Goal: Task Accomplishment & Management: Manage account settings

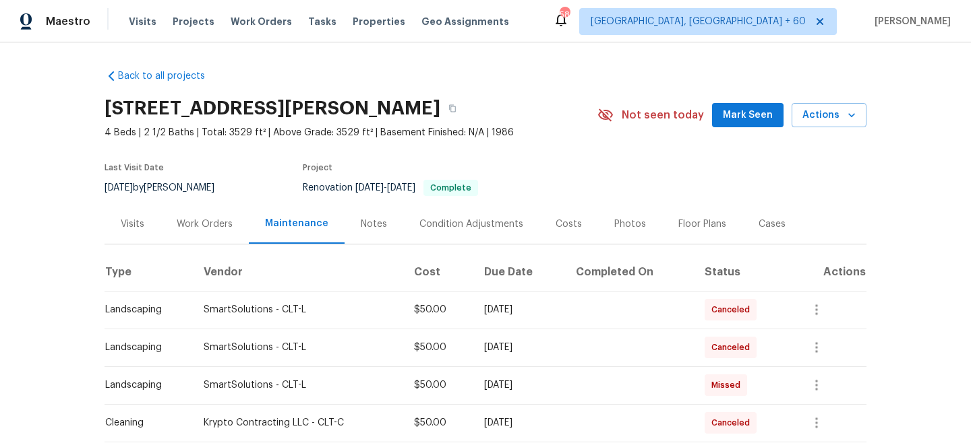
click at [197, 213] on div "Work Orders" at bounding box center [204, 224] width 88 height 40
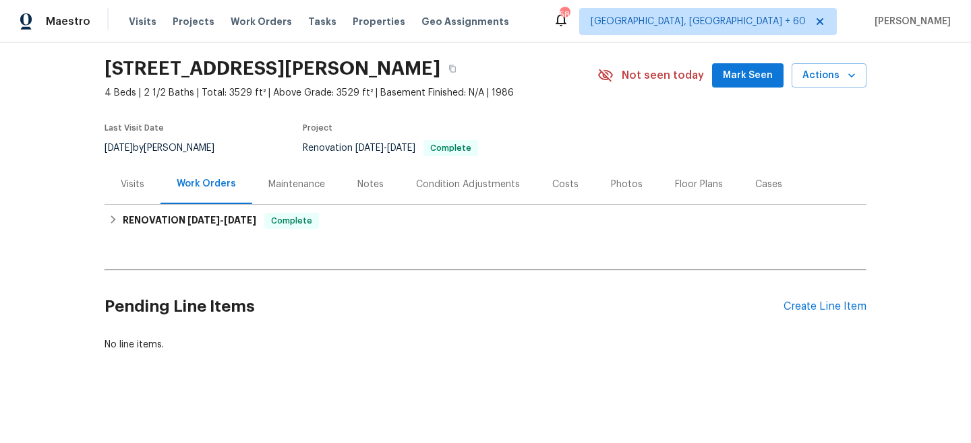
scroll to position [39, 0]
click at [294, 181] on div "Maintenance" at bounding box center [296, 185] width 57 height 13
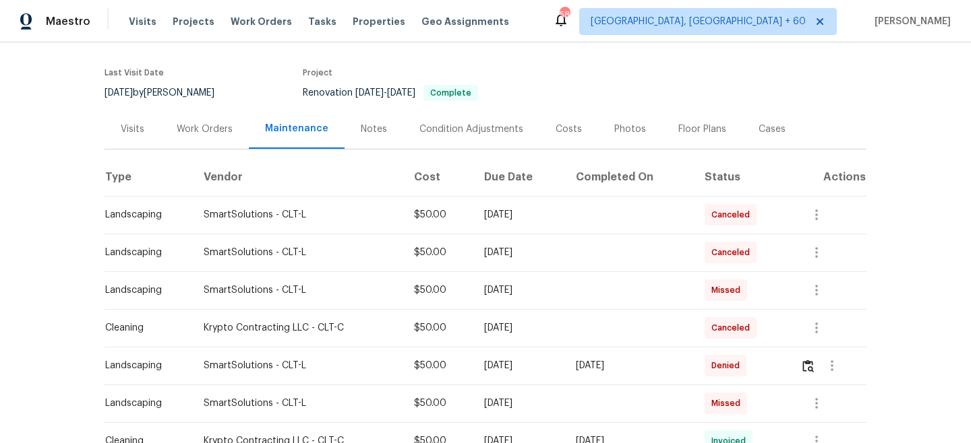
scroll to position [160, 0]
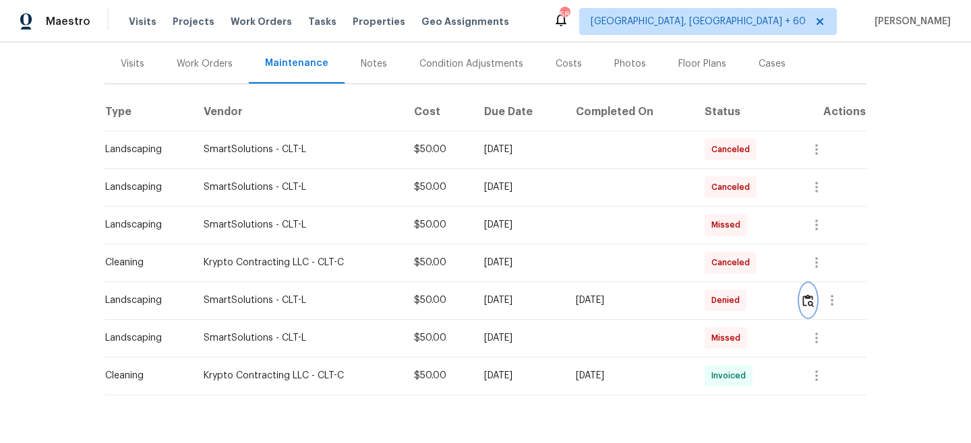
click at [804, 300] on button "button" at bounding box center [808, 300] width 16 height 32
click at [197, 65] on div "Work Orders" at bounding box center [205, 63] width 56 height 13
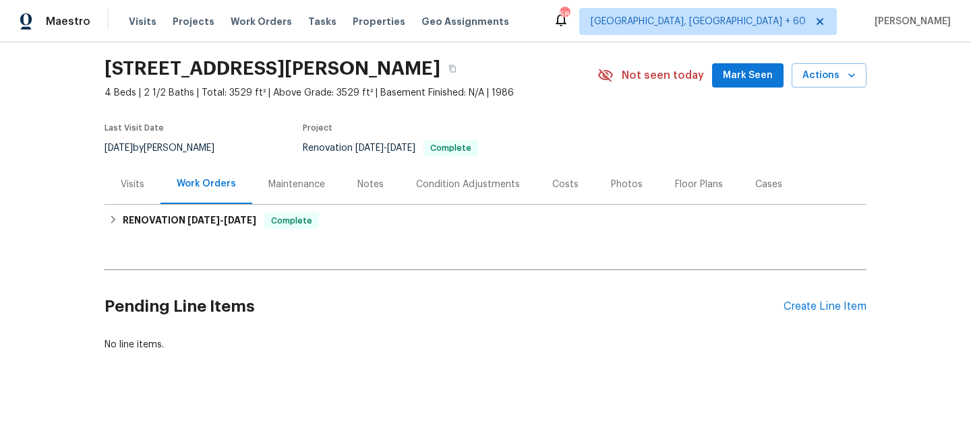
scroll to position [40, 0]
click at [809, 312] on div "Create Line Item" at bounding box center [824, 307] width 83 height 13
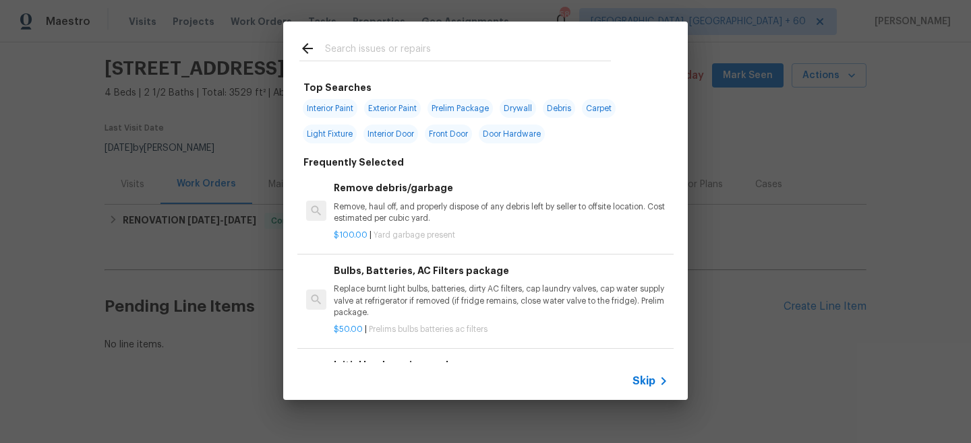
click at [642, 373] on div "Skip" at bounding box center [651, 381] width 39 height 16
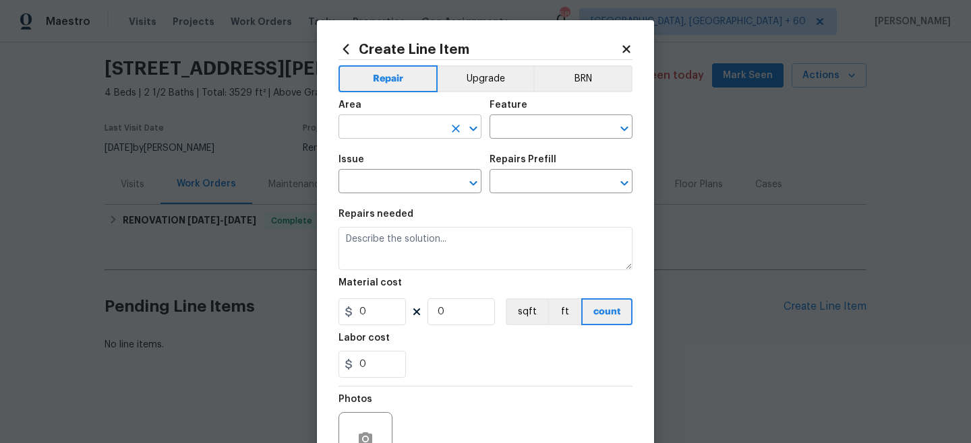
click at [414, 134] on input "text" at bounding box center [390, 128] width 105 height 21
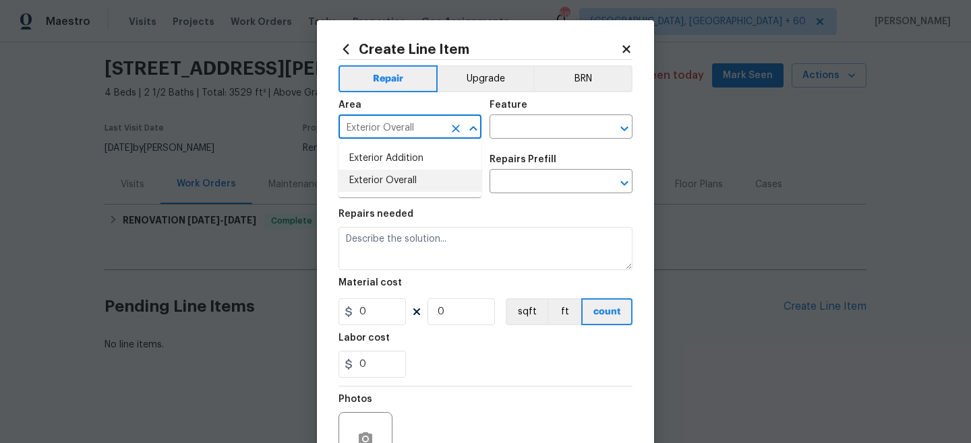
type input "Exterior Overall"
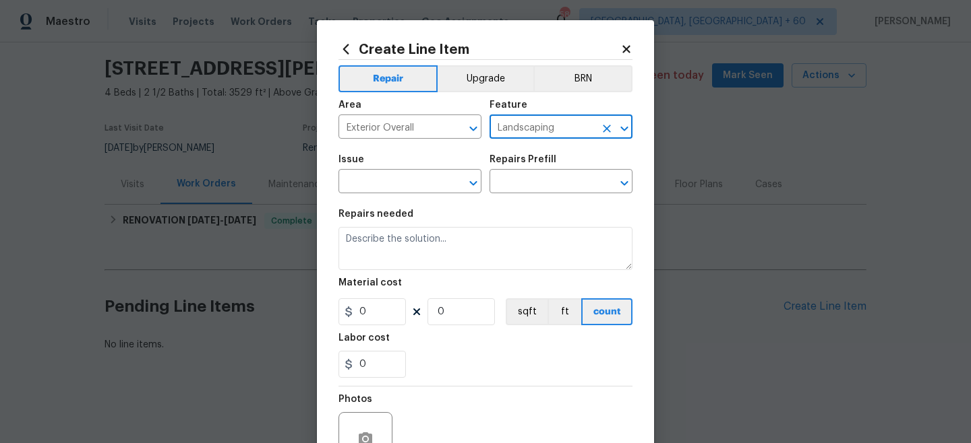
type input "Landscaping"
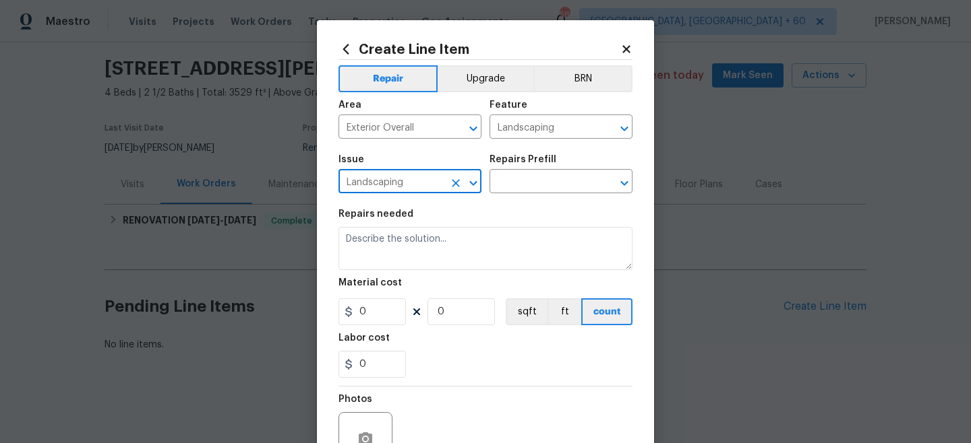
type input "Landscaping"
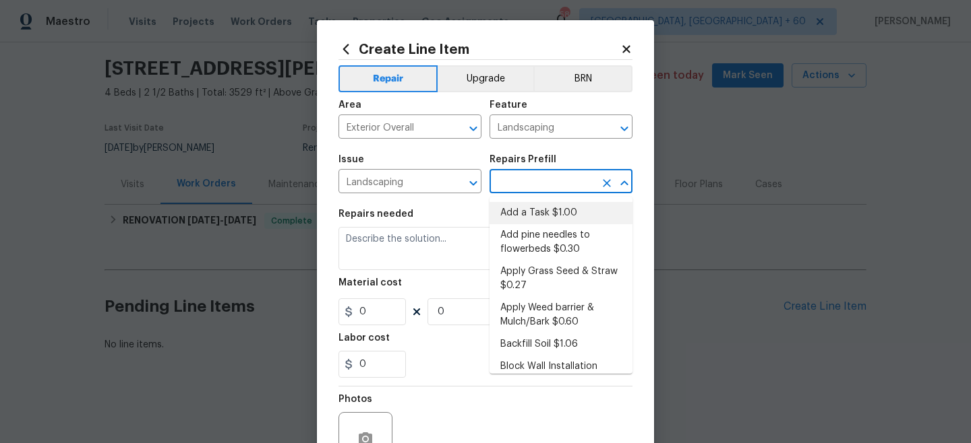
type input "Add a Task $1.00"
type textarea "HPM to detail"
type input "1"
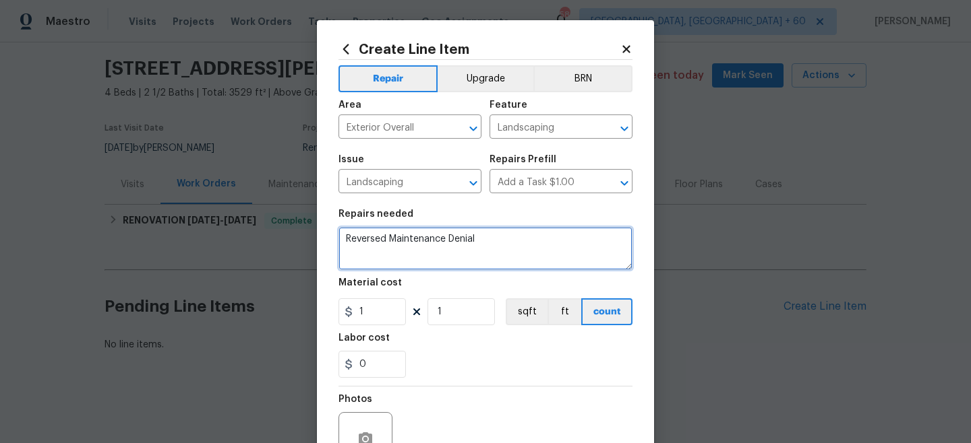
type textarea "Reversed Maintenance Denial"
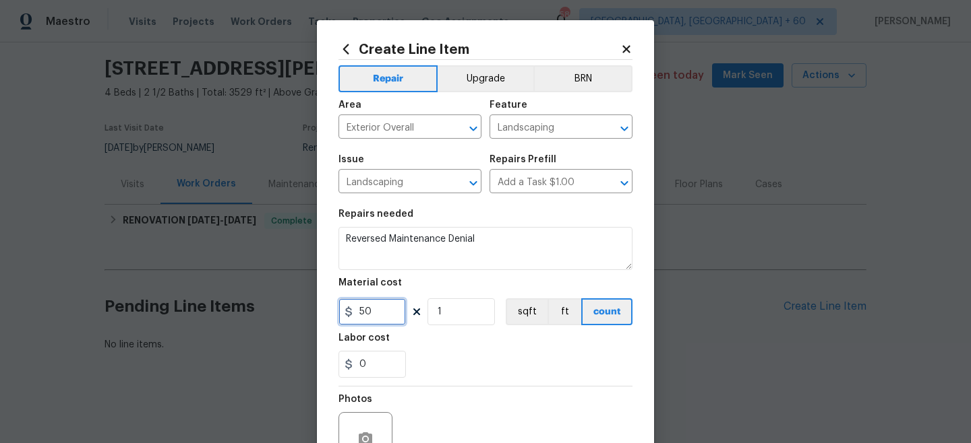
type input "50"
click at [476, 375] on div "0" at bounding box center [485, 364] width 294 height 27
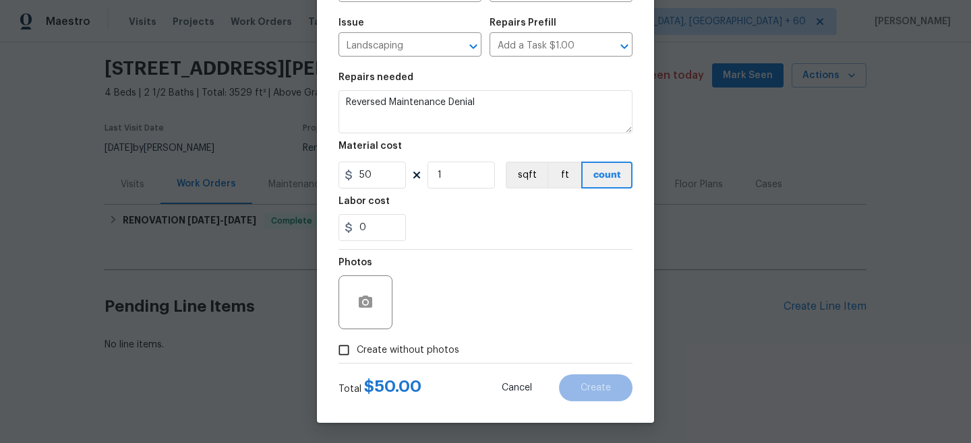
click at [390, 359] on label "Create without photos" at bounding box center [395, 351] width 128 height 26
click at [357, 359] on input "Create without photos" at bounding box center [344, 351] width 26 height 26
click at [442, 344] on span "Create without photos" at bounding box center [408, 351] width 102 height 14
click at [357, 344] on input "Create without photos" at bounding box center [344, 351] width 26 height 26
click at [442, 344] on span "Create without photos" at bounding box center [408, 351] width 102 height 14
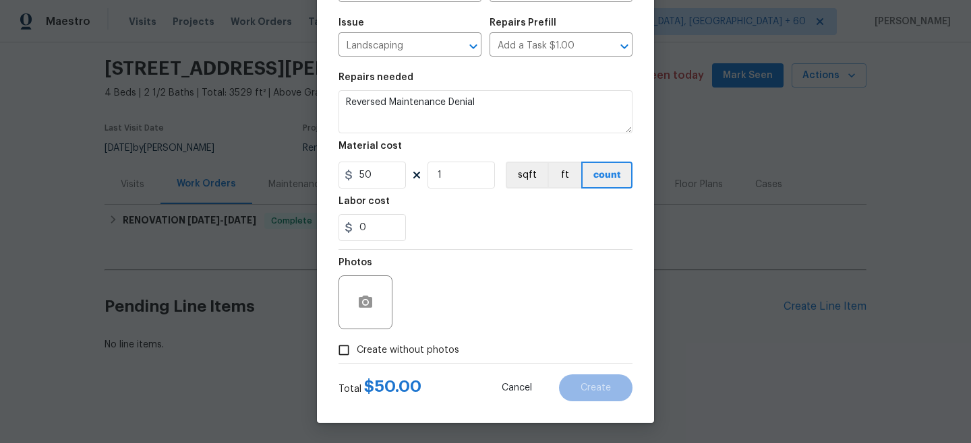
click at [357, 344] on input "Create without photos" at bounding box center [344, 351] width 26 height 26
checkbox input "true"
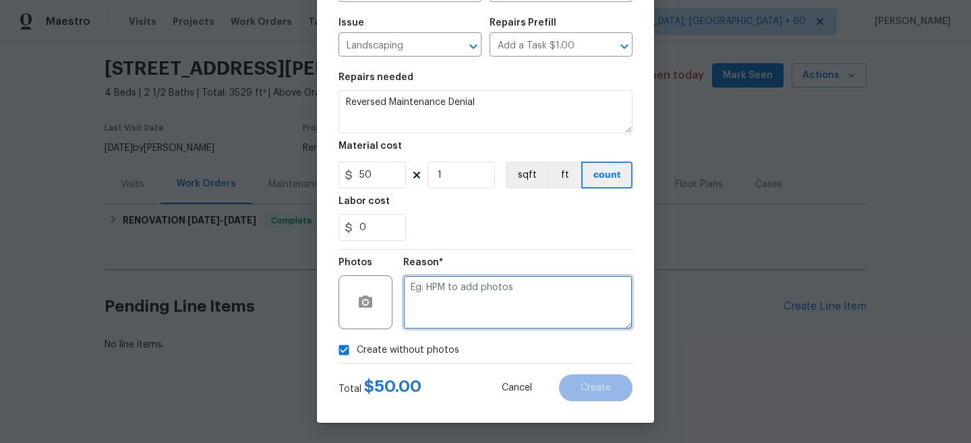
click at [481, 301] on textarea at bounding box center [517, 303] width 229 height 54
type textarea "n/a"
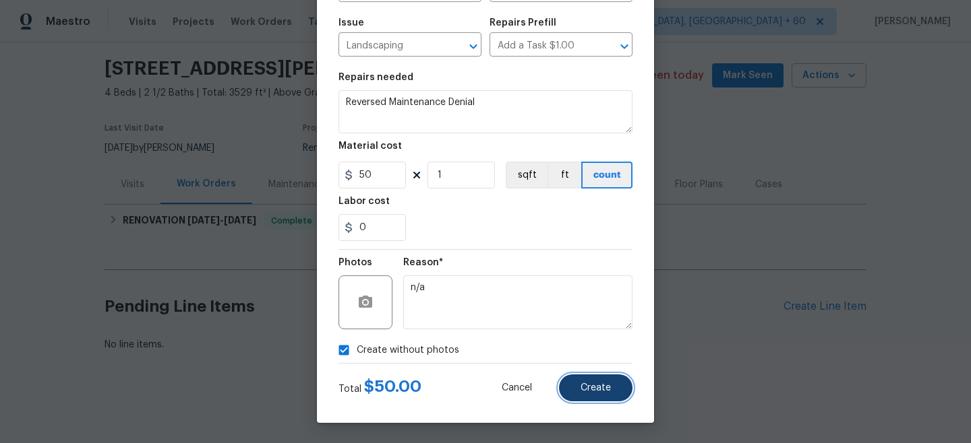
click at [592, 396] on button "Create" at bounding box center [595, 388] width 73 height 27
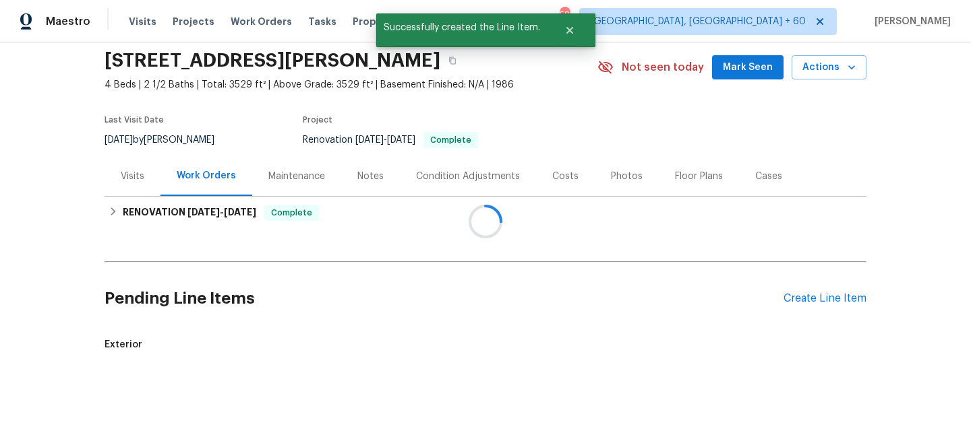
scroll to position [160, 0]
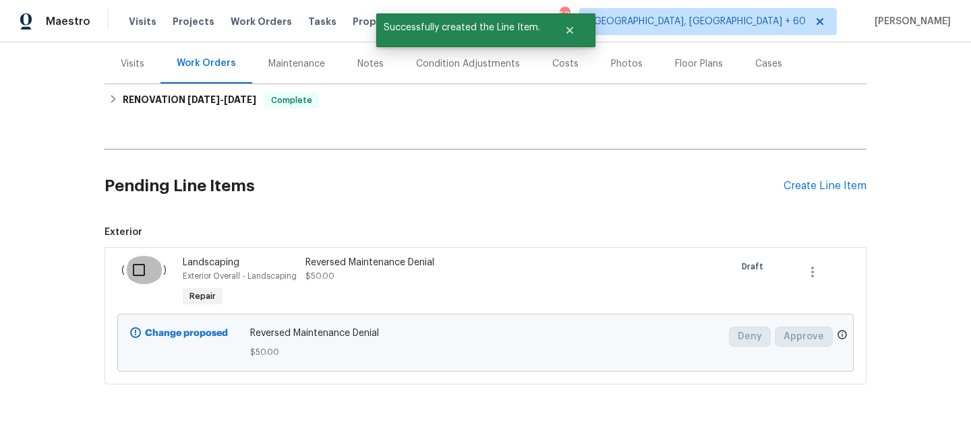
click at [143, 274] on input "checkbox" at bounding box center [144, 270] width 38 height 28
checkbox input "true"
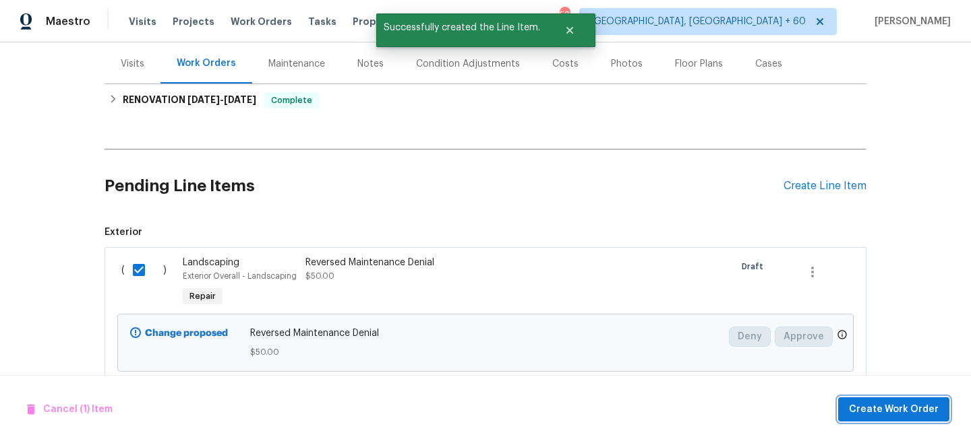
click at [911, 413] on span "Create Work Order" at bounding box center [894, 410] width 90 height 17
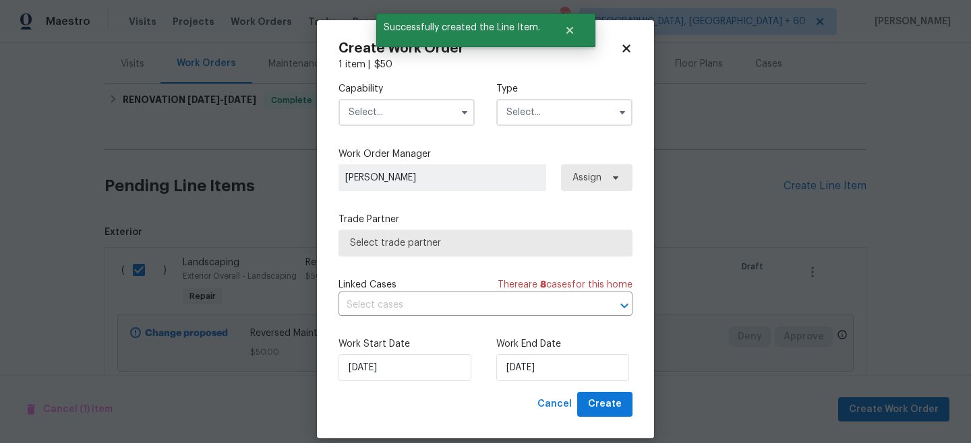
click at [535, 108] on input "text" at bounding box center [564, 112] width 136 height 27
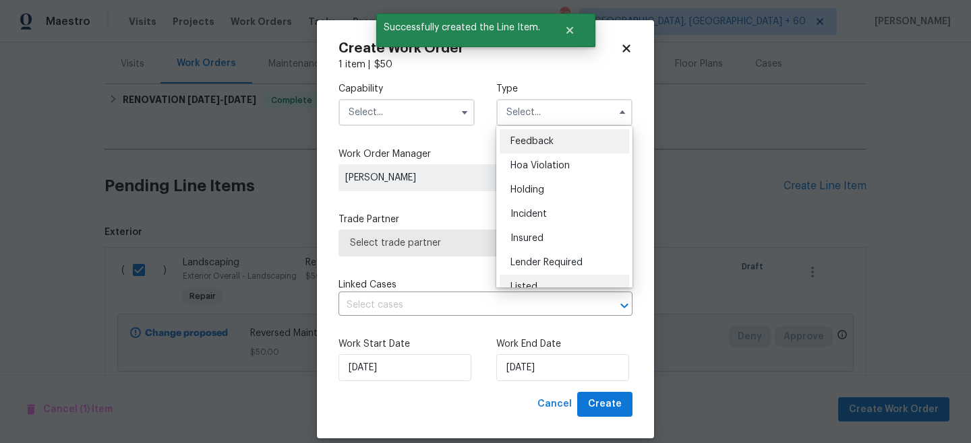
click at [528, 284] on span "Listed" at bounding box center [523, 286] width 27 height 9
type input "Listed"
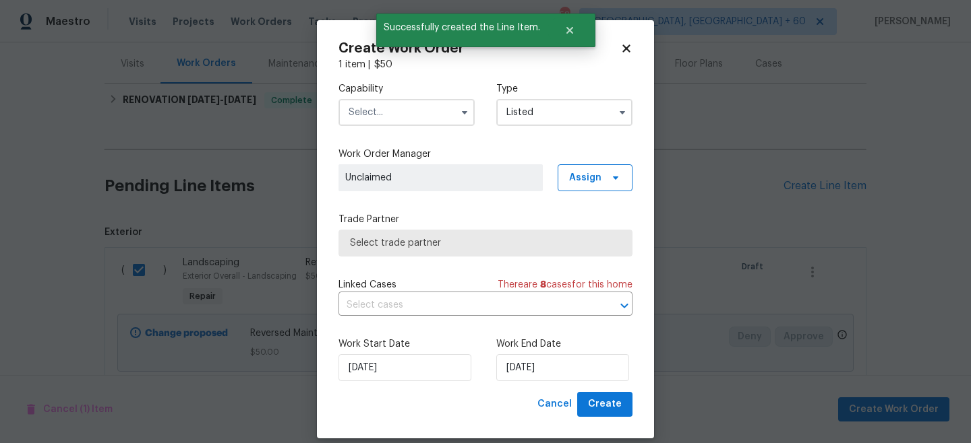
click at [402, 113] on input "text" at bounding box center [406, 112] width 136 height 27
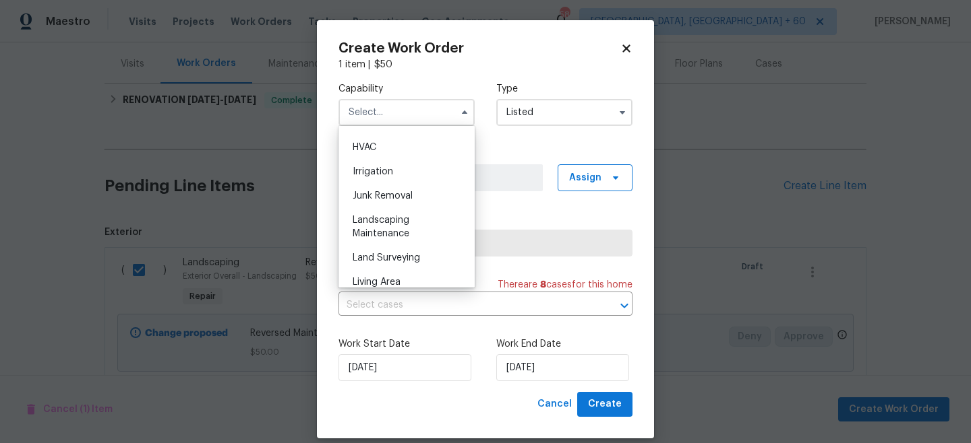
scroll to position [818, 0]
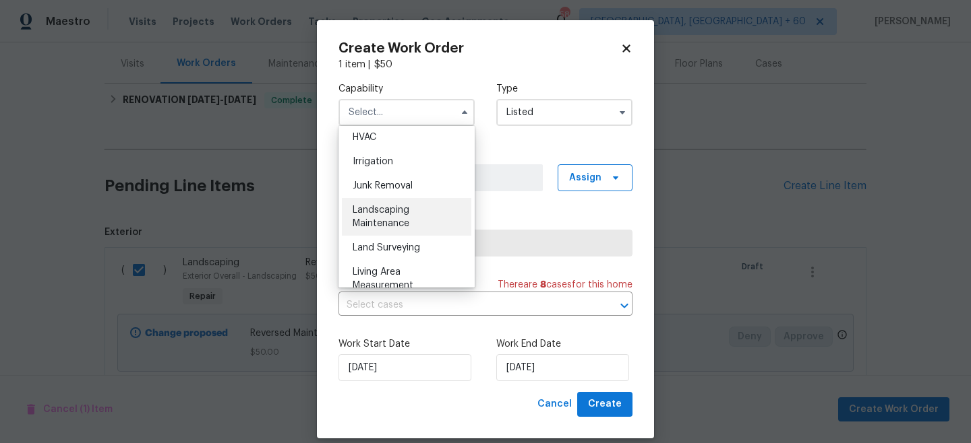
click at [394, 213] on span "Landscaping Maintenance" at bounding box center [380, 217] width 57 height 23
type input "Landscaping Maintenance"
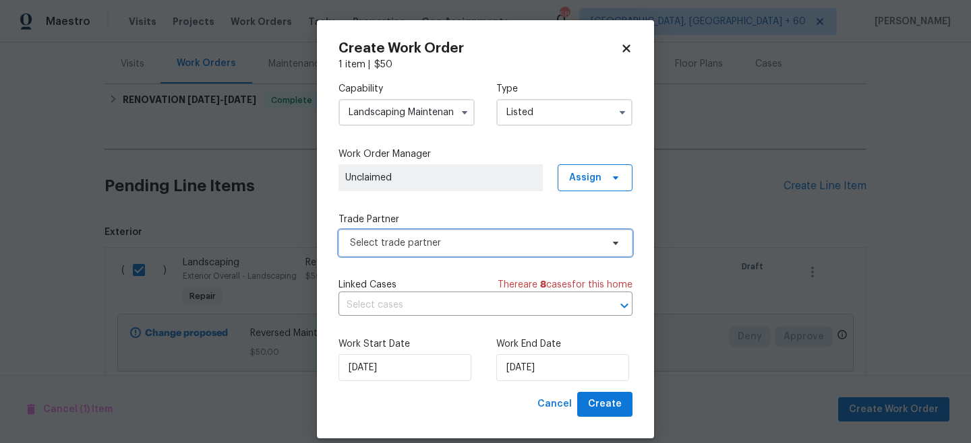
click at [431, 251] on span "Select trade partner" at bounding box center [485, 243] width 294 height 27
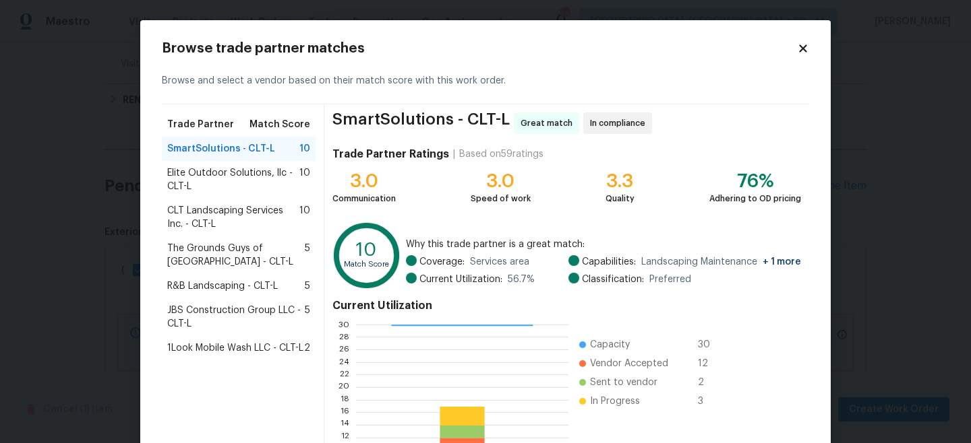
scroll to position [151, 0]
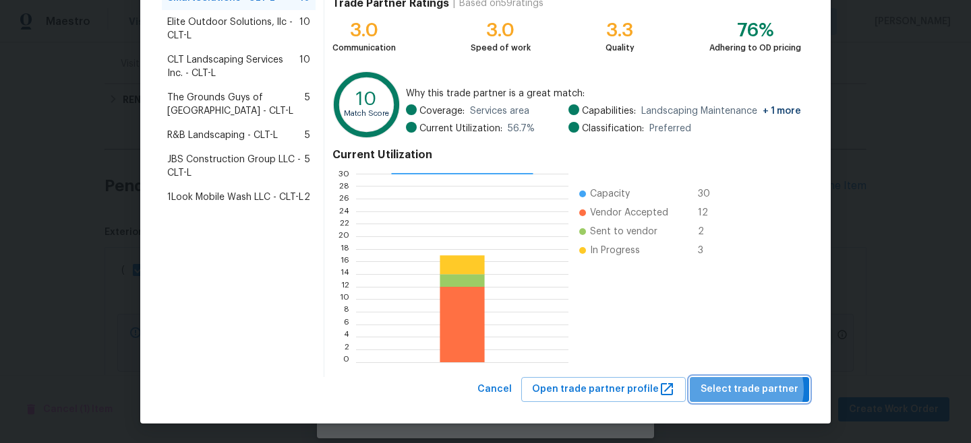
click at [752, 390] on span "Select trade partner" at bounding box center [749, 389] width 98 height 17
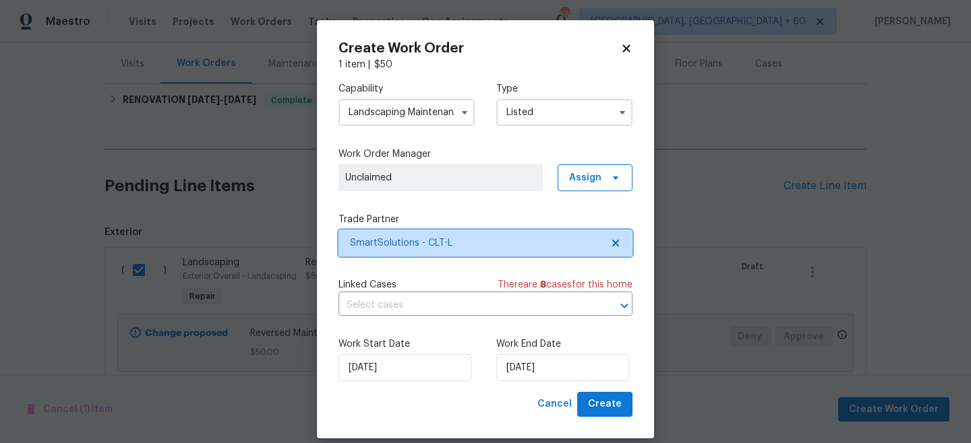
scroll to position [0, 0]
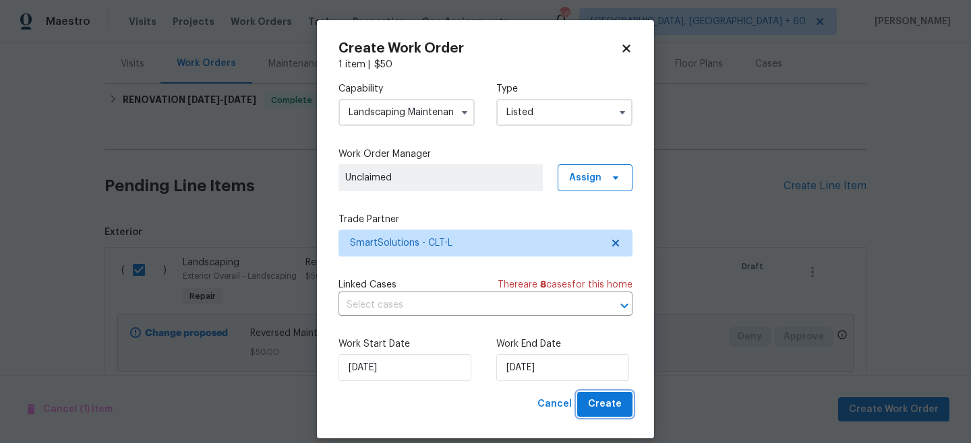
click at [594, 398] on span "Create" at bounding box center [605, 404] width 34 height 17
checkbox input "false"
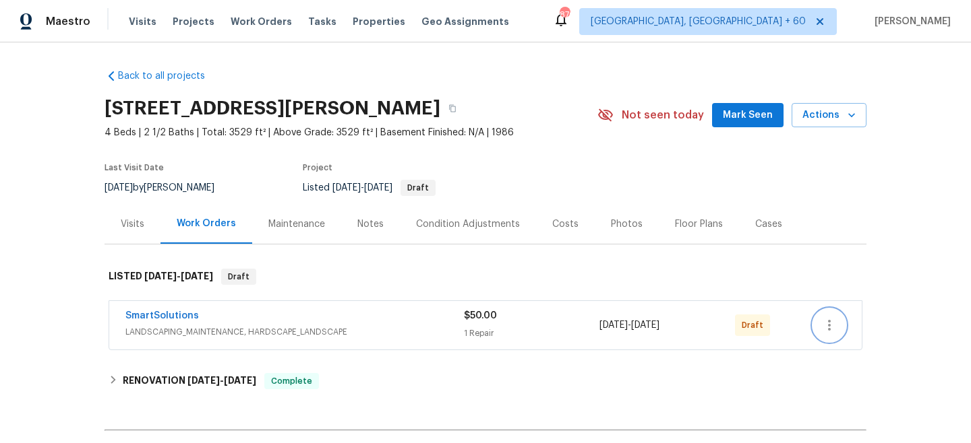
click at [834, 319] on icon "button" at bounding box center [829, 325] width 16 height 16
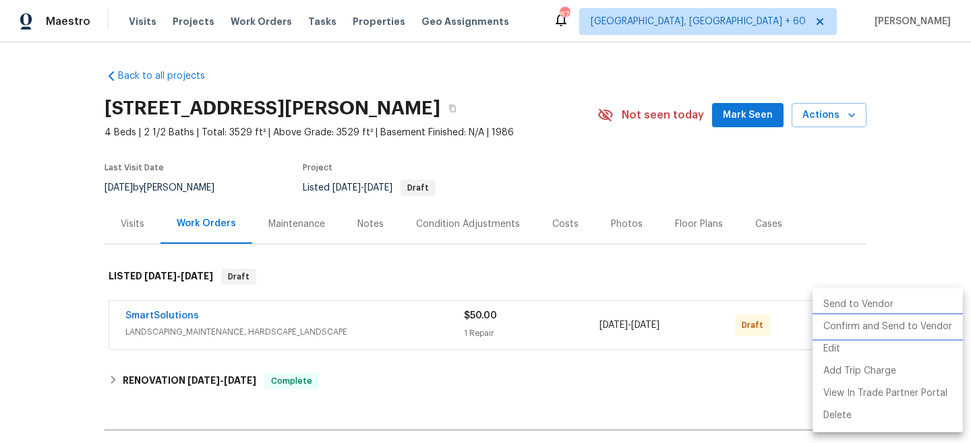
click at [882, 326] on li "Confirm and Send to Vendor" at bounding box center [887, 327] width 150 height 22
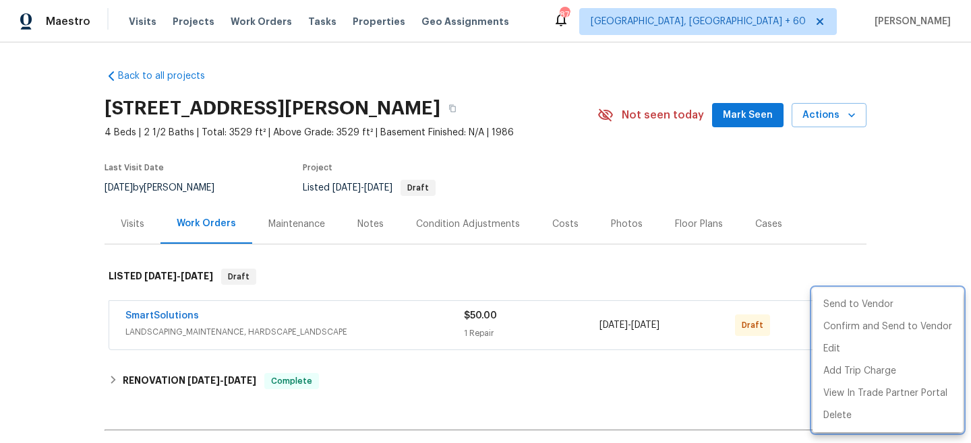
click at [893, 204] on div at bounding box center [485, 221] width 971 height 443
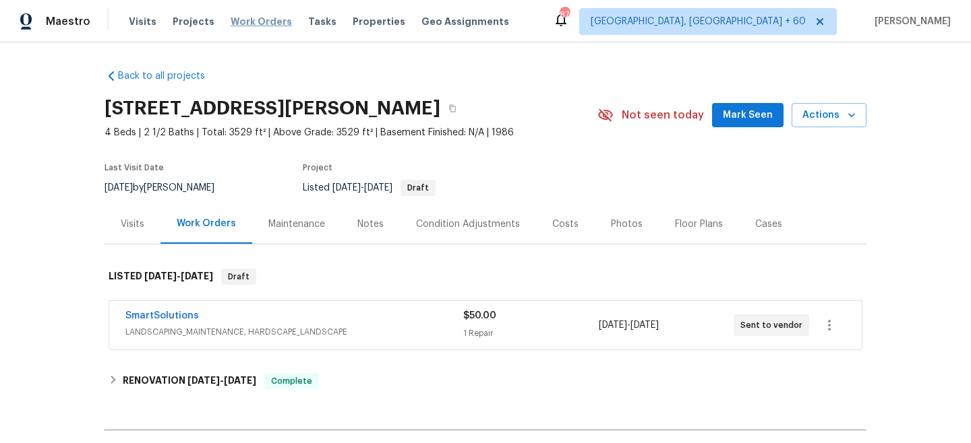
click at [249, 17] on span "Work Orders" at bounding box center [260, 21] width 61 height 13
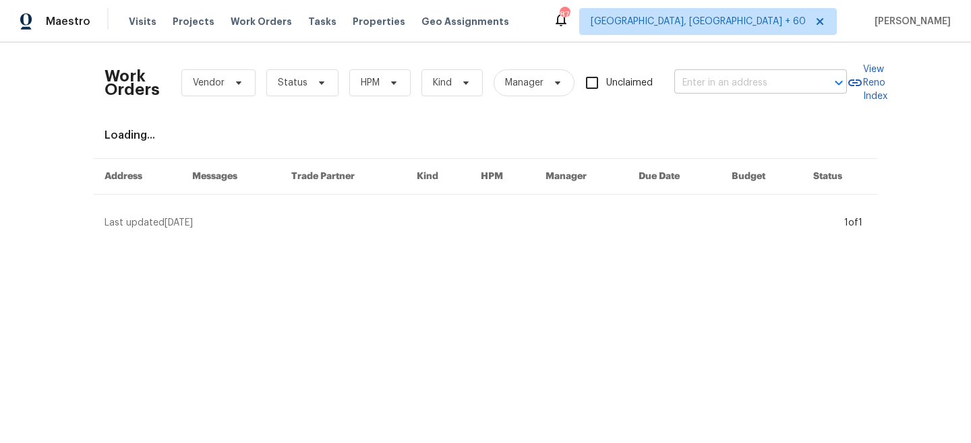
click at [743, 82] on input "text" at bounding box center [741, 83] width 135 height 21
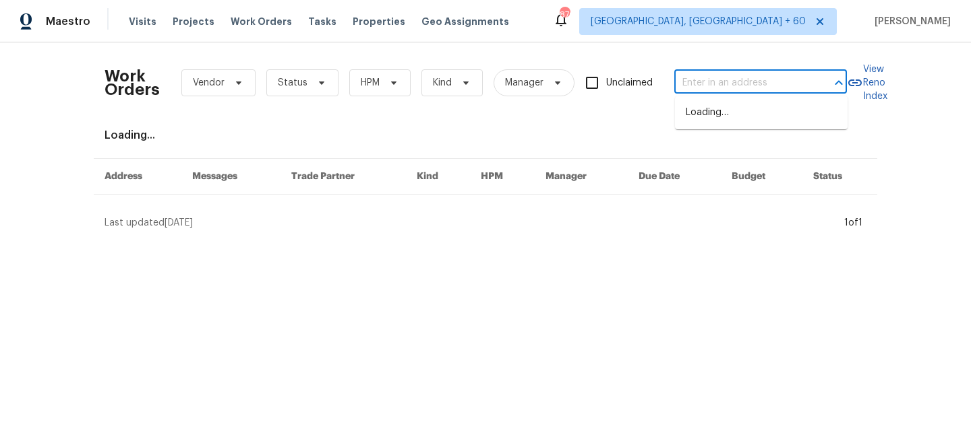
paste input "[STREET_ADDRESS]"
type input "[STREET_ADDRESS]"
click at [735, 114] on li "[STREET_ADDRESS]" at bounding box center [761, 113] width 173 height 22
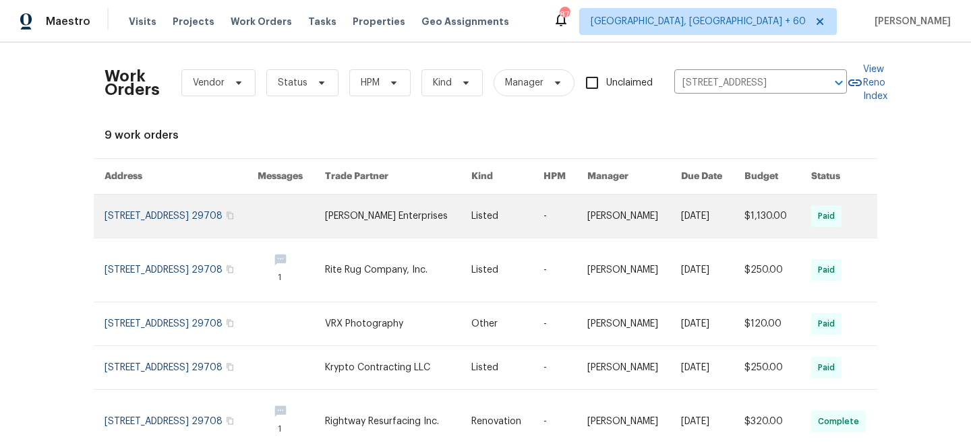
click at [410, 227] on link at bounding box center [398, 216] width 146 height 43
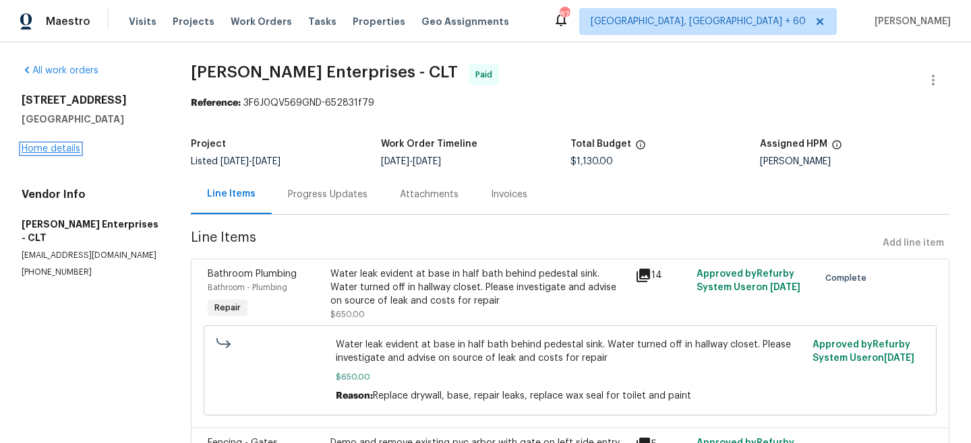
click at [49, 147] on link "Home details" at bounding box center [51, 148] width 59 height 9
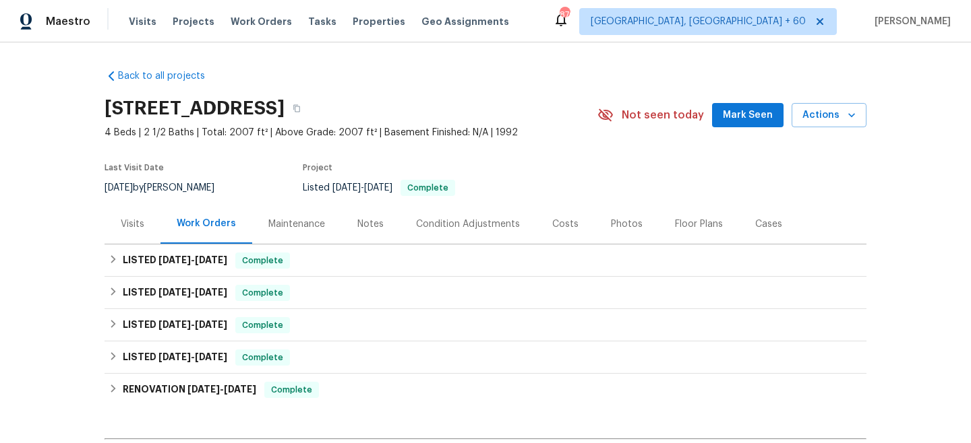
click at [272, 228] on div "Maintenance" at bounding box center [296, 224] width 57 height 13
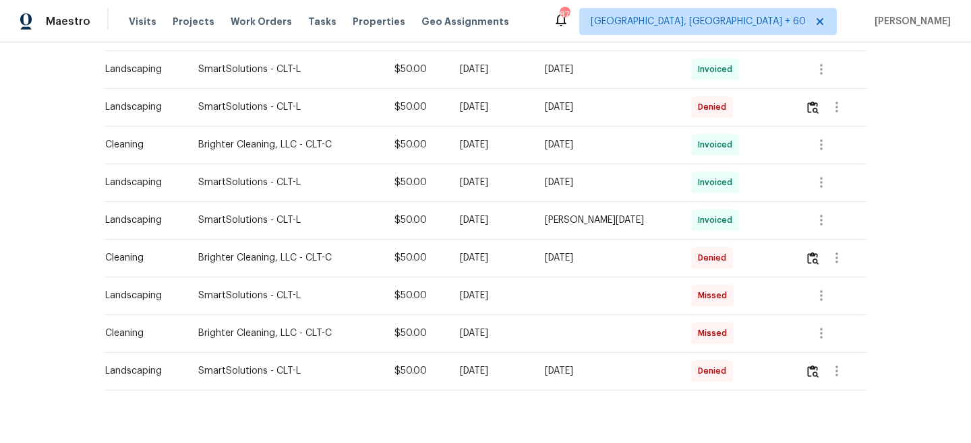
scroll to position [739, 0]
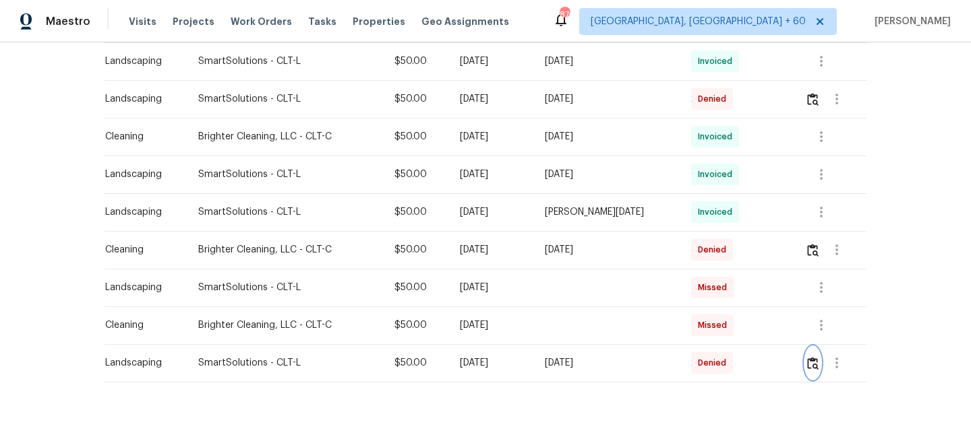
click at [811, 366] on img "button" at bounding box center [812, 363] width 11 height 13
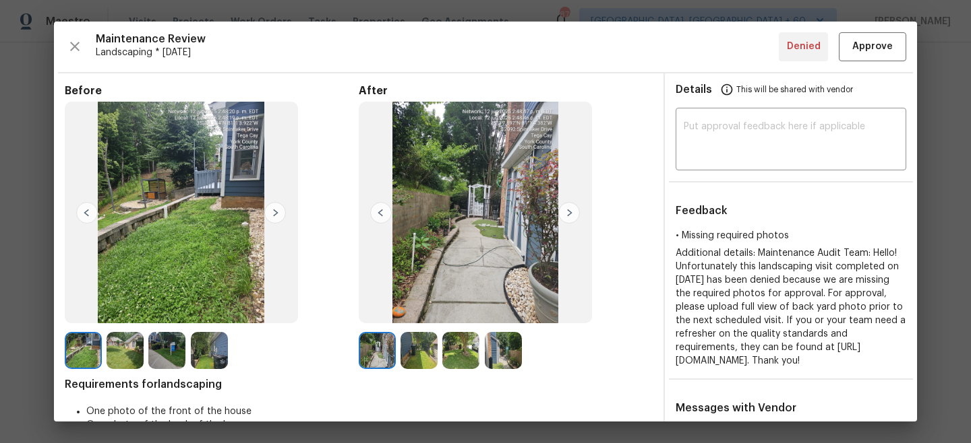
click at [400, 357] on div at bounding box center [506, 350] width 294 height 37
click at [445, 357] on img at bounding box center [460, 350] width 37 height 37
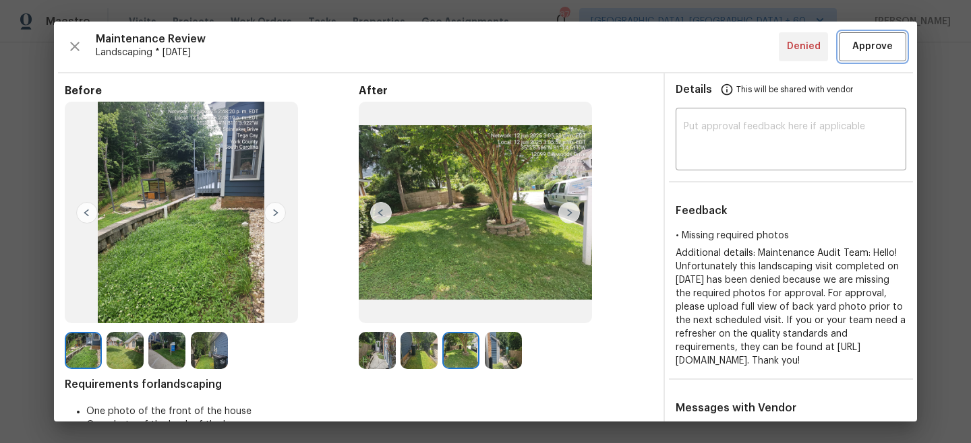
click at [867, 50] on span "Approve" at bounding box center [872, 46] width 40 height 17
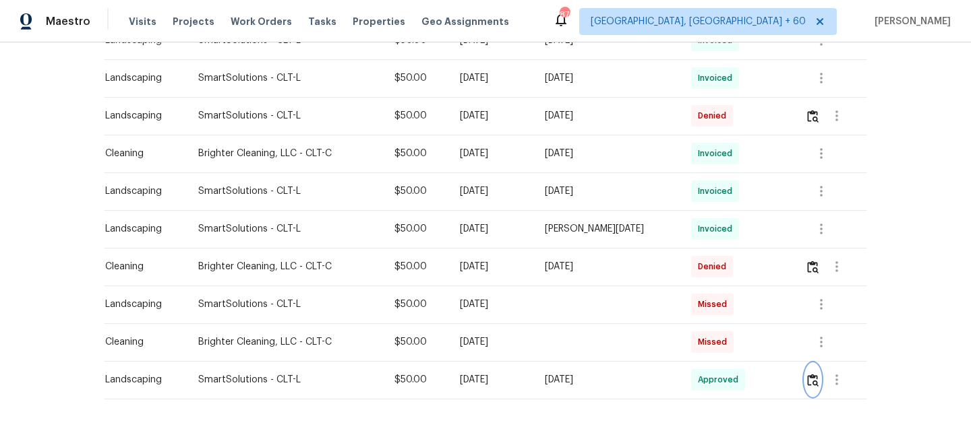
scroll to position [721, 0]
click at [813, 120] on img "button" at bounding box center [812, 117] width 11 height 13
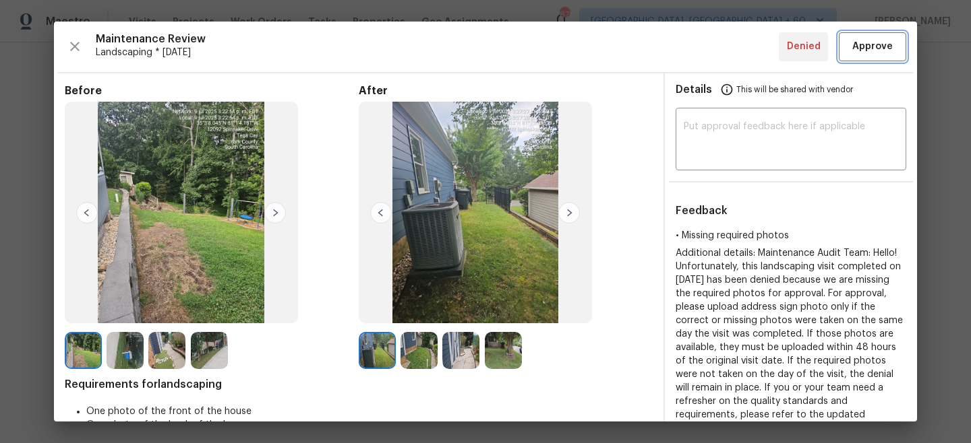
click at [859, 45] on span "Approve" at bounding box center [872, 46] width 40 height 17
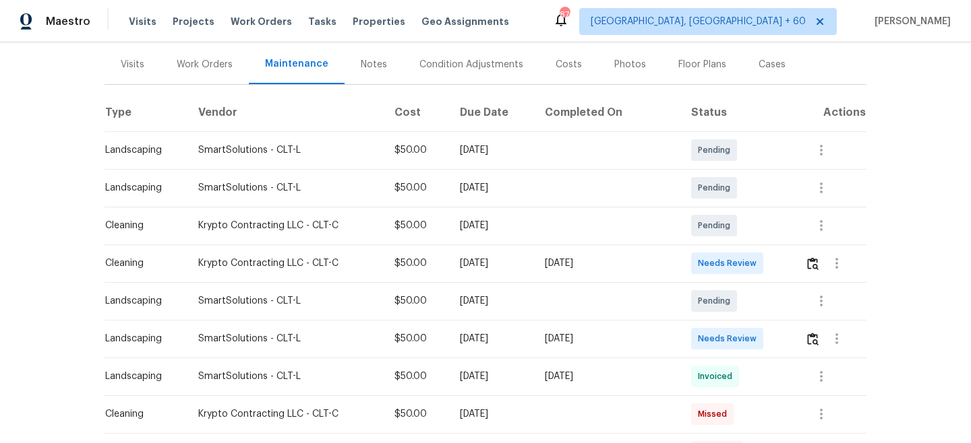
scroll to position [158, 0]
click at [251, 15] on span "Work Orders" at bounding box center [260, 21] width 61 height 13
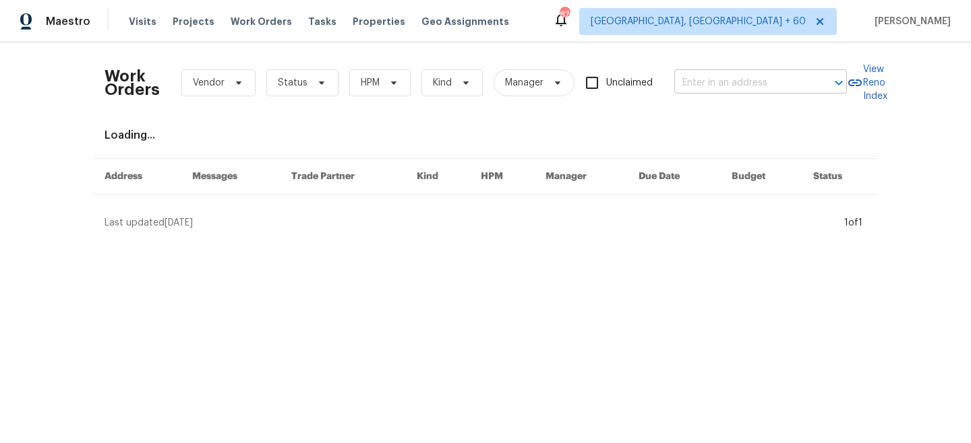
click at [733, 78] on input "text" at bounding box center [741, 83] width 135 height 21
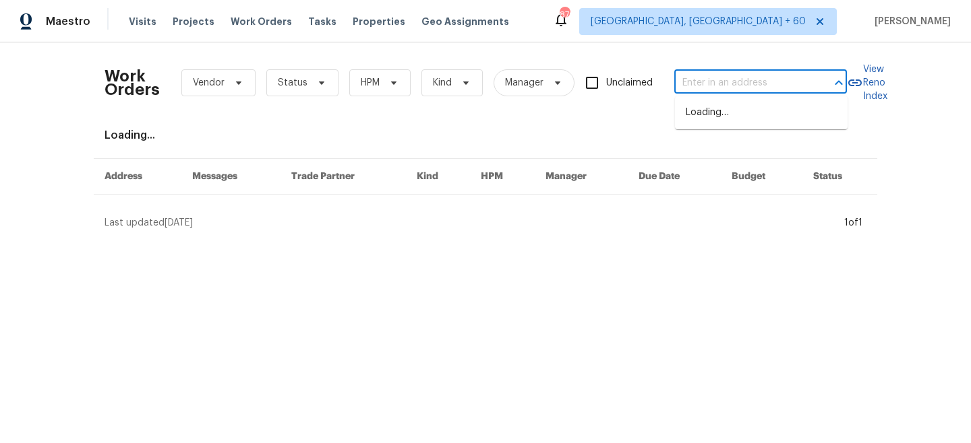
paste input "[STREET_ADDRESS][PERSON_NAME]"
type input "[STREET_ADDRESS][PERSON_NAME]"
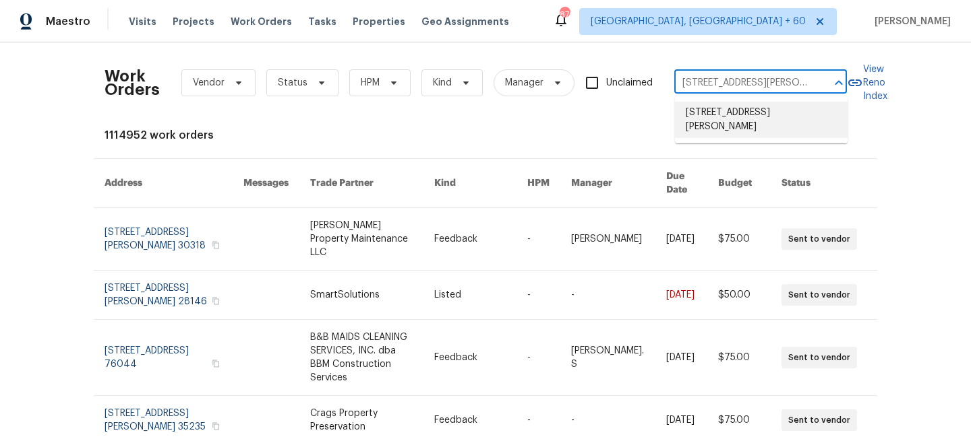
click at [733, 118] on li "[STREET_ADDRESS][PERSON_NAME]" at bounding box center [761, 120] width 173 height 36
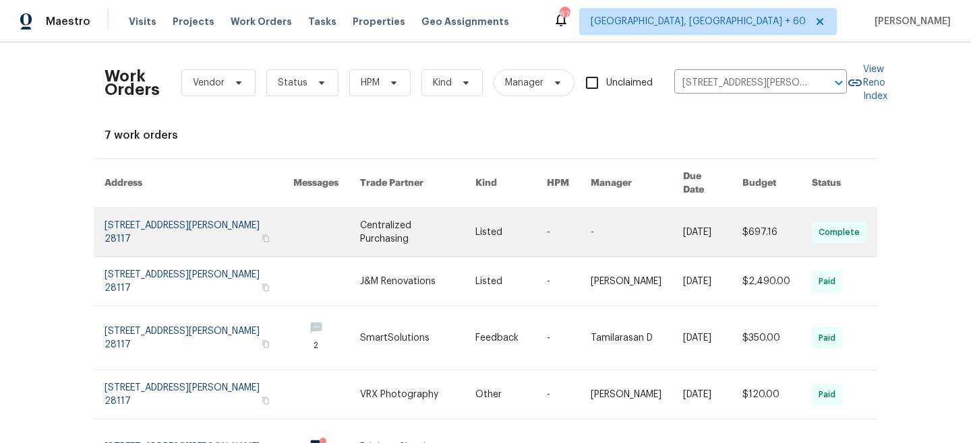
click at [395, 226] on link at bounding box center [417, 232] width 115 height 49
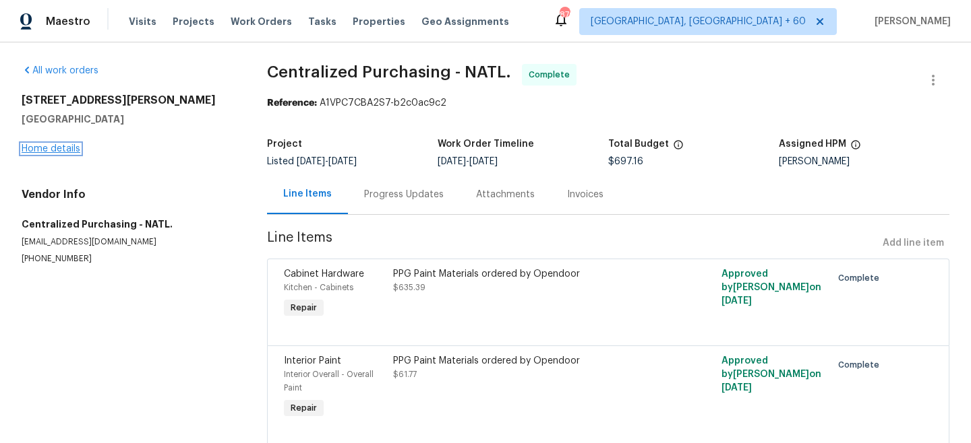
click at [57, 150] on link "Home details" at bounding box center [51, 148] width 59 height 9
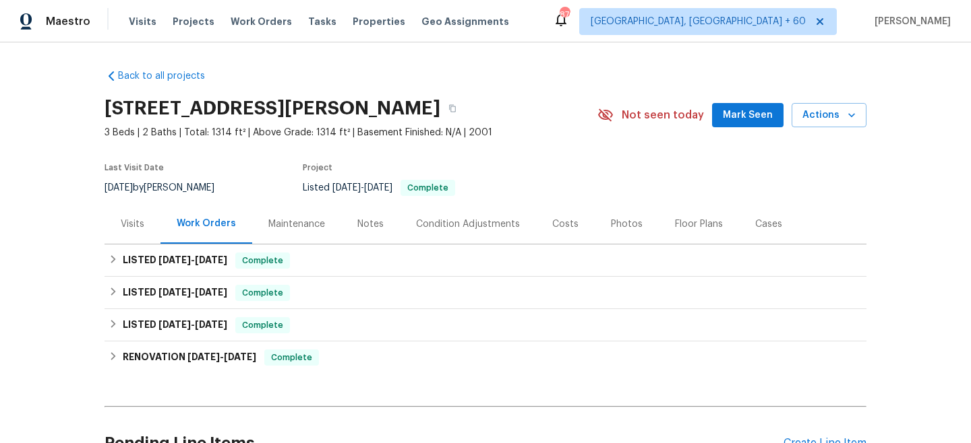
click at [314, 233] on div "Maintenance" at bounding box center [296, 224] width 89 height 40
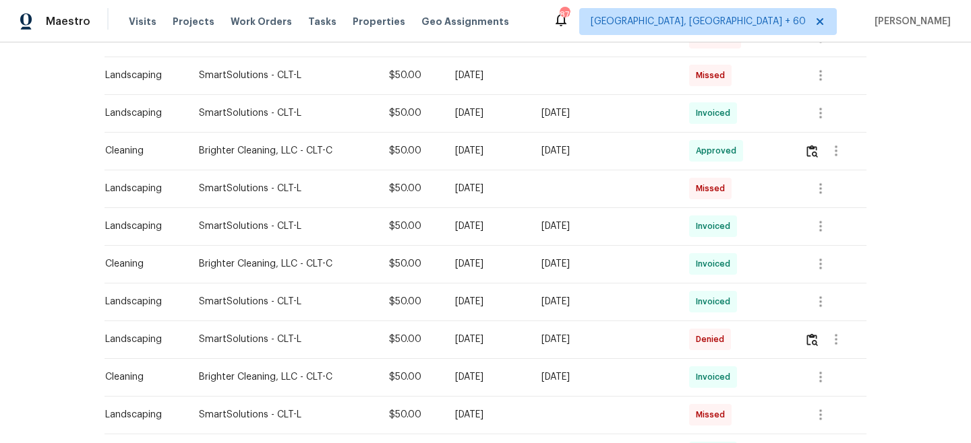
scroll to position [424, 0]
click at [814, 335] on img "button" at bounding box center [811, 339] width 11 height 13
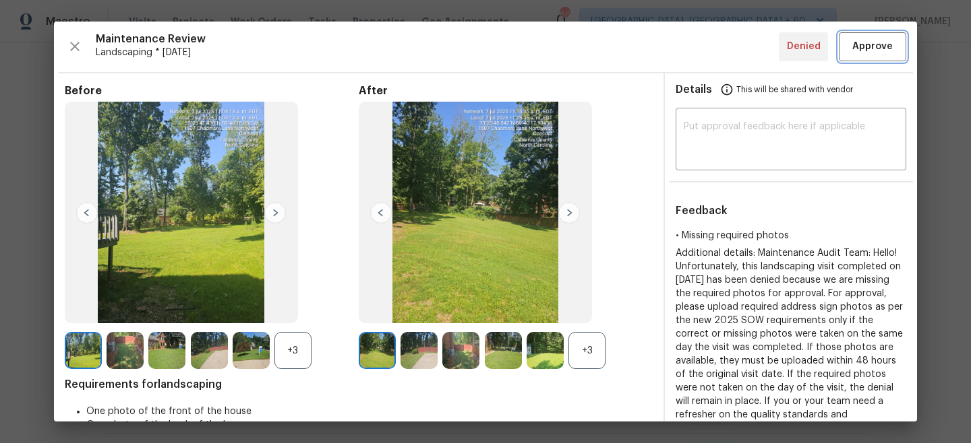
click at [871, 51] on span "Approve" at bounding box center [872, 46] width 40 height 17
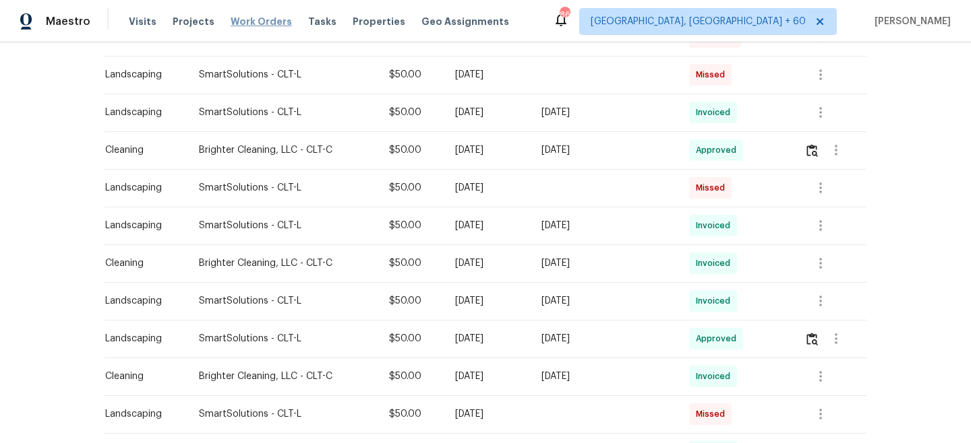
click at [252, 16] on span "Work Orders" at bounding box center [260, 21] width 61 height 13
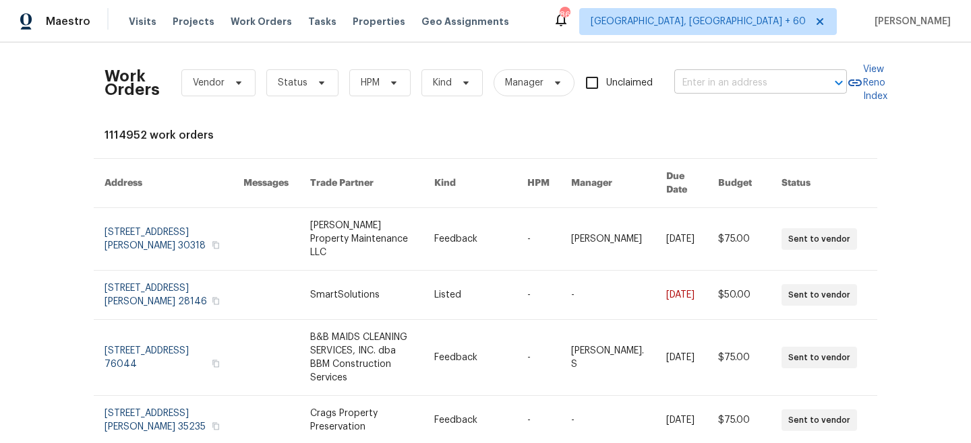
click at [760, 75] on input "text" at bounding box center [741, 83] width 135 height 21
paste input "[STREET_ADDRESS]"
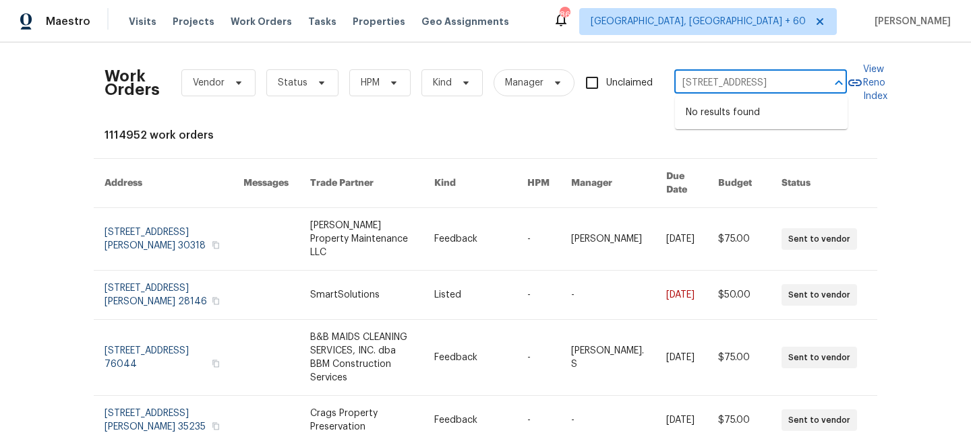
type input "[STREET_ADDRESS]"
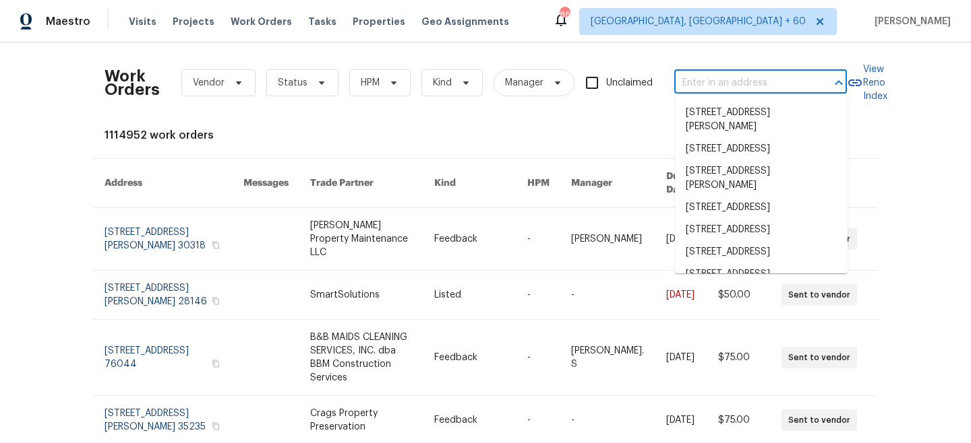
paste input "[STREET_ADDRESS]"
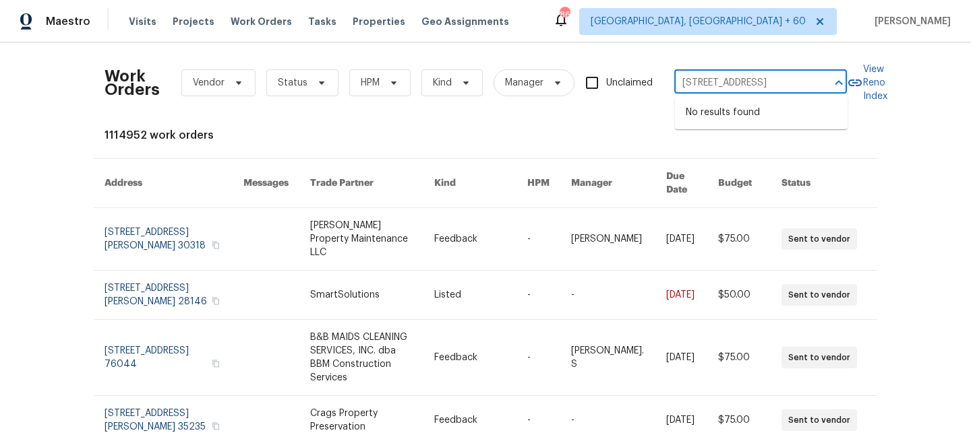
type input "[STREET_ADDRESS]"
click at [751, 119] on li "[STREET_ADDRESS]" at bounding box center [761, 113] width 173 height 22
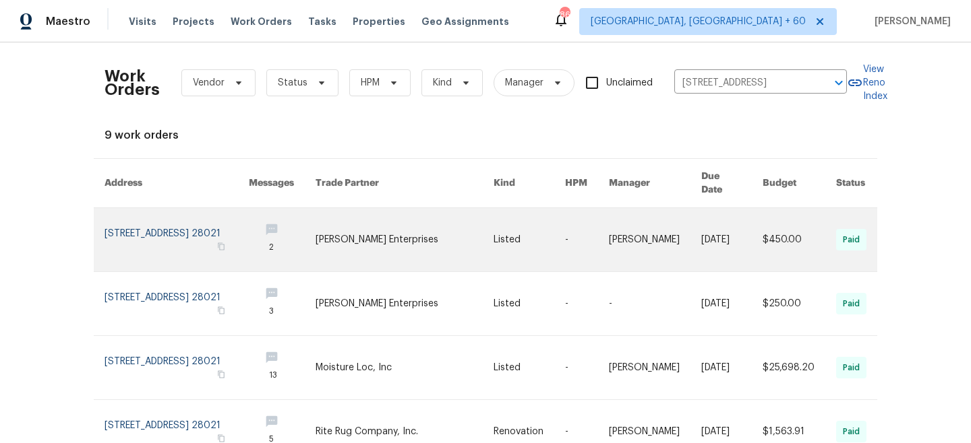
click at [579, 224] on td "-" at bounding box center [576, 240] width 44 height 64
click at [390, 209] on link at bounding box center [404, 239] width 179 height 63
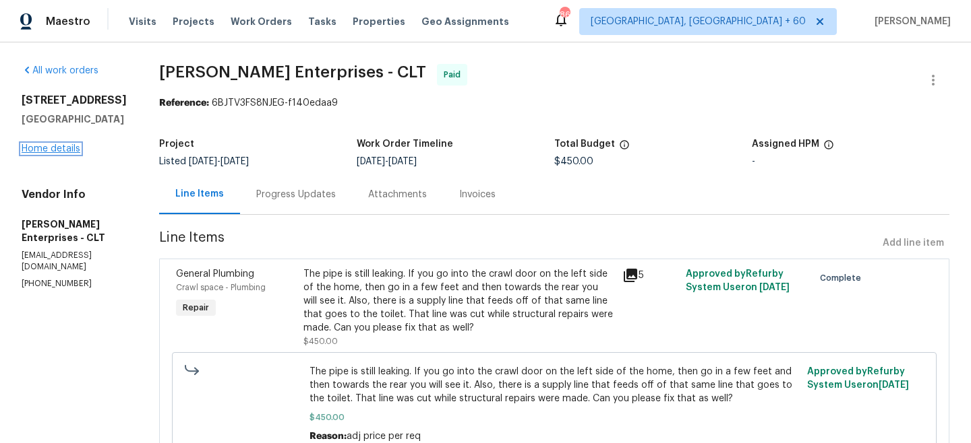
click at [52, 154] on link "Home details" at bounding box center [51, 148] width 59 height 9
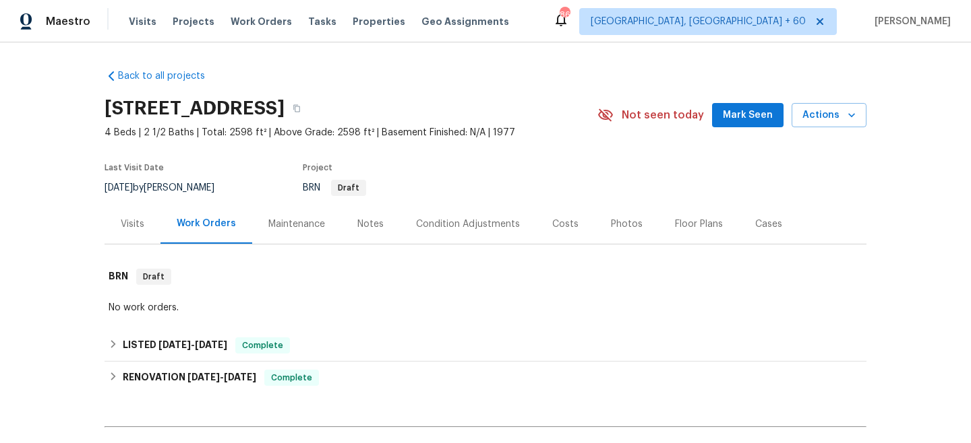
click at [304, 223] on div "Maintenance" at bounding box center [296, 224] width 57 height 13
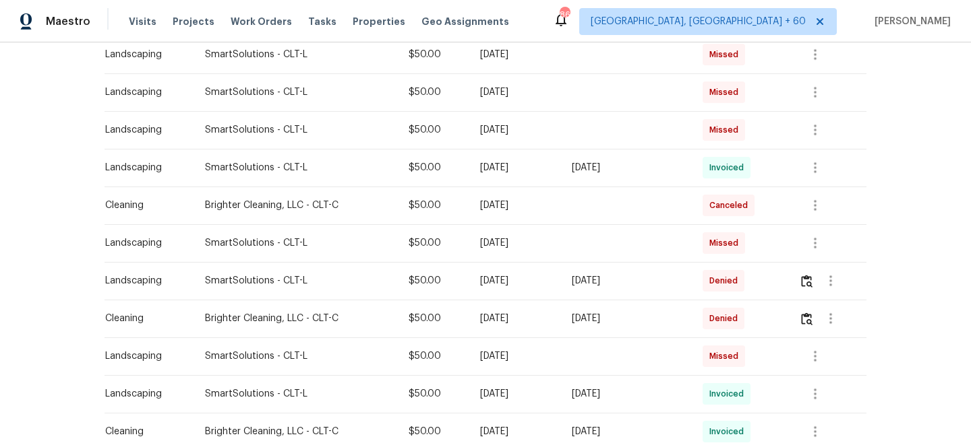
scroll to position [353, 0]
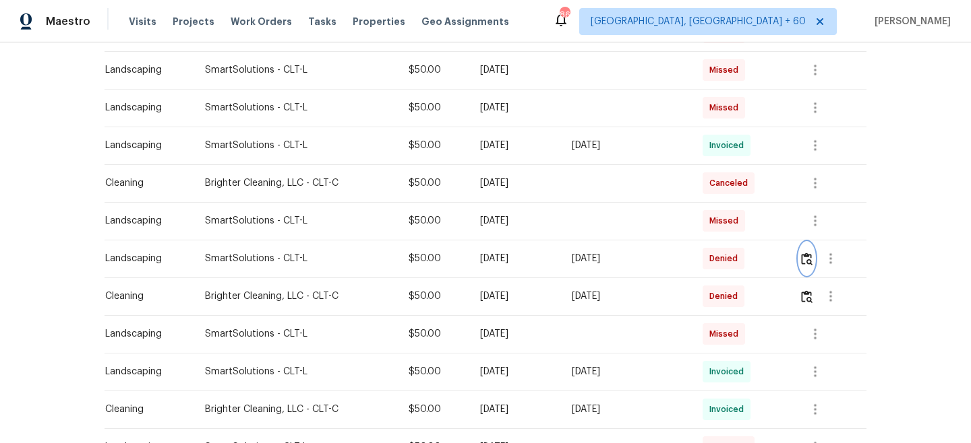
click at [812, 258] on img "button" at bounding box center [806, 259] width 11 height 13
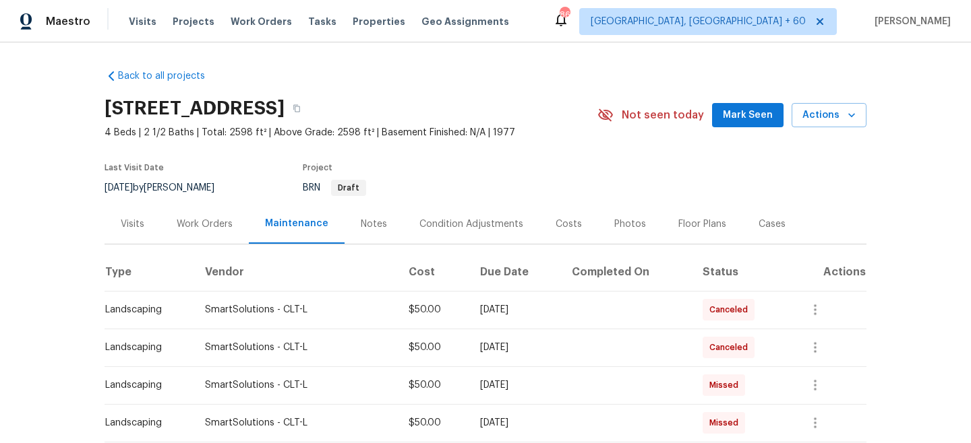
click at [188, 220] on div "Work Orders" at bounding box center [205, 224] width 56 height 13
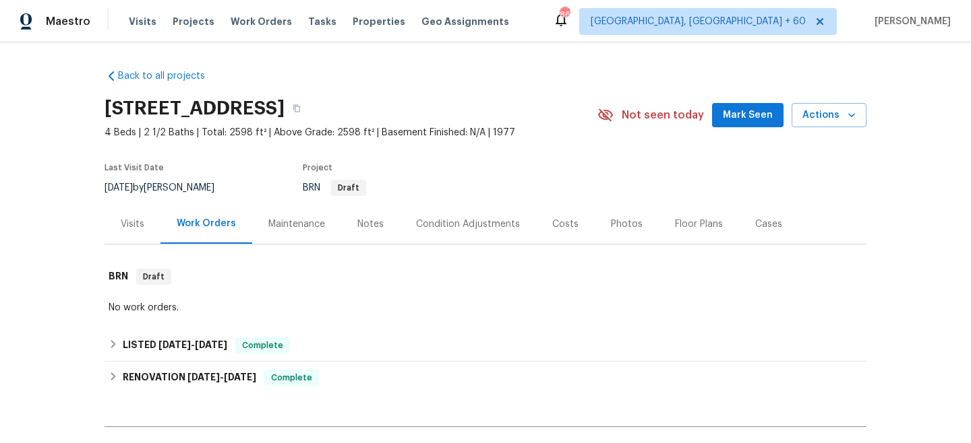
scroll to position [157, 0]
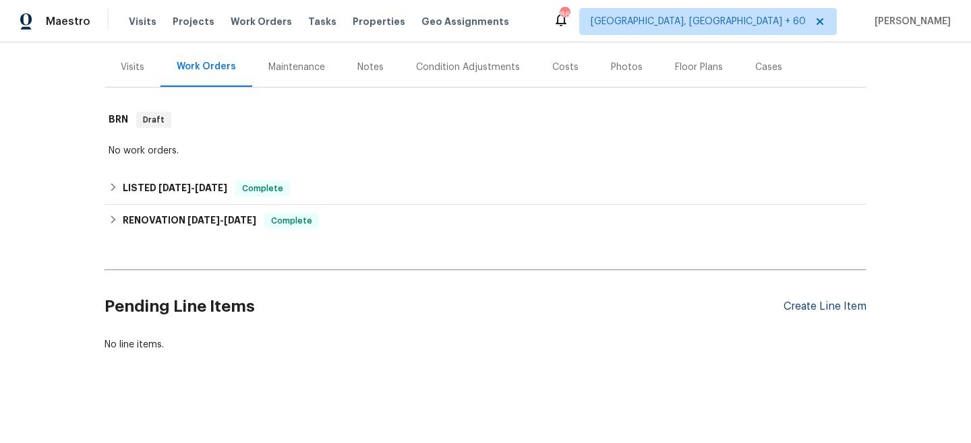
click at [836, 309] on div "Create Line Item" at bounding box center [824, 307] width 83 height 13
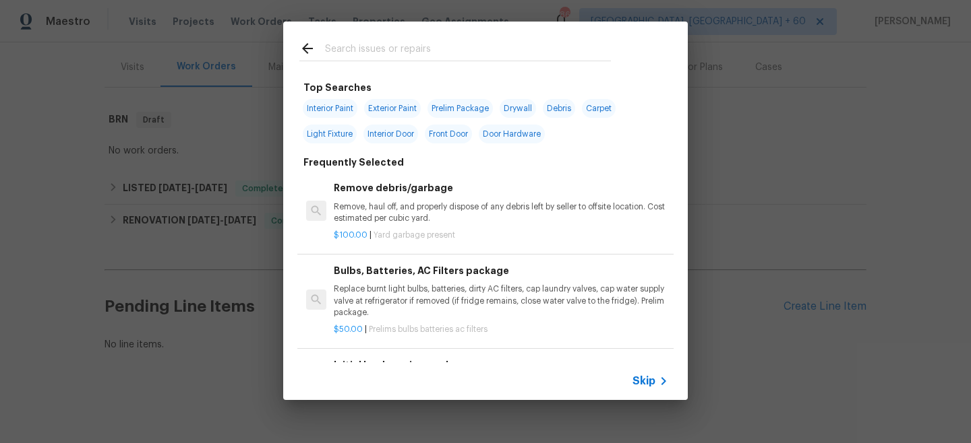
click at [644, 375] on span "Skip" at bounding box center [643, 381] width 23 height 13
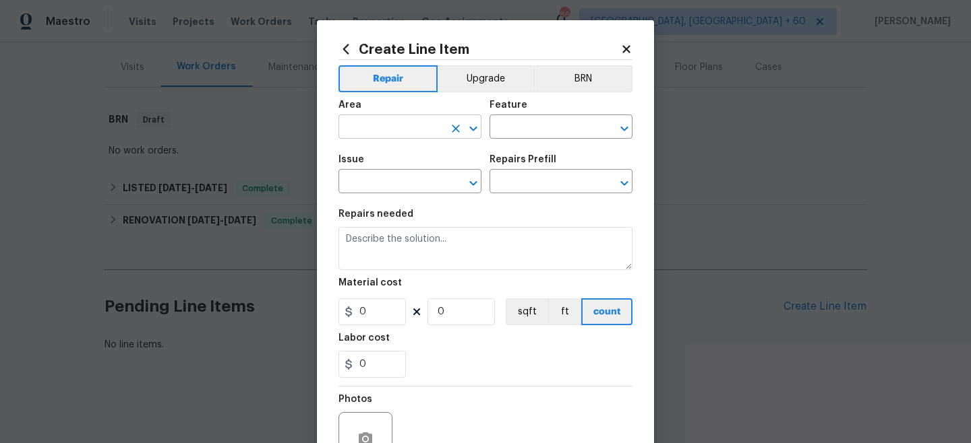
click at [411, 127] on input "text" at bounding box center [390, 128] width 105 height 21
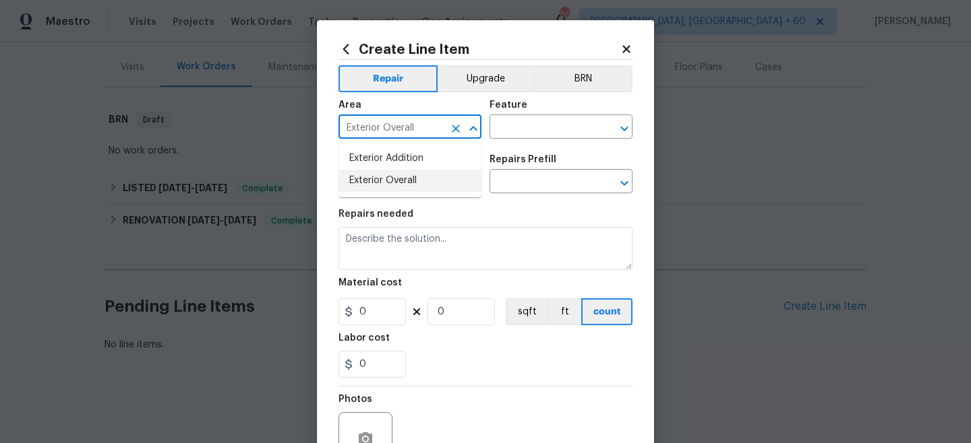
type input "Exterior Overall"
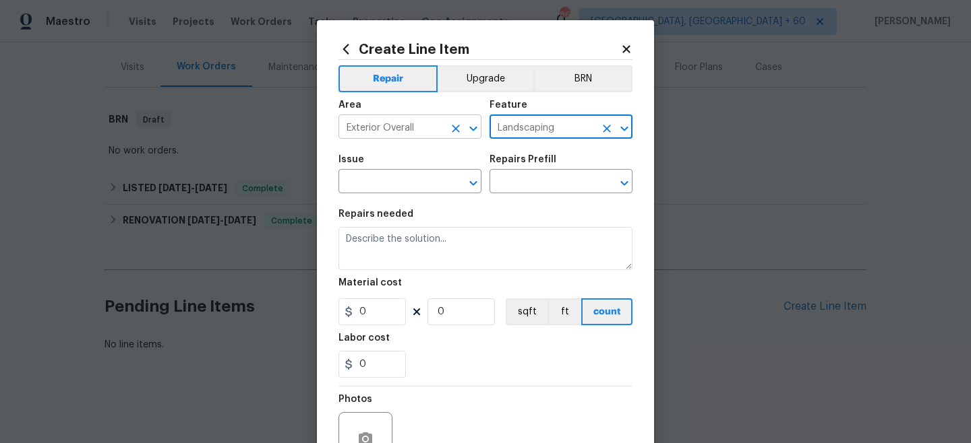
type input "Landscaping"
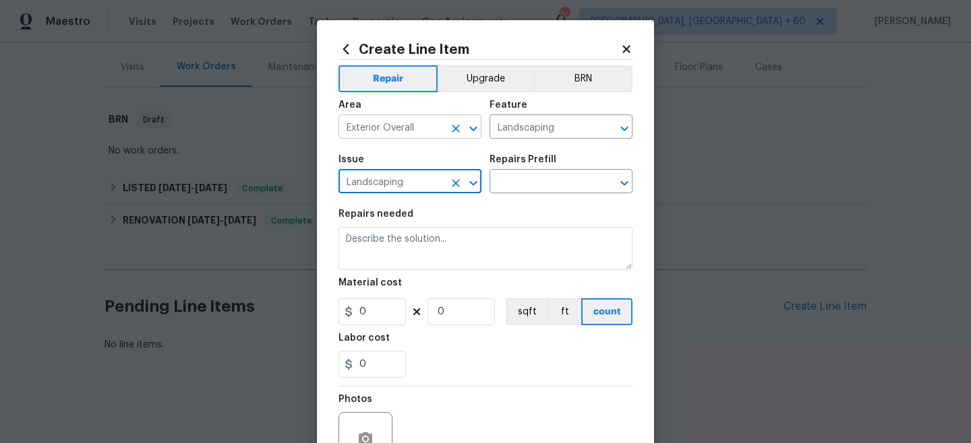
type input "Landscaping"
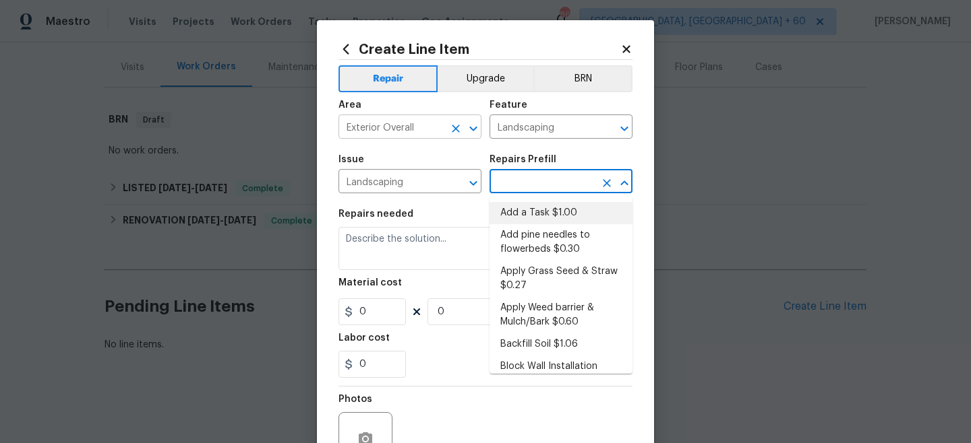
type input "Add a Task $1.00"
type textarea "HPM to detail"
type input "1"
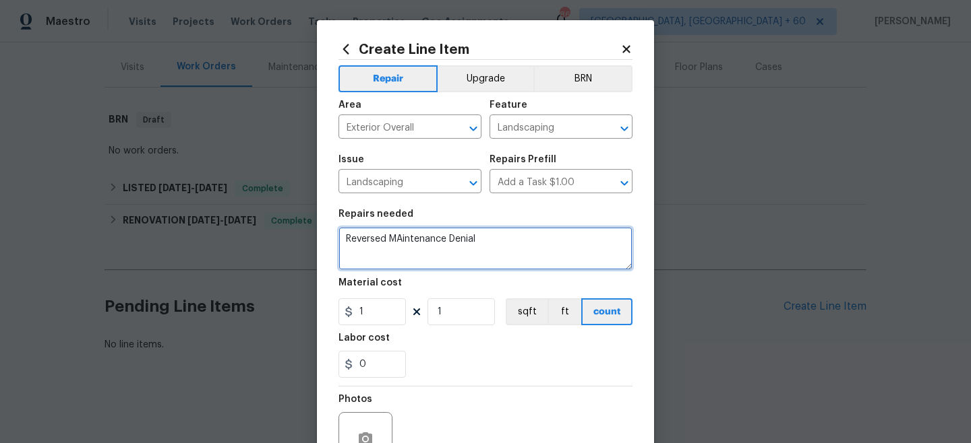
click at [401, 239] on textarea "Reversed MAintenance Denial" at bounding box center [485, 248] width 294 height 43
type textarea "Reversed Maintenance Denial"
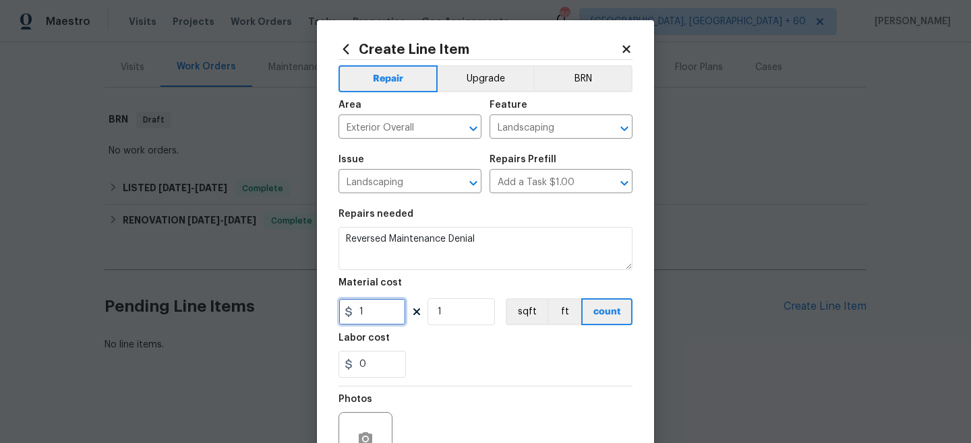
click at [383, 310] on input "1" at bounding box center [371, 312] width 67 height 27
type input "50"
click at [459, 392] on div "Photos" at bounding box center [485, 431] width 294 height 88
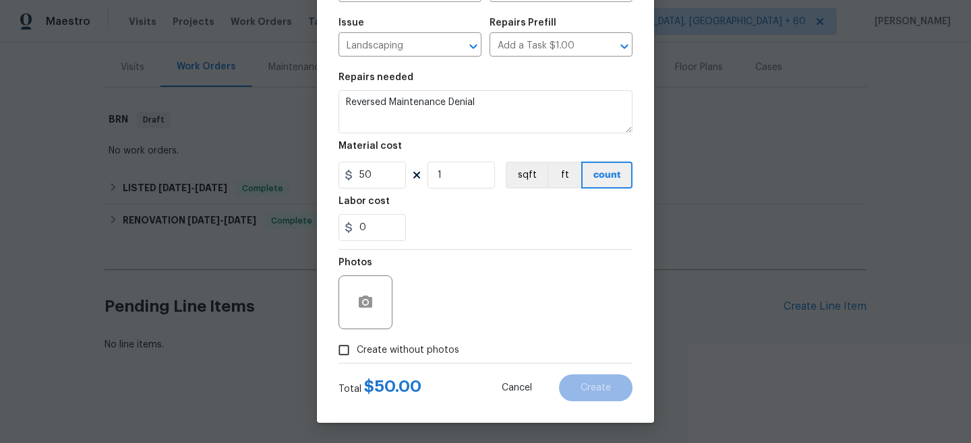
click at [390, 348] on span "Create without photos" at bounding box center [408, 351] width 102 height 14
click at [357, 348] on input "Create without photos" at bounding box center [344, 351] width 26 height 26
checkbox input "true"
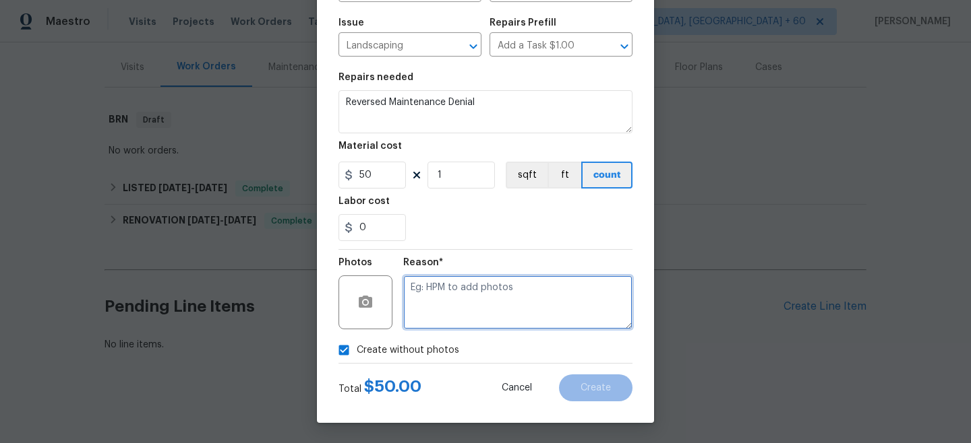
click at [464, 317] on textarea at bounding box center [517, 303] width 229 height 54
type textarea "n/a"
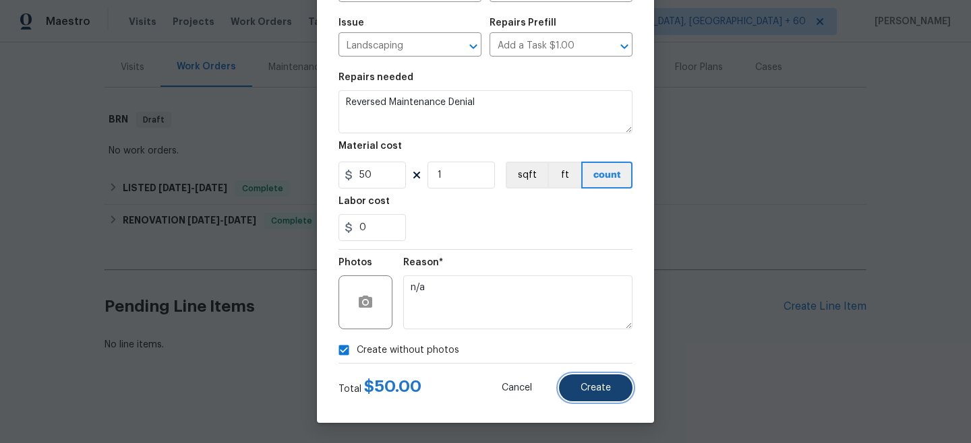
click at [593, 389] on span "Create" at bounding box center [595, 388] width 30 height 10
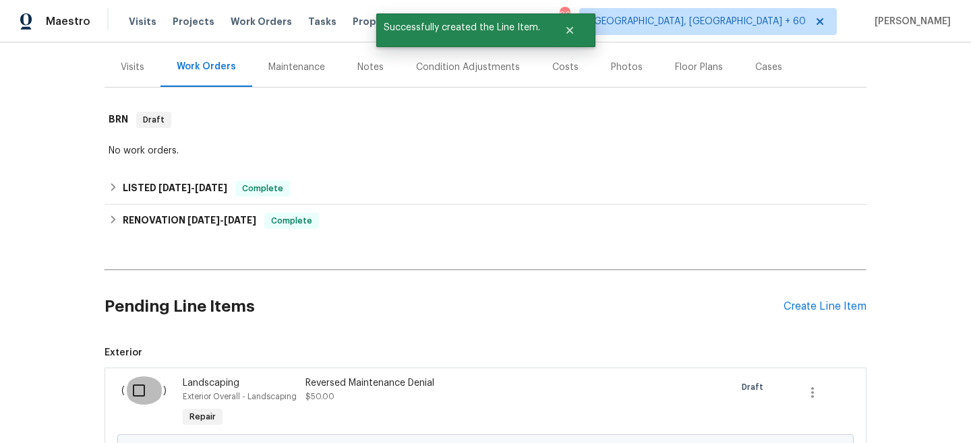
click at [159, 387] on input "checkbox" at bounding box center [144, 391] width 38 height 28
checkbox input "true"
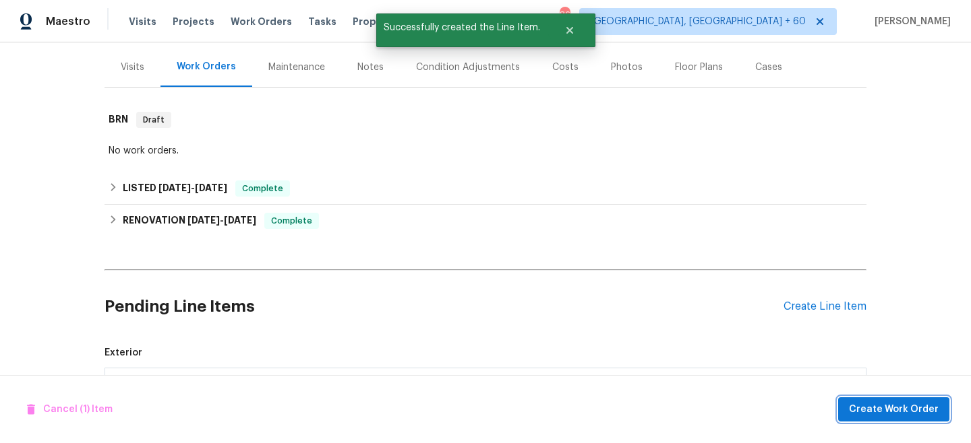
click at [897, 403] on span "Create Work Order" at bounding box center [894, 410] width 90 height 17
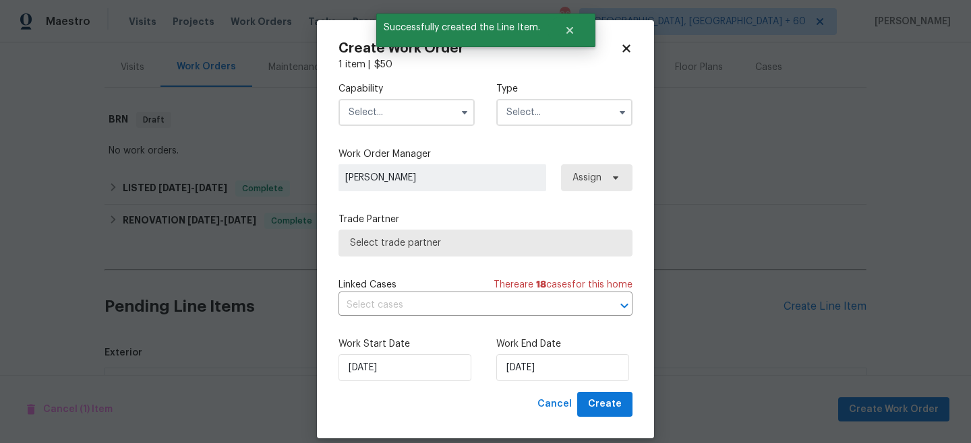
click at [528, 99] on input "text" at bounding box center [564, 112] width 136 height 27
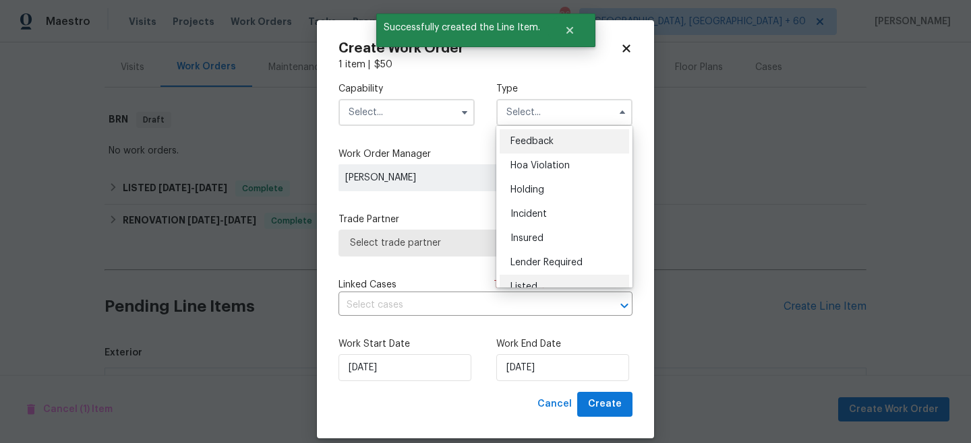
click at [541, 284] on div "Listed" at bounding box center [563, 287] width 129 height 24
type input "Listed"
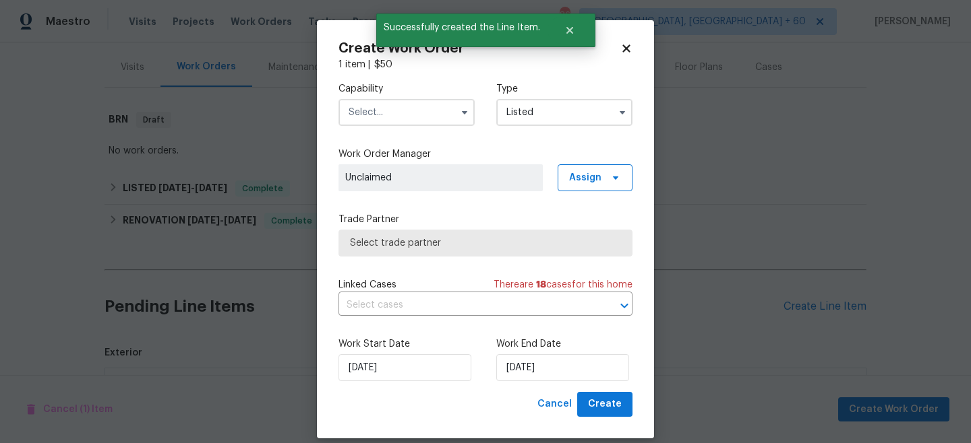
click at [400, 108] on input "text" at bounding box center [406, 112] width 136 height 27
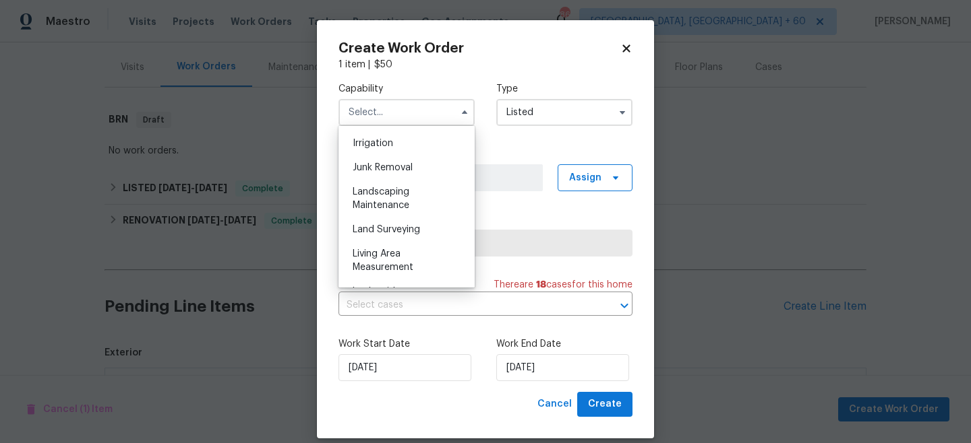
scroll to position [856, 0]
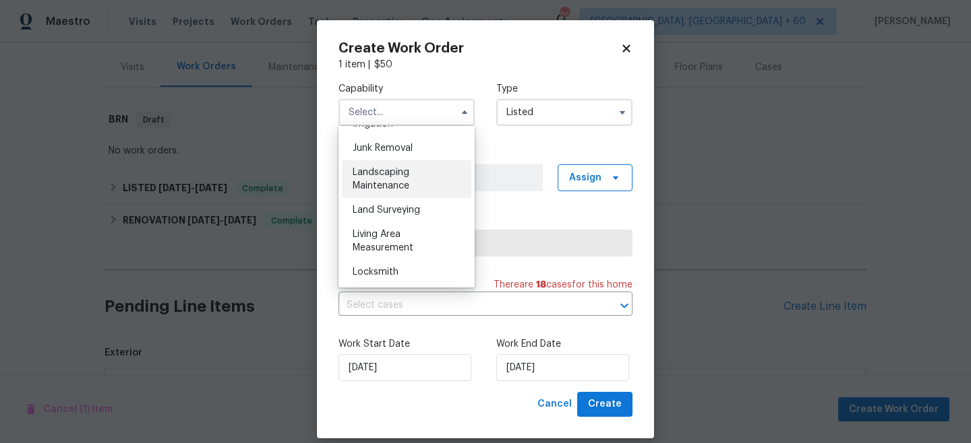
click at [395, 190] on div "Landscaping Maintenance" at bounding box center [406, 179] width 129 height 38
type input "Landscaping Maintenance"
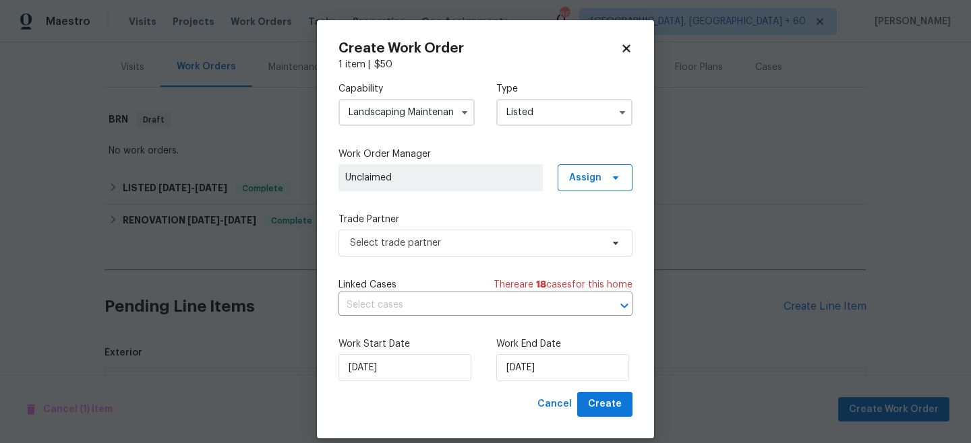
click at [433, 274] on div "Capability Landscaping Maintenance Agent Appliance Bathtub Resurfacing BRN And …" at bounding box center [485, 231] width 294 height 321
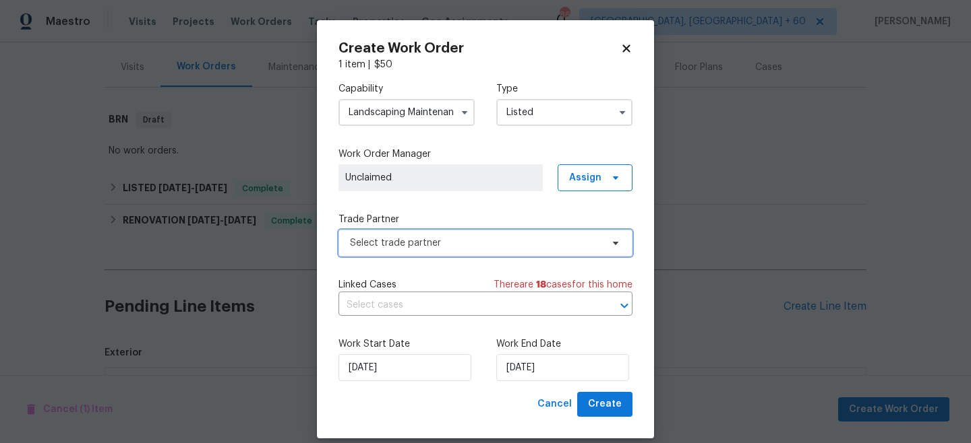
click at [429, 255] on span "Select trade partner" at bounding box center [485, 243] width 294 height 27
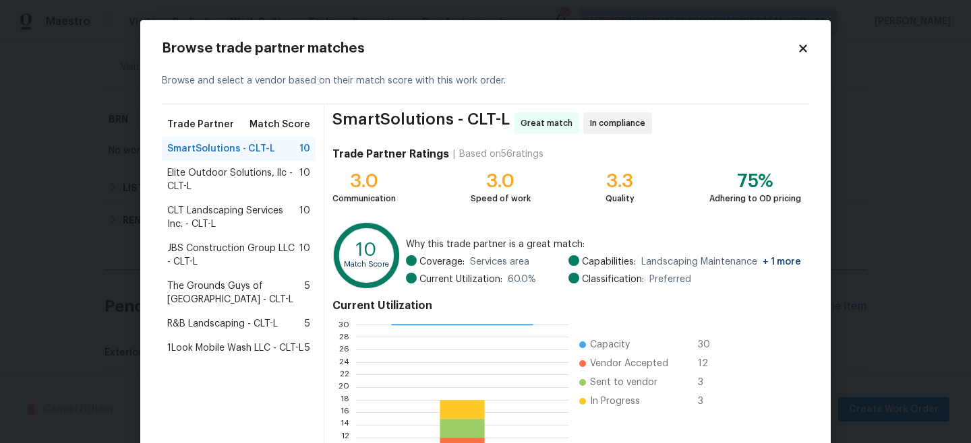
scroll to position [151, 0]
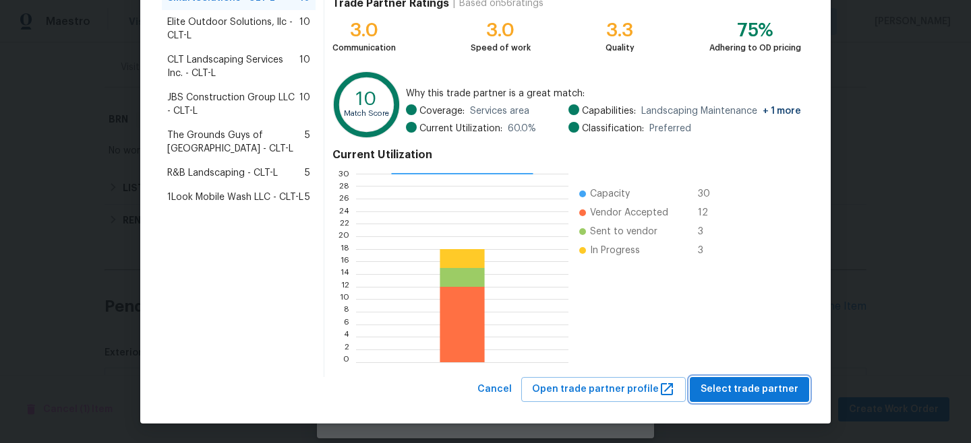
click at [747, 388] on span "Select trade partner" at bounding box center [749, 389] width 98 height 17
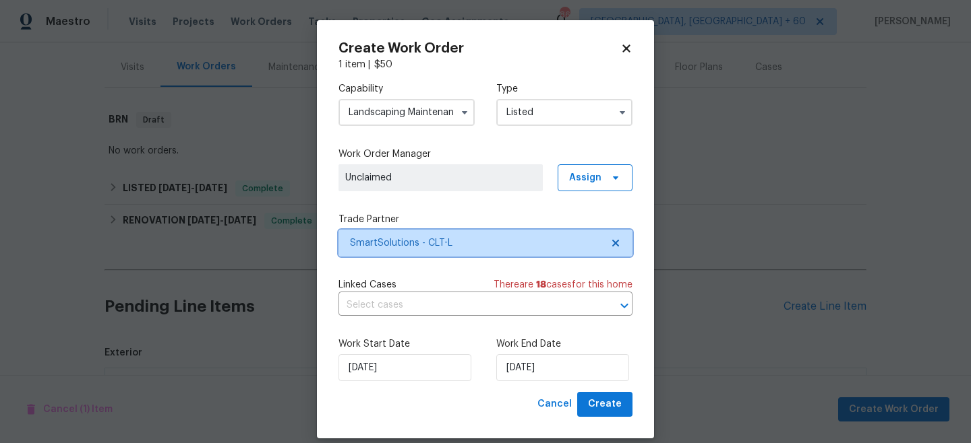
scroll to position [0, 0]
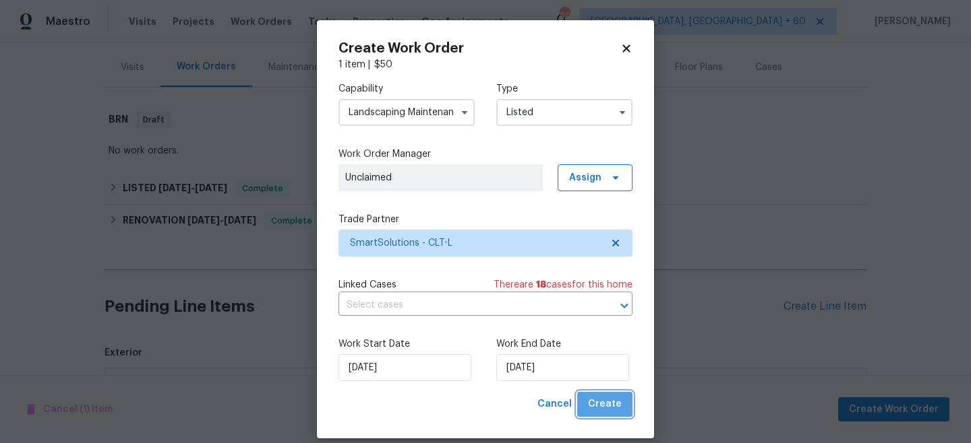
click at [610, 408] on span "Create" at bounding box center [605, 404] width 34 height 17
checkbox input "false"
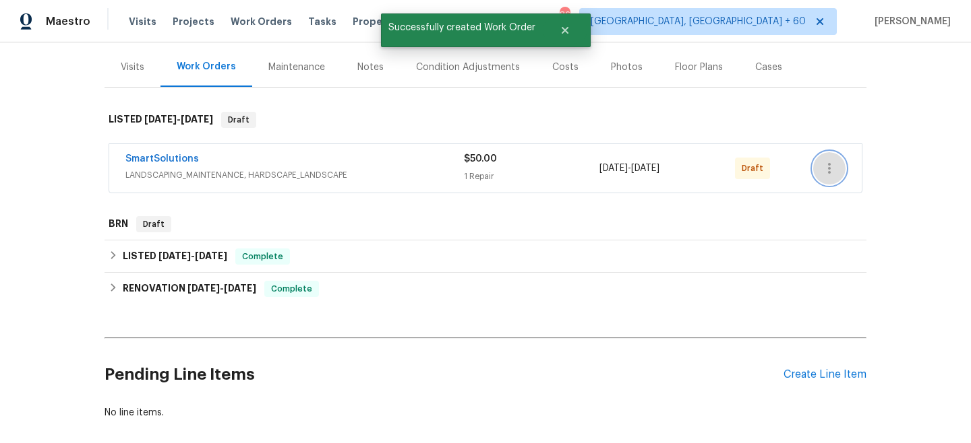
click at [828, 166] on icon "button" at bounding box center [829, 168] width 16 height 16
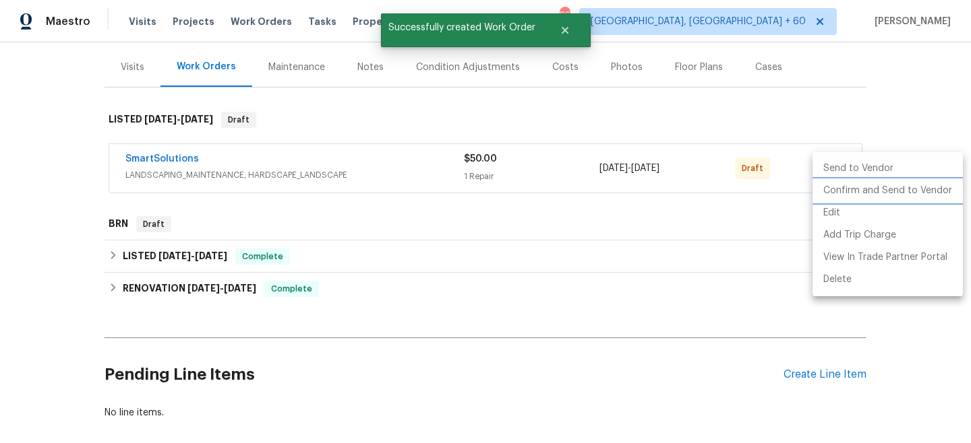
click at [861, 193] on li "Confirm and Send to Vendor" at bounding box center [887, 191] width 150 height 22
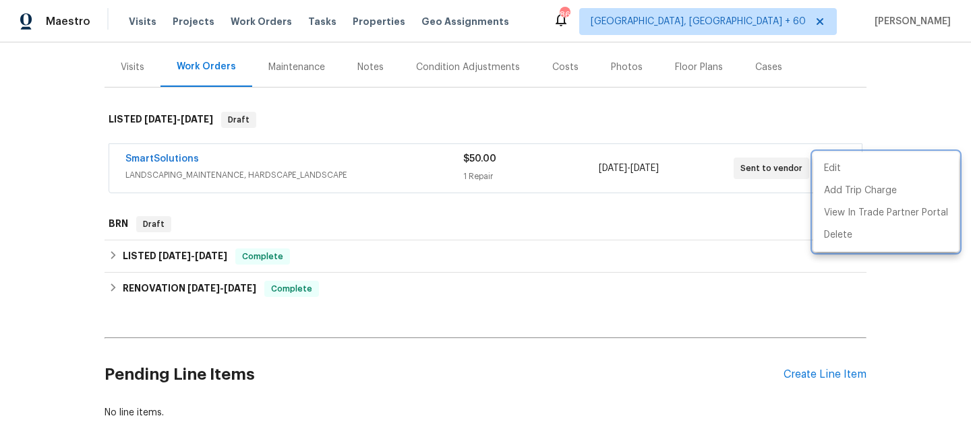
click at [255, 23] on div at bounding box center [485, 221] width 971 height 443
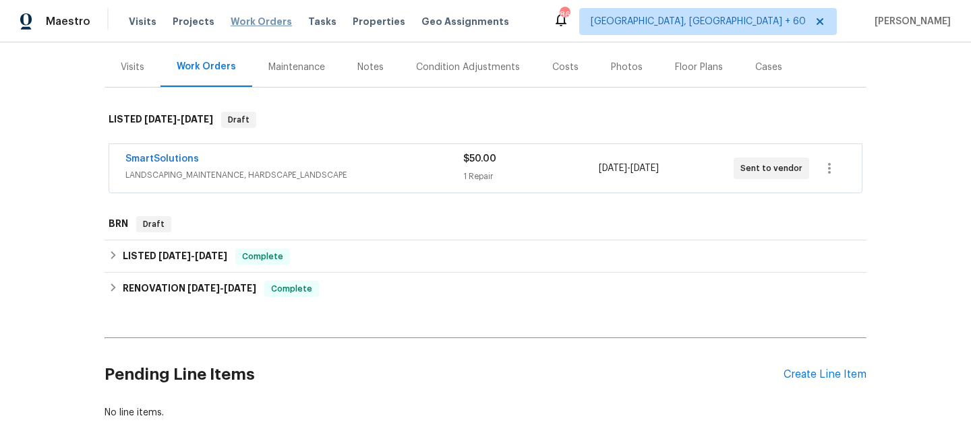
click at [257, 21] on span "Work Orders" at bounding box center [260, 21] width 61 height 13
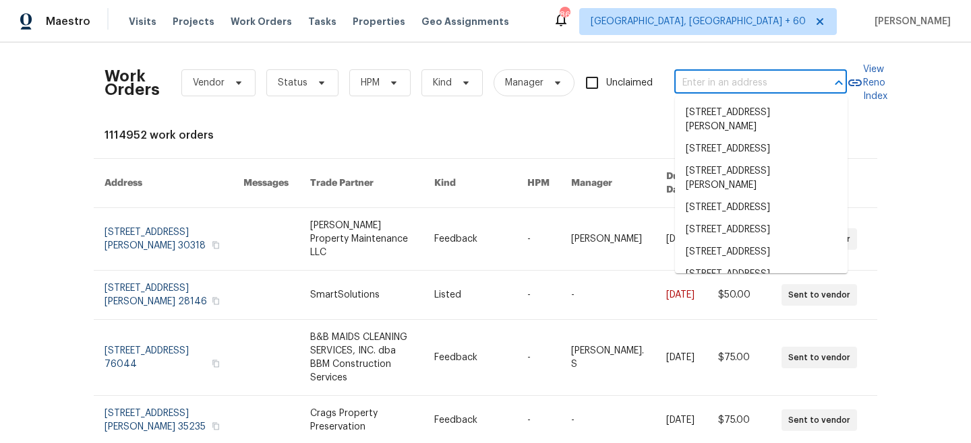
click at [755, 90] on input "text" at bounding box center [741, 83] width 135 height 21
paste input "[STREET_ADDRESS]"
type input "[STREET_ADDRESS]"
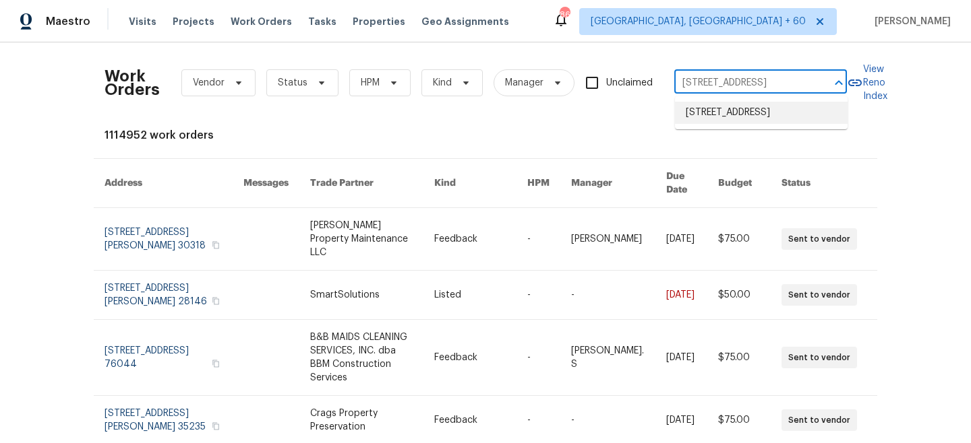
click at [770, 117] on li "[STREET_ADDRESS]" at bounding box center [761, 113] width 173 height 22
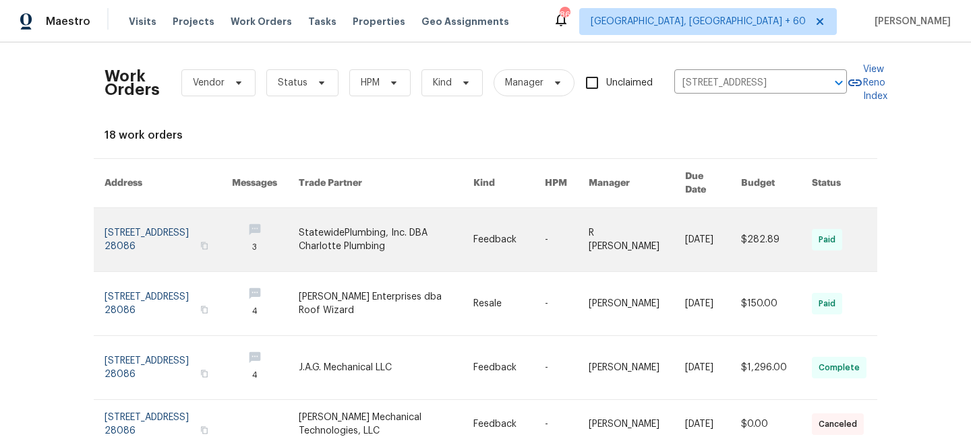
click at [574, 244] on link at bounding box center [567, 239] width 44 height 63
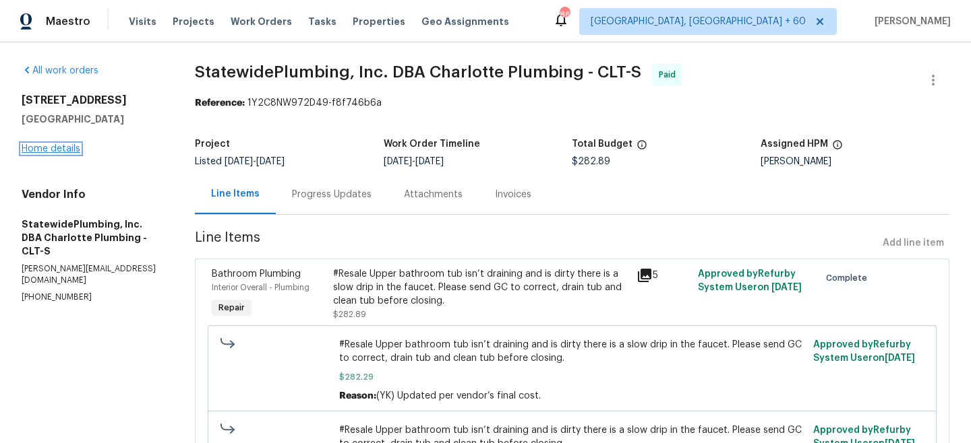
click at [63, 146] on link "Home details" at bounding box center [51, 148] width 59 height 9
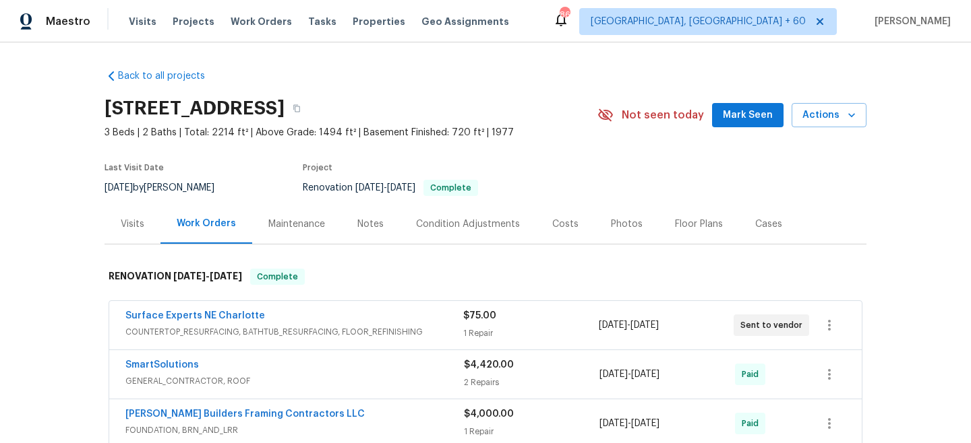
click at [289, 223] on div "Maintenance" at bounding box center [296, 224] width 57 height 13
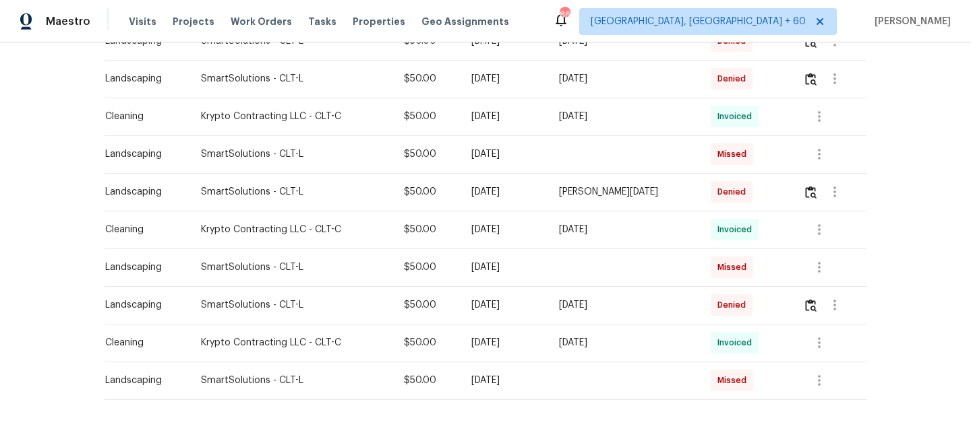
scroll to position [608, 0]
click at [811, 307] on img "button" at bounding box center [810, 306] width 11 height 13
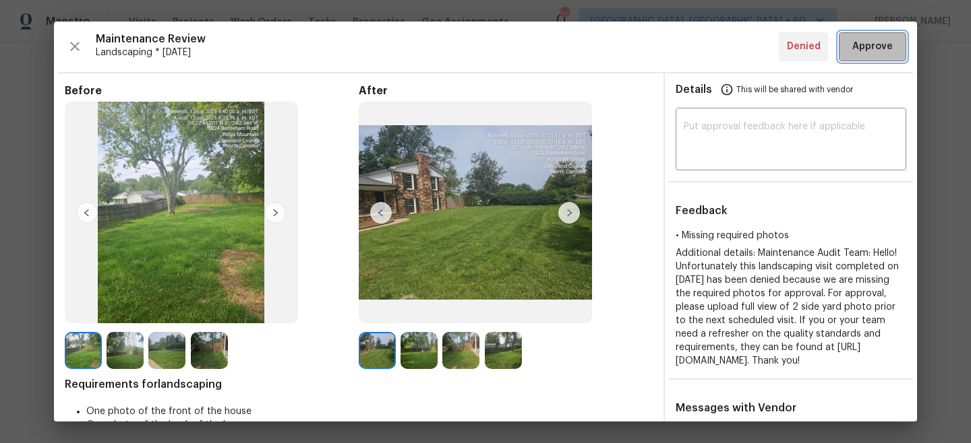
click at [867, 47] on span "Approve" at bounding box center [872, 46] width 40 height 17
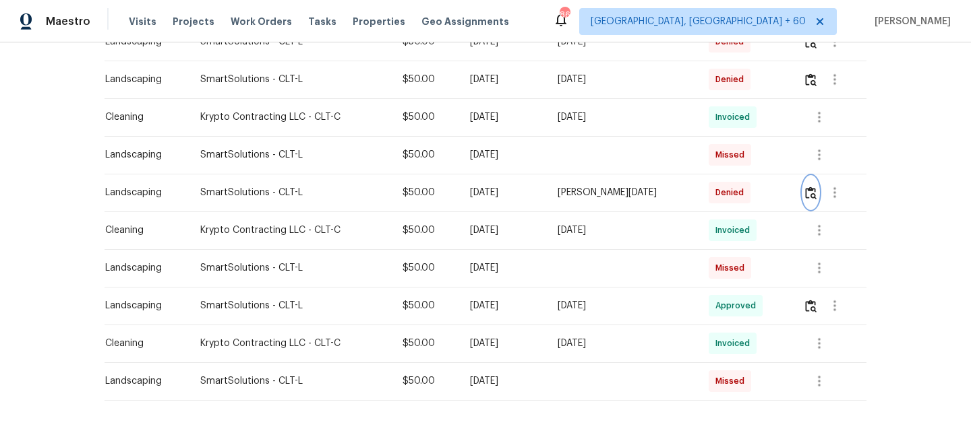
click at [809, 187] on img "button" at bounding box center [810, 193] width 11 height 13
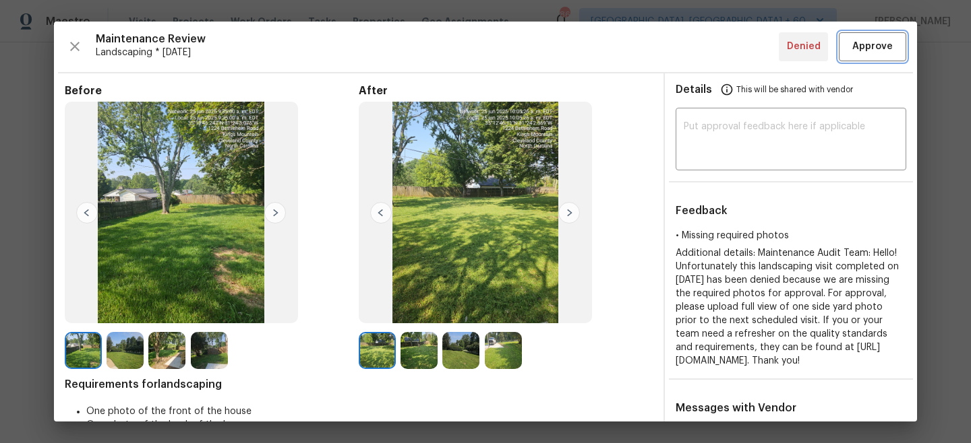
click at [863, 47] on span "Approve" at bounding box center [872, 46] width 40 height 17
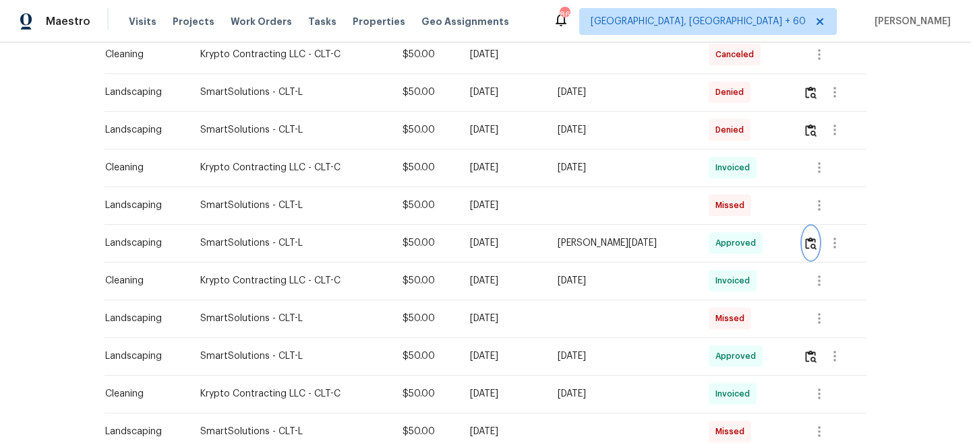
scroll to position [556, 0]
click at [812, 133] on img "button" at bounding box center [810, 131] width 11 height 13
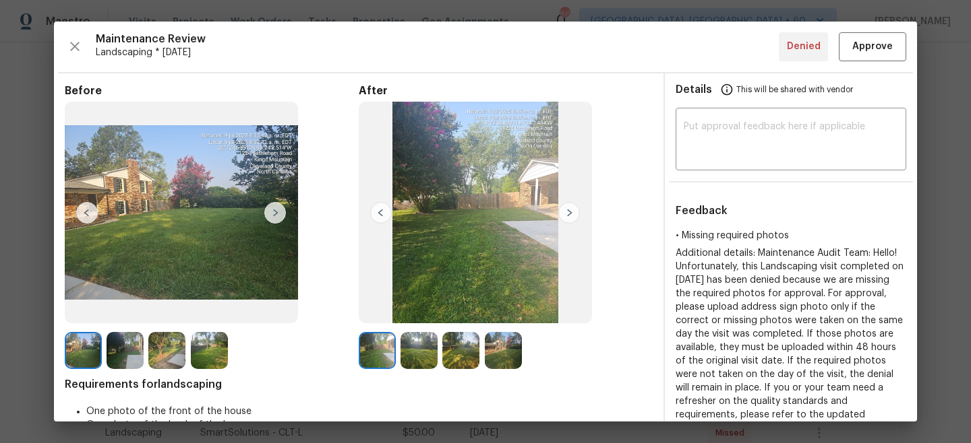
click at [570, 216] on img at bounding box center [569, 213] width 22 height 22
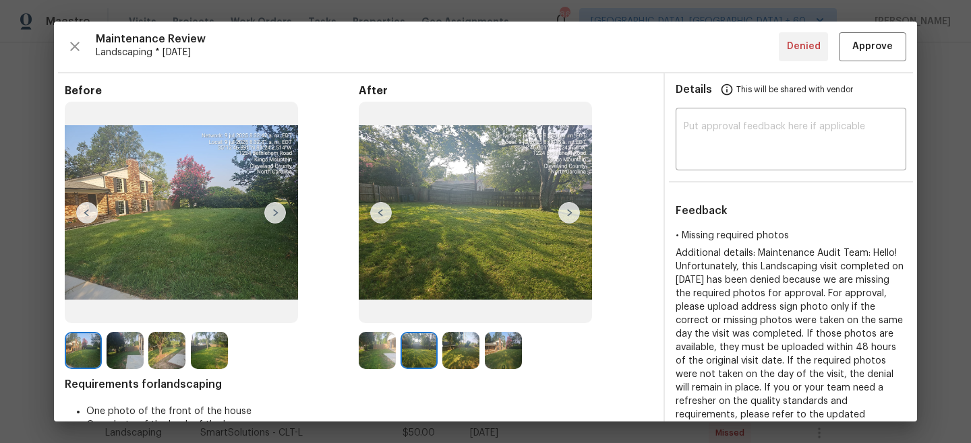
click at [570, 216] on img at bounding box center [569, 213] width 22 height 22
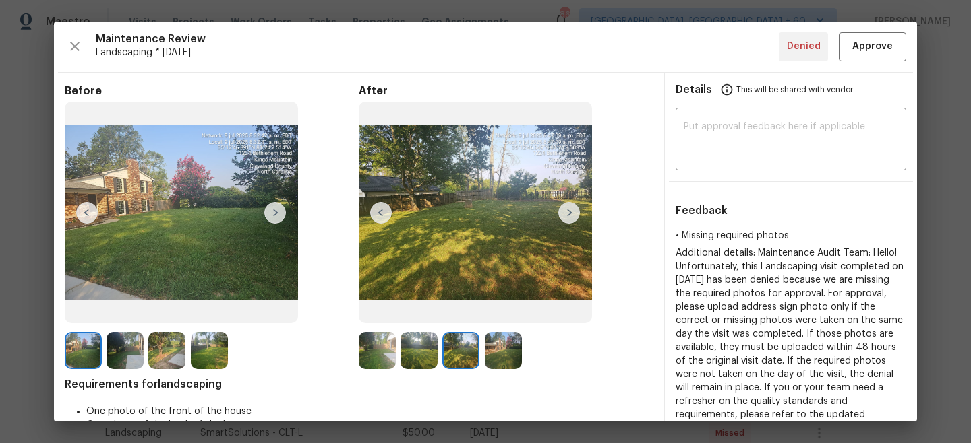
click at [570, 216] on img at bounding box center [569, 213] width 22 height 22
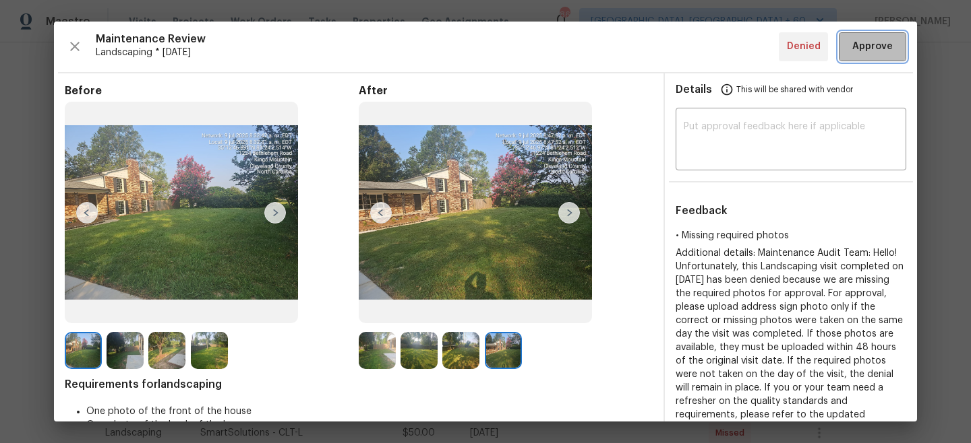
click at [878, 54] on span "Approve" at bounding box center [872, 46] width 40 height 17
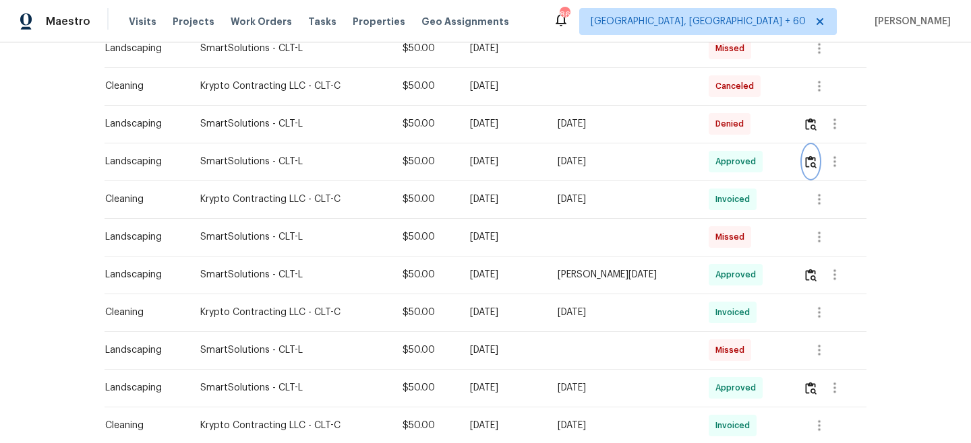
scroll to position [514, 0]
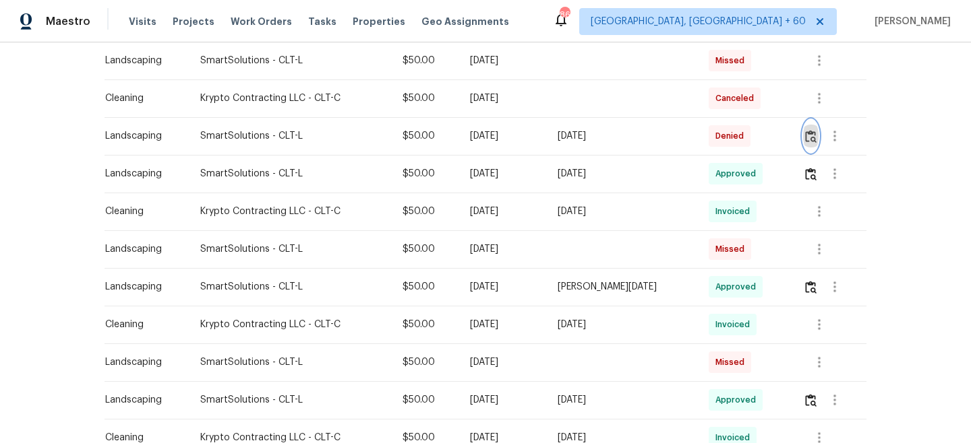
click at [813, 140] on img "button" at bounding box center [810, 136] width 11 height 13
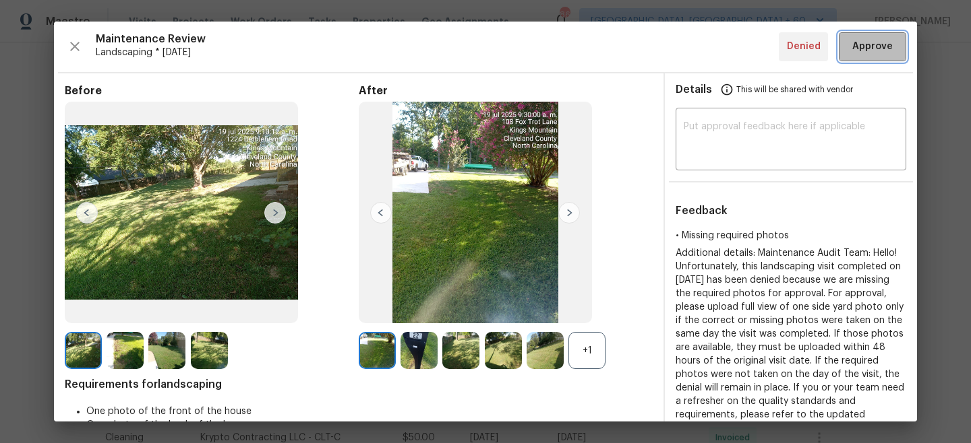
click at [869, 51] on span "Approve" at bounding box center [872, 46] width 40 height 17
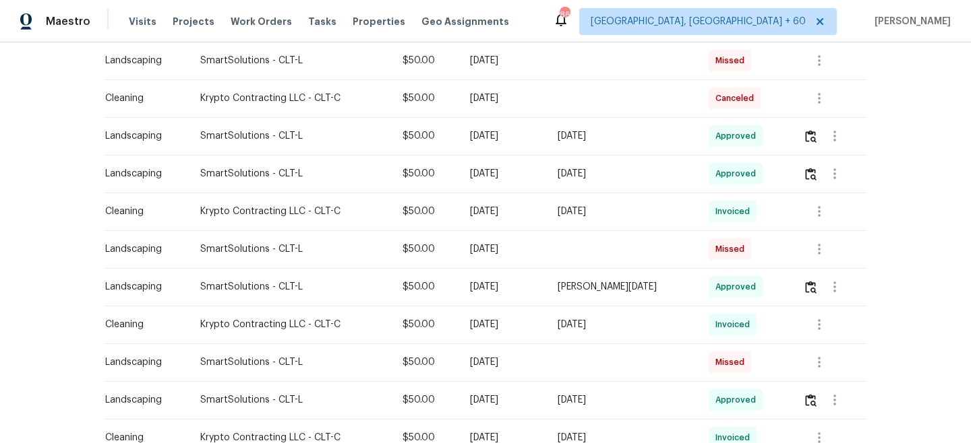
click at [260, 14] on div "Visits Projects Work Orders Tasks Properties Geo Assignments" at bounding box center [327, 21] width 396 height 27
click at [260, 15] on span "Work Orders" at bounding box center [260, 21] width 61 height 13
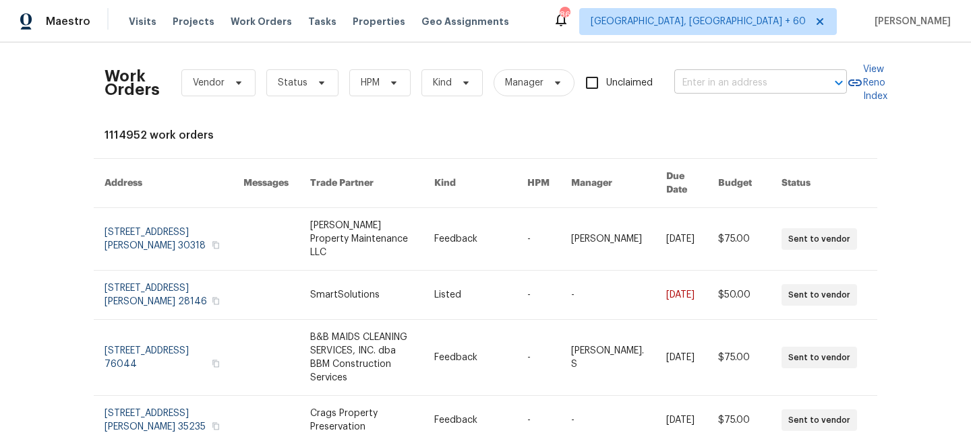
click at [739, 77] on input "text" at bounding box center [741, 83] width 135 height 21
paste input "[STREET_ADDRESS]"
type input "[STREET_ADDRESS]"
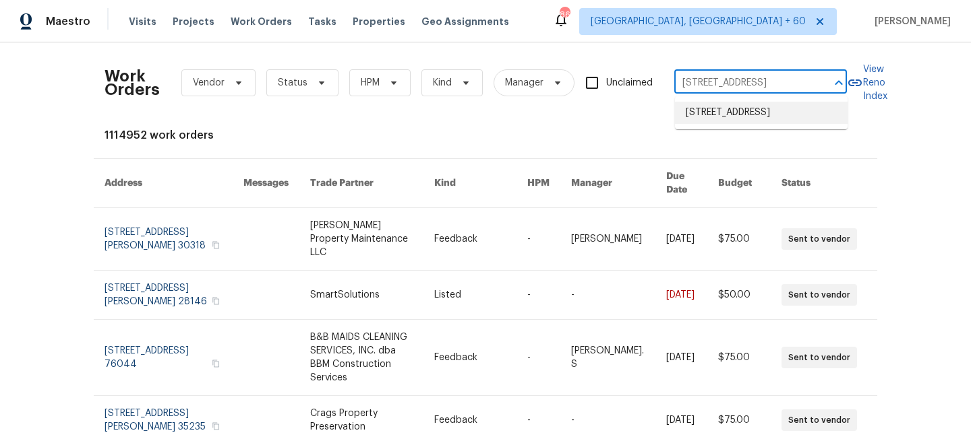
click at [745, 124] on li "[STREET_ADDRESS]" at bounding box center [761, 113] width 173 height 22
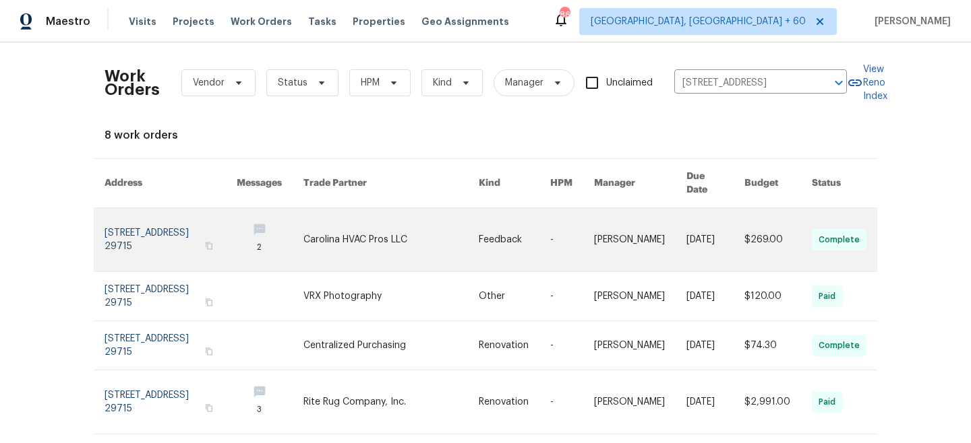
click at [361, 222] on link at bounding box center [391, 239] width 176 height 63
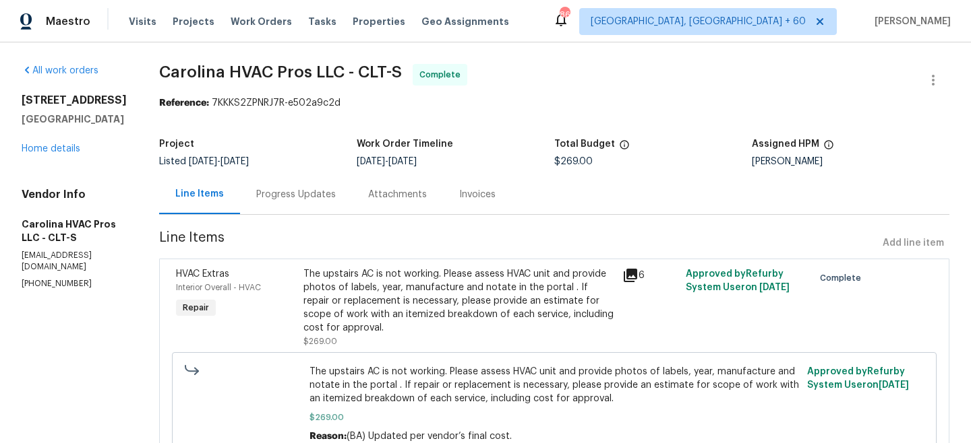
click at [59, 154] on div "[STREET_ADDRESS] Home details" at bounding box center [74, 125] width 105 height 62
click at [59, 154] on link "Home details" at bounding box center [51, 148] width 59 height 9
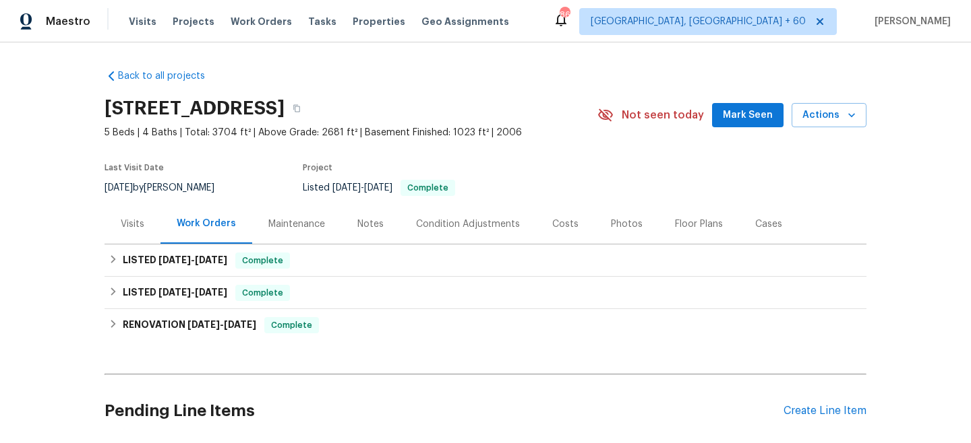
click at [301, 216] on div "Maintenance" at bounding box center [296, 224] width 89 height 40
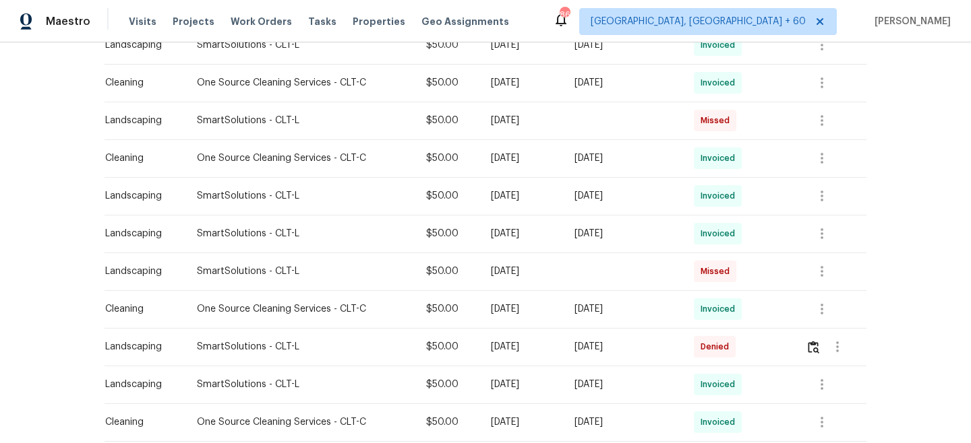
scroll to position [570, 0]
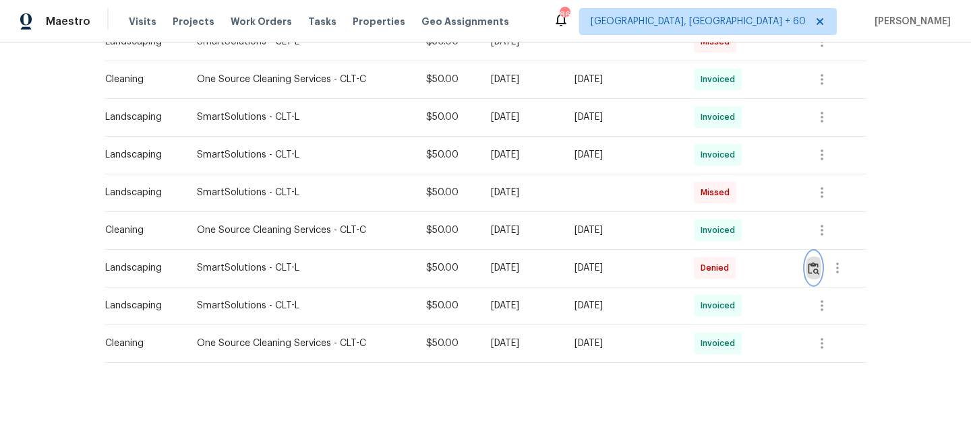
click at [817, 265] on img "button" at bounding box center [812, 268] width 11 height 13
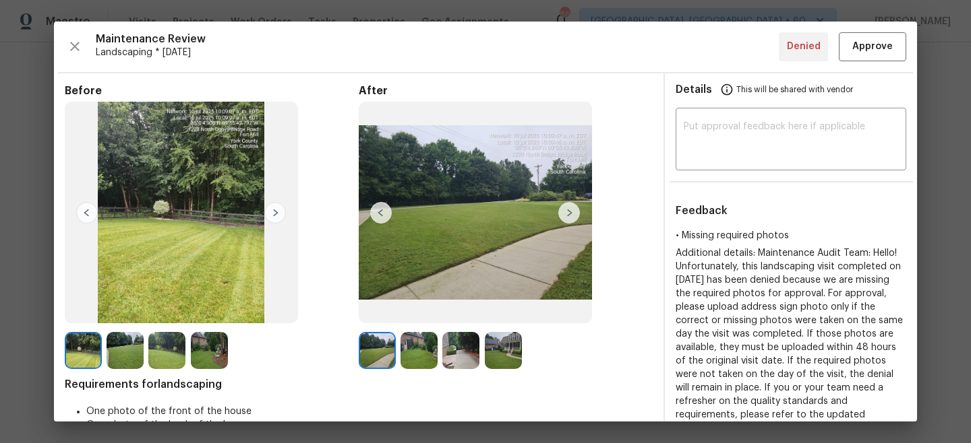
click at [577, 214] on img at bounding box center [569, 213] width 22 height 22
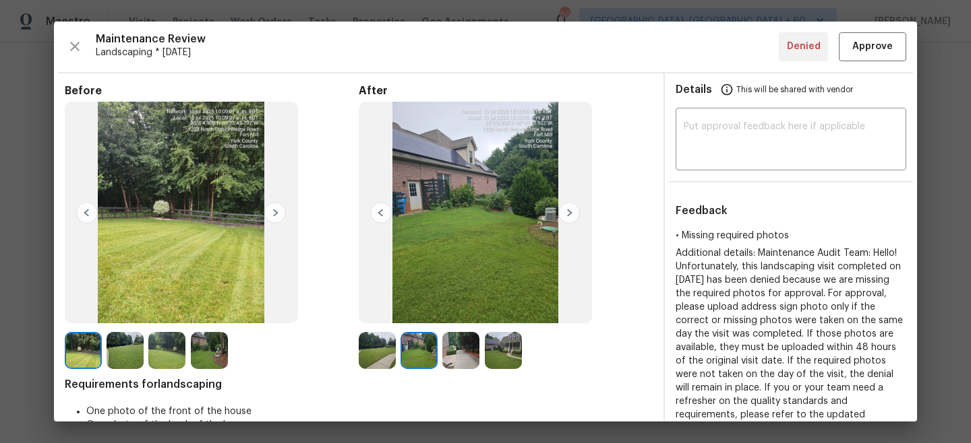
click at [577, 214] on img at bounding box center [569, 213] width 22 height 22
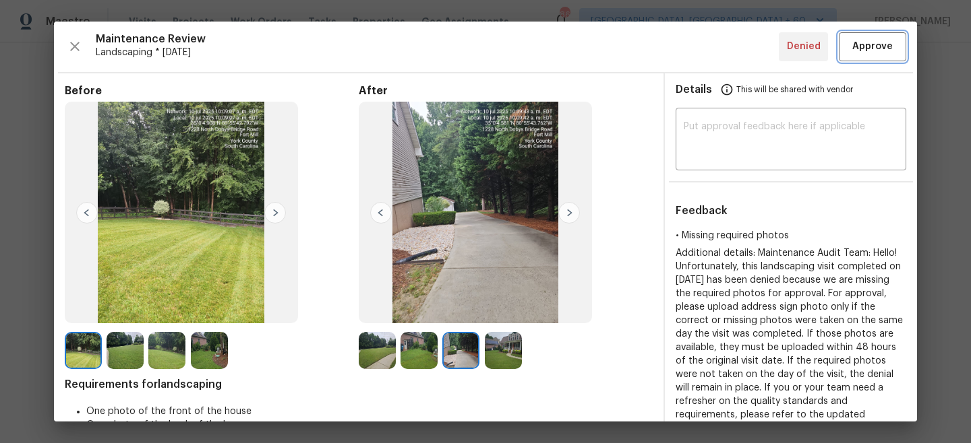
click at [872, 44] on span "Approve" at bounding box center [872, 46] width 40 height 17
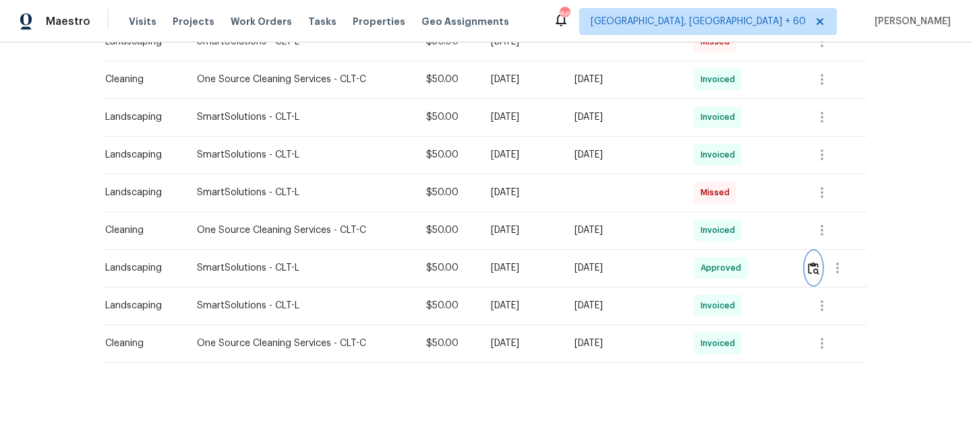
scroll to position [0, 0]
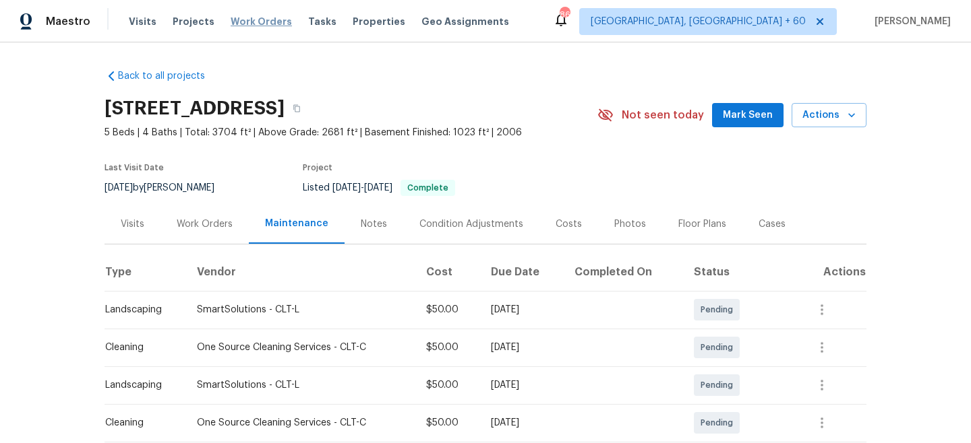
click at [255, 26] on span "Work Orders" at bounding box center [260, 21] width 61 height 13
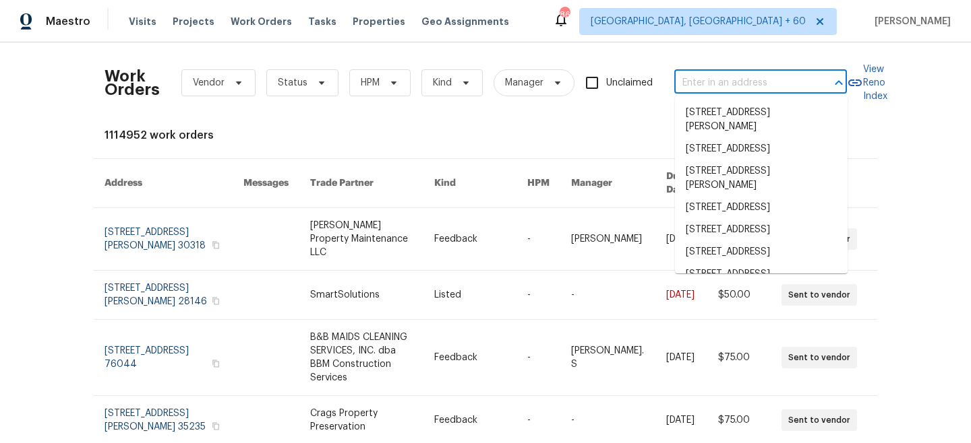
click at [751, 88] on input "text" at bounding box center [741, 83] width 135 height 21
paste input "[STREET_ADDRESS]"
type input "[STREET_ADDRESS]"
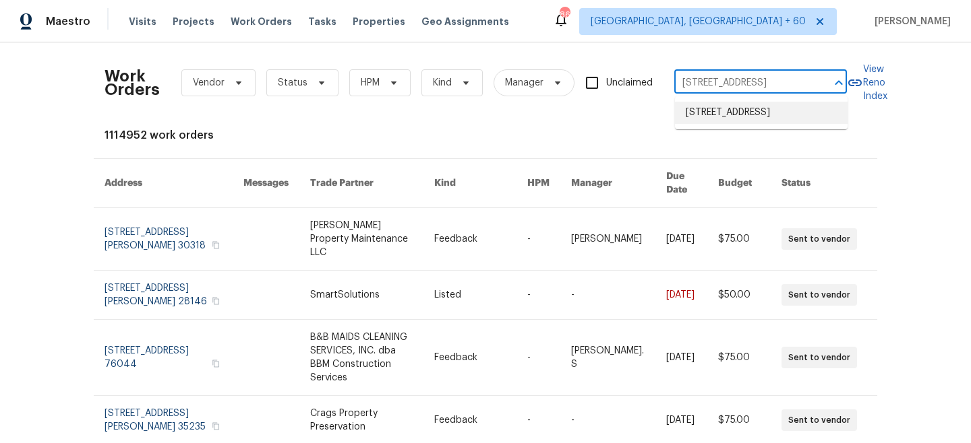
click at [751, 115] on li "[STREET_ADDRESS]" at bounding box center [761, 113] width 173 height 22
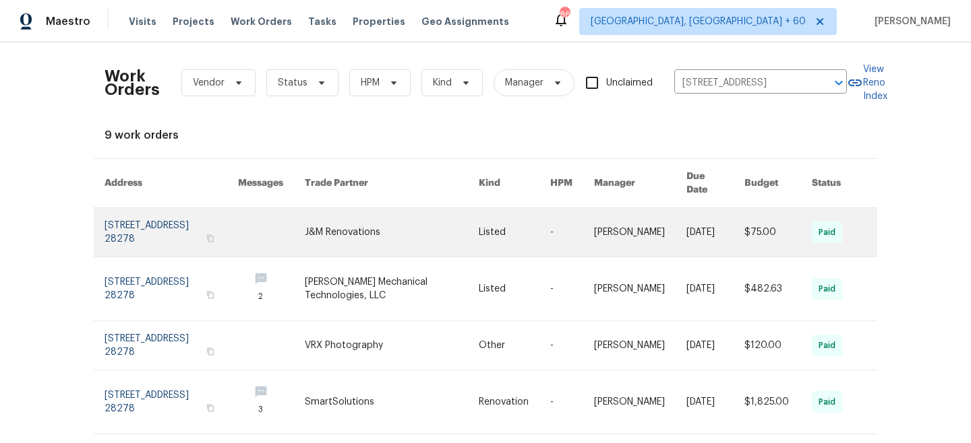
click at [392, 214] on link at bounding box center [392, 232] width 175 height 49
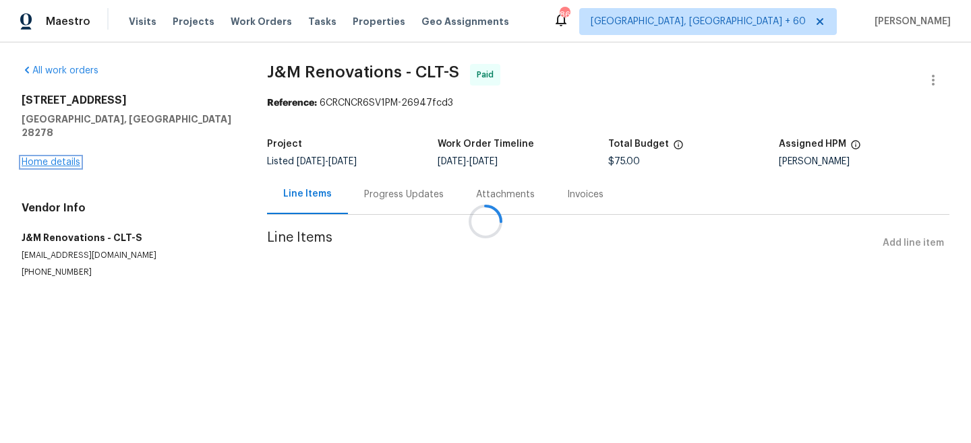
click at [59, 158] on link "Home details" at bounding box center [51, 162] width 59 height 9
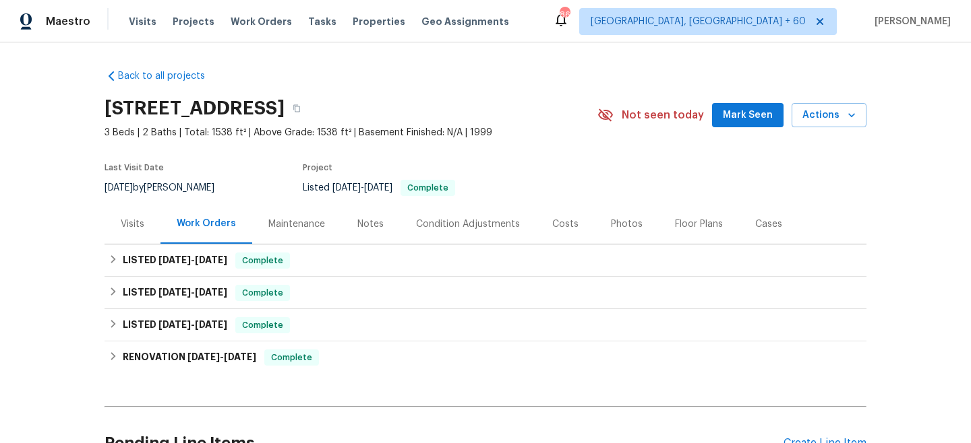
scroll to position [5, 0]
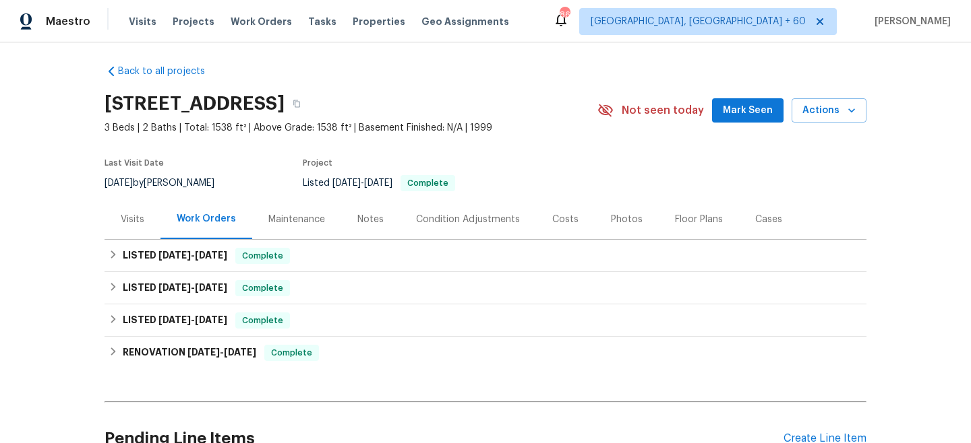
click at [299, 218] on div "Maintenance" at bounding box center [296, 219] width 57 height 13
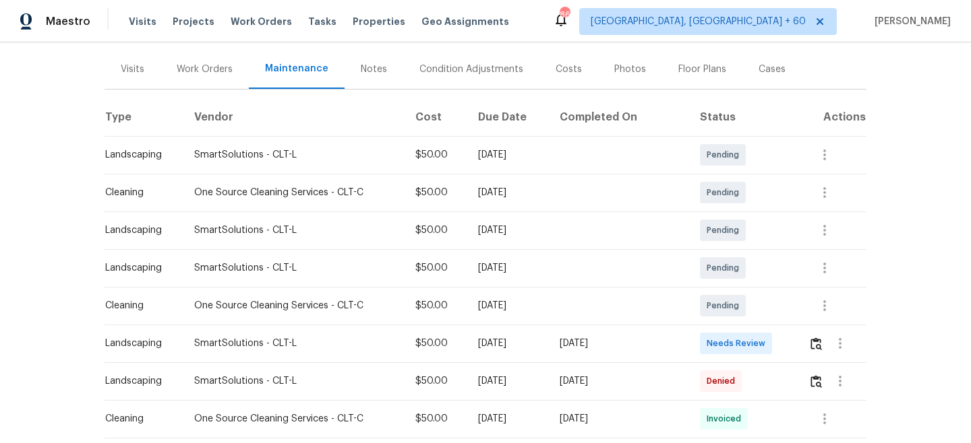
scroll to position [210, 0]
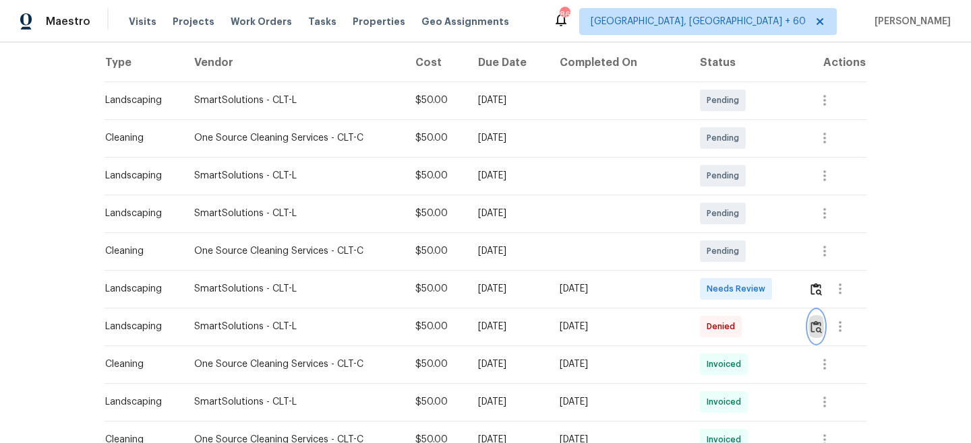
click at [817, 326] on img "button" at bounding box center [815, 327] width 11 height 13
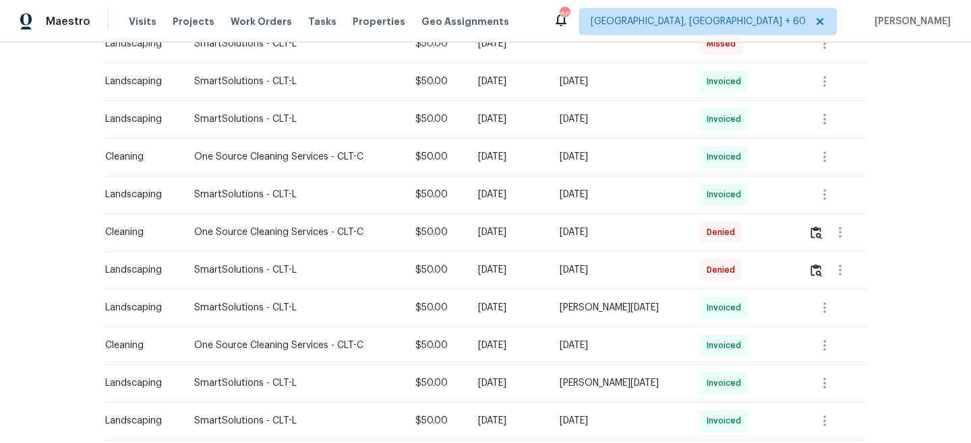
scroll to position [662, 0]
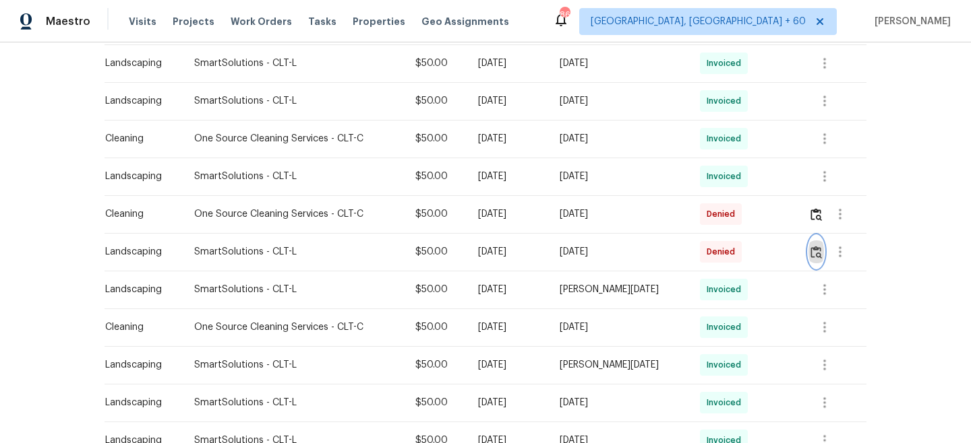
click at [818, 245] on button "button" at bounding box center [816, 252] width 16 height 32
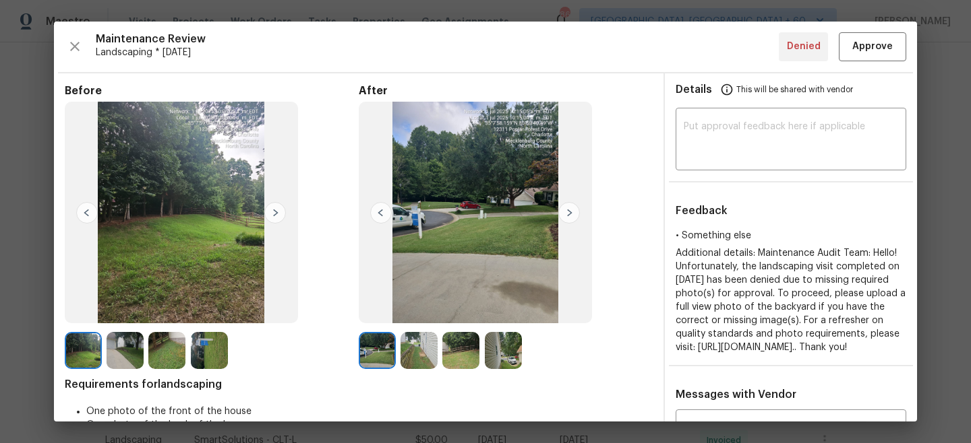
click at [273, 220] on img at bounding box center [275, 213] width 22 height 22
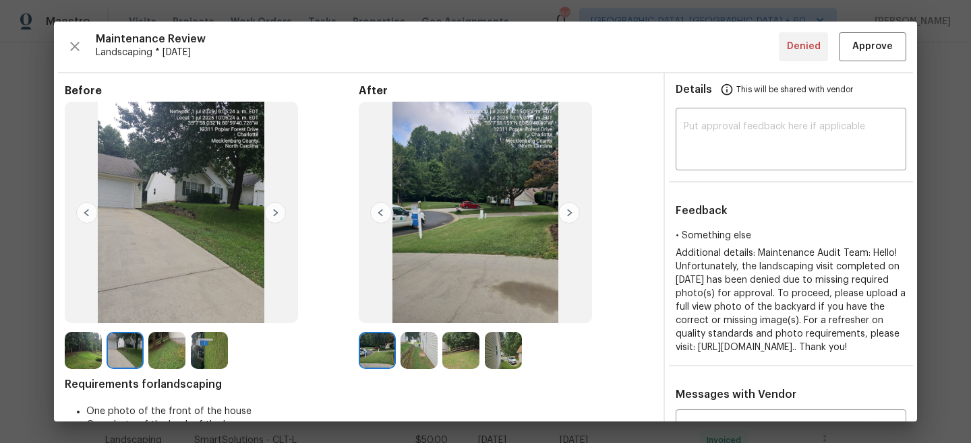
click at [570, 217] on img at bounding box center [569, 213] width 22 height 22
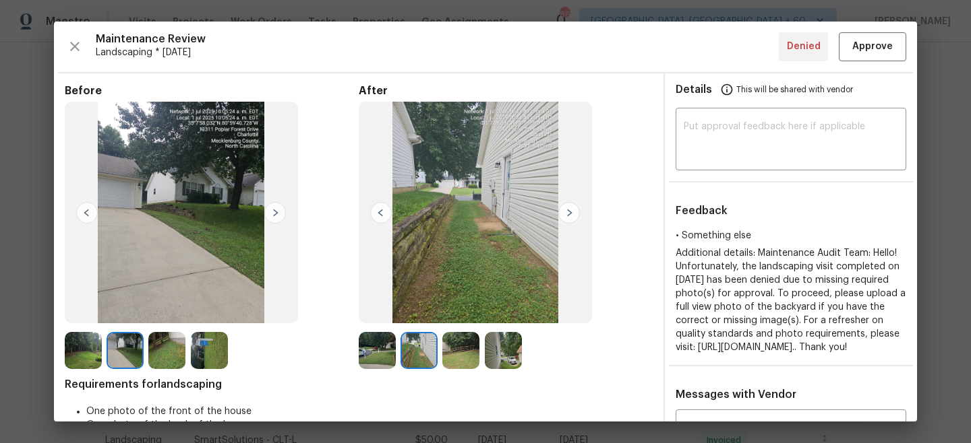
click at [570, 217] on img at bounding box center [569, 213] width 22 height 22
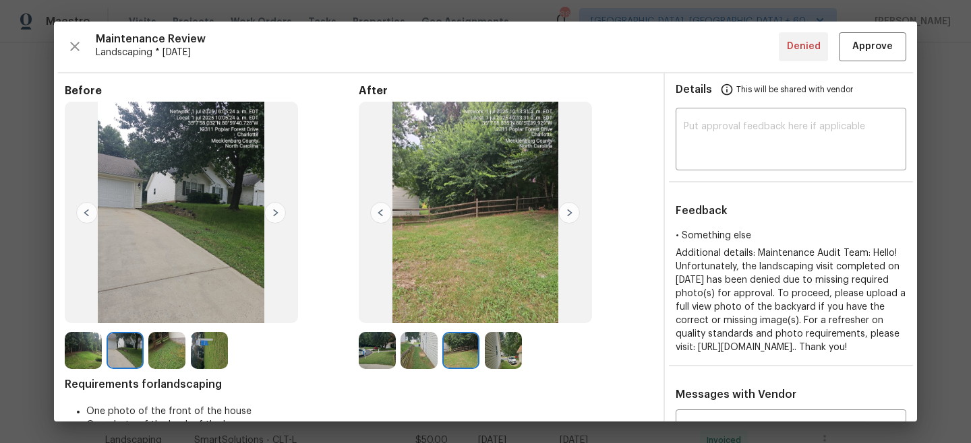
click at [570, 217] on img at bounding box center [569, 213] width 22 height 22
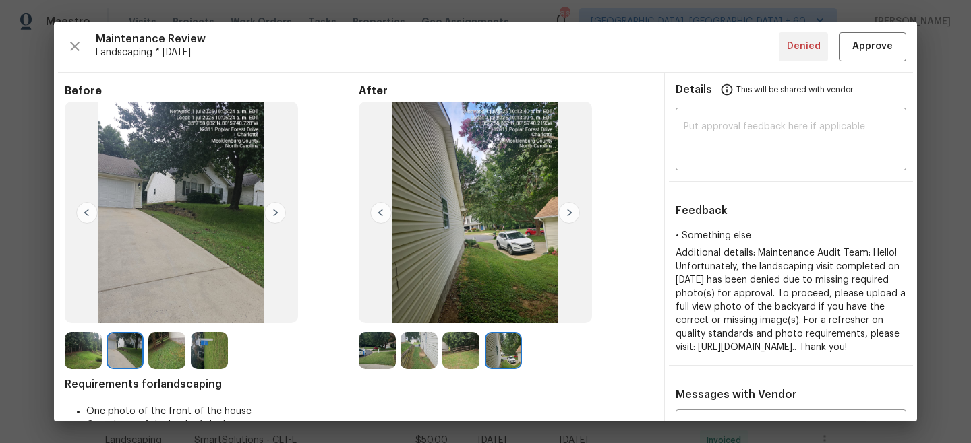
click at [280, 213] on img at bounding box center [275, 213] width 22 height 22
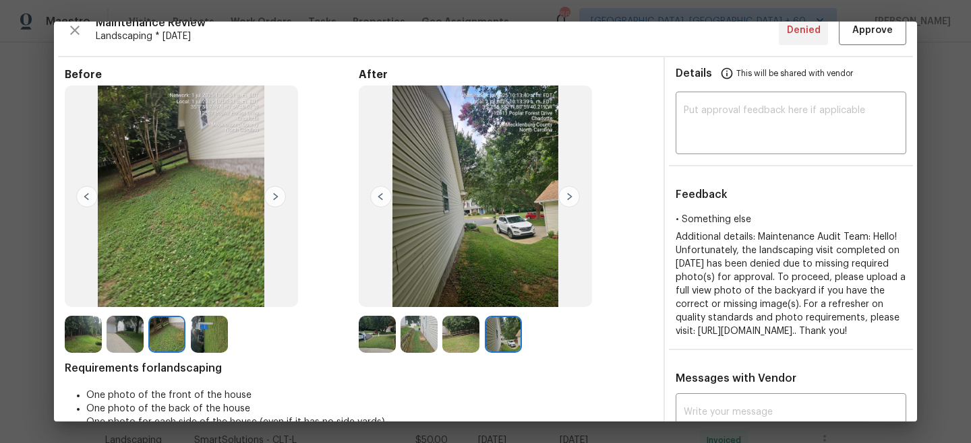
scroll to position [16, 0]
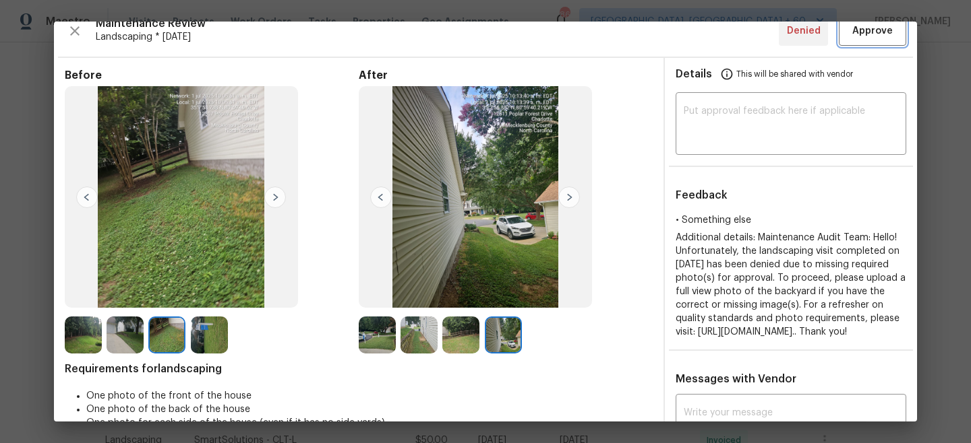
click at [869, 30] on span "Approve" at bounding box center [872, 31] width 40 height 17
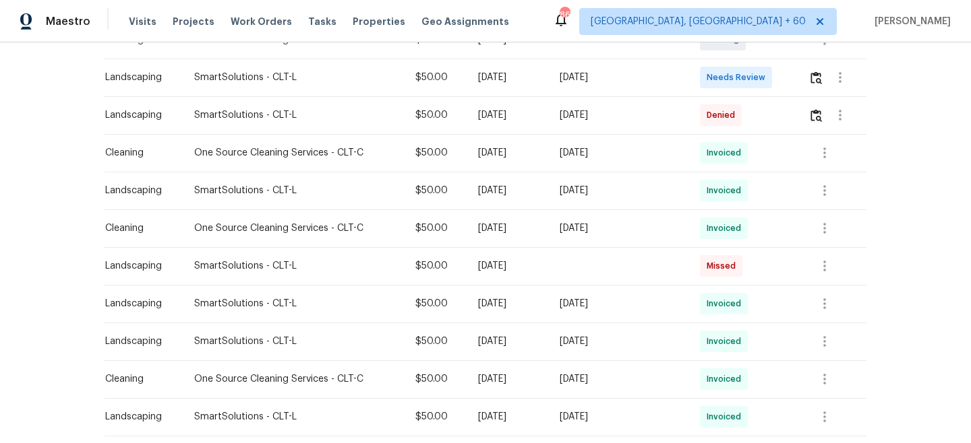
scroll to position [411, 0]
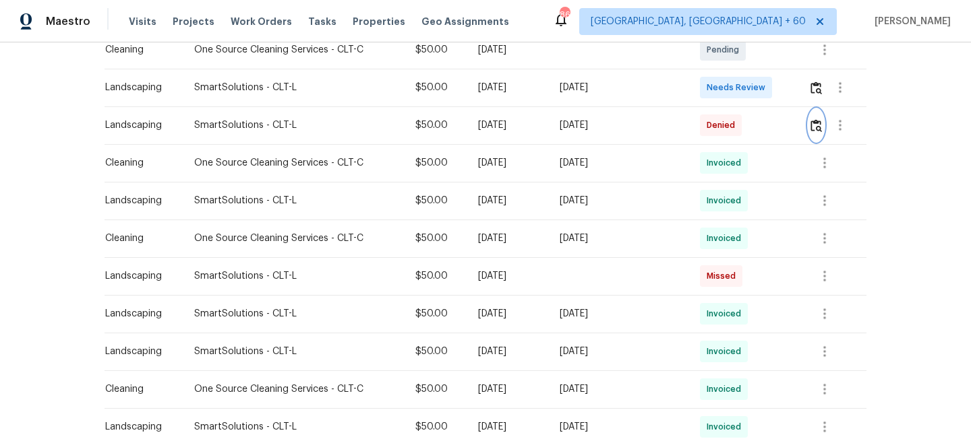
click at [816, 128] on img "button" at bounding box center [815, 125] width 11 height 13
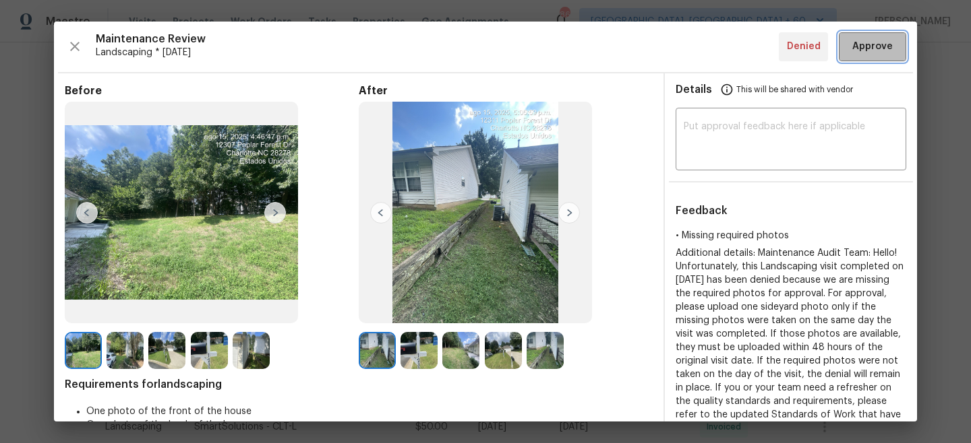
click at [871, 55] on button "Approve" at bounding box center [871, 46] width 67 height 29
click at [943, 56] on div "Back to all projects [STREET_ADDRESS] 3 Beds | 2 Baths | Total: 1538 ft² | Abov…" at bounding box center [485, 242] width 971 height 401
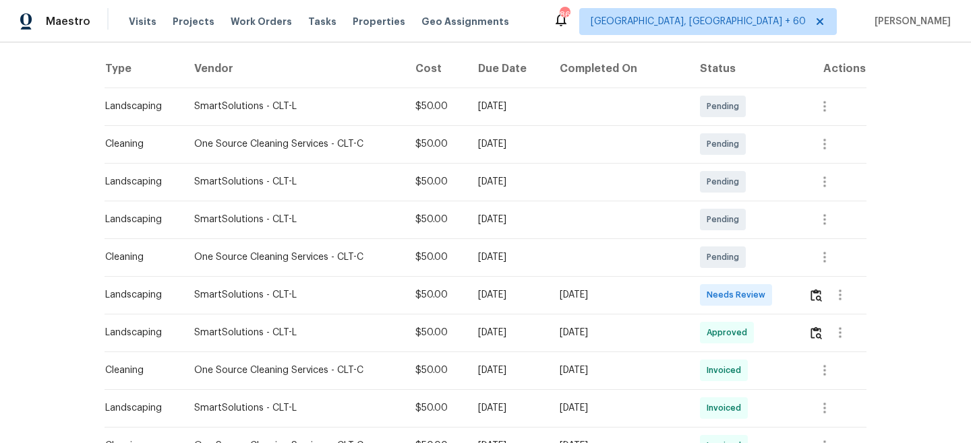
scroll to position [195, 0]
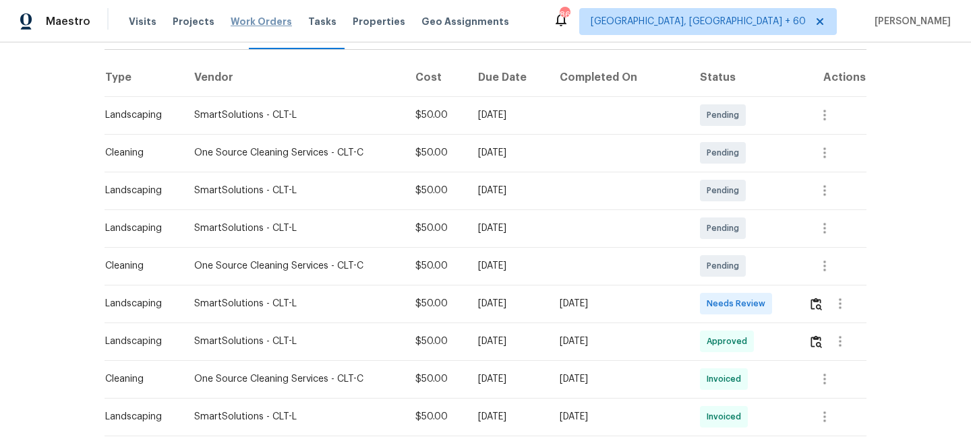
click at [258, 21] on span "Work Orders" at bounding box center [260, 21] width 61 height 13
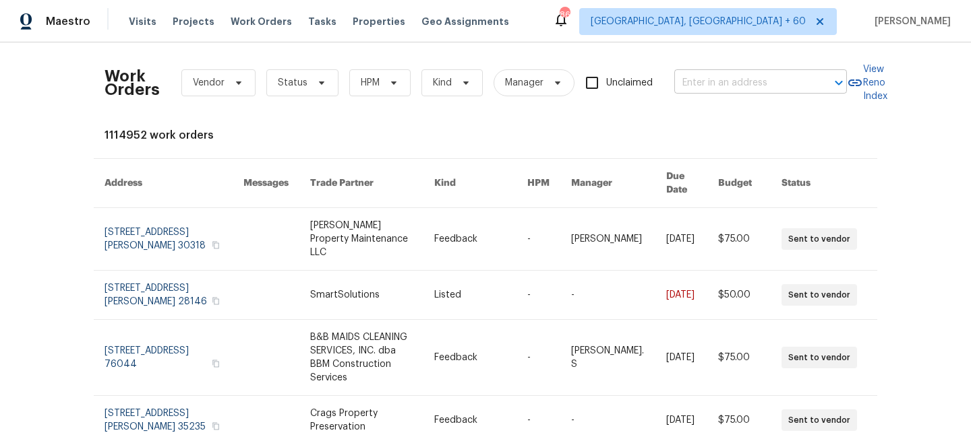
click at [718, 86] on input "text" at bounding box center [741, 83] width 135 height 21
paste input "[STREET_ADDRESS]"
type input "[STREET_ADDRESS]"
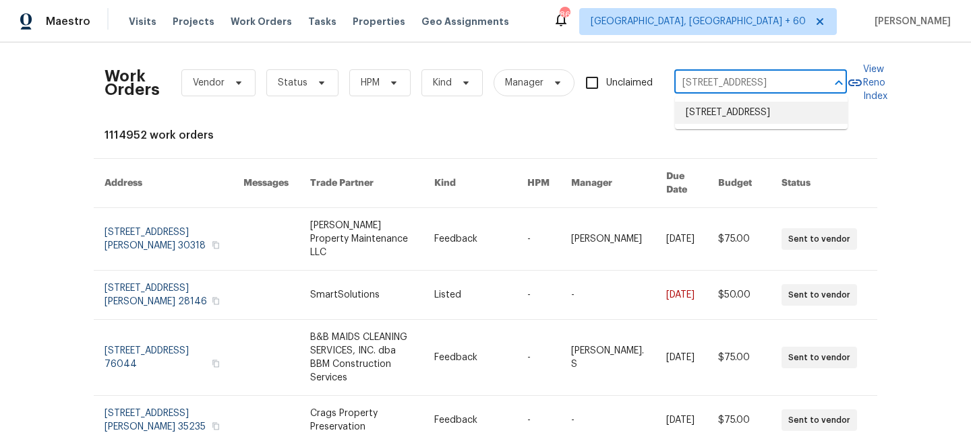
click at [760, 114] on li "[STREET_ADDRESS]" at bounding box center [761, 113] width 173 height 22
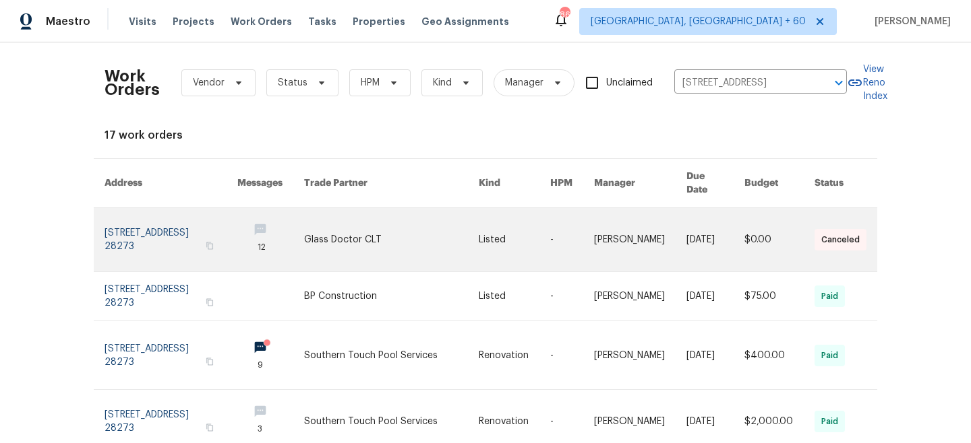
click at [405, 226] on link at bounding box center [391, 239] width 175 height 63
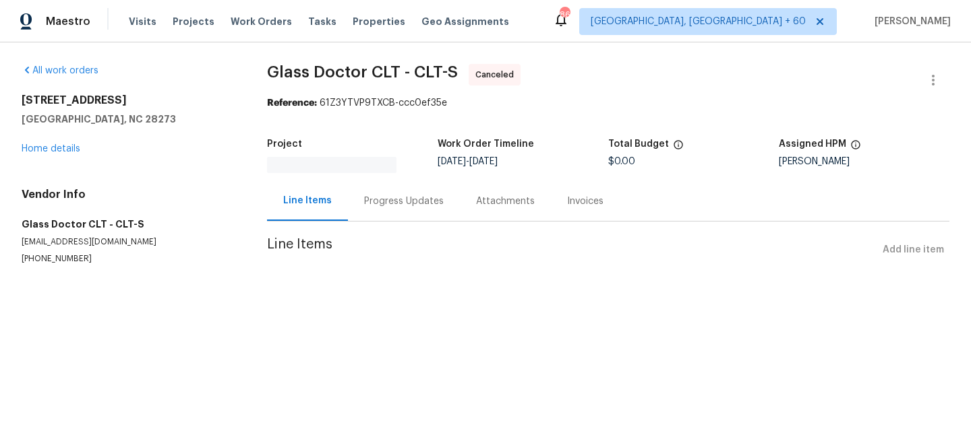
click at [62, 143] on div "[STREET_ADDRESS] Home details" at bounding box center [128, 125] width 213 height 62
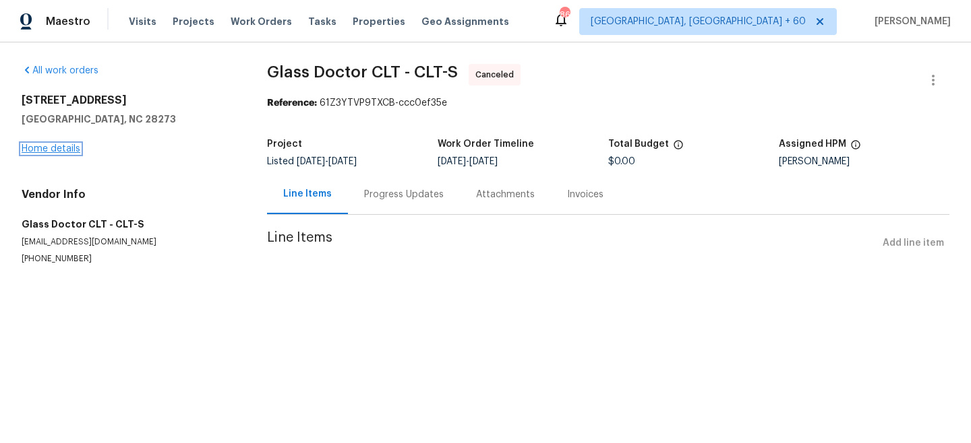
click at [62, 153] on link "Home details" at bounding box center [51, 148] width 59 height 9
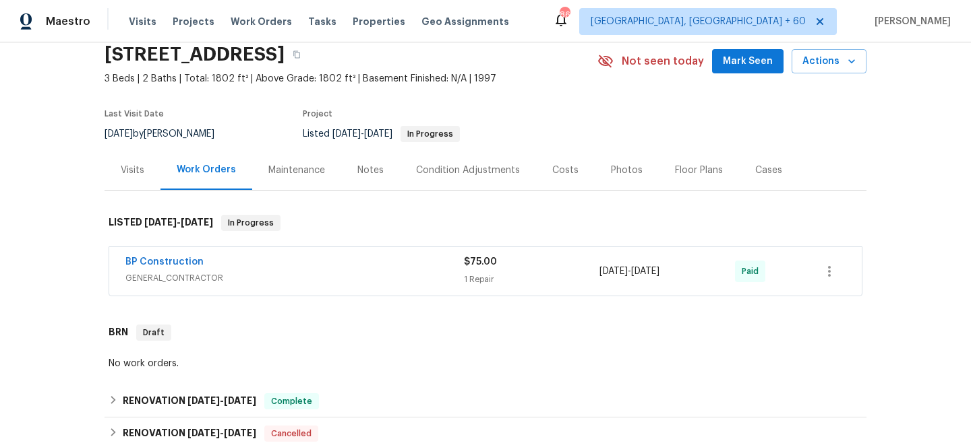
scroll to position [23, 0]
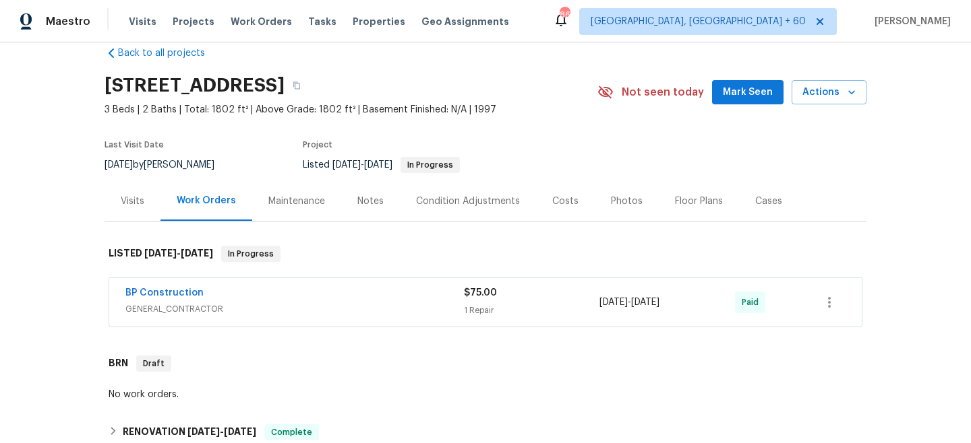
click at [282, 195] on div "Maintenance" at bounding box center [296, 201] width 57 height 13
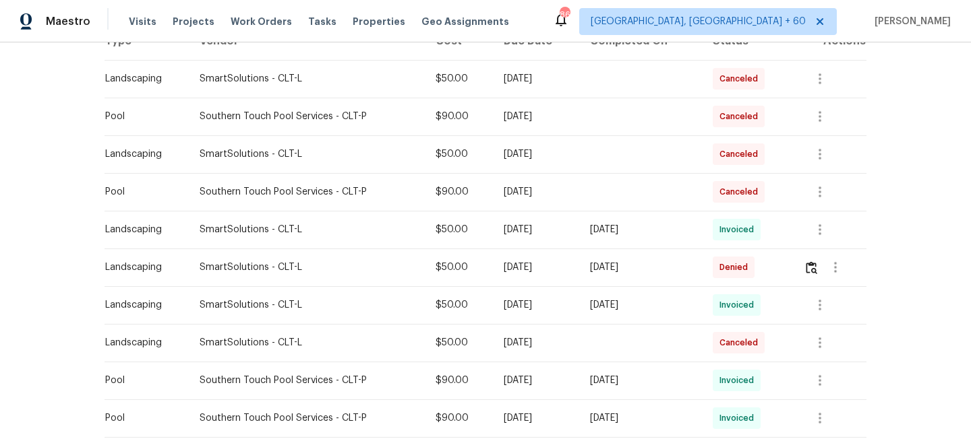
scroll to position [309, 0]
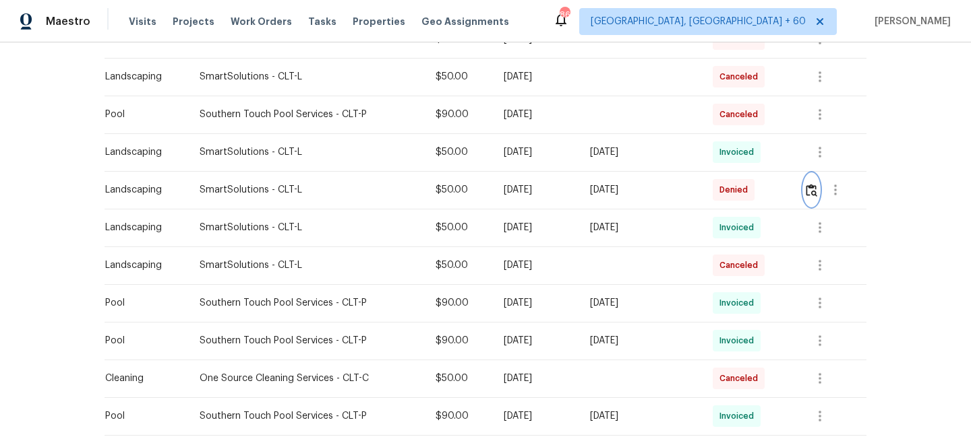
click at [815, 196] on button "button" at bounding box center [811, 190] width 16 height 32
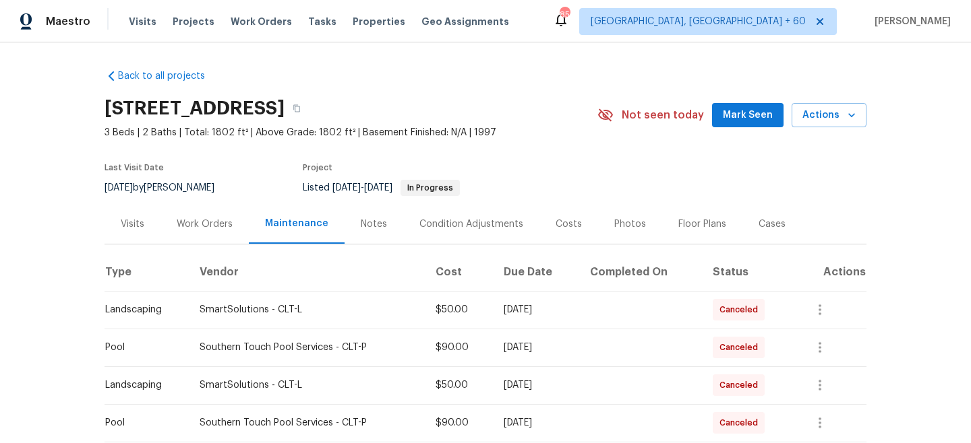
click at [202, 226] on div "Work Orders" at bounding box center [205, 224] width 56 height 13
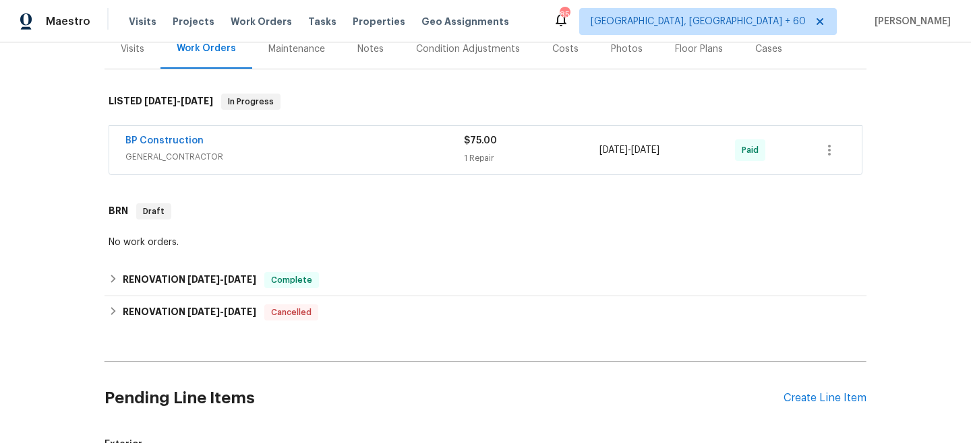
scroll to position [320, 0]
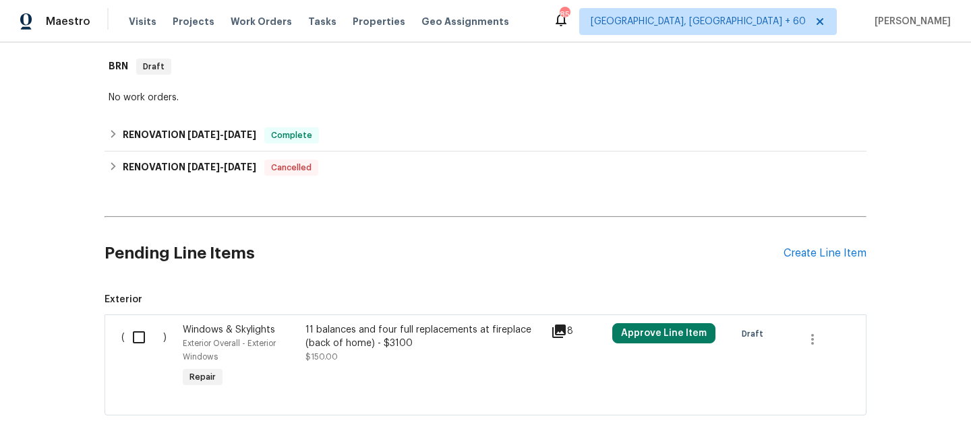
click at [820, 246] on div "Pending Line Items Create Line Item" at bounding box center [485, 253] width 762 height 63
click at [849, 256] on div "Create Line Item" at bounding box center [824, 253] width 83 height 13
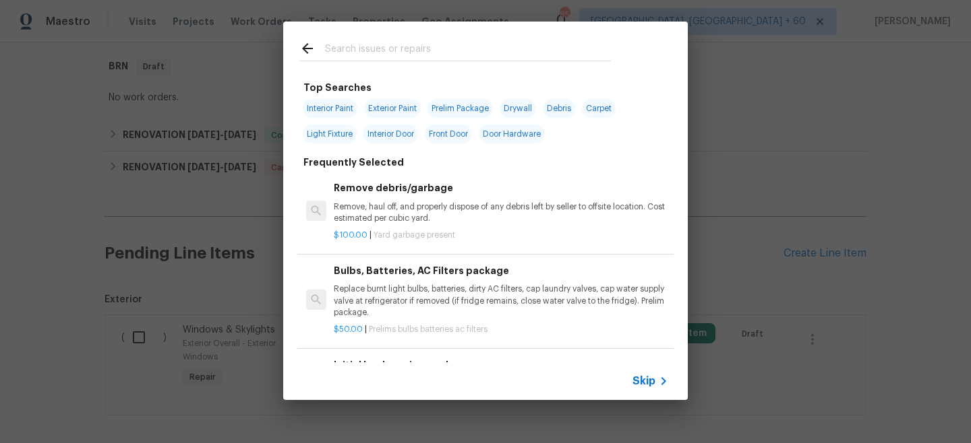
click at [650, 390] on div "Skip" at bounding box center [485, 382] width 404 height 38
click at [648, 381] on span "Skip" at bounding box center [643, 381] width 23 height 13
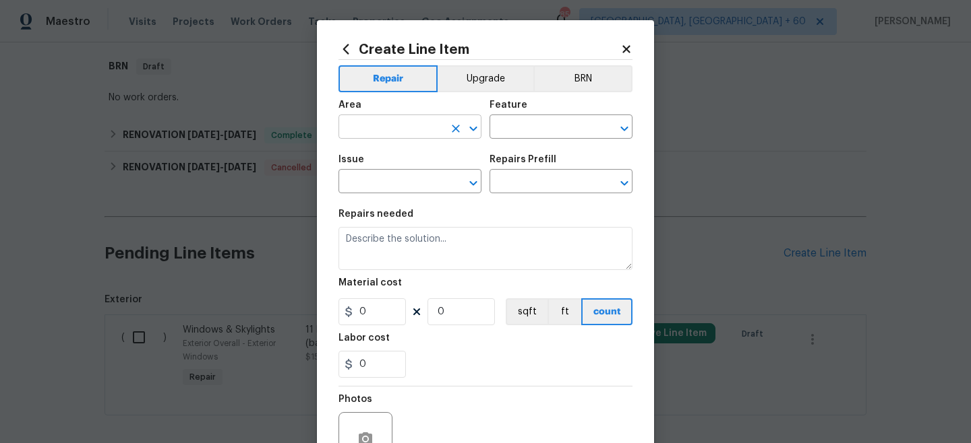
click at [413, 125] on input "text" at bounding box center [390, 128] width 105 height 21
type input "Exterior Overall"
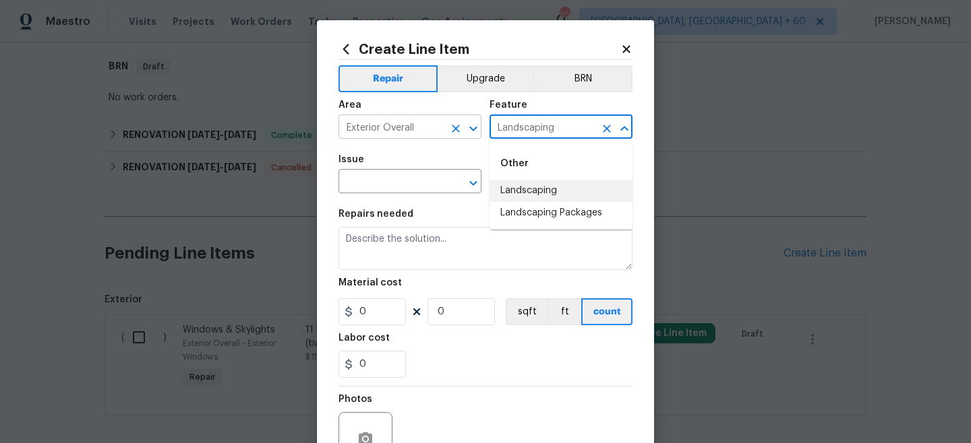
type input "Landscaping"
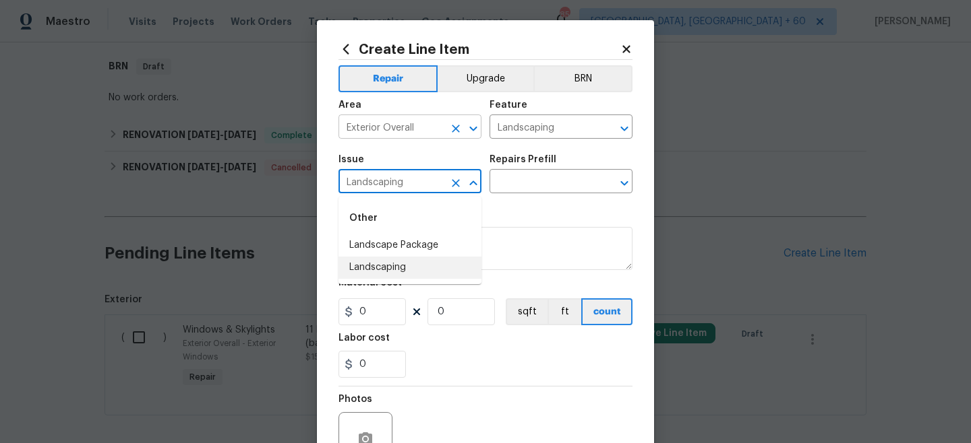
type input "Landscaping"
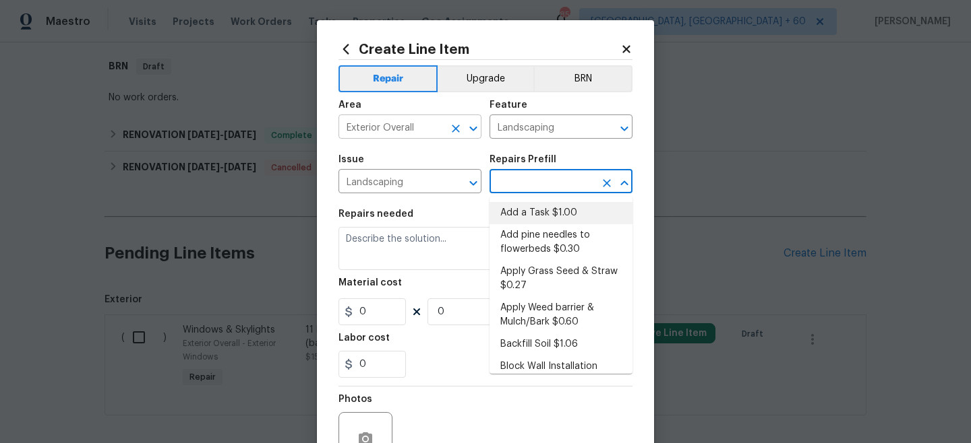
type input "Add a Task $1.00"
type textarea "HPM to detail"
type input "1"
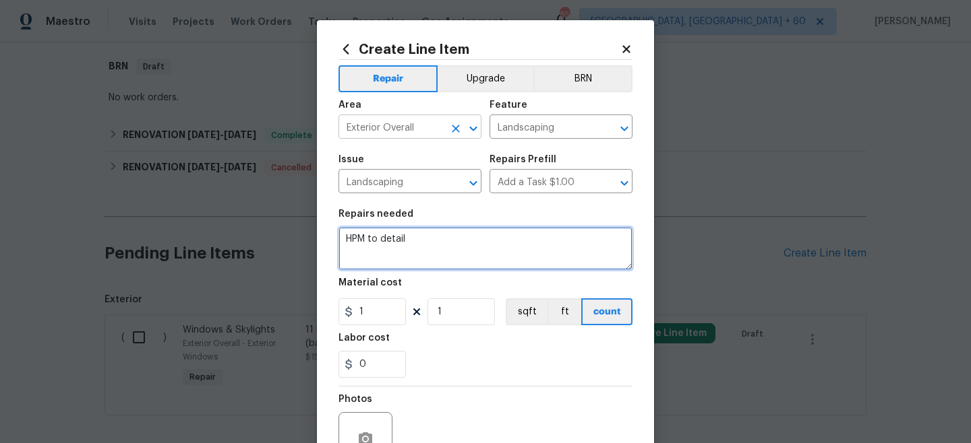
type textarea "L"
type textarea "Maintenance Denial Reversal"
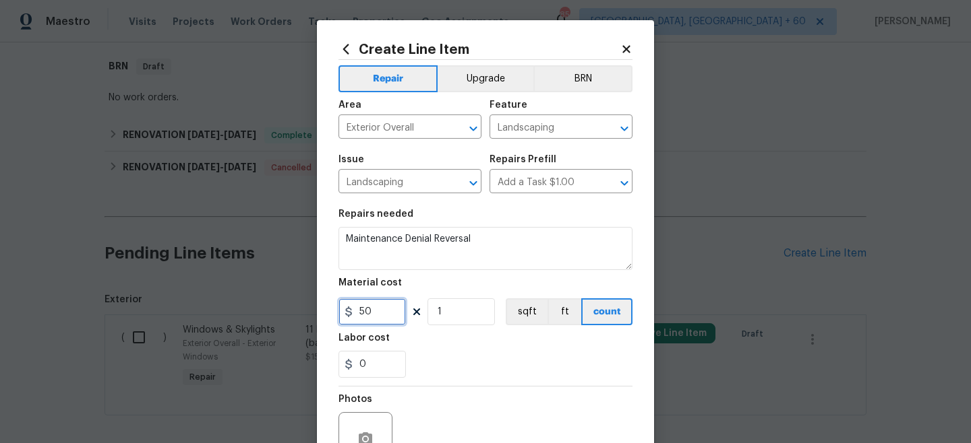
type input "50"
click at [471, 352] on div "0" at bounding box center [485, 364] width 294 height 27
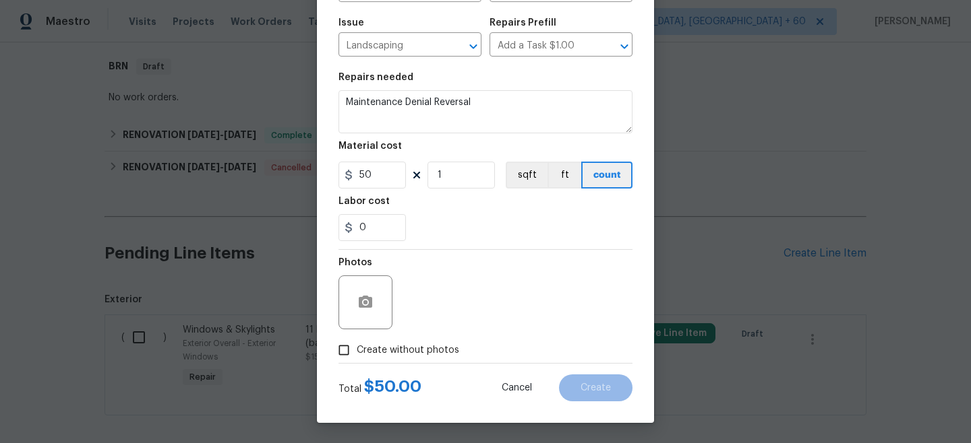
drag, startPoint x: 387, startPoint y: 354, endPoint x: 403, endPoint y: 348, distance: 17.3
click at [387, 354] on span "Create without photos" at bounding box center [408, 351] width 102 height 14
click at [357, 354] on input "Create without photos" at bounding box center [344, 351] width 26 height 26
click at [432, 339] on label "Create without photos" at bounding box center [395, 351] width 128 height 26
click at [357, 339] on input "Create without photos" at bounding box center [344, 351] width 26 height 26
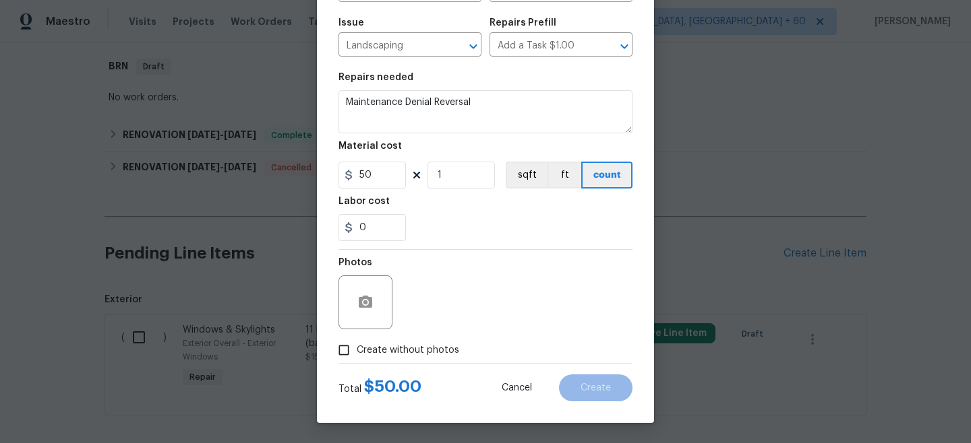
click at [435, 326] on div "Photos" at bounding box center [485, 294] width 294 height 88
drag, startPoint x: 423, startPoint y: 348, endPoint x: 427, endPoint y: 341, distance: 7.9
click at [423, 348] on span "Create without photos" at bounding box center [408, 351] width 102 height 14
click at [357, 348] on input "Create without photos" at bounding box center [344, 351] width 26 height 26
checkbox input "true"
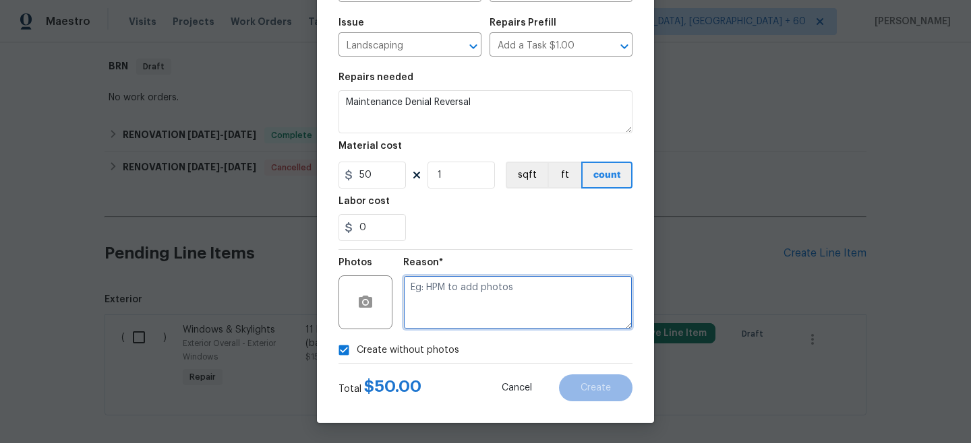
drag, startPoint x: 427, startPoint y: 341, endPoint x: 450, endPoint y: 305, distance: 42.7
click at [450, 305] on textarea at bounding box center [517, 303] width 229 height 54
type textarea "n/a"
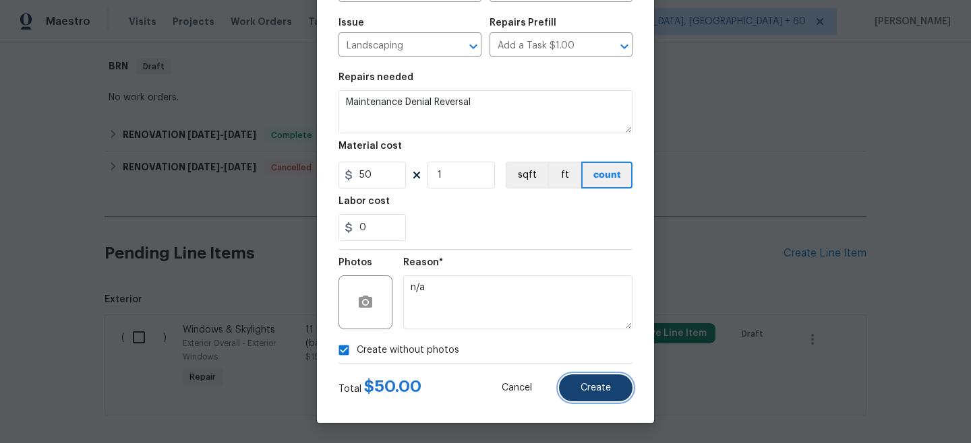
click at [565, 396] on button "Create" at bounding box center [595, 388] width 73 height 27
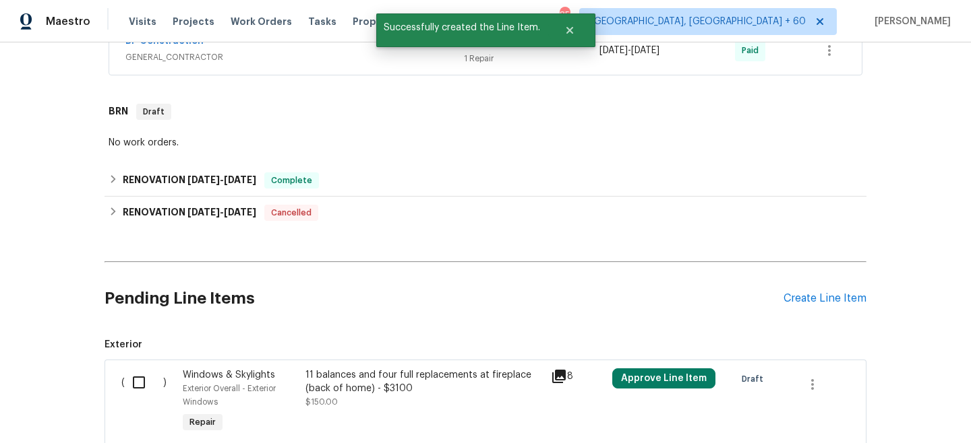
scroll to position [320, 0]
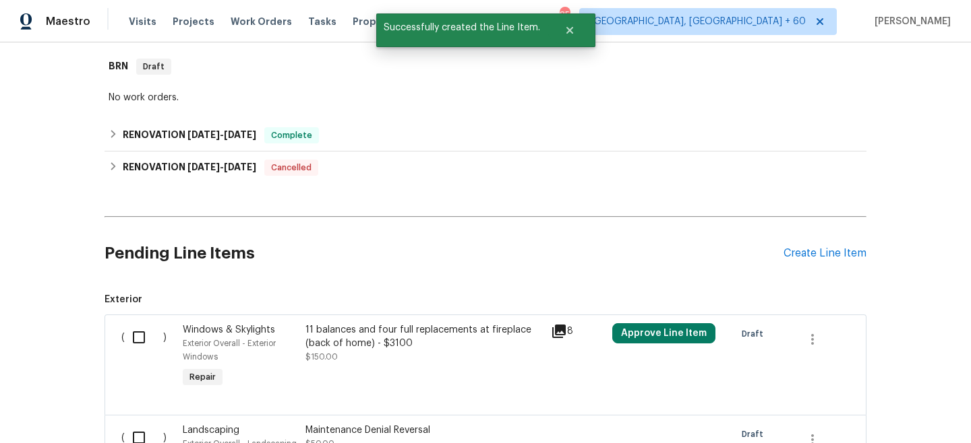
click at [144, 433] on input "checkbox" at bounding box center [144, 438] width 38 height 28
checkbox input "true"
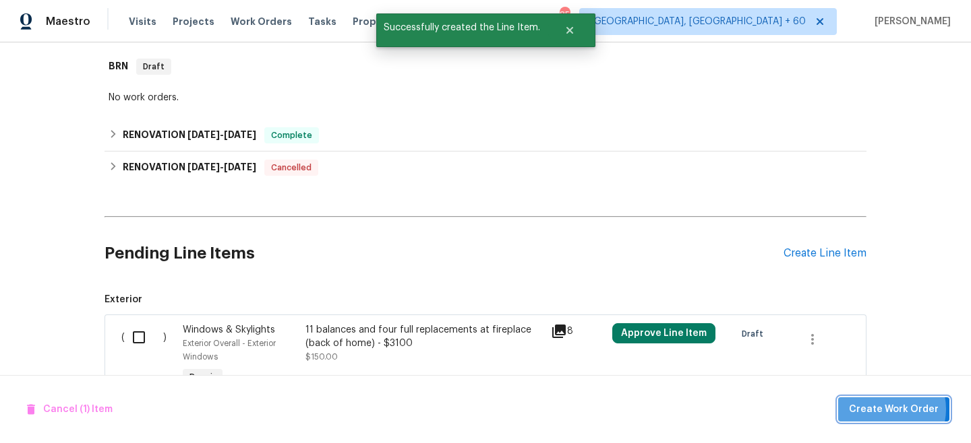
click at [892, 409] on span "Create Work Order" at bounding box center [894, 410] width 90 height 17
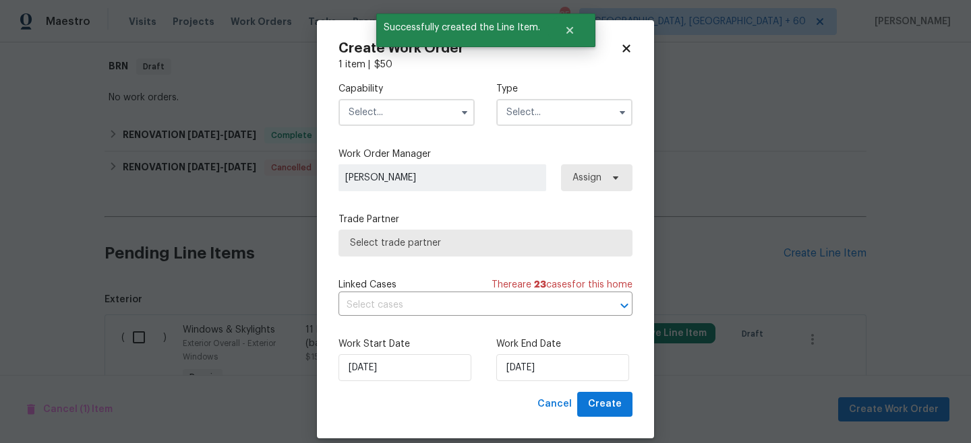
click at [560, 113] on input "text" at bounding box center [564, 112] width 136 height 27
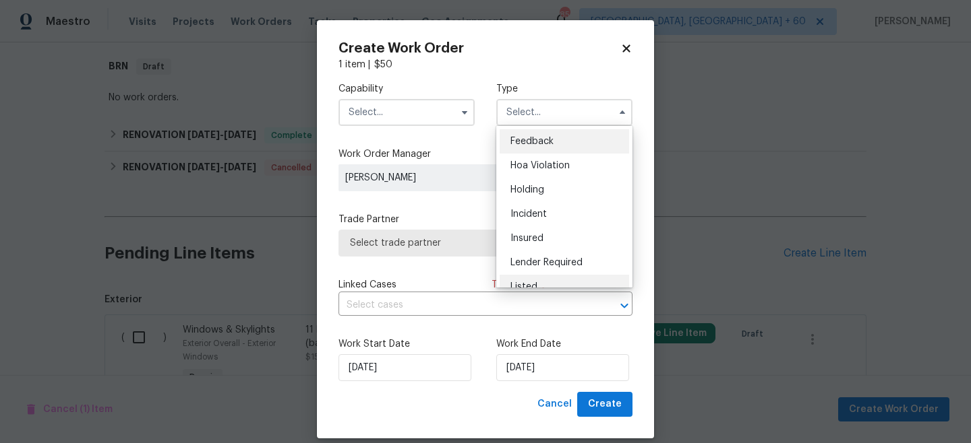
click at [530, 284] on span "Listed" at bounding box center [523, 286] width 27 height 9
type input "Listed"
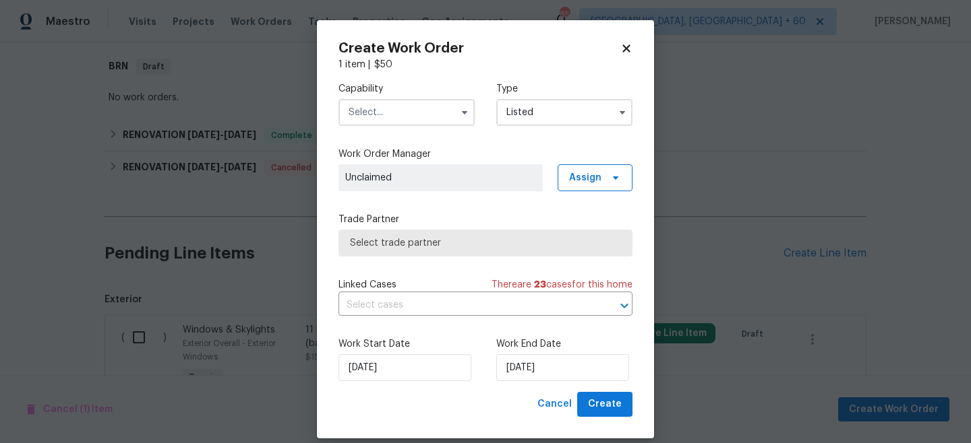
click at [390, 113] on input "text" at bounding box center [406, 112] width 136 height 27
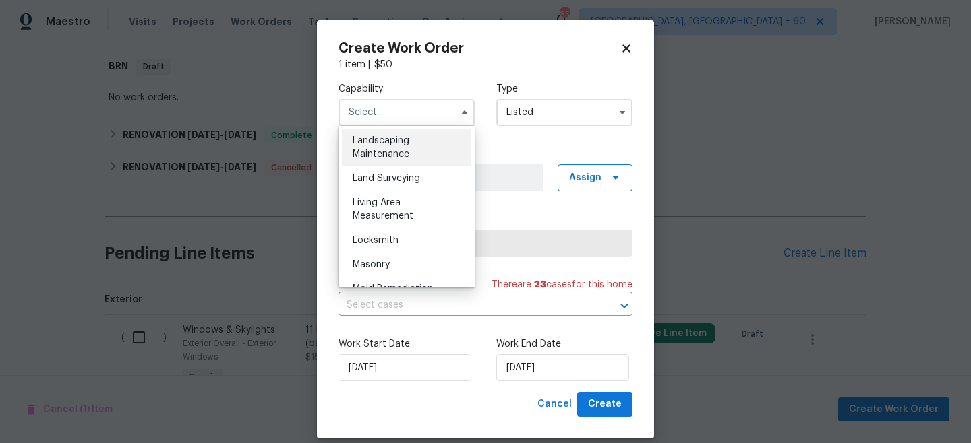
click at [398, 150] on span "Landscaping Maintenance" at bounding box center [380, 147] width 57 height 23
type input "Landscaping Maintenance"
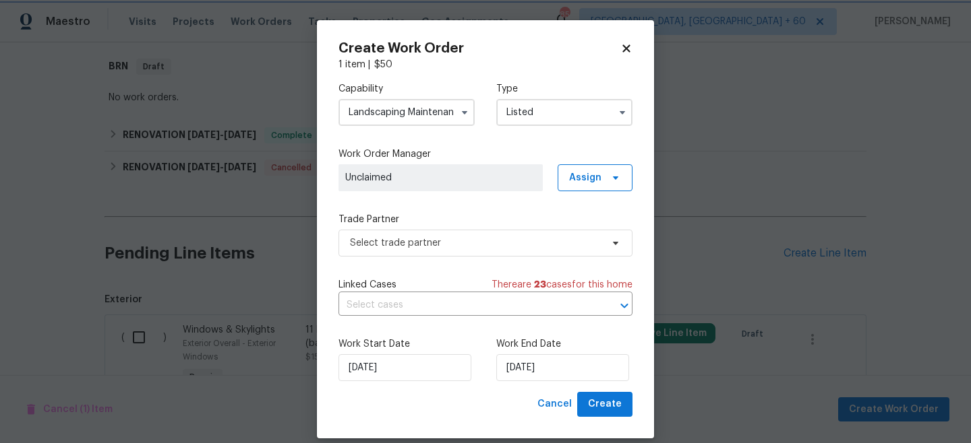
scroll to position [849, 0]
click at [417, 214] on label "Trade Partner" at bounding box center [485, 219] width 294 height 13
click at [417, 228] on div "Trade Partner Select trade partner" at bounding box center [485, 235] width 294 height 44
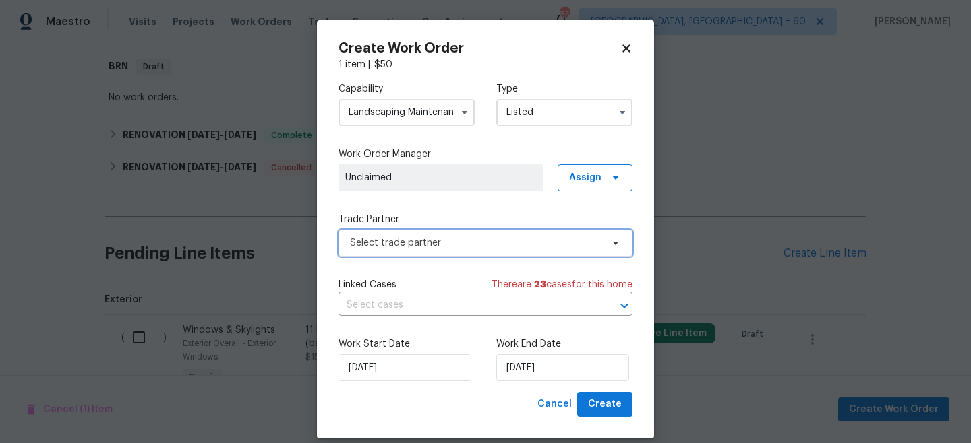
click at [420, 241] on span "Select trade partner" at bounding box center [475, 243] width 251 height 13
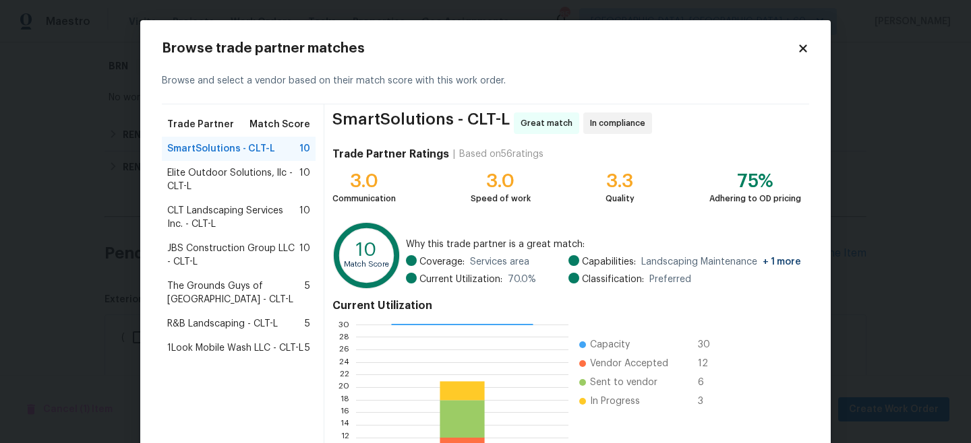
scroll to position [151, 0]
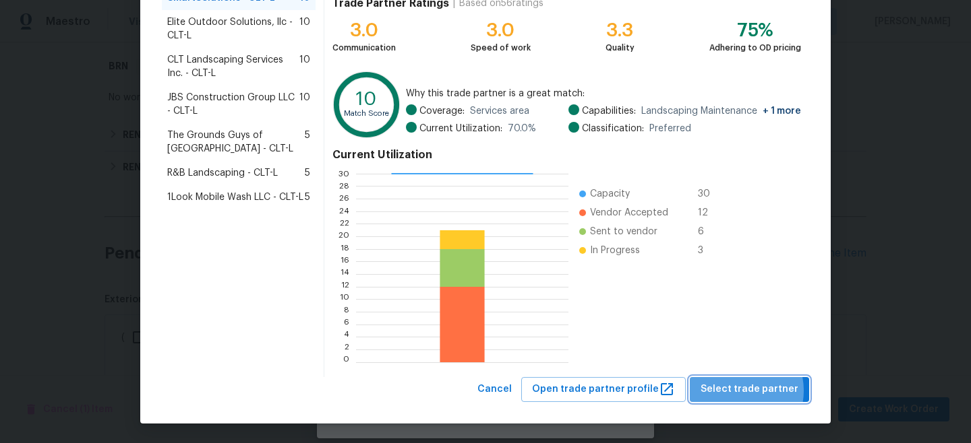
click at [741, 392] on span "Select trade partner" at bounding box center [749, 389] width 98 height 17
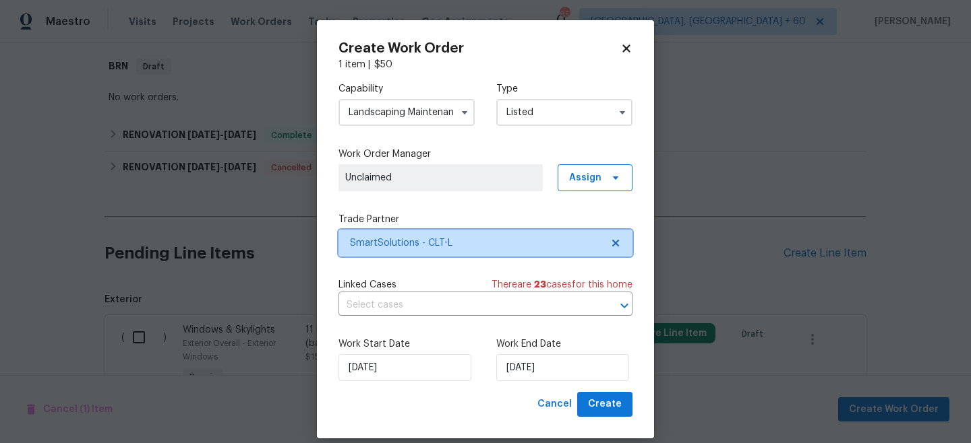
scroll to position [0, 0]
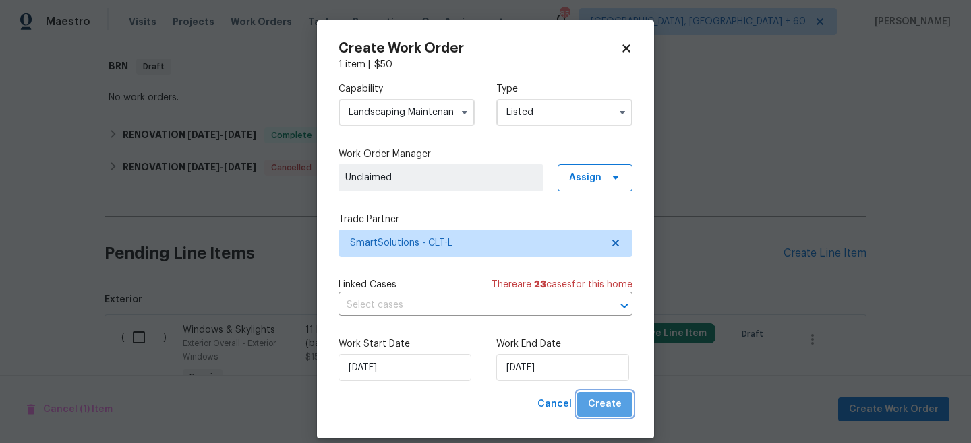
click at [615, 396] on button "Create" at bounding box center [604, 404] width 55 height 25
checkbox input "false"
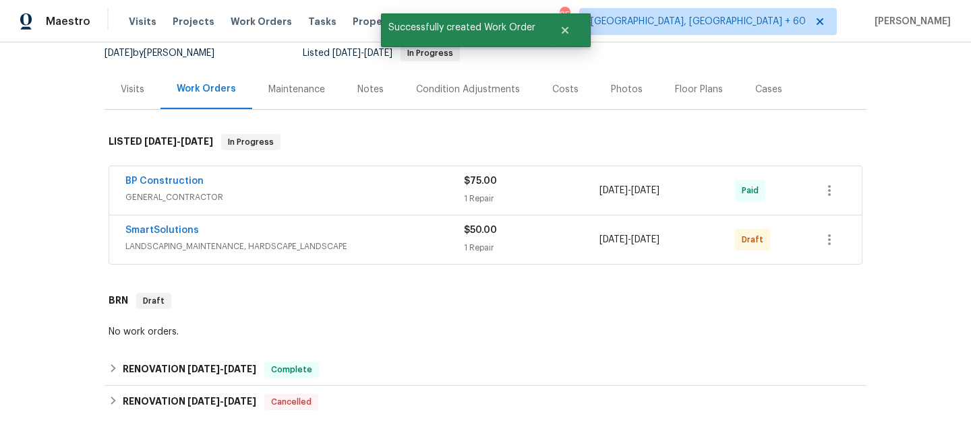
scroll to position [30, 0]
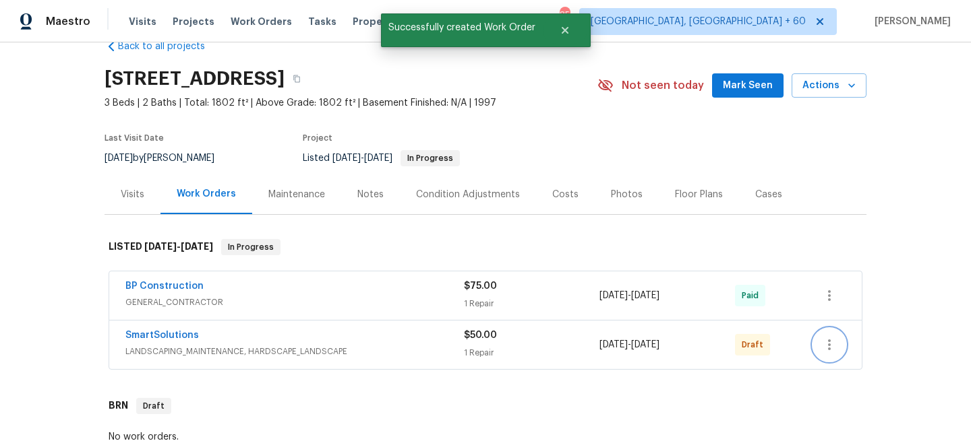
click at [827, 348] on icon "button" at bounding box center [829, 345] width 16 height 16
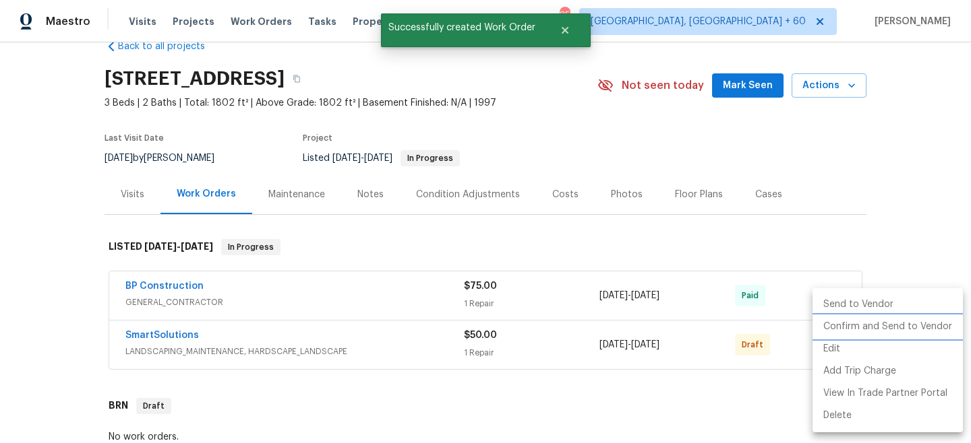
click at [889, 330] on li "Confirm and Send to Vendor" at bounding box center [887, 327] width 150 height 22
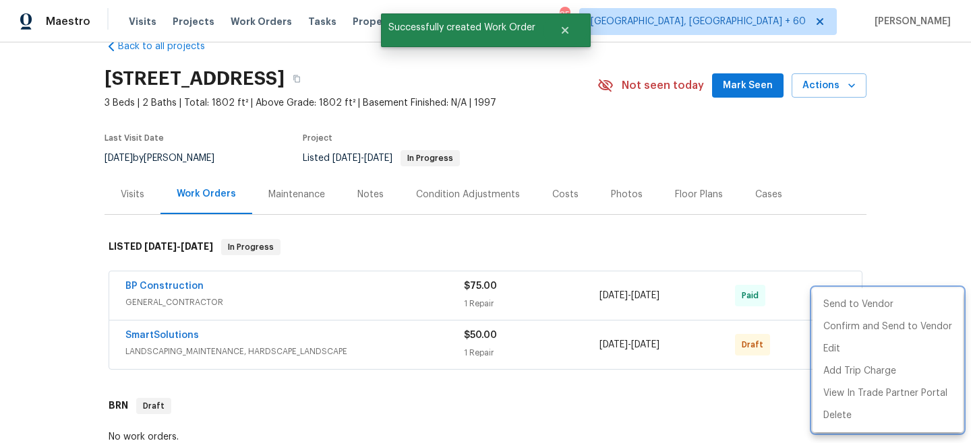
click at [913, 199] on div at bounding box center [485, 221] width 971 height 443
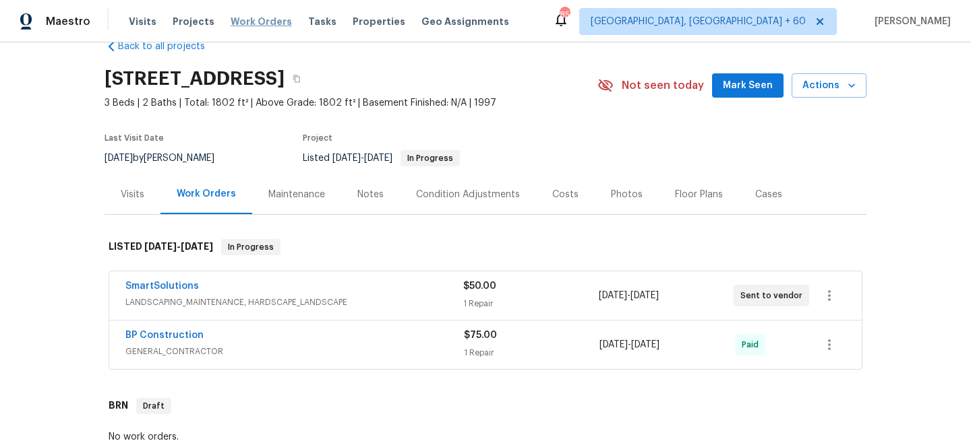
click at [242, 17] on span "Work Orders" at bounding box center [260, 21] width 61 height 13
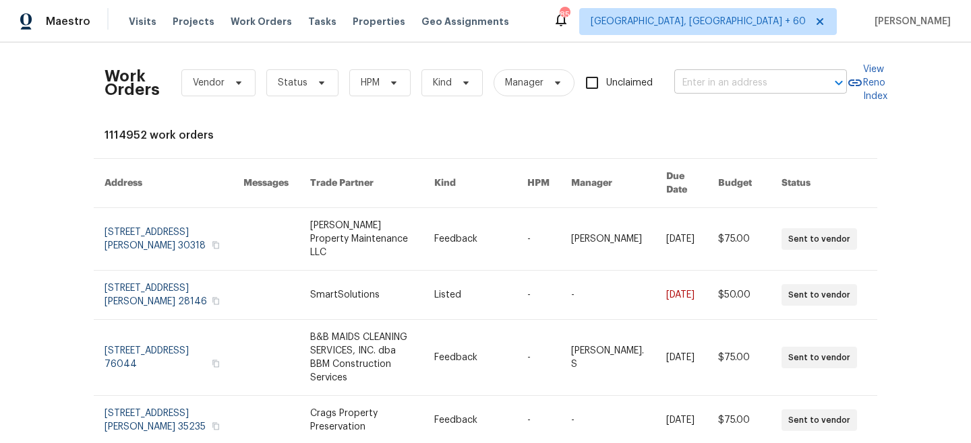
click at [703, 79] on input "text" at bounding box center [741, 83] width 135 height 21
paste input "[STREET_ADDRESS]"
type input "[STREET_ADDRESS]"
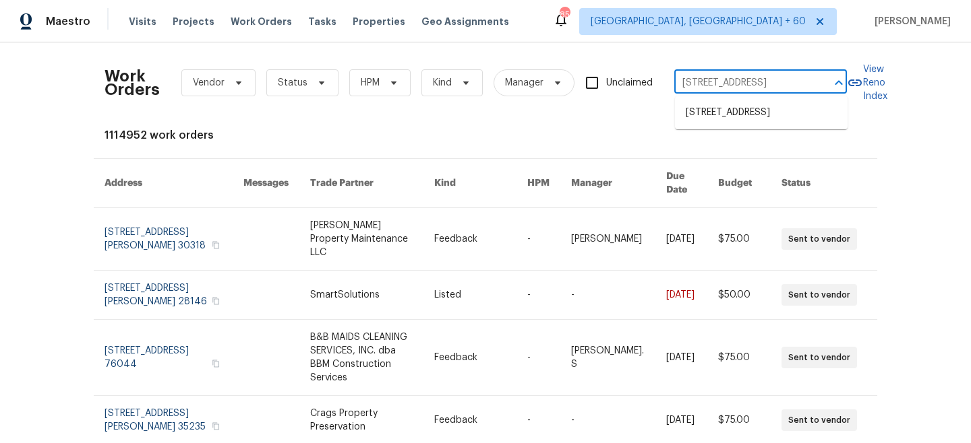
click at [720, 118] on li "[STREET_ADDRESS]" at bounding box center [761, 113] width 173 height 22
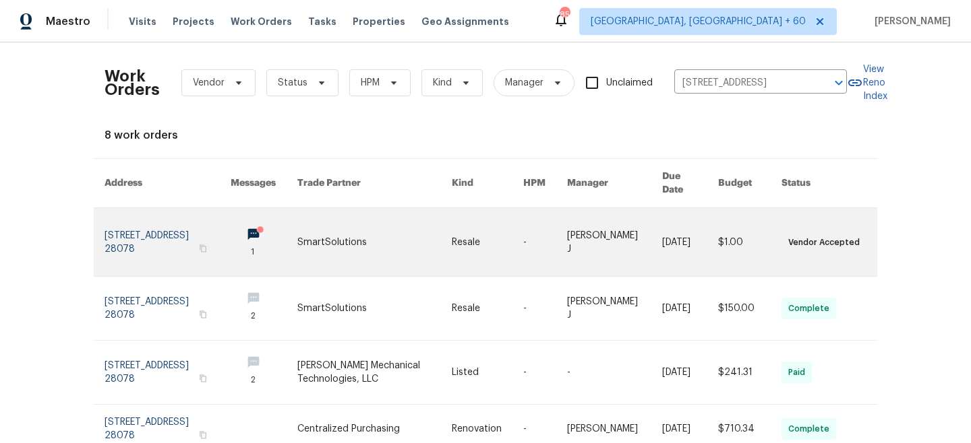
click at [421, 232] on link at bounding box center [374, 242] width 154 height 68
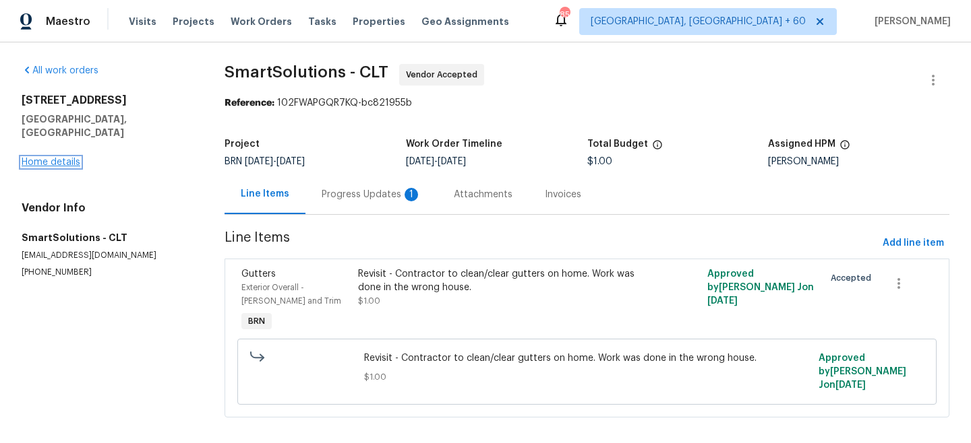
click at [49, 158] on link "Home details" at bounding box center [51, 162] width 59 height 9
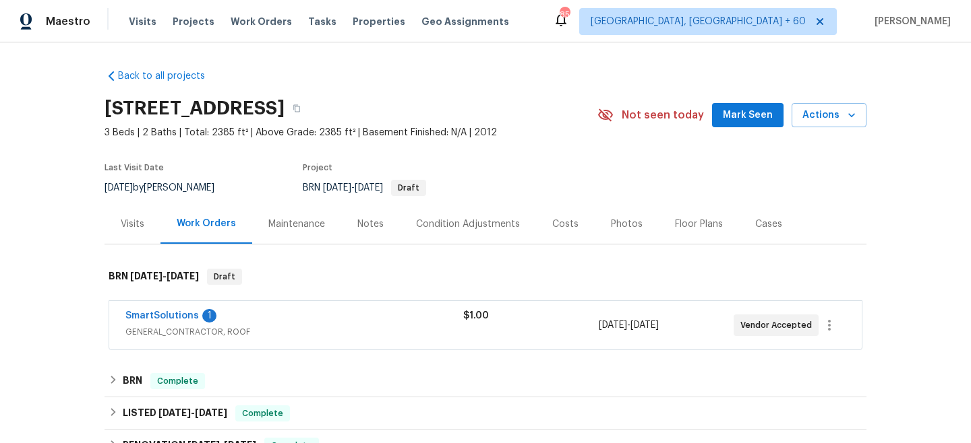
click at [281, 221] on div "Maintenance" at bounding box center [296, 224] width 57 height 13
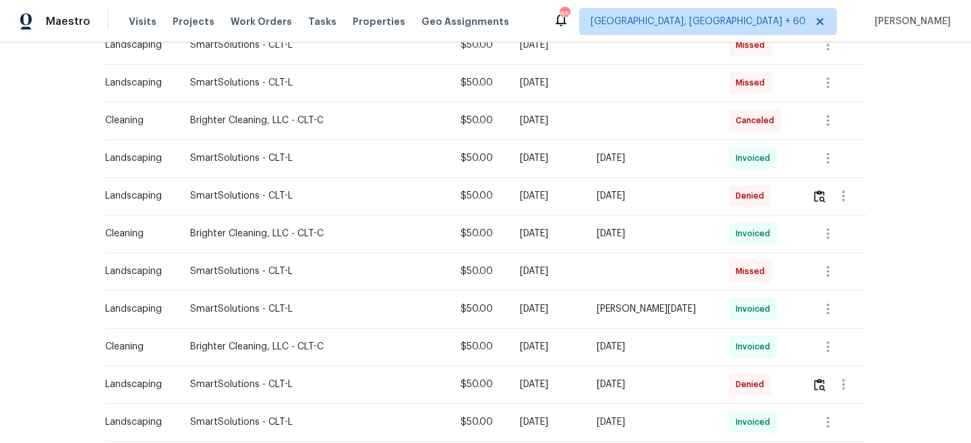
scroll to position [606, 0]
click at [821, 383] on img "button" at bounding box center [818, 383] width 11 height 13
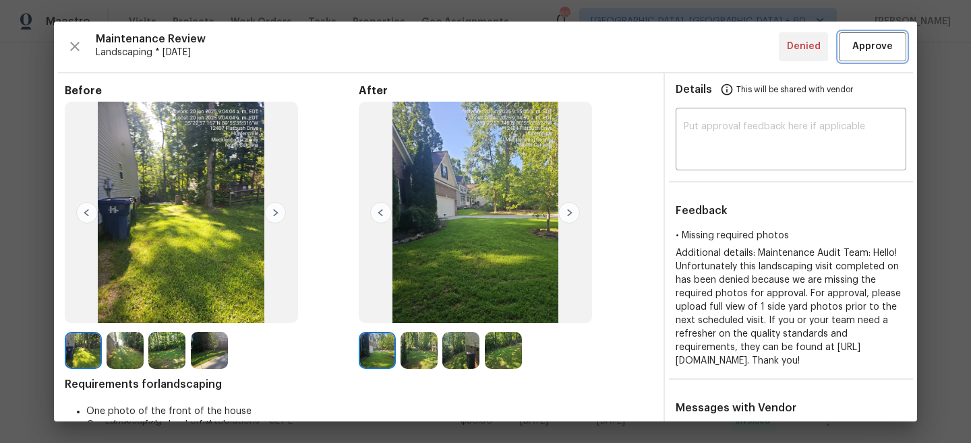
click at [881, 45] on span "Approve" at bounding box center [872, 46] width 40 height 17
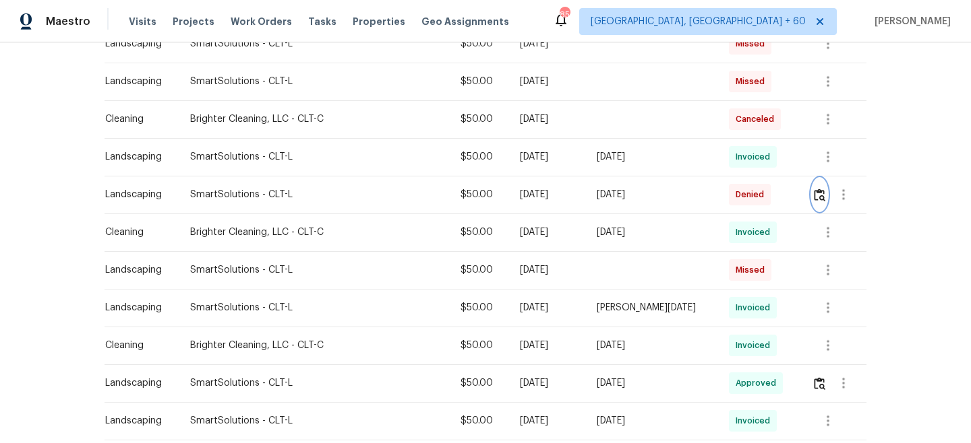
click at [816, 196] on img "button" at bounding box center [818, 195] width 11 height 13
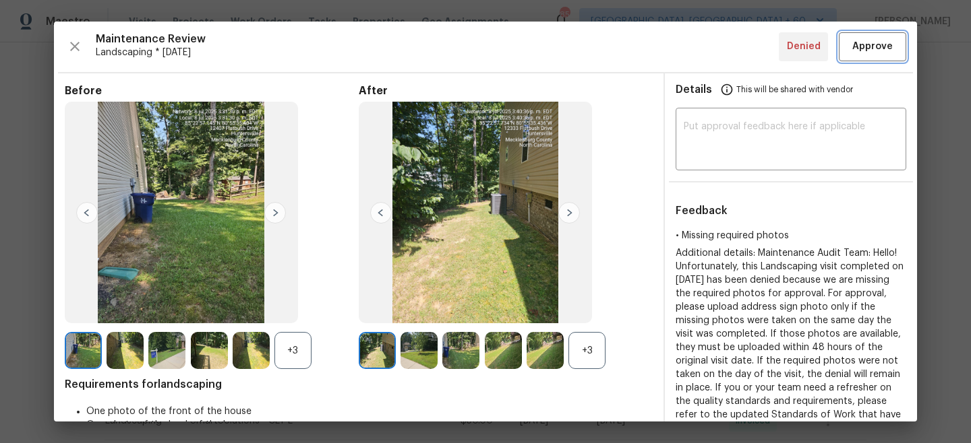
click at [883, 56] on button "Approve" at bounding box center [871, 46] width 67 height 29
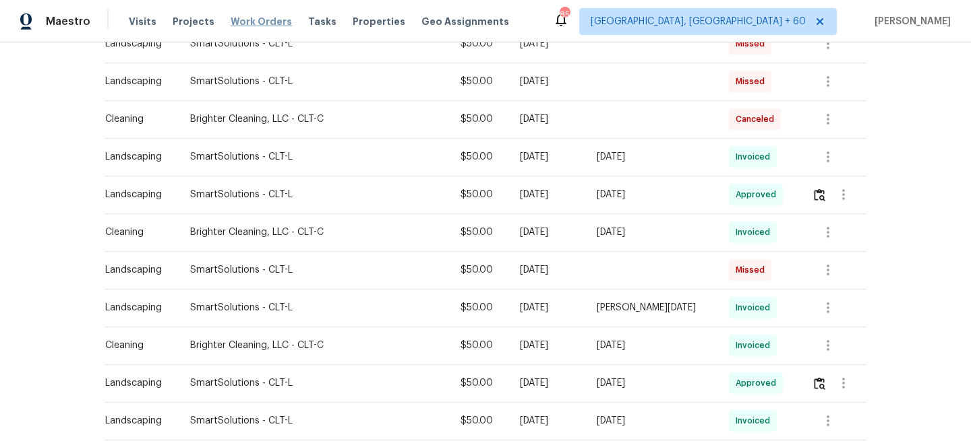
click at [249, 18] on span "Work Orders" at bounding box center [260, 21] width 61 height 13
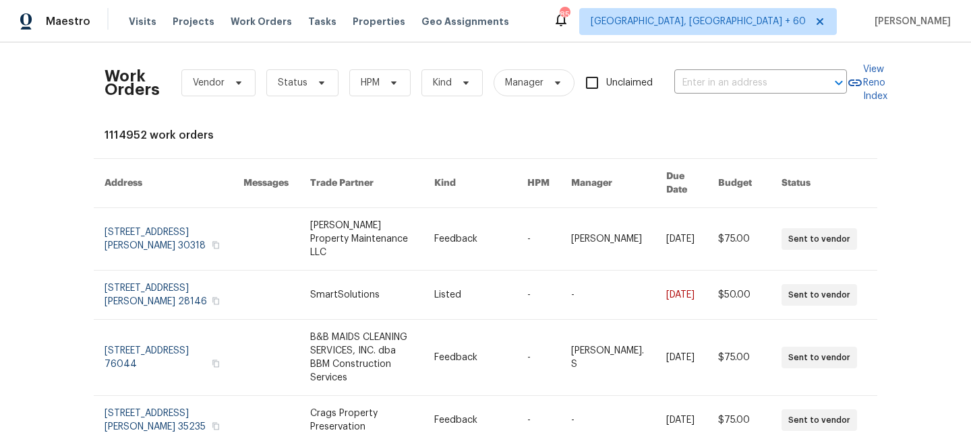
click at [768, 97] on div "Work Orders Vendor Status HPM Kind Manager Unclaimed ​" at bounding box center [475, 82] width 742 height 59
click at [762, 86] on input "text" at bounding box center [741, 83] width 135 height 21
paste input "[STREET_ADDRESS]"
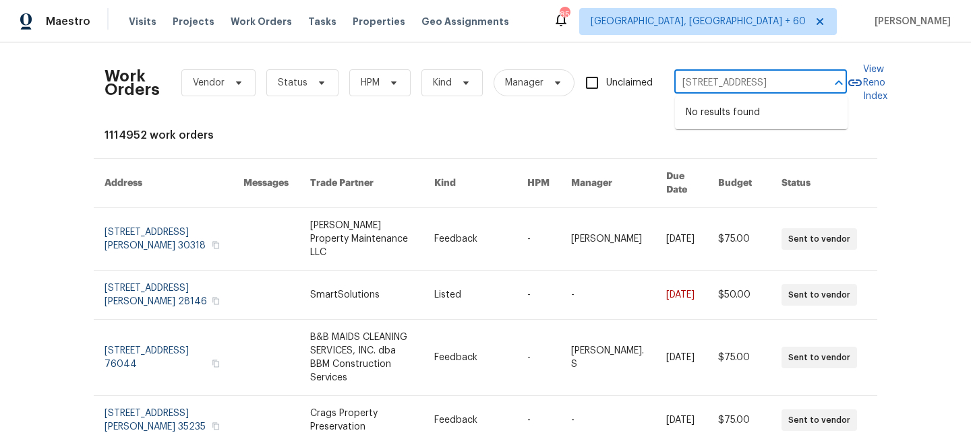
type input "[STREET_ADDRESS]"
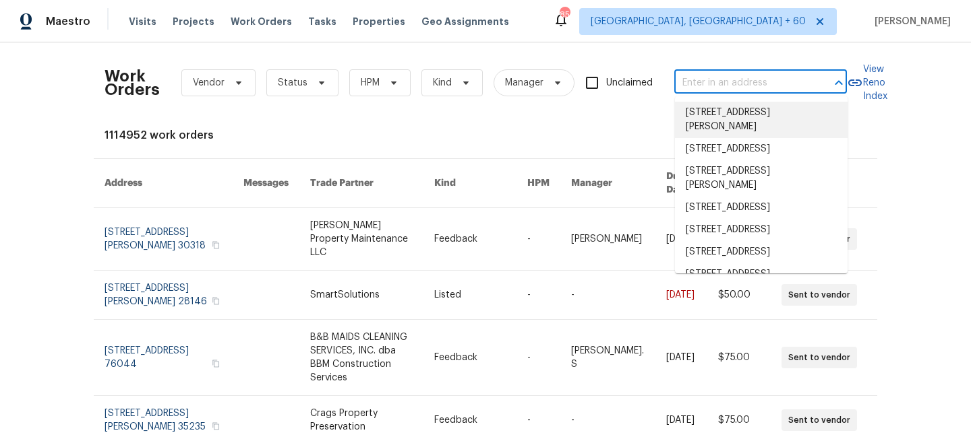
paste input "[STREET_ADDRESS]"
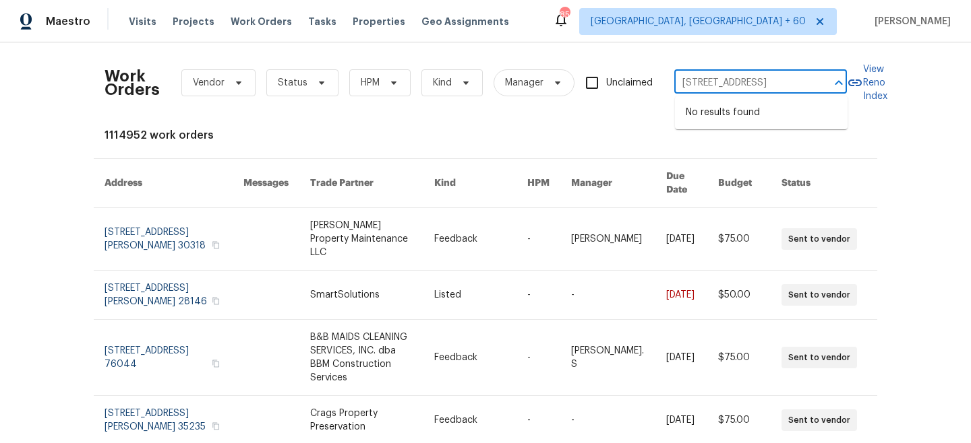
type input "[STREET_ADDRESS]"
click at [743, 106] on li "[STREET_ADDRESS]" at bounding box center [761, 113] width 173 height 22
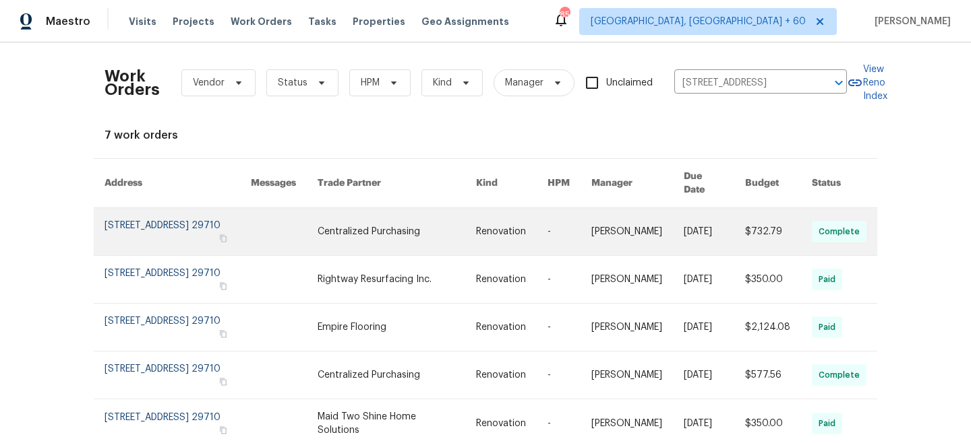
click at [500, 227] on link at bounding box center [511, 231] width 71 height 47
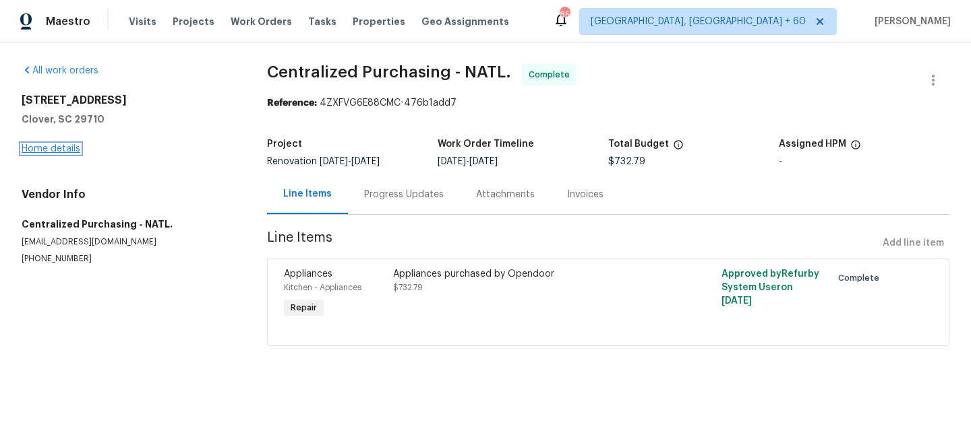
click at [57, 146] on link "Home details" at bounding box center [51, 148] width 59 height 9
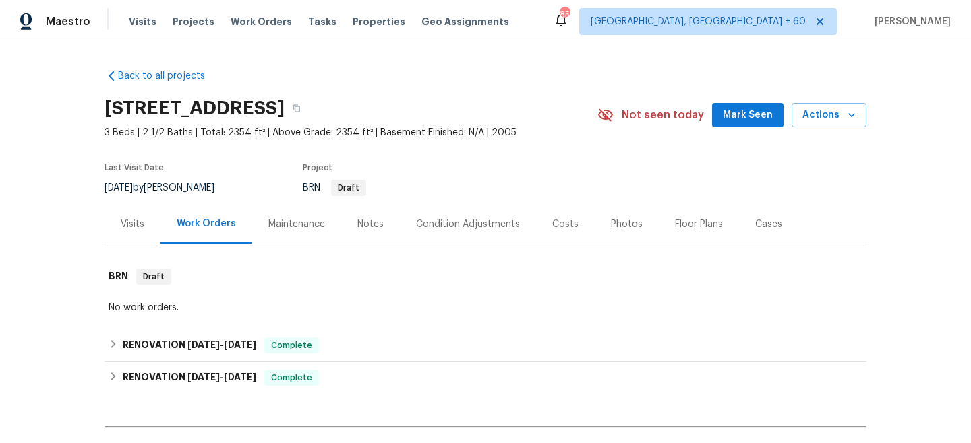
click at [284, 228] on div "Maintenance" at bounding box center [296, 224] width 57 height 13
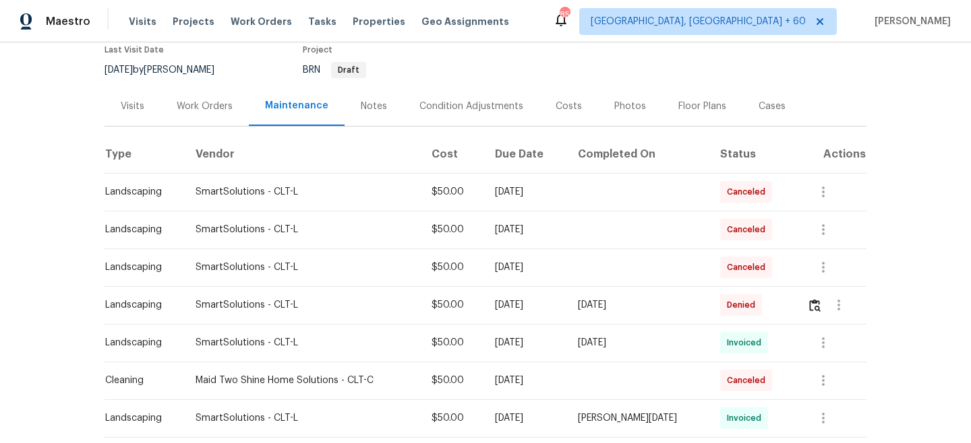
scroll to position [122, 0]
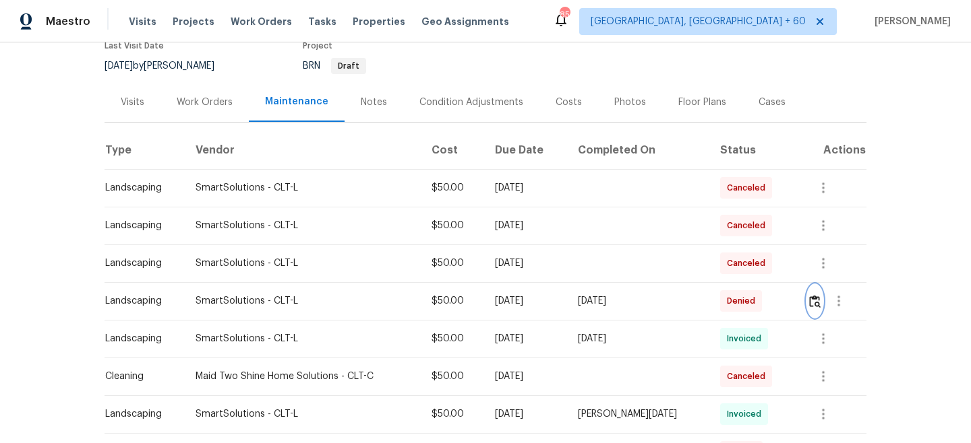
click at [813, 299] on img "button" at bounding box center [814, 301] width 11 height 13
click at [363, 108] on div "Notes" at bounding box center [374, 102] width 26 height 13
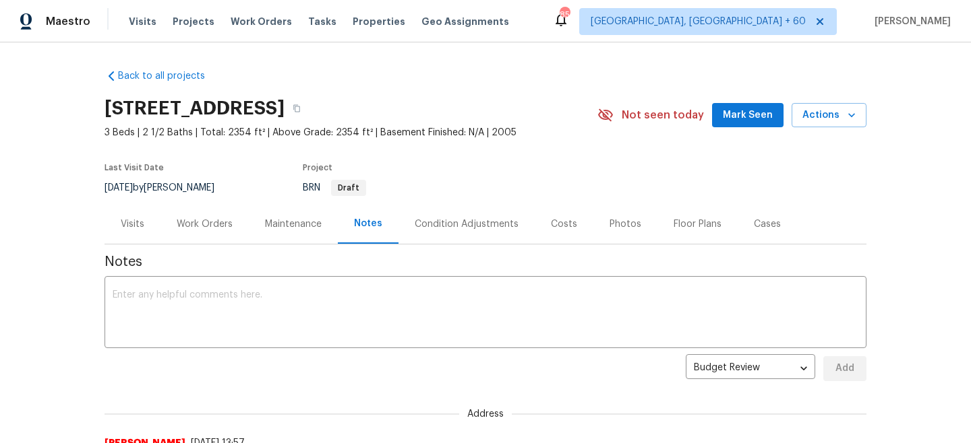
click at [307, 229] on div "Maintenance" at bounding box center [293, 224] width 57 height 13
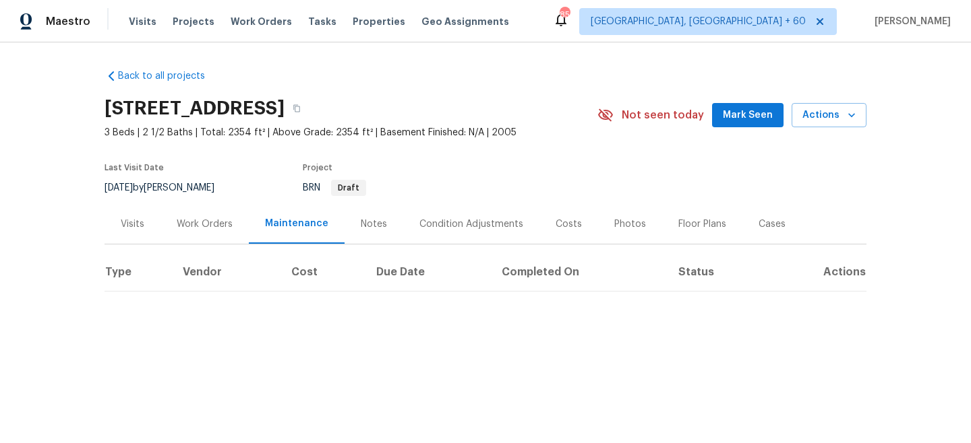
click at [215, 228] on div "Work Orders" at bounding box center [205, 224] width 56 height 13
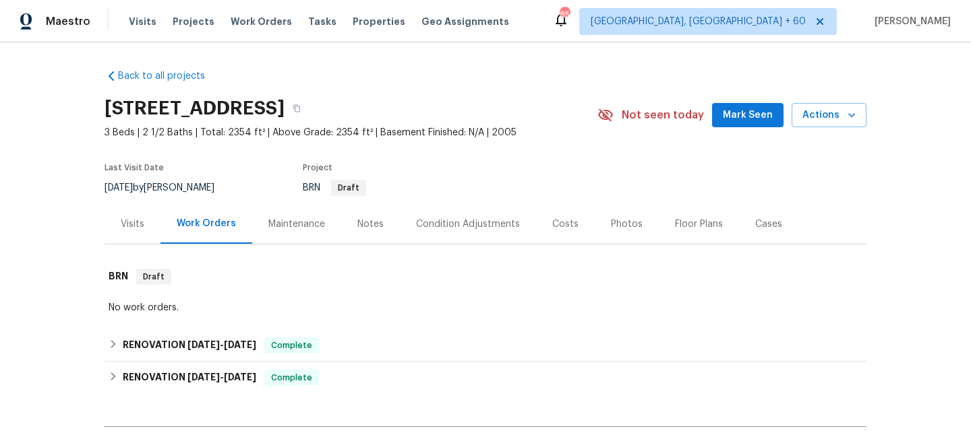
scroll to position [157, 0]
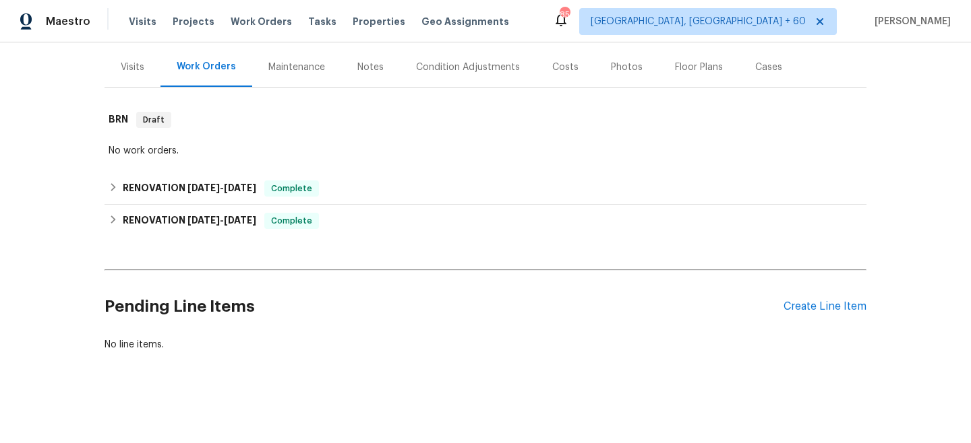
click at [822, 318] on div "Pending Line Items Create Line Item" at bounding box center [485, 307] width 762 height 63
click at [813, 312] on div "Create Line Item" at bounding box center [824, 307] width 83 height 13
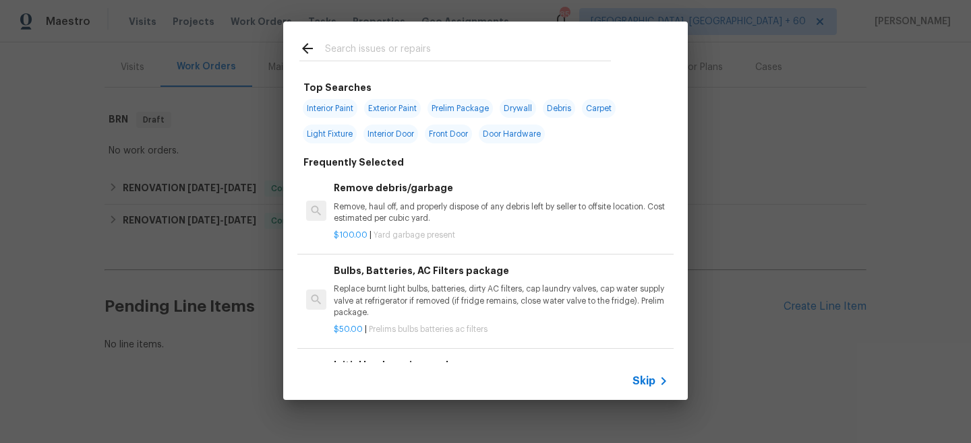
click at [636, 383] on span "Skip" at bounding box center [643, 381] width 23 height 13
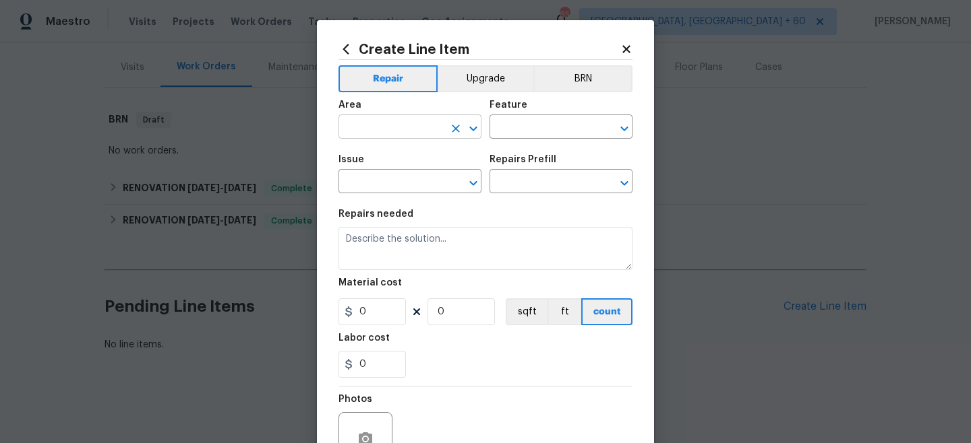
click at [421, 131] on input "text" at bounding box center [390, 128] width 105 height 21
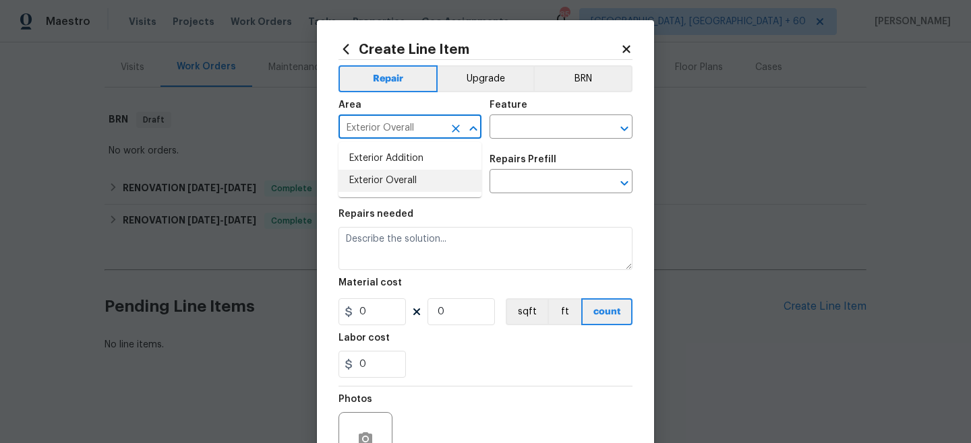
type input "Exterior Overall"
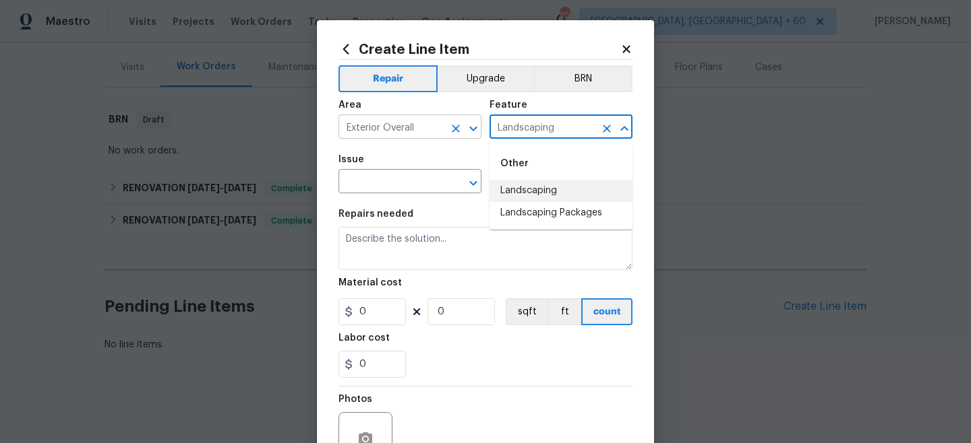
type input "Landscaping"
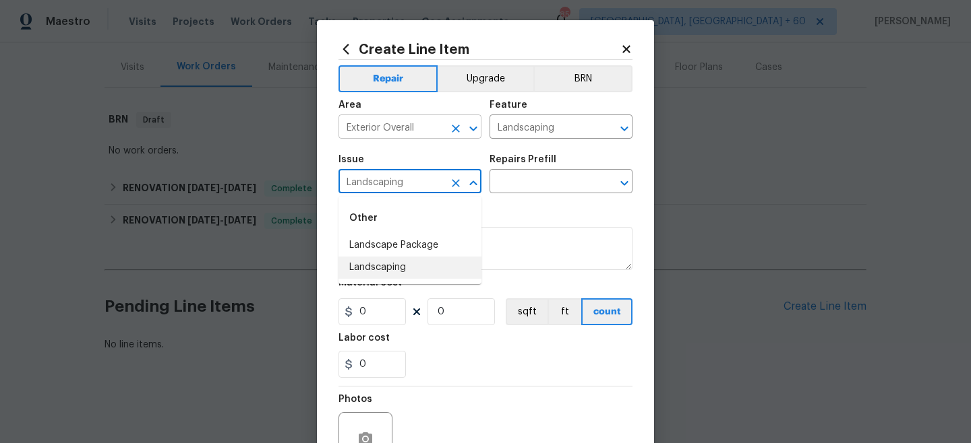
type input "Landscaping"
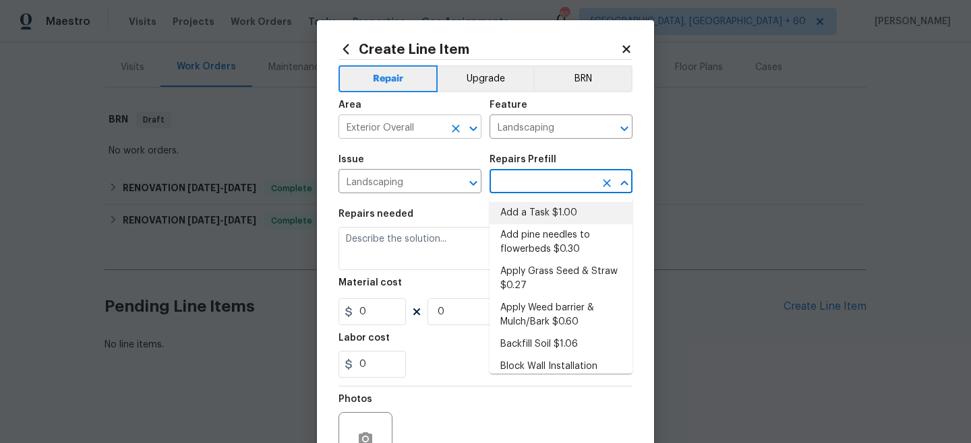
type input "Add a Task $1.00"
type textarea "HPM to detail"
type input "1"
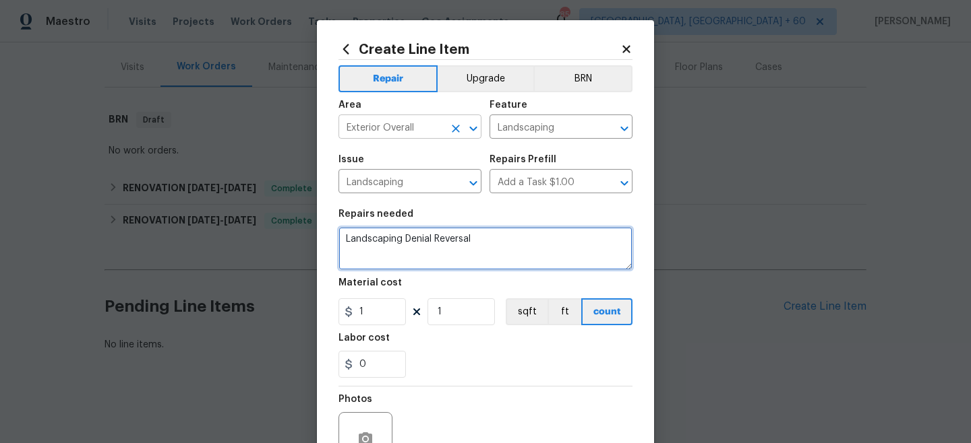
type textarea "Landscaping Denial Reversal"
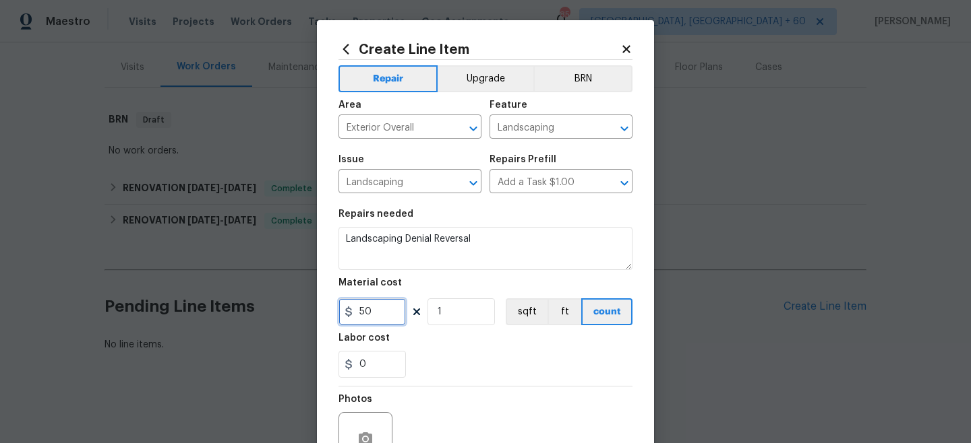
type input "50"
click at [454, 355] on div "0" at bounding box center [485, 364] width 294 height 27
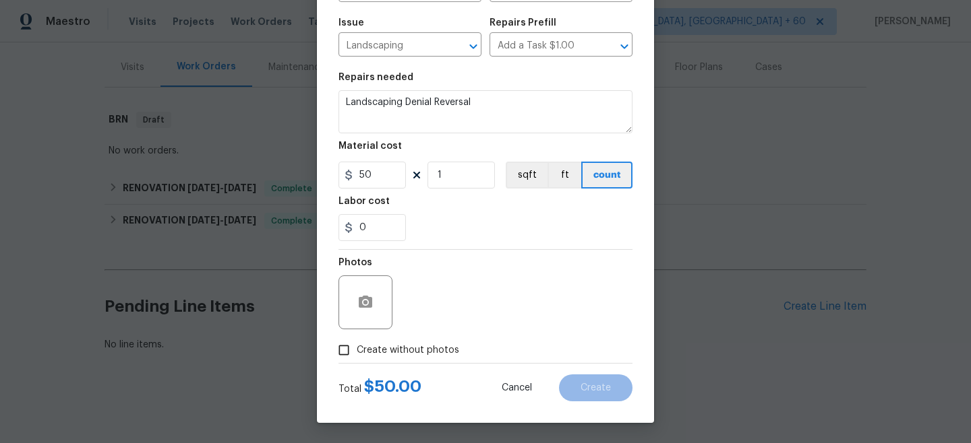
click at [371, 345] on span "Create without photos" at bounding box center [408, 351] width 102 height 14
click at [357, 345] on input "Create without photos" at bounding box center [344, 351] width 26 height 26
checkbox input "true"
type textarea "n/a"
click at [584, 387] on span "Create" at bounding box center [595, 388] width 30 height 10
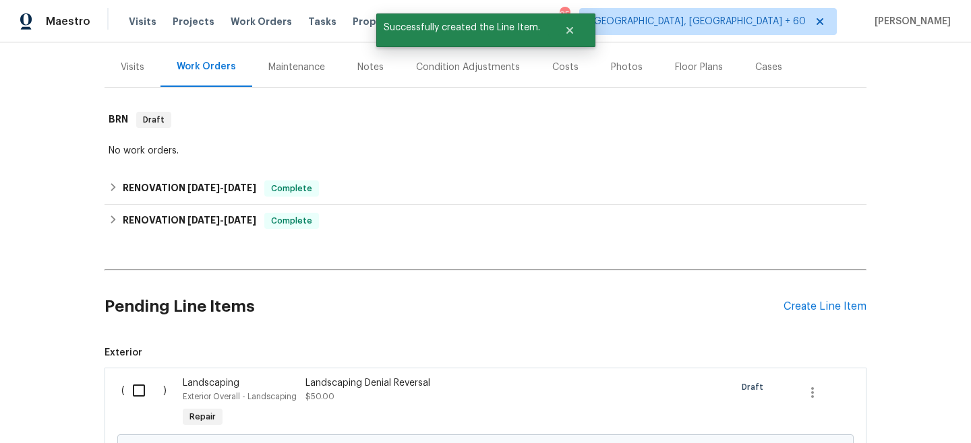
click at [148, 394] on input "checkbox" at bounding box center [144, 391] width 38 height 28
checkbox input "true"
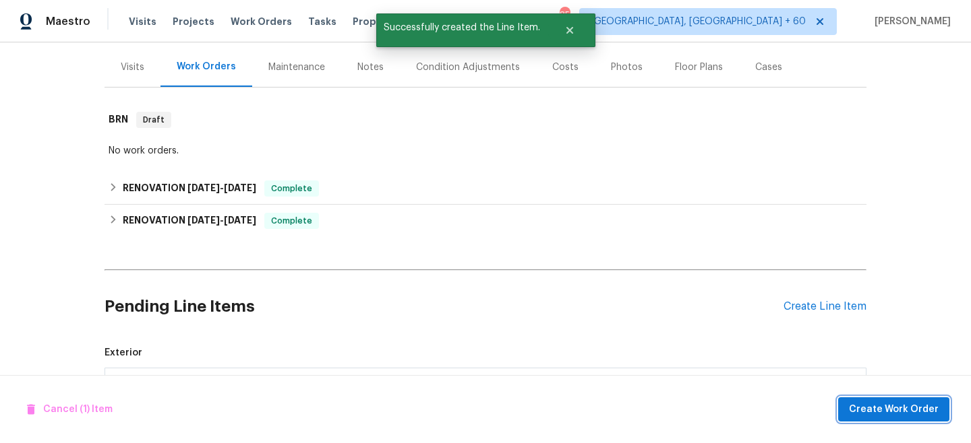
click at [870, 411] on span "Create Work Order" at bounding box center [894, 410] width 90 height 17
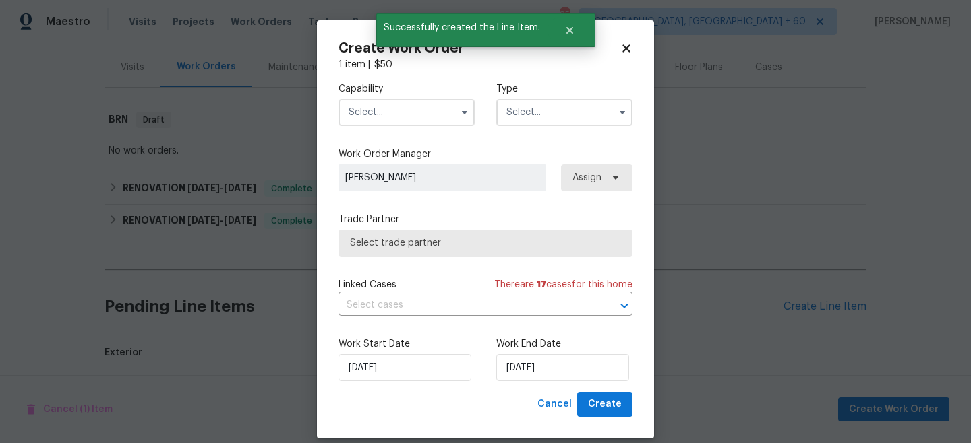
click at [534, 110] on input "text" at bounding box center [564, 112] width 136 height 27
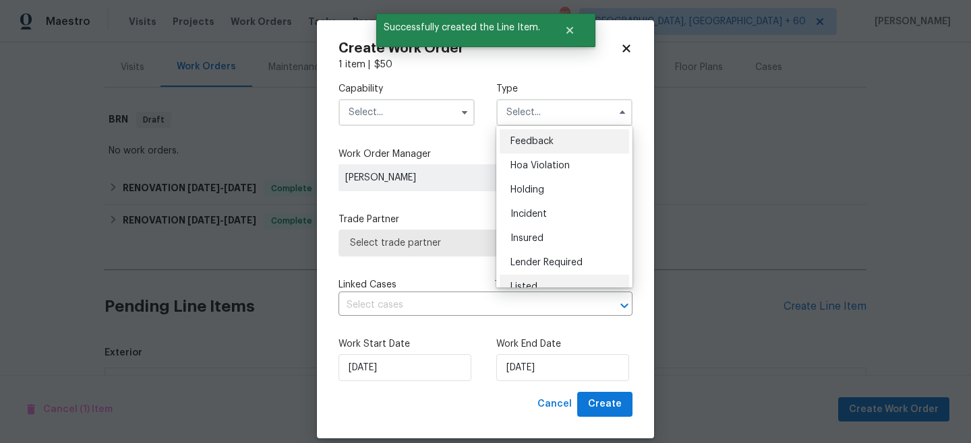
click at [538, 277] on div "Listed" at bounding box center [563, 287] width 129 height 24
type input "Listed"
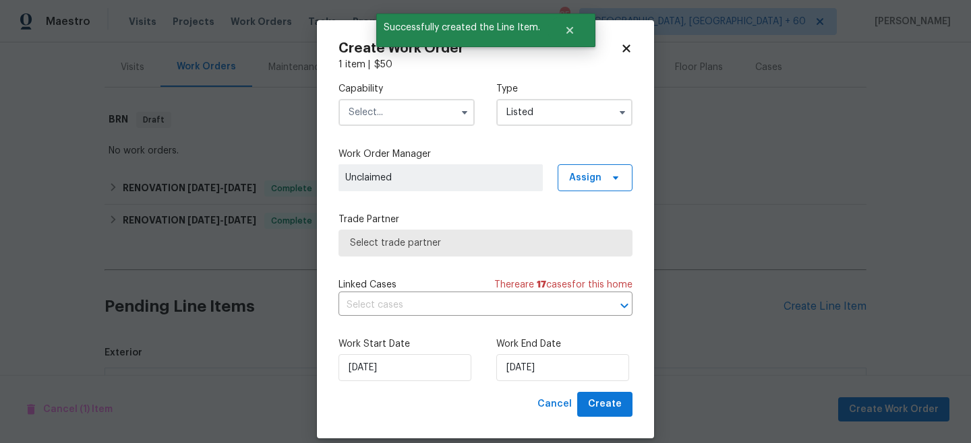
click at [386, 127] on div "Capability Type Listed" at bounding box center [485, 103] width 294 height 65
click at [381, 113] on input "text" at bounding box center [406, 112] width 136 height 27
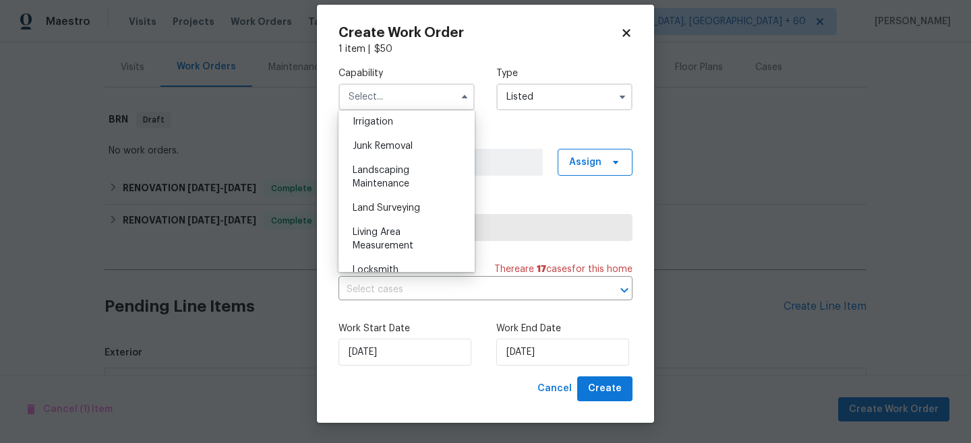
scroll to position [842, 0]
click at [396, 169] on span "Landscaping Maintenance" at bounding box center [380, 177] width 57 height 23
type input "Landscaping Maintenance"
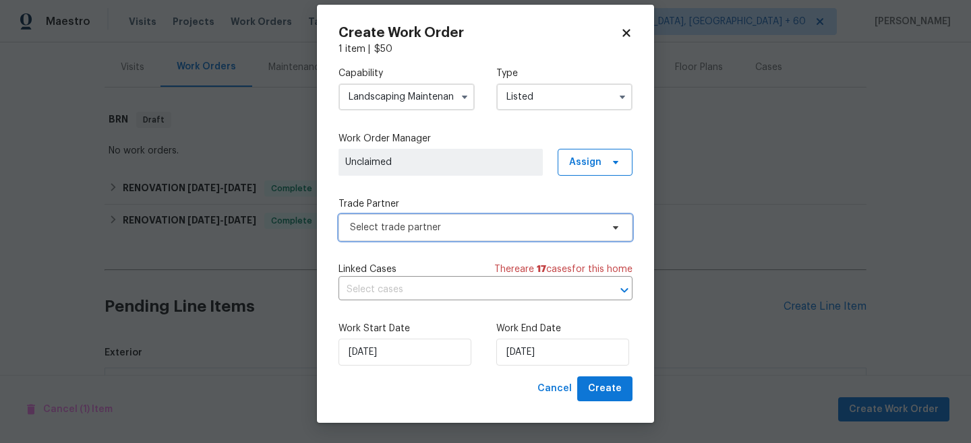
click at [424, 240] on span "Select trade partner" at bounding box center [485, 227] width 294 height 27
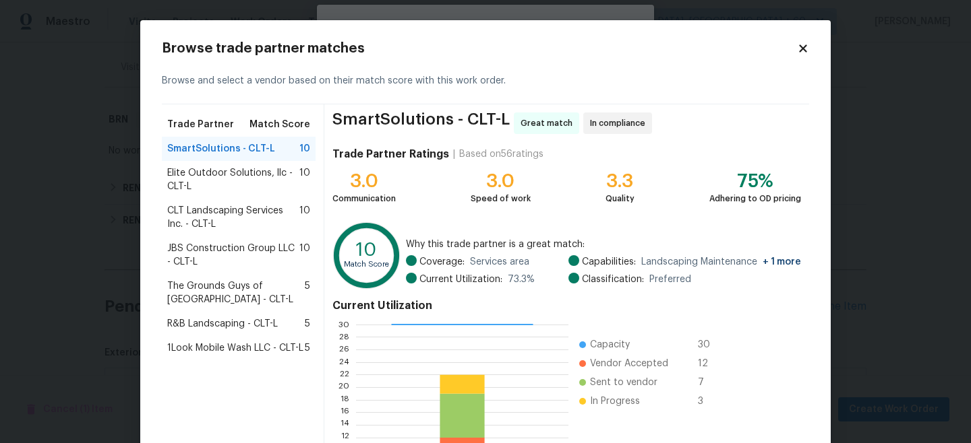
scroll to position [151, 0]
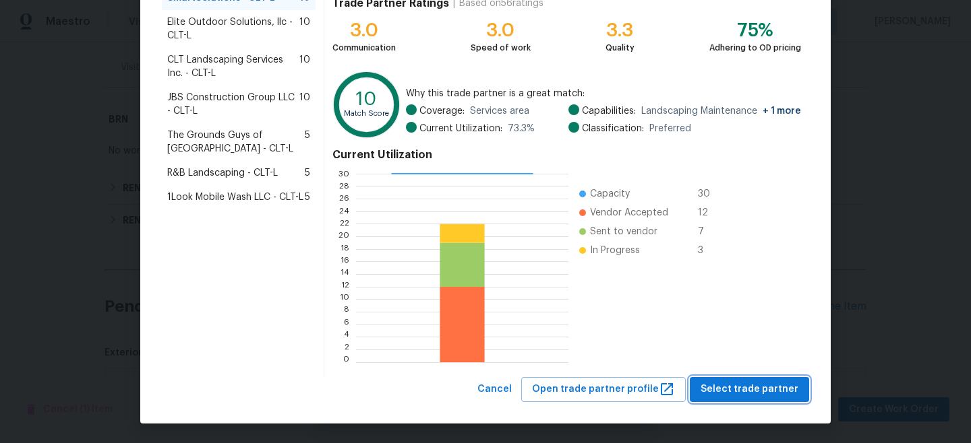
click at [758, 389] on span "Select trade partner" at bounding box center [749, 389] width 98 height 17
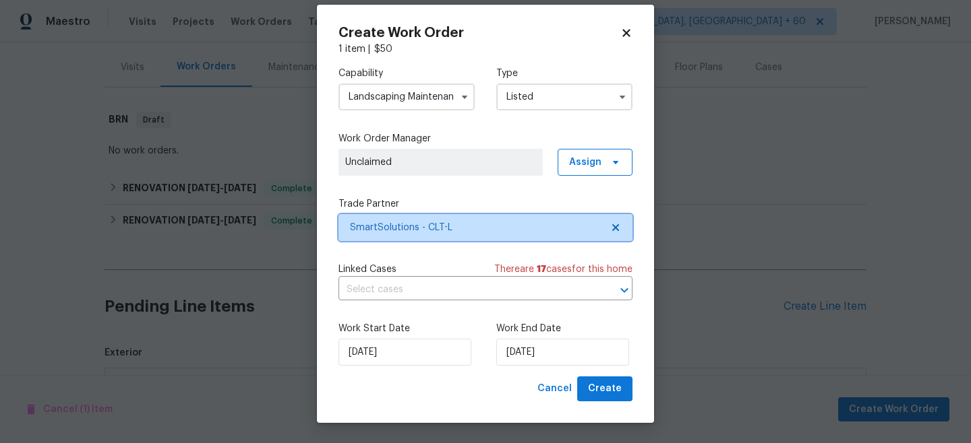
scroll to position [0, 0]
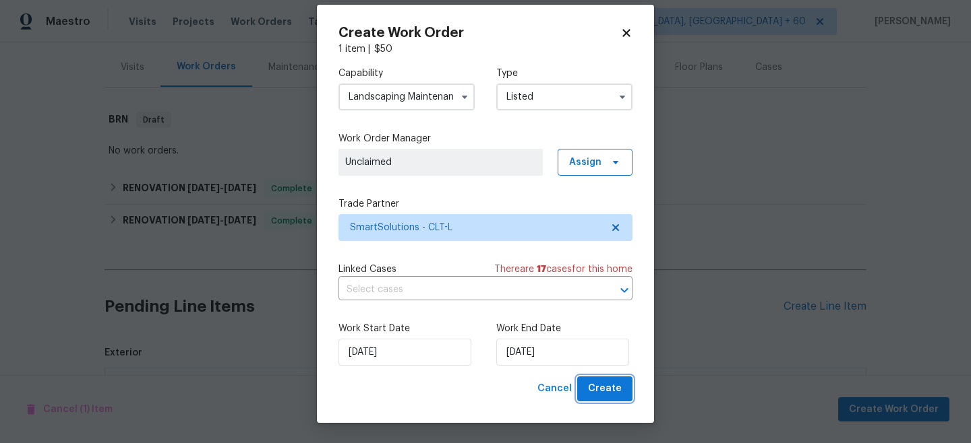
click at [604, 396] on span "Create" at bounding box center [605, 389] width 34 height 17
checkbox input "false"
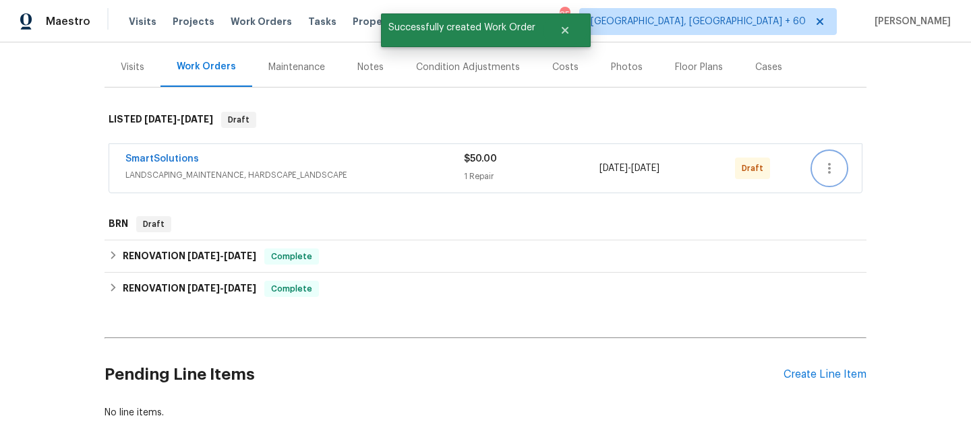
click at [833, 168] on icon "button" at bounding box center [829, 168] width 16 height 16
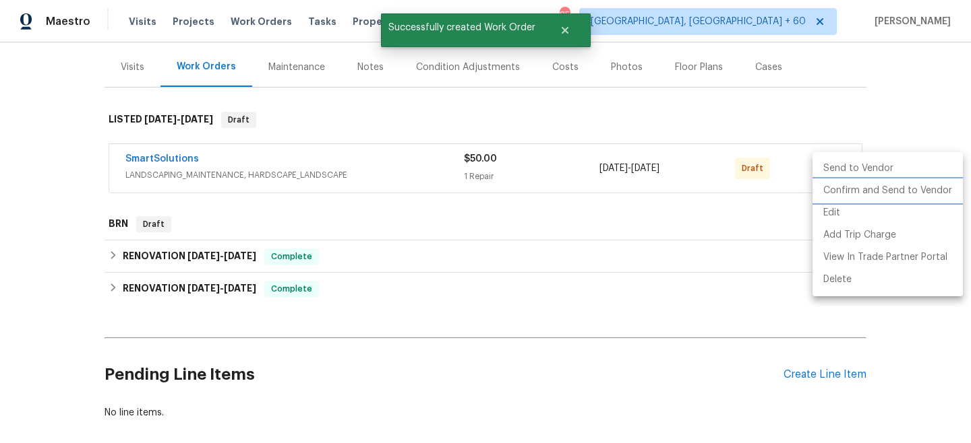
click at [875, 197] on li "Confirm and Send to Vendor" at bounding box center [887, 191] width 150 height 22
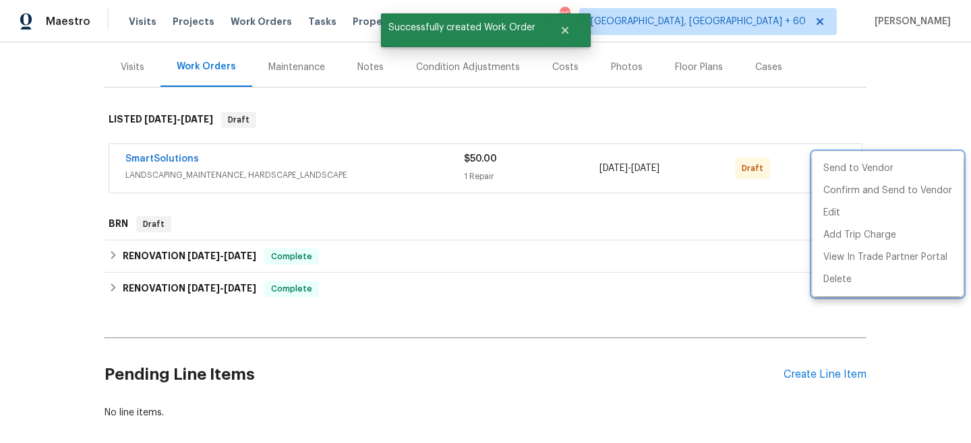
click at [897, 116] on div at bounding box center [485, 221] width 971 height 443
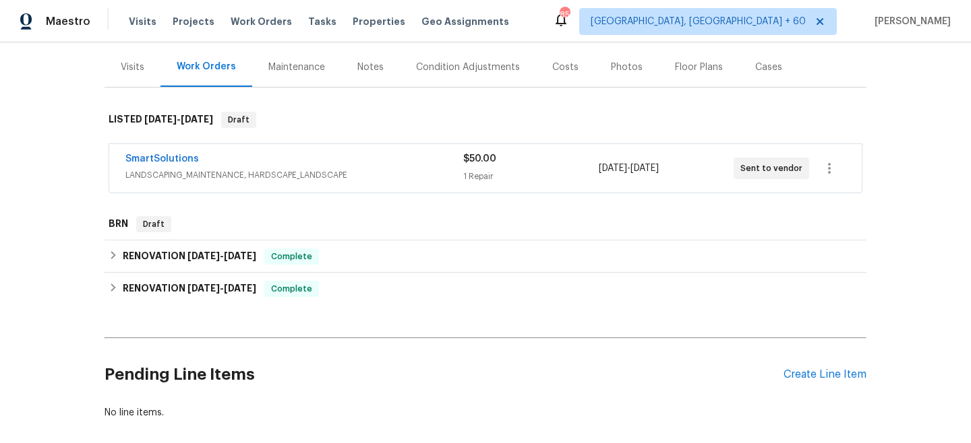
click at [276, 73] on div "Maintenance" at bounding box center [296, 67] width 57 height 13
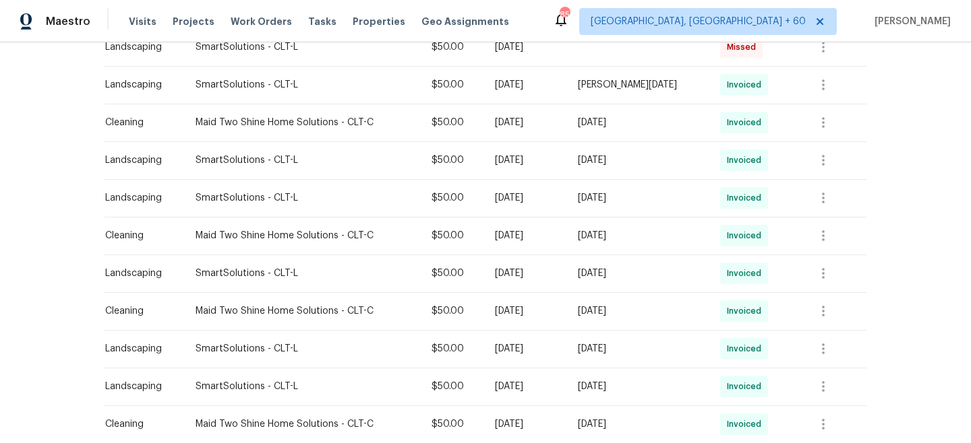
scroll to position [611, 0]
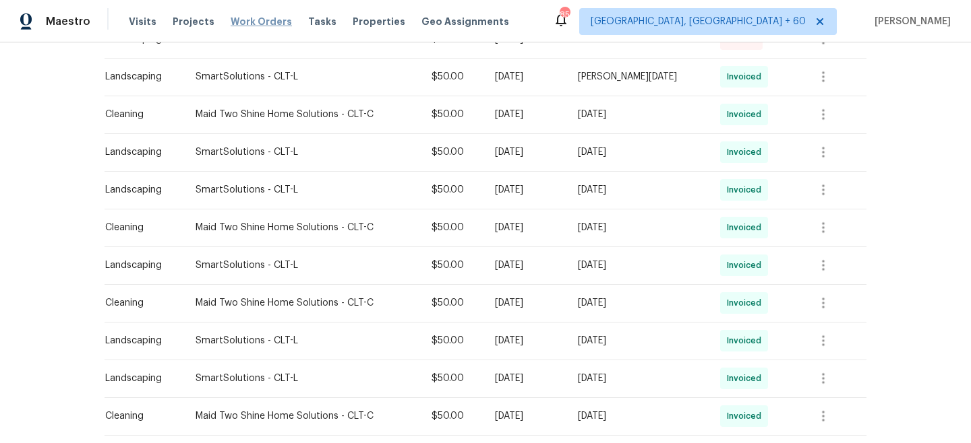
click at [248, 21] on span "Work Orders" at bounding box center [260, 21] width 61 height 13
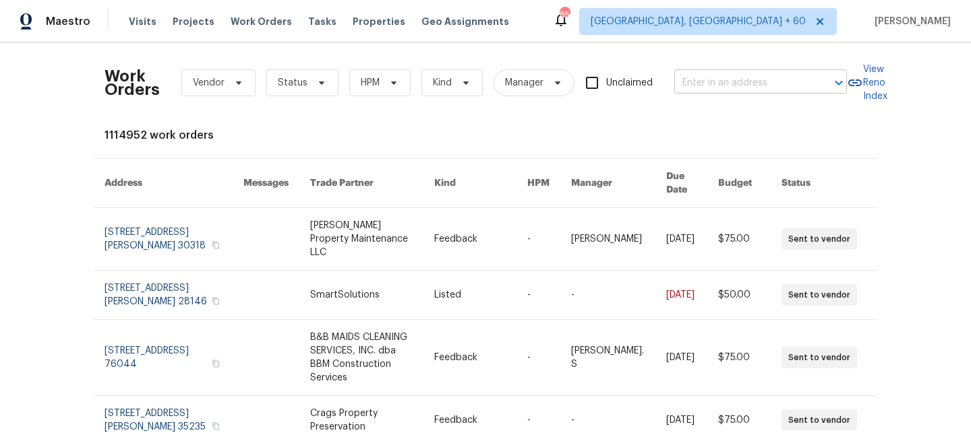
click at [736, 90] on input "text" at bounding box center [741, 83] width 135 height 21
paste input "[STREET_ADDRESS]"
type input "[STREET_ADDRESS]"
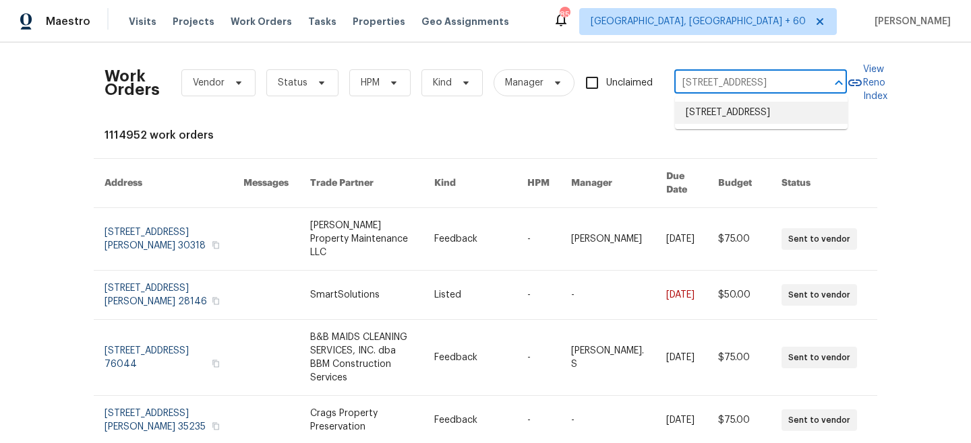
click at [731, 117] on li "[STREET_ADDRESS]" at bounding box center [761, 113] width 173 height 22
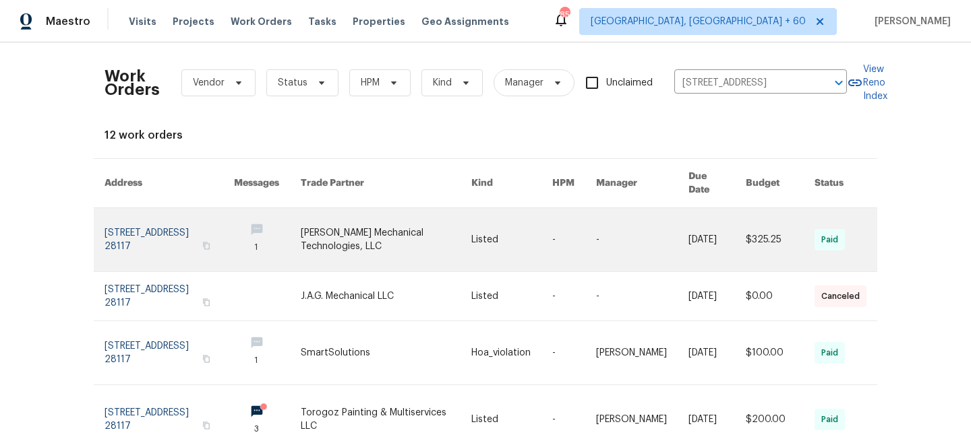
click at [412, 247] on link at bounding box center [386, 239] width 171 height 63
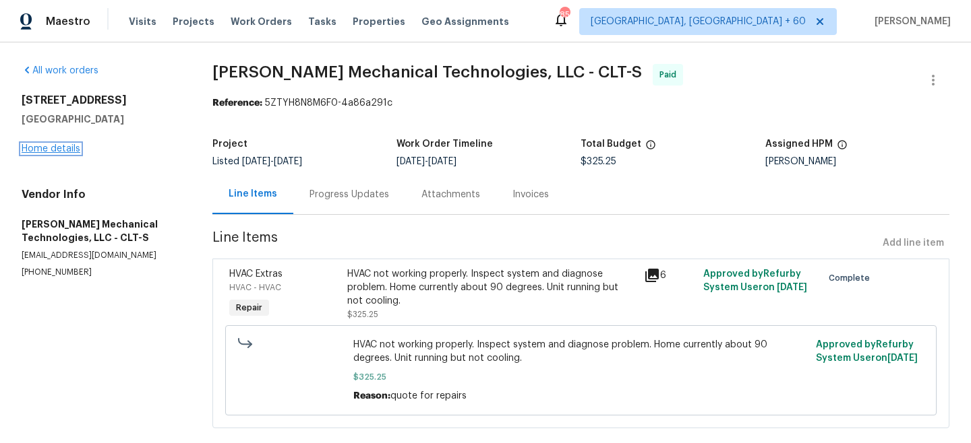
click at [67, 147] on link "Home details" at bounding box center [51, 148] width 59 height 9
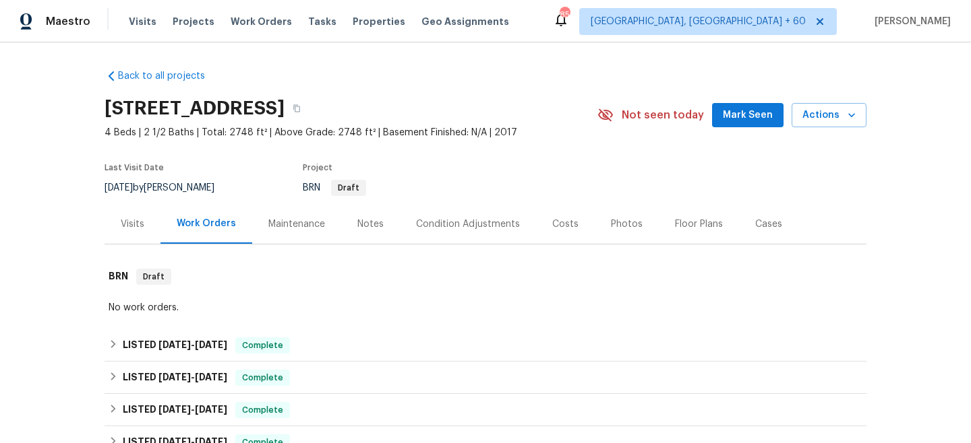
click at [290, 241] on div "Maintenance" at bounding box center [296, 224] width 89 height 40
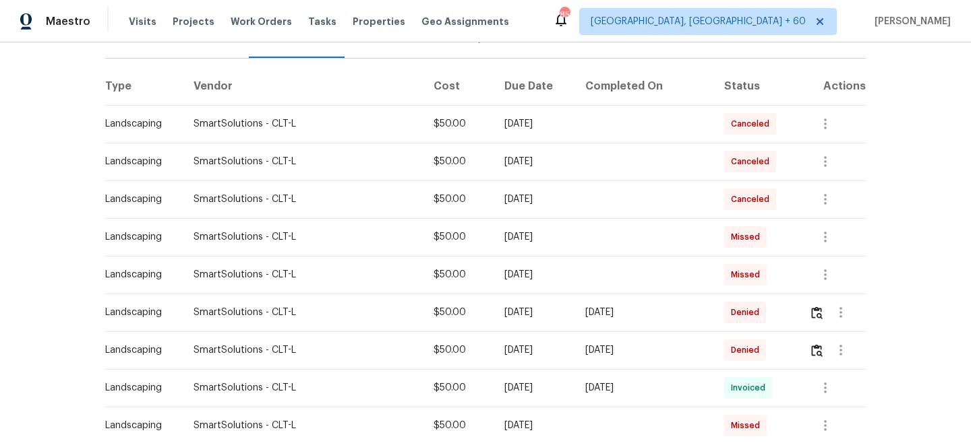
scroll to position [290, 0]
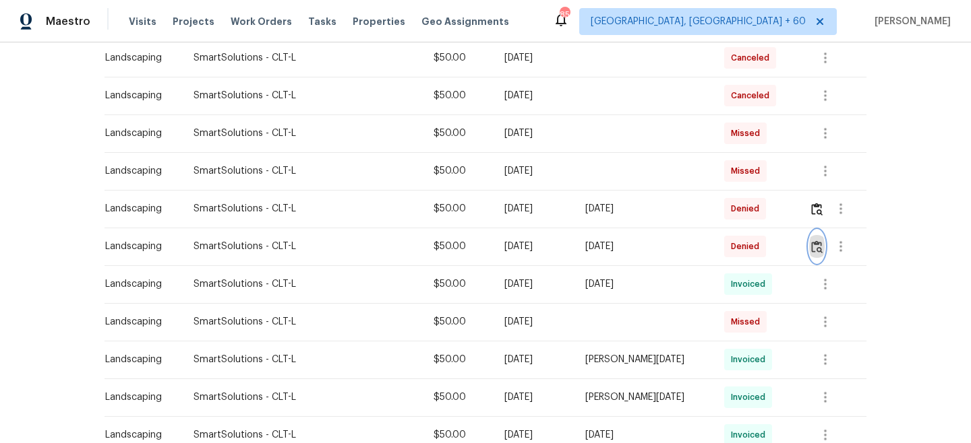
click at [811, 251] on img "button" at bounding box center [816, 247] width 11 height 13
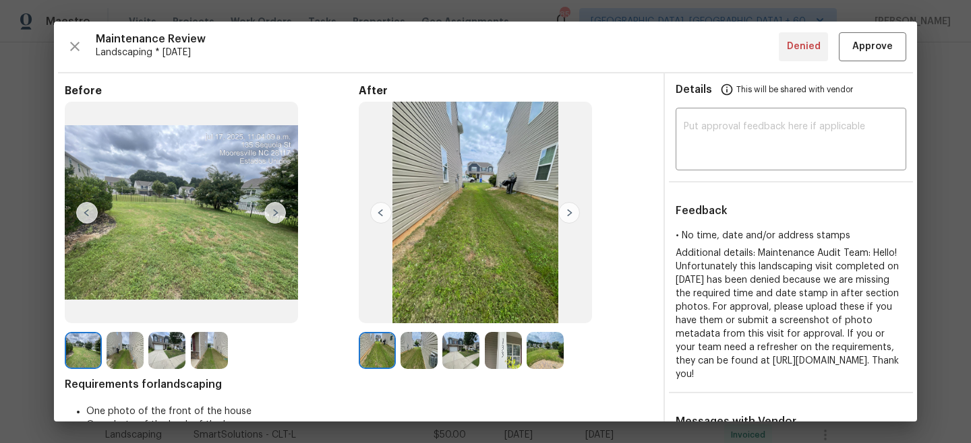
click at [572, 209] on img at bounding box center [569, 213] width 22 height 22
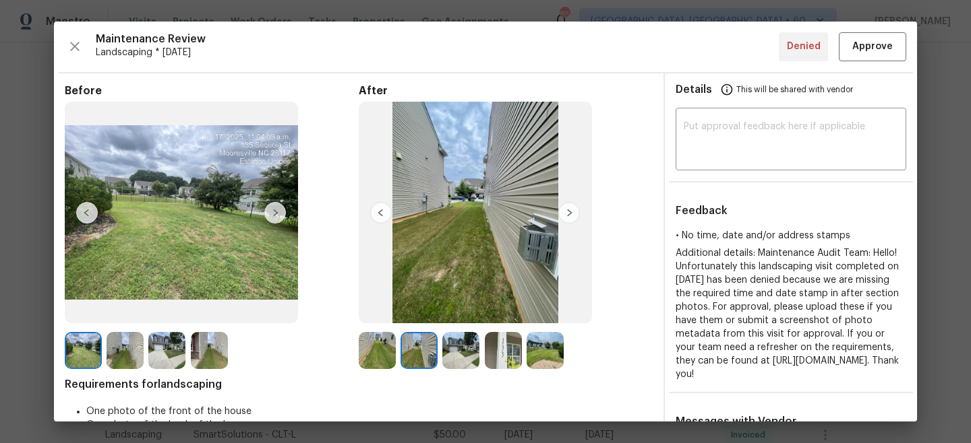
click at [572, 209] on img at bounding box center [569, 213] width 22 height 22
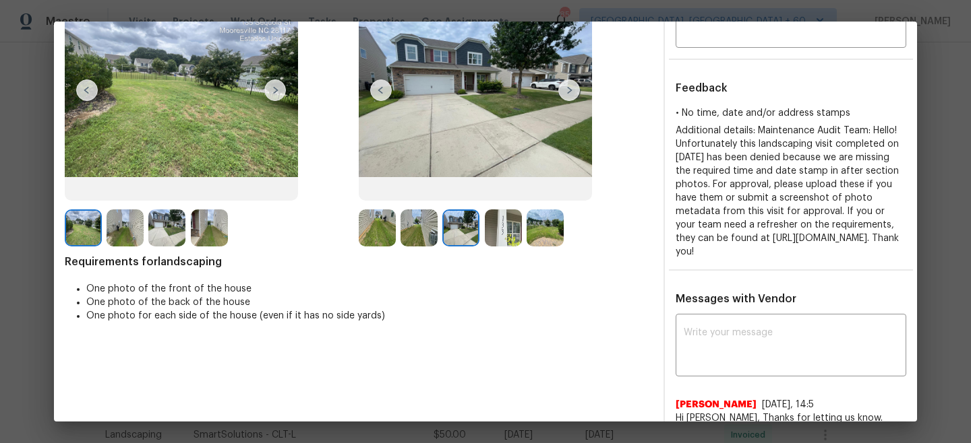
scroll to position [0, 0]
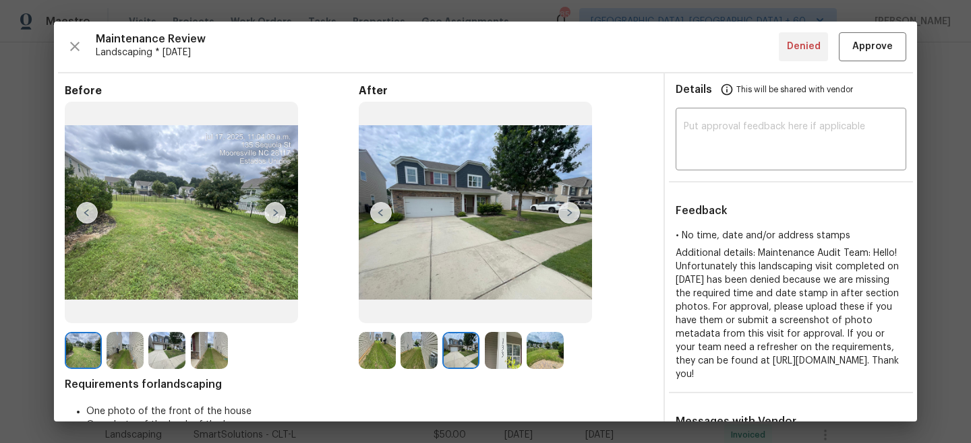
click at [572, 209] on img at bounding box center [569, 213] width 22 height 22
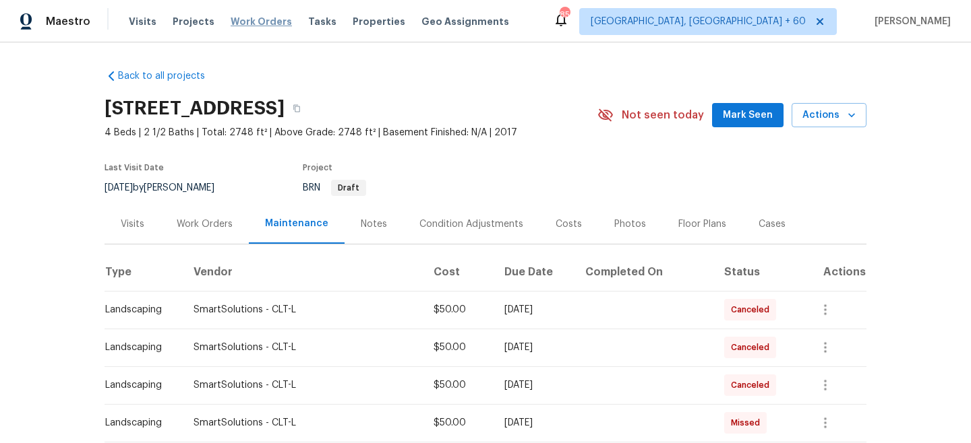
click at [248, 20] on span "Work Orders" at bounding box center [260, 21] width 61 height 13
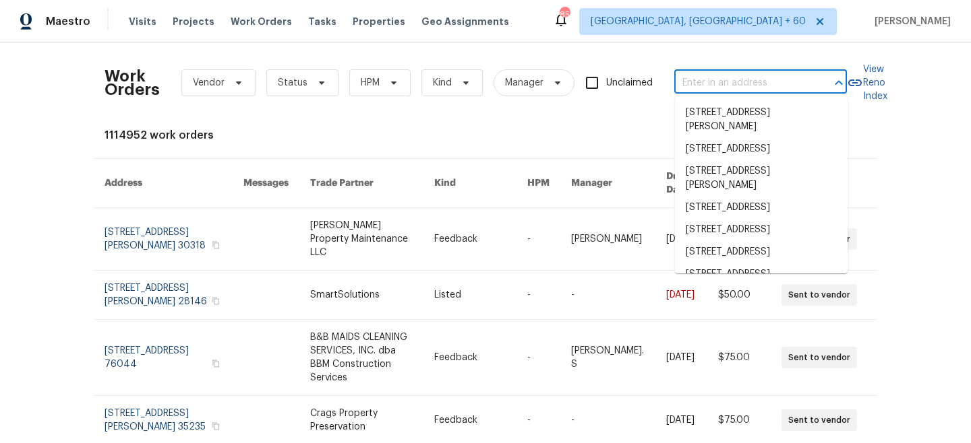
click at [741, 78] on input "text" at bounding box center [741, 83] width 135 height 21
paste input "[STREET_ADDRESS]"
type input "[STREET_ADDRESS]"
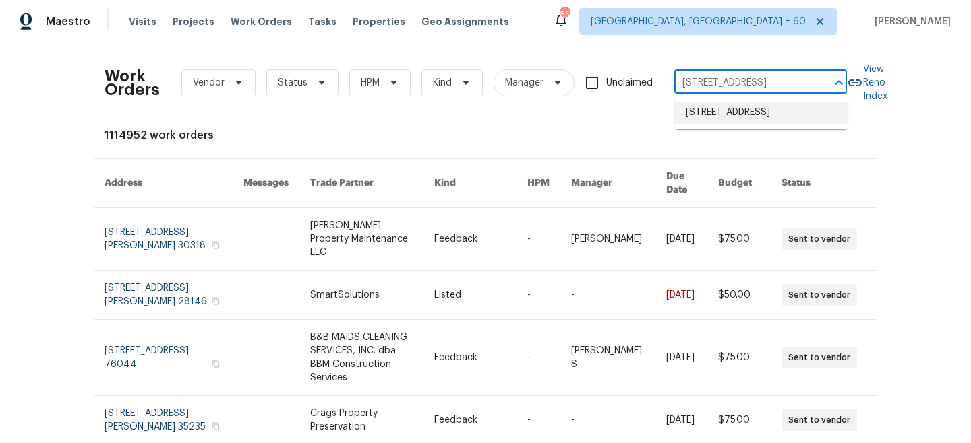
click at [749, 124] on li "[STREET_ADDRESS]" at bounding box center [761, 113] width 173 height 22
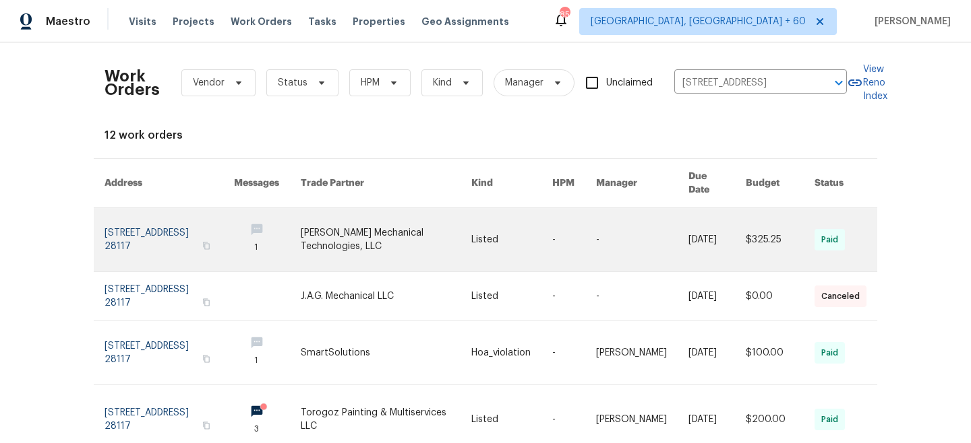
click at [444, 210] on link at bounding box center [386, 239] width 171 height 63
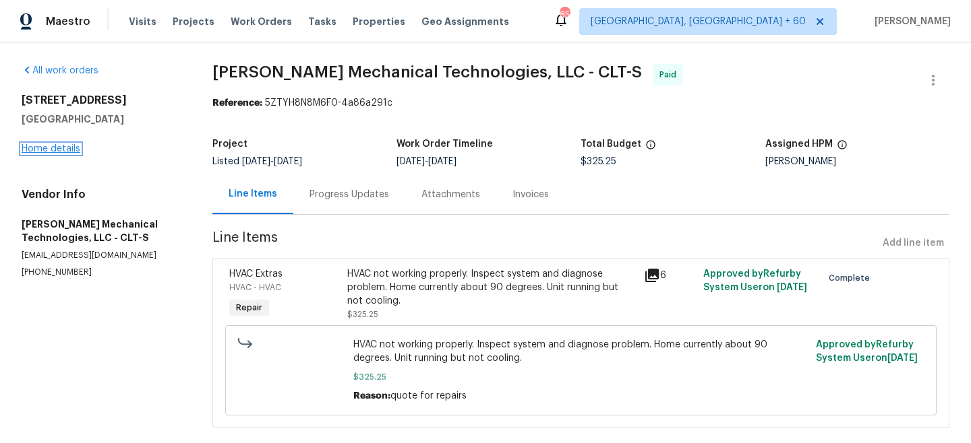
click at [41, 152] on link "Home details" at bounding box center [51, 148] width 59 height 9
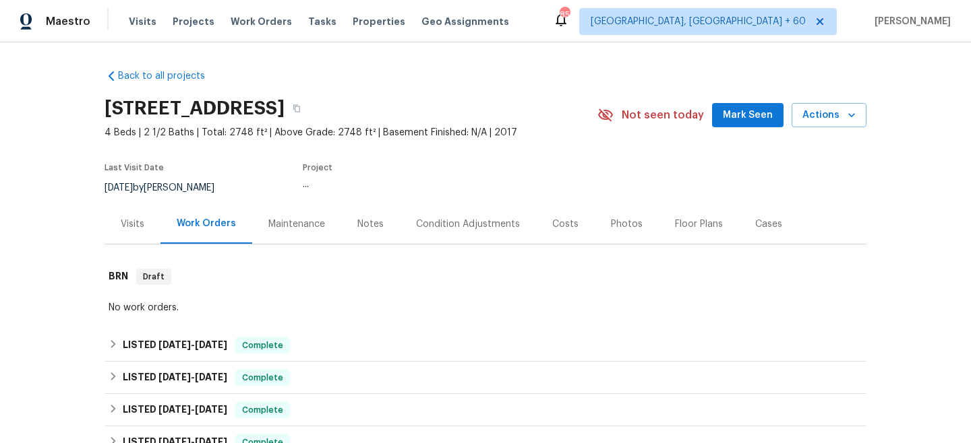
click at [296, 226] on div "Maintenance" at bounding box center [296, 224] width 57 height 13
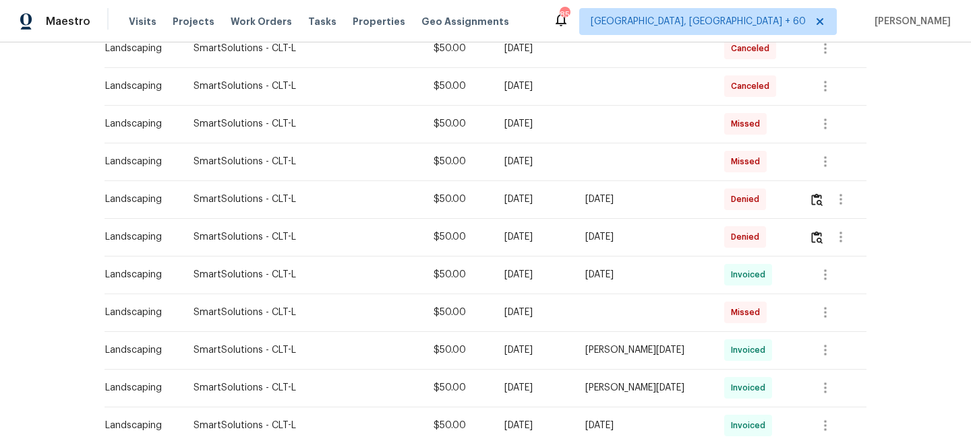
scroll to position [311, 0]
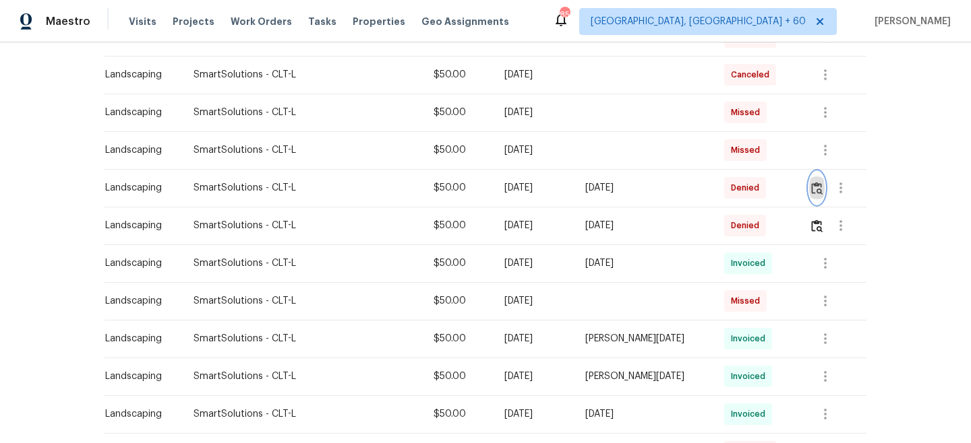
click at [809, 191] on button "button" at bounding box center [817, 188] width 16 height 32
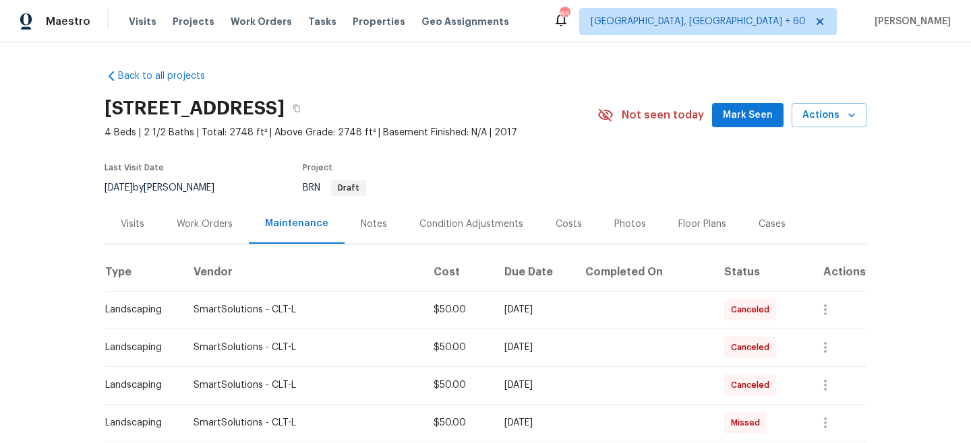
click at [203, 235] on div "Work Orders" at bounding box center [204, 224] width 88 height 40
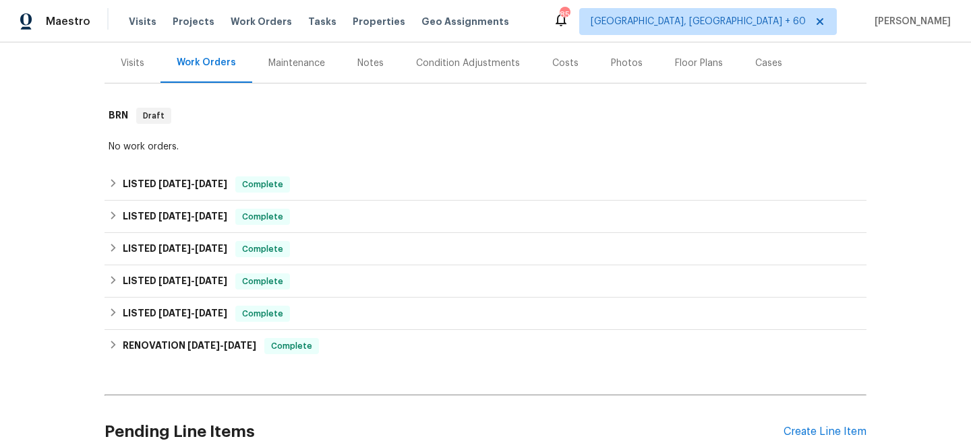
scroll to position [286, 0]
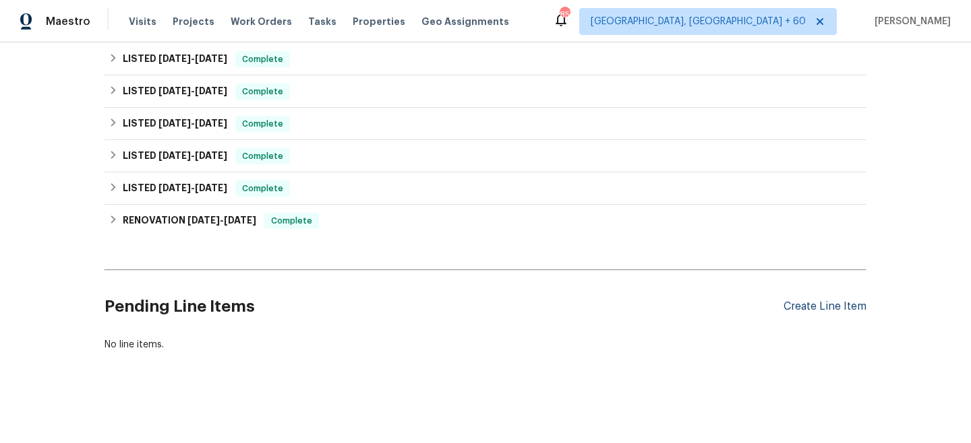
click at [842, 310] on div "Create Line Item" at bounding box center [824, 307] width 83 height 13
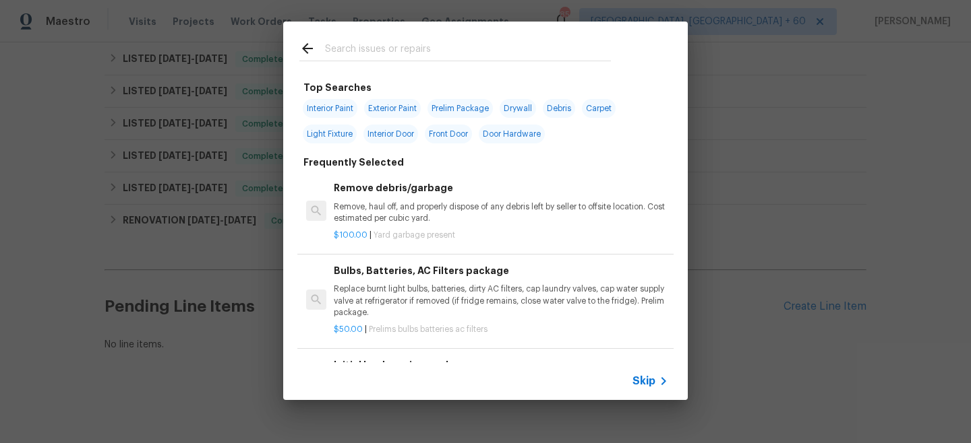
click at [644, 387] on span "Skip" at bounding box center [643, 381] width 23 height 13
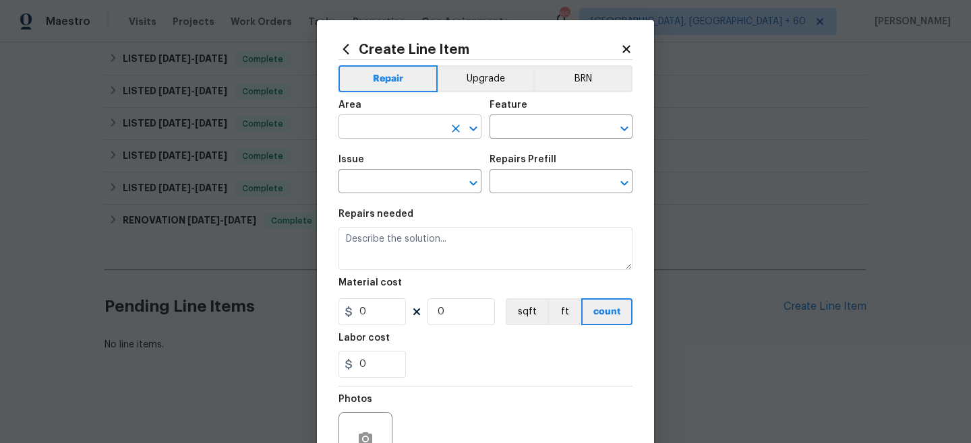
click at [406, 131] on input "text" at bounding box center [390, 128] width 105 height 21
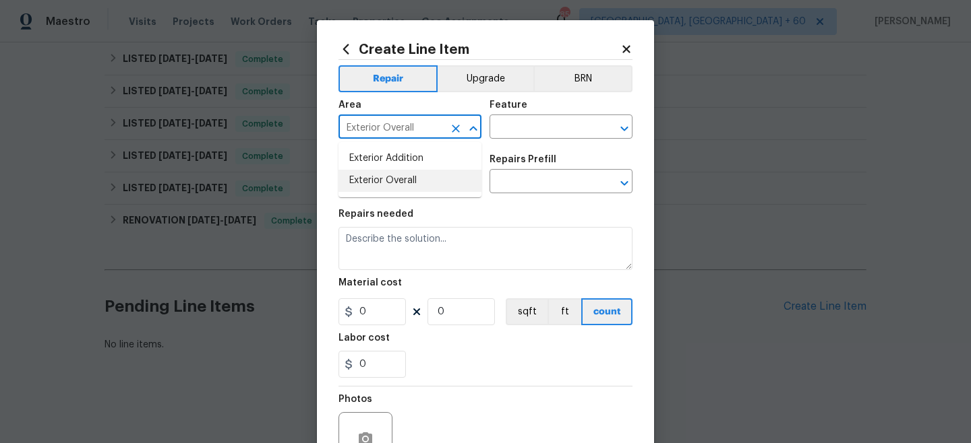
type input "Exterior Overall"
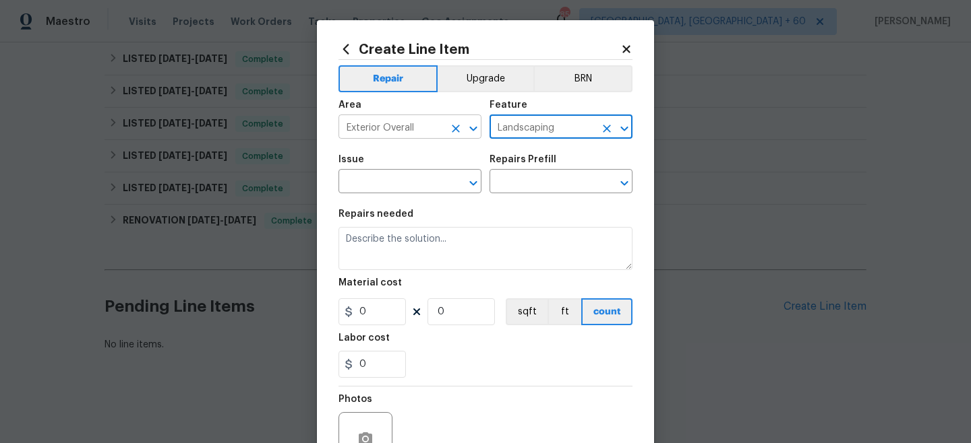
type input "Landscaping"
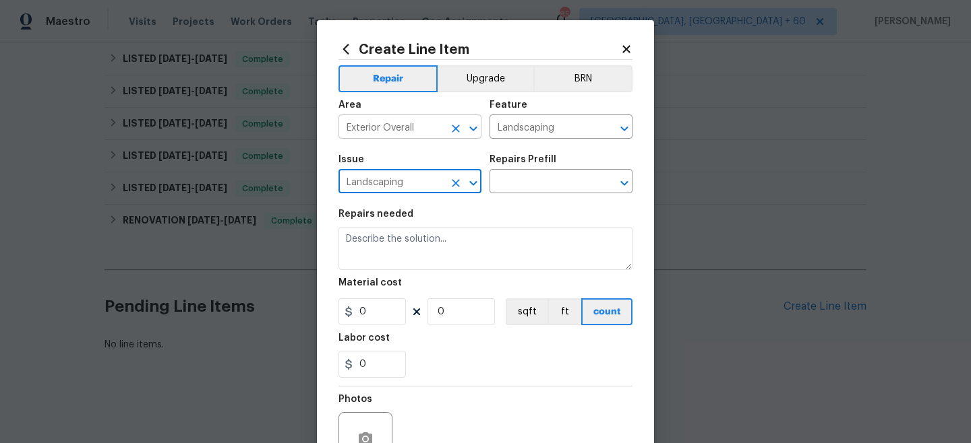
type input "Landscaping"
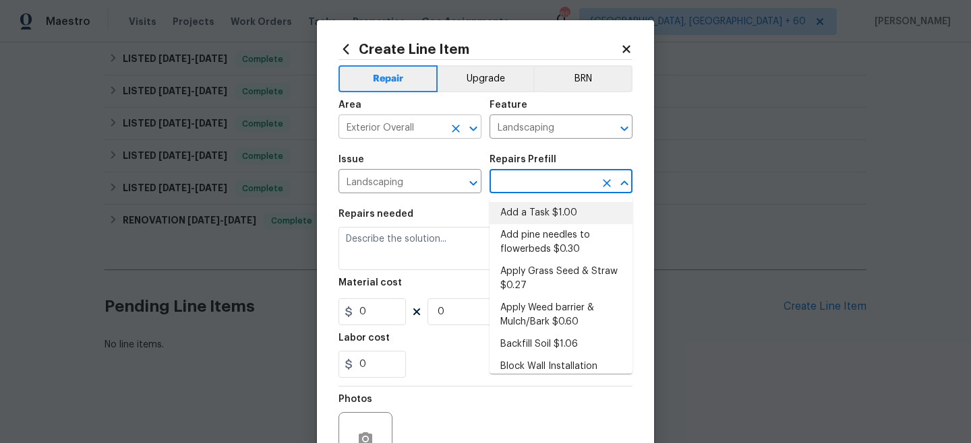
type input "Add a Task $1.00"
type textarea "HPM to detail"
type input "1"
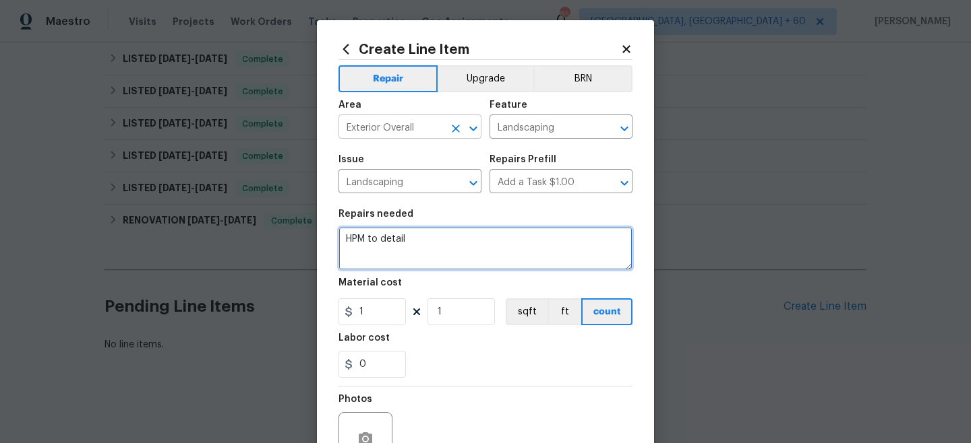
type textarea "L"
type textarea "Maintenance Denial Reversal for 2 visits"
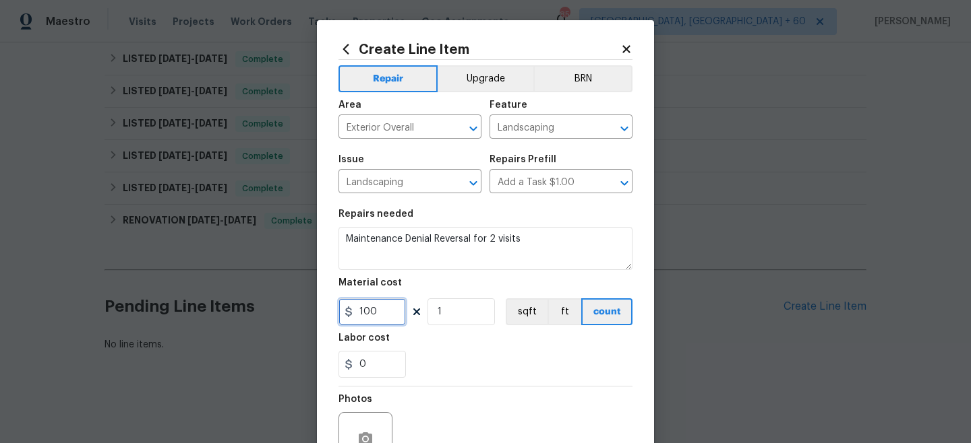
type input "100"
click at [472, 369] on div "0" at bounding box center [485, 364] width 294 height 27
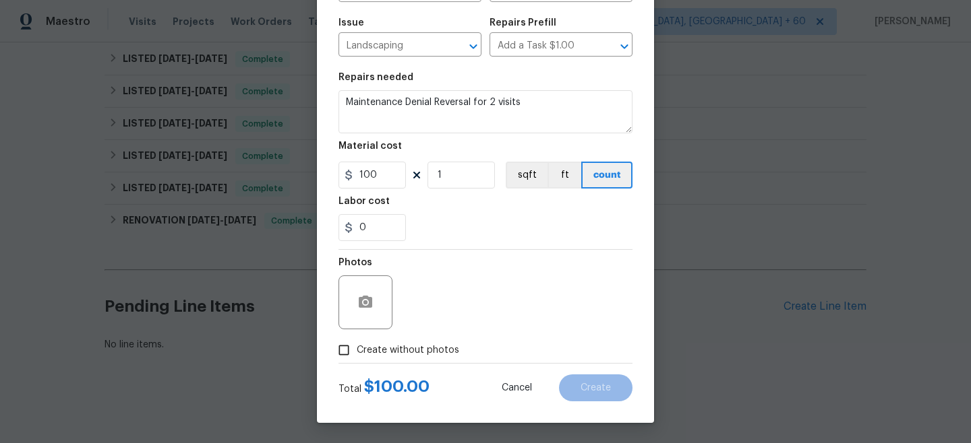
click at [390, 353] on span "Create without photos" at bounding box center [408, 351] width 102 height 14
click at [357, 353] on input "Create without photos" at bounding box center [344, 351] width 26 height 26
checkbox input "true"
click at [485, 303] on textarea at bounding box center [517, 303] width 229 height 54
type textarea "n/a"
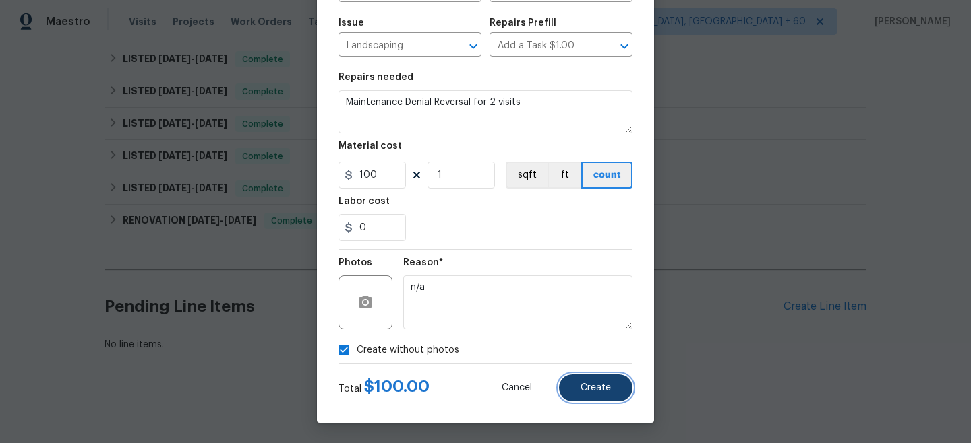
click at [615, 393] on button "Create" at bounding box center [595, 388] width 73 height 27
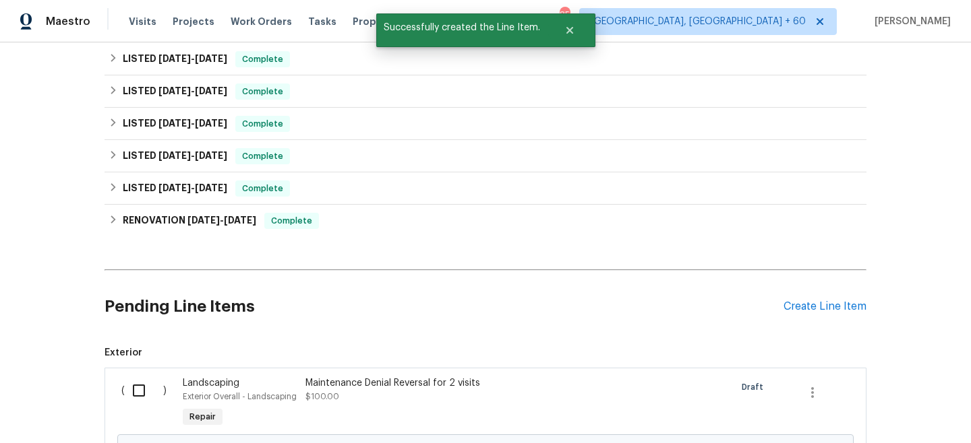
click at [144, 381] on input "checkbox" at bounding box center [144, 391] width 38 height 28
checkbox input "true"
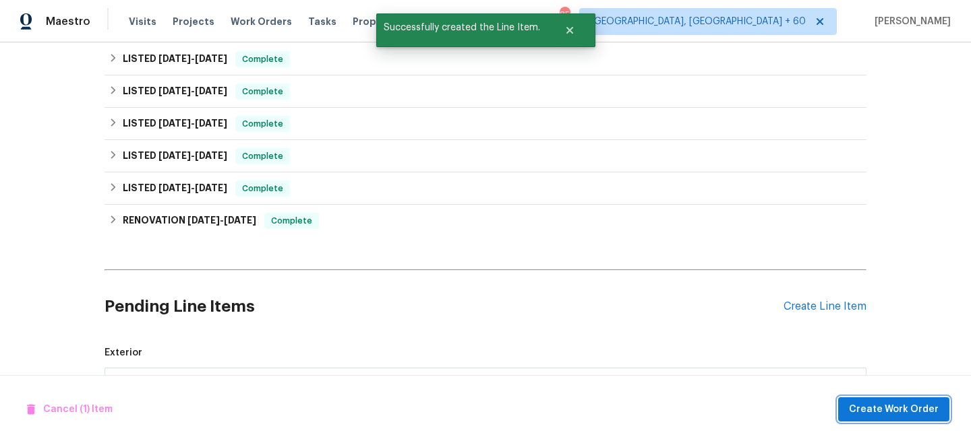
click at [857, 405] on span "Create Work Order" at bounding box center [894, 410] width 90 height 17
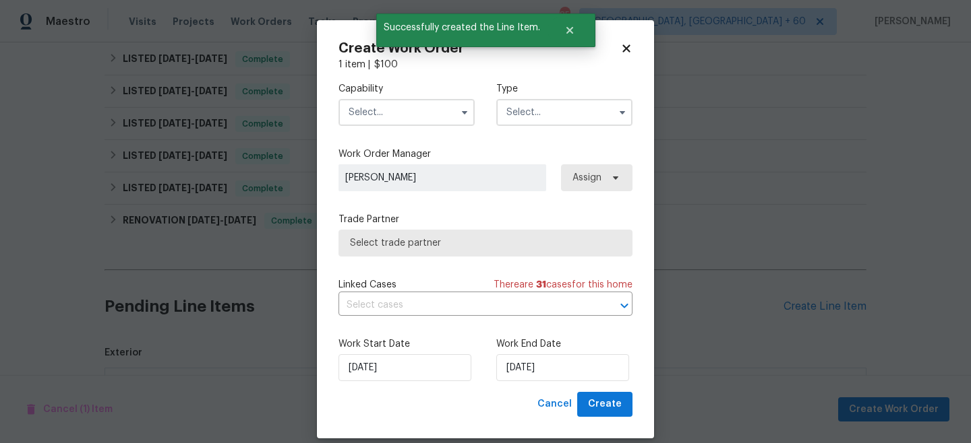
click at [539, 118] on input "text" at bounding box center [564, 112] width 136 height 27
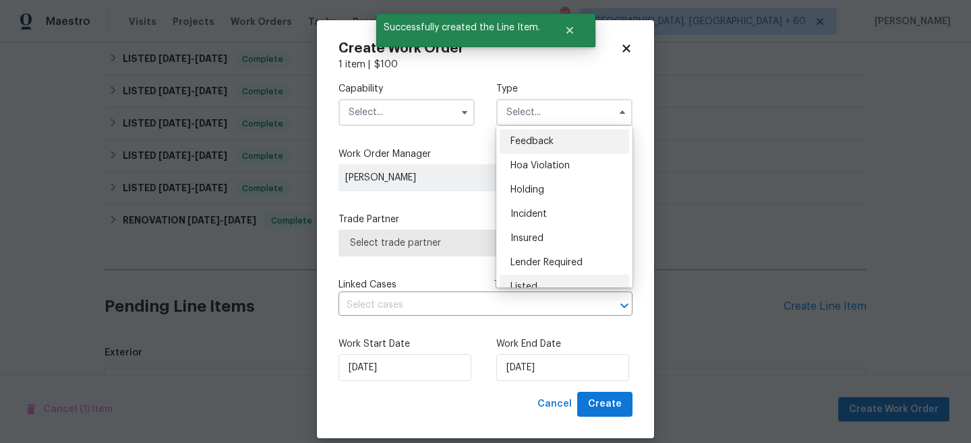
click at [542, 278] on div "Listed" at bounding box center [563, 287] width 129 height 24
type input "Listed"
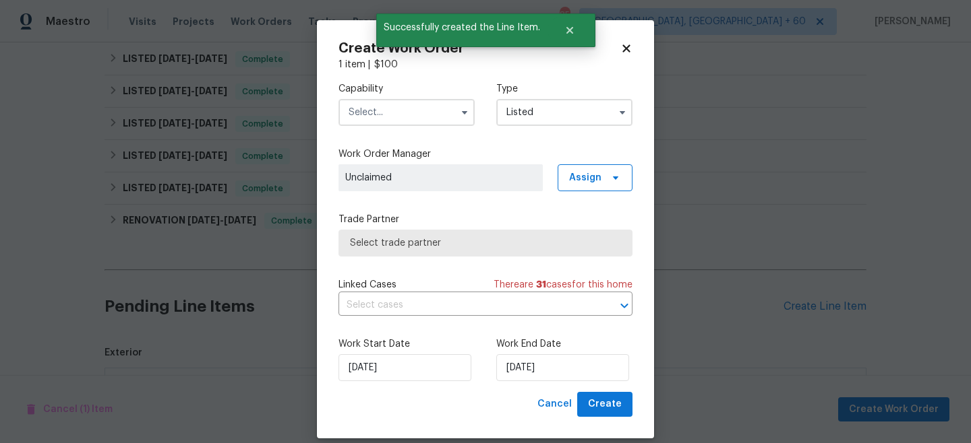
click at [390, 99] on input "text" at bounding box center [406, 112] width 136 height 27
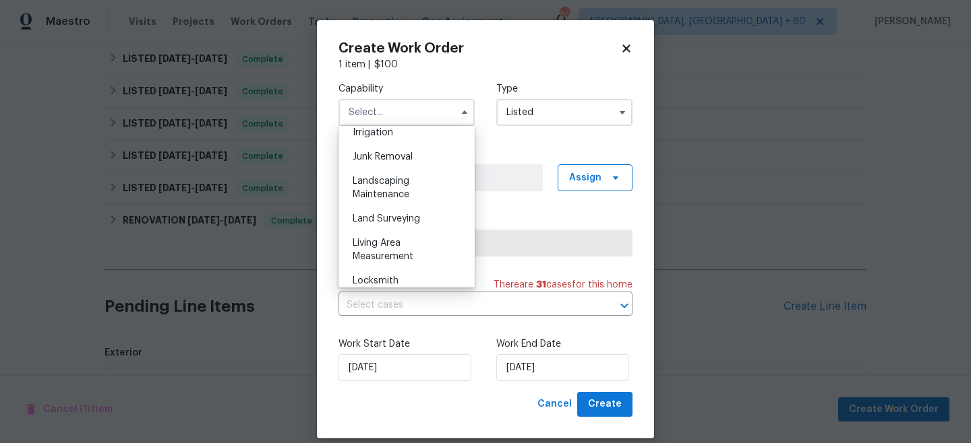
scroll to position [844, 0]
click at [404, 195] on span "Landscaping Maintenance" at bounding box center [380, 191] width 57 height 23
type input "Landscaping Maintenance"
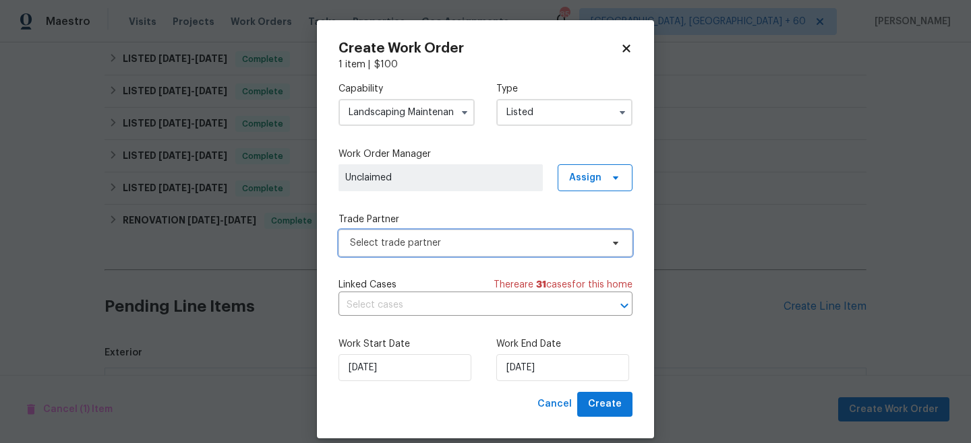
click at [415, 239] on span "Select trade partner" at bounding box center [475, 243] width 251 height 13
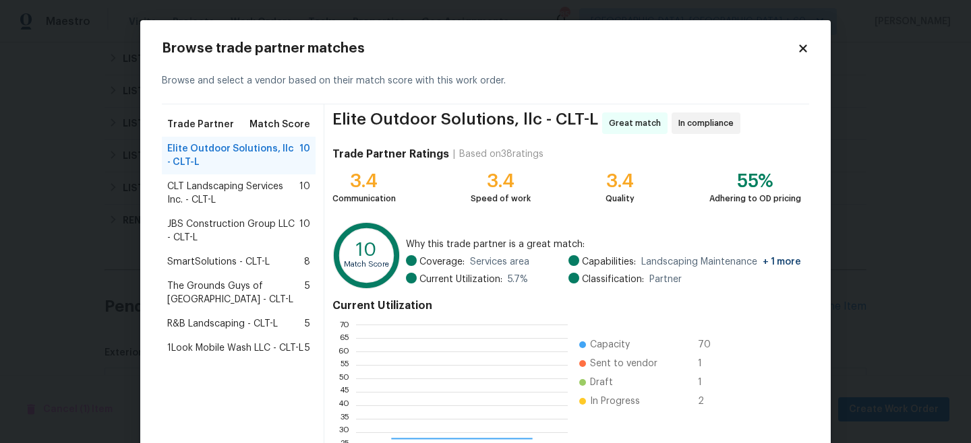
scroll to position [189, 212]
click at [266, 259] on span "SmartSolutions - CLT-L" at bounding box center [218, 261] width 102 height 13
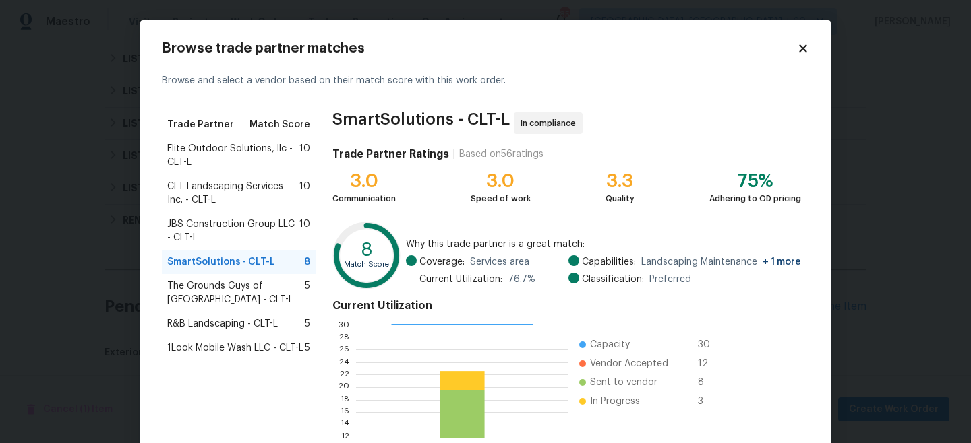
scroll to position [151, 0]
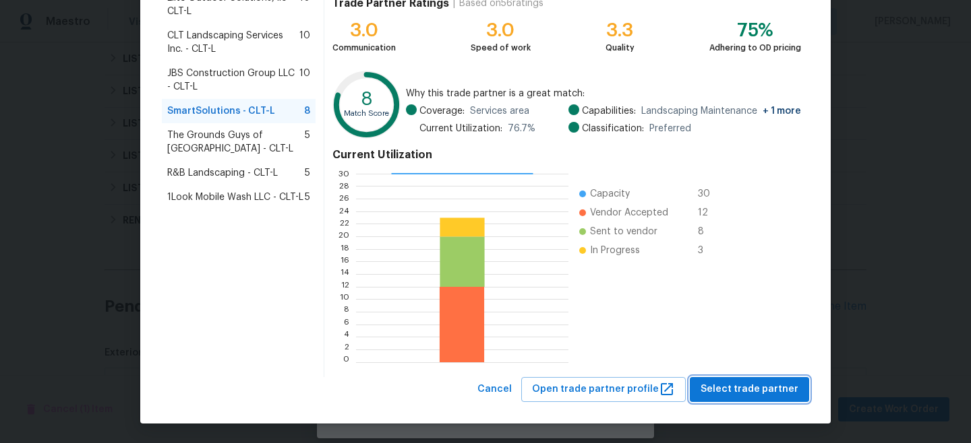
click at [755, 384] on span "Select trade partner" at bounding box center [749, 389] width 98 height 17
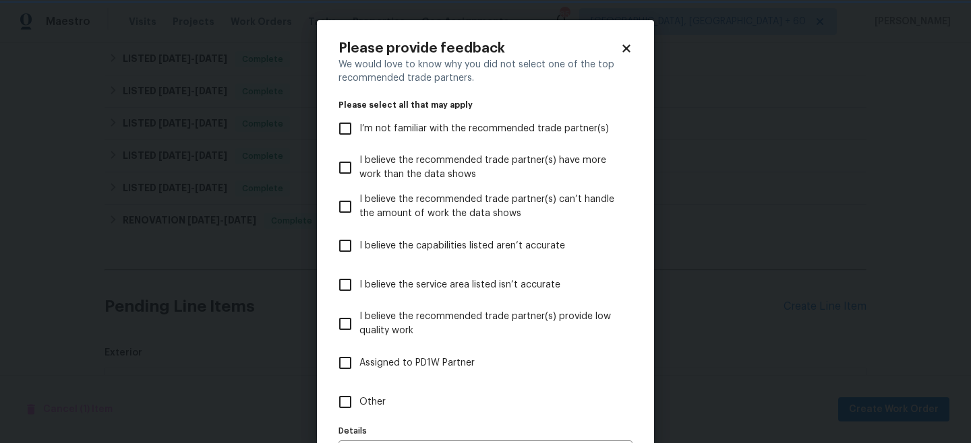
scroll to position [90, 0]
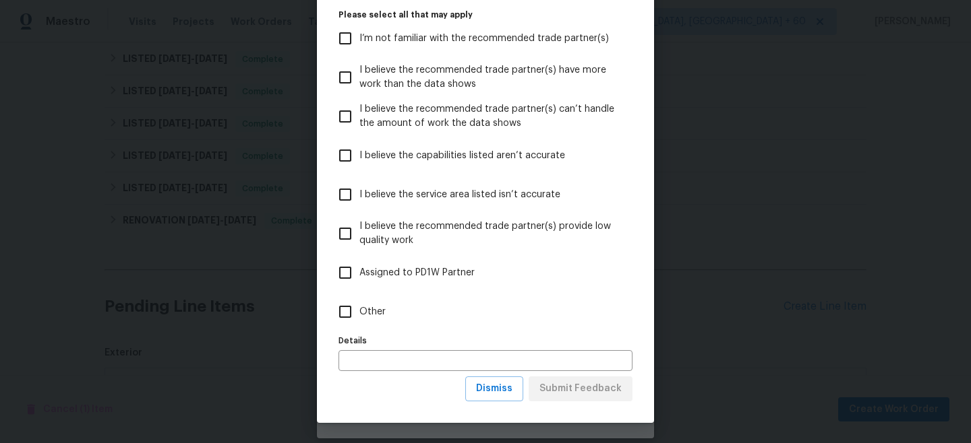
click at [367, 314] on span "Other" at bounding box center [372, 312] width 26 height 14
click at [359, 314] on input "Other" at bounding box center [345, 312] width 28 height 28
checkbox input "true"
click at [589, 383] on span "Submit Feedback" at bounding box center [580, 389] width 82 height 17
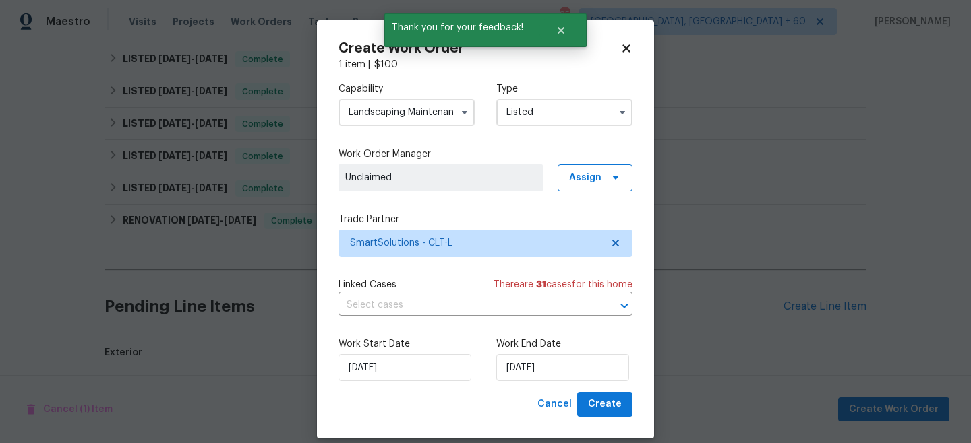
click at [594, 392] on div "Work Start Date [DATE] Work End Date [DATE]" at bounding box center [485, 359] width 294 height 65
click at [599, 400] on span "Create" at bounding box center [605, 404] width 34 height 17
checkbox input "false"
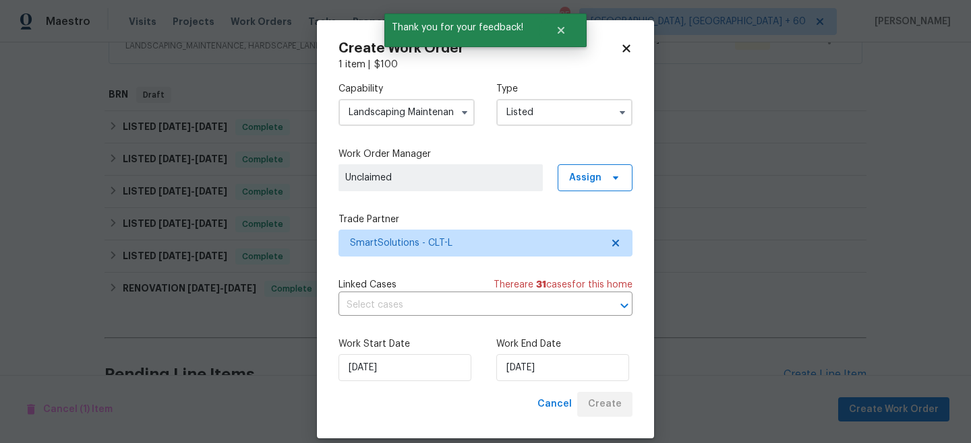
scroll to position [322, 0]
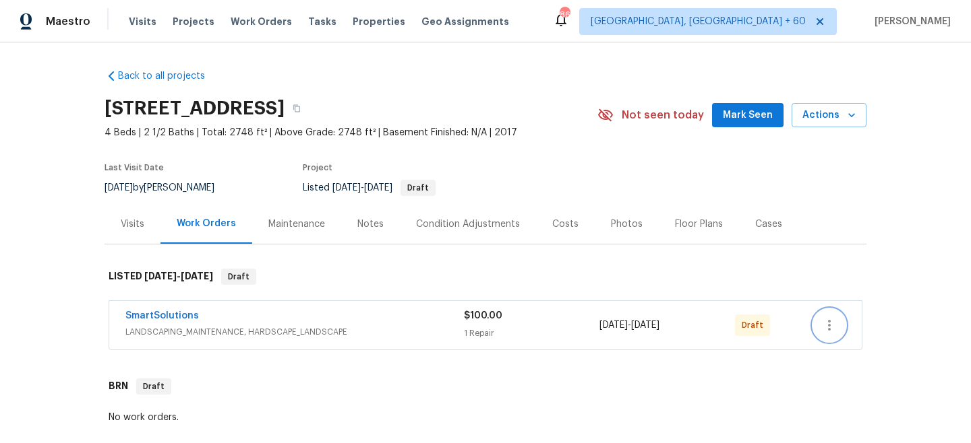
click at [831, 324] on icon "button" at bounding box center [829, 325] width 16 height 16
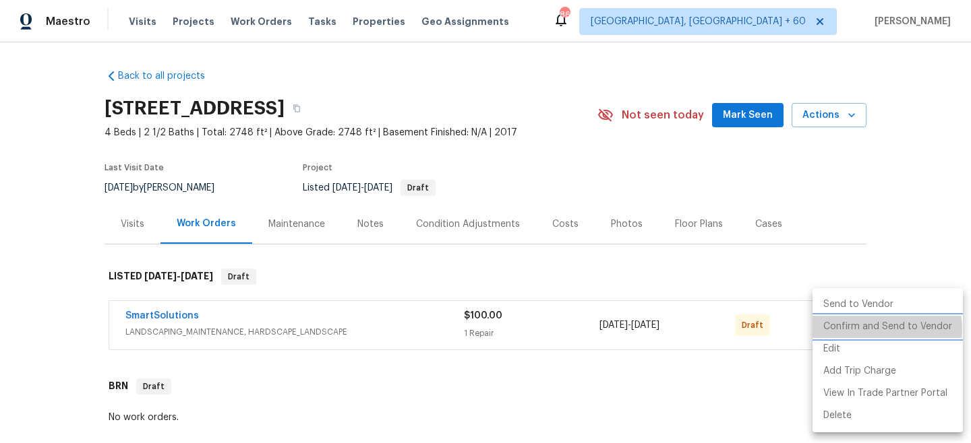
click at [874, 330] on li "Confirm and Send to Vendor" at bounding box center [887, 327] width 150 height 22
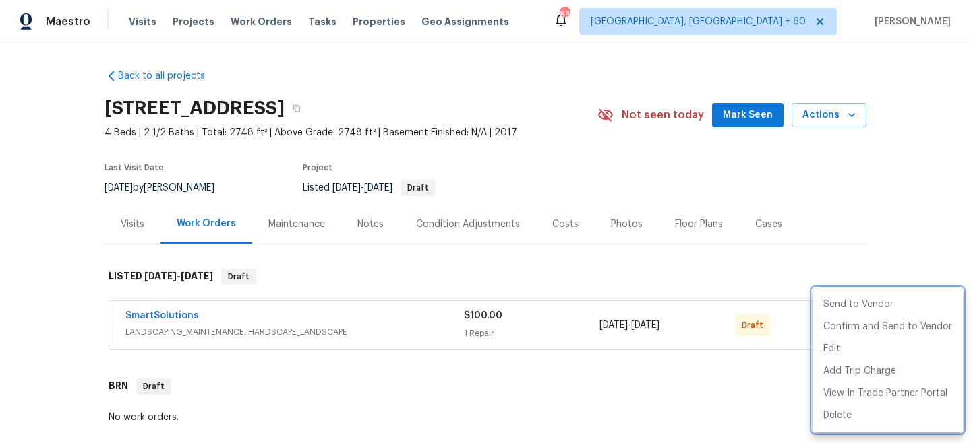
click at [897, 247] on div at bounding box center [485, 221] width 971 height 443
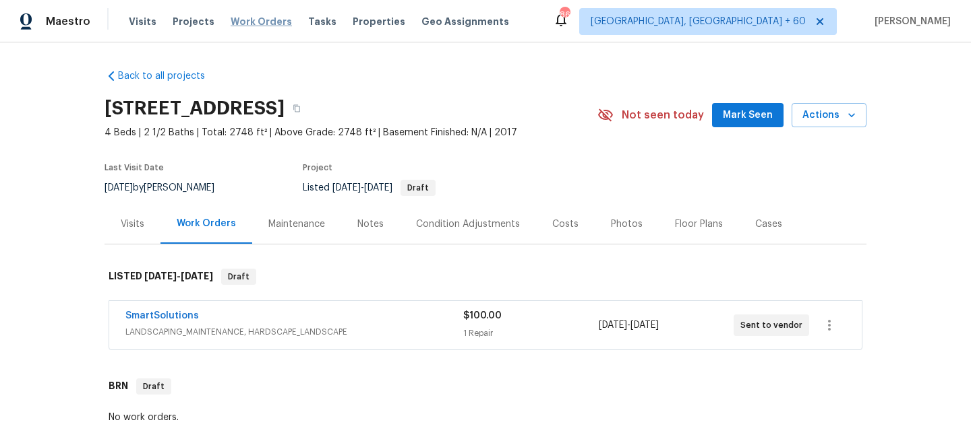
click at [251, 18] on span "Work Orders" at bounding box center [260, 21] width 61 height 13
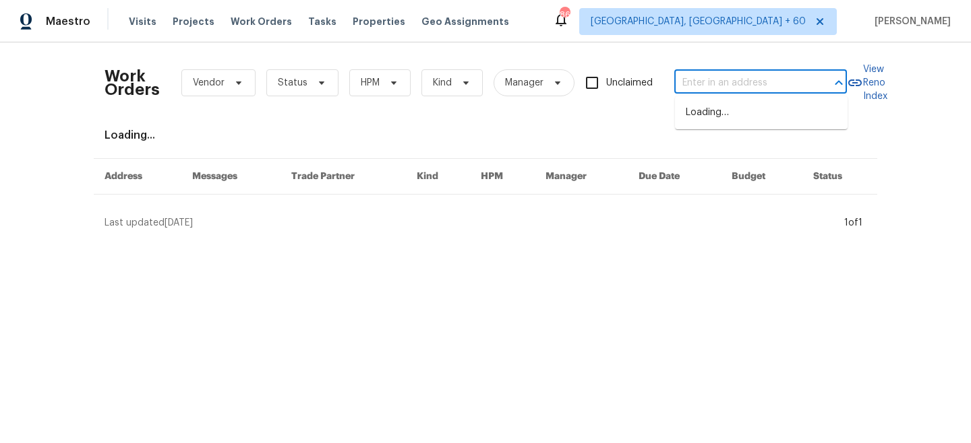
click at [716, 92] on input "text" at bounding box center [741, 83] width 135 height 21
paste input "134 Burke Cir"
type input "134 Burke Cir"
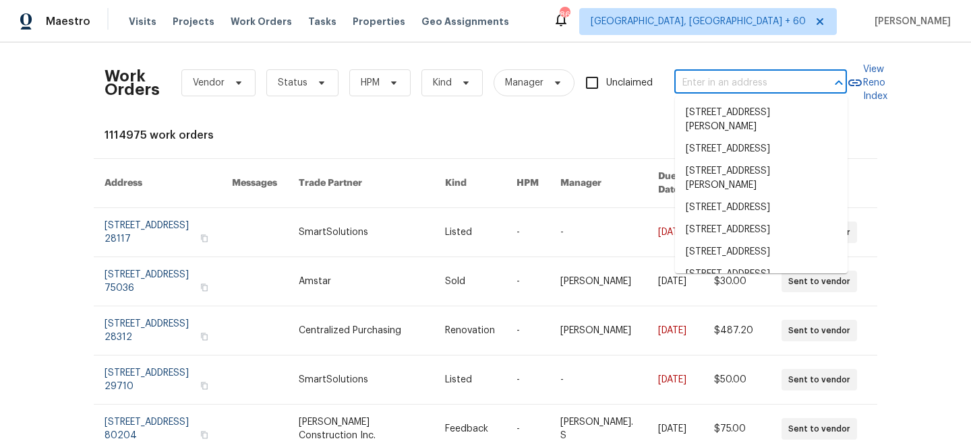
paste input "134 Burke Cir"
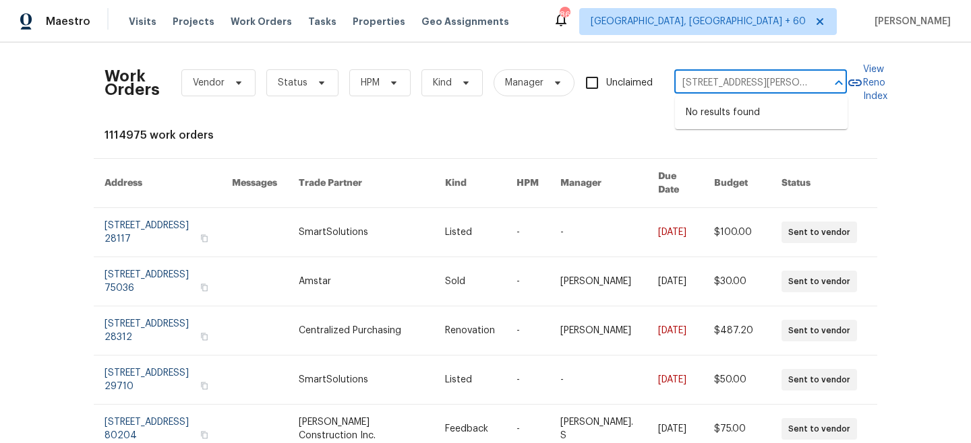
type input "134 Burke Cir"
click at [728, 110] on li "134 Burke Cir, Mooresville, NC 28115" at bounding box center [761, 120] width 173 height 36
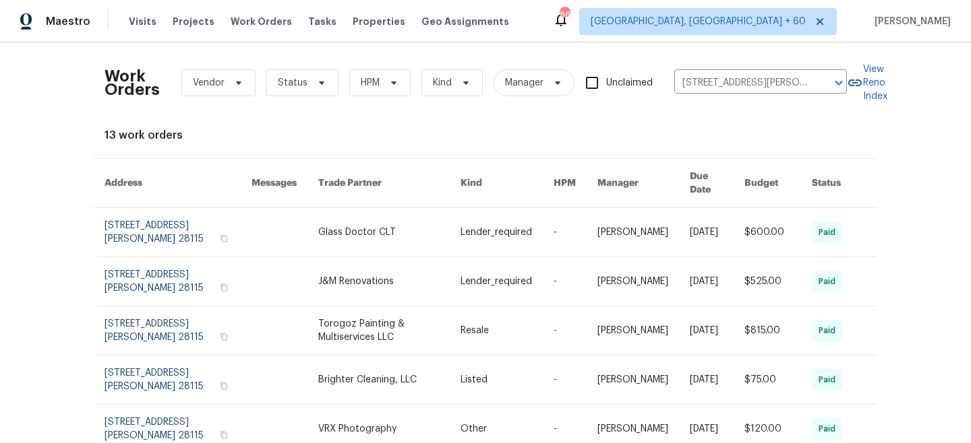
click at [465, 215] on td "Lender_required" at bounding box center [496, 232] width 93 height 49
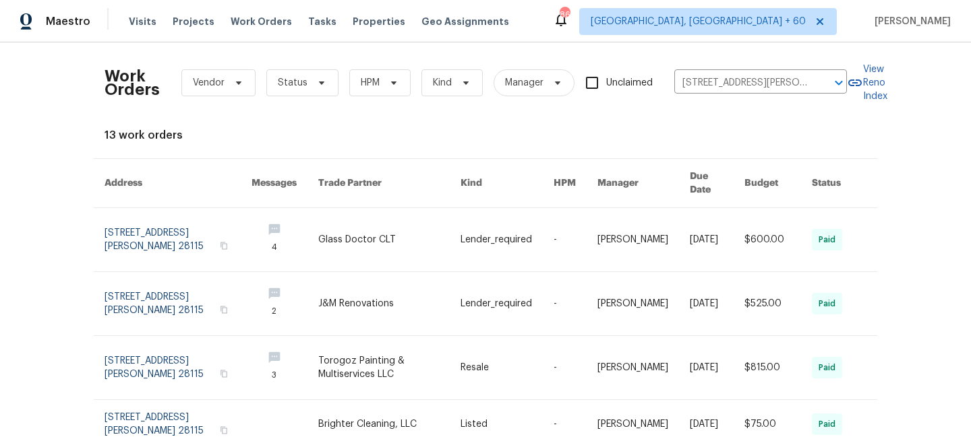
click at [283, 191] on th "Messages" at bounding box center [274, 183] width 67 height 49
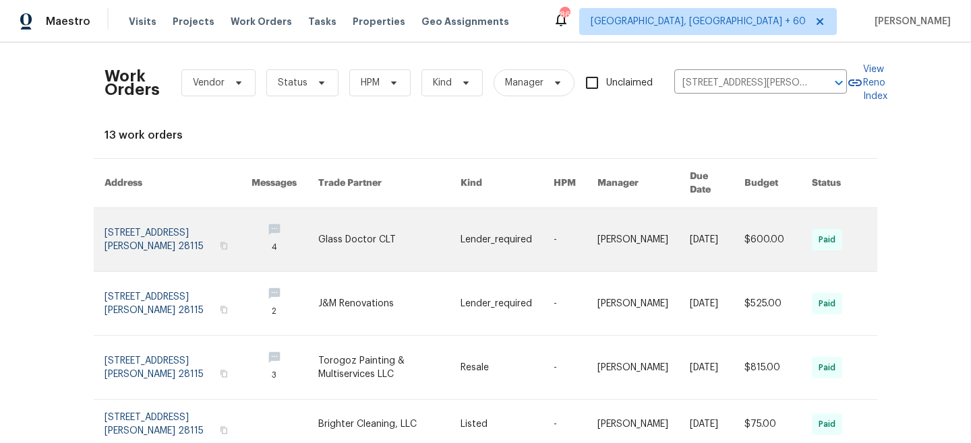
click at [297, 214] on link at bounding box center [284, 239] width 67 height 63
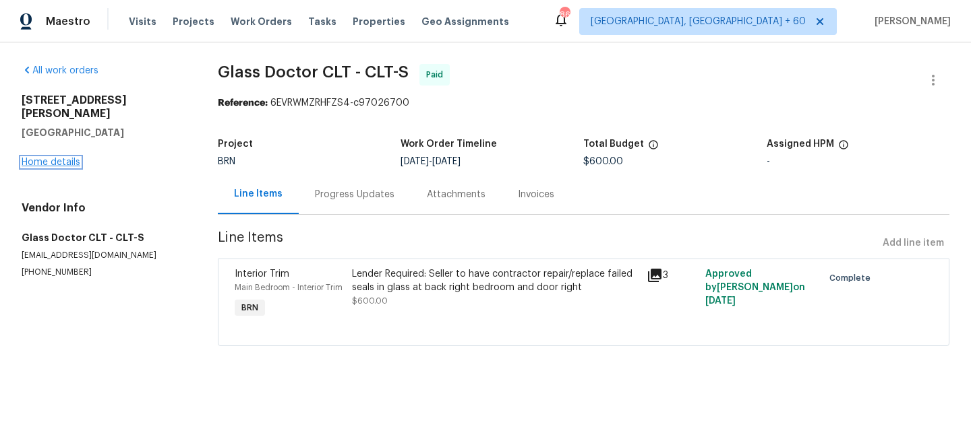
click at [57, 158] on link "Home details" at bounding box center [51, 162] width 59 height 9
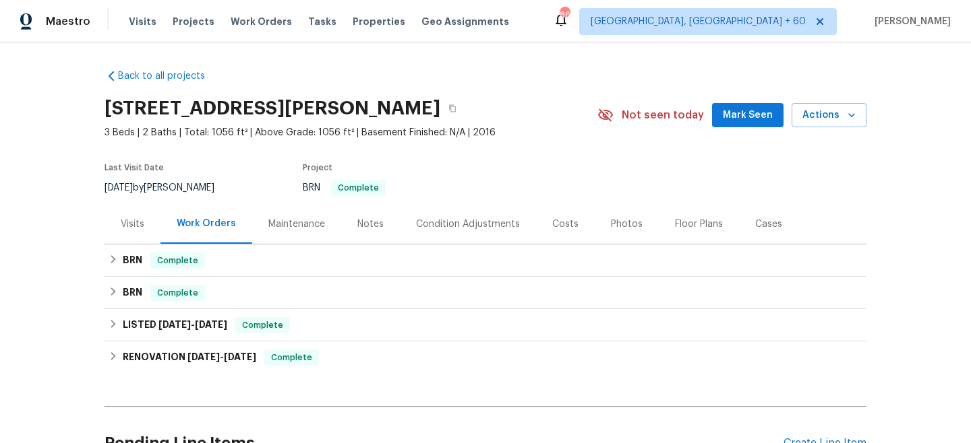
click at [288, 220] on div "Maintenance" at bounding box center [296, 224] width 57 height 13
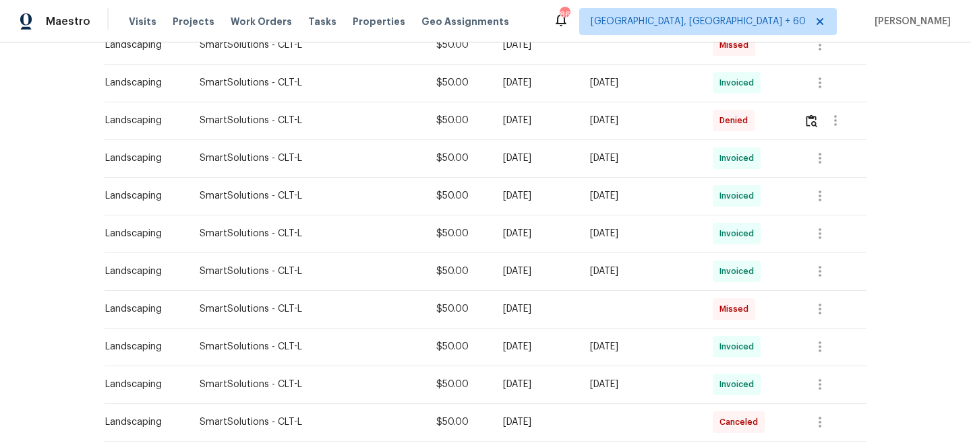
scroll to position [377, 0]
click at [813, 120] on img "button" at bounding box center [810, 121] width 11 height 13
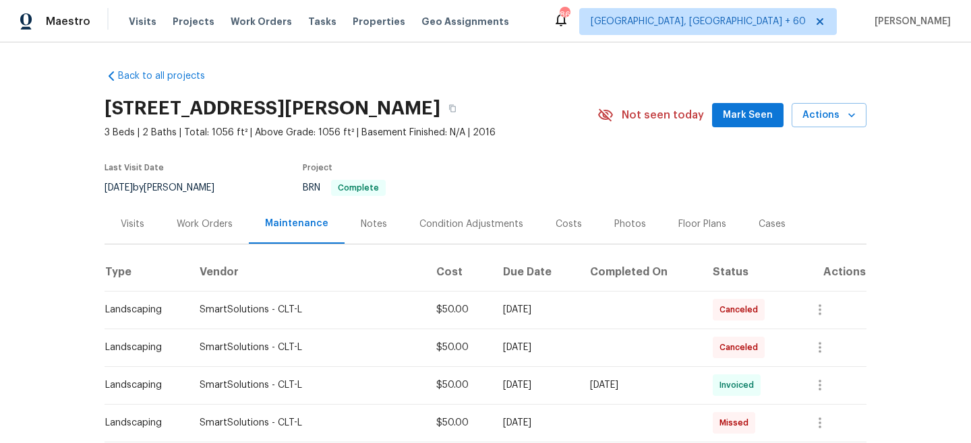
click at [197, 230] on div "Work Orders" at bounding box center [205, 224] width 56 height 13
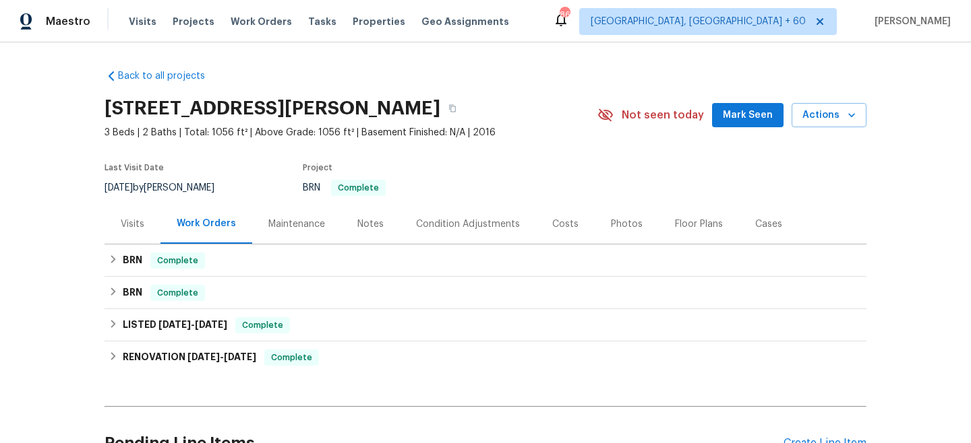
scroll to position [137, 0]
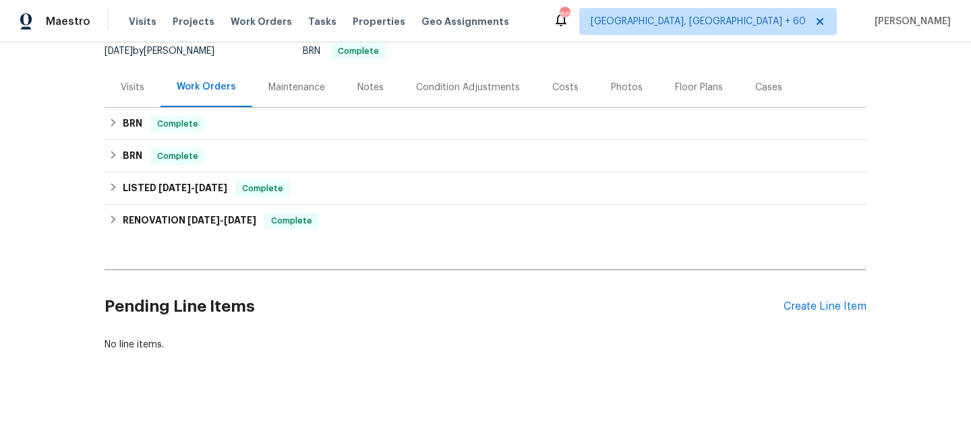
click at [838, 315] on div "Pending Line Items Create Line Item" at bounding box center [485, 307] width 762 height 63
click at [822, 310] on div "Create Line Item" at bounding box center [824, 307] width 83 height 13
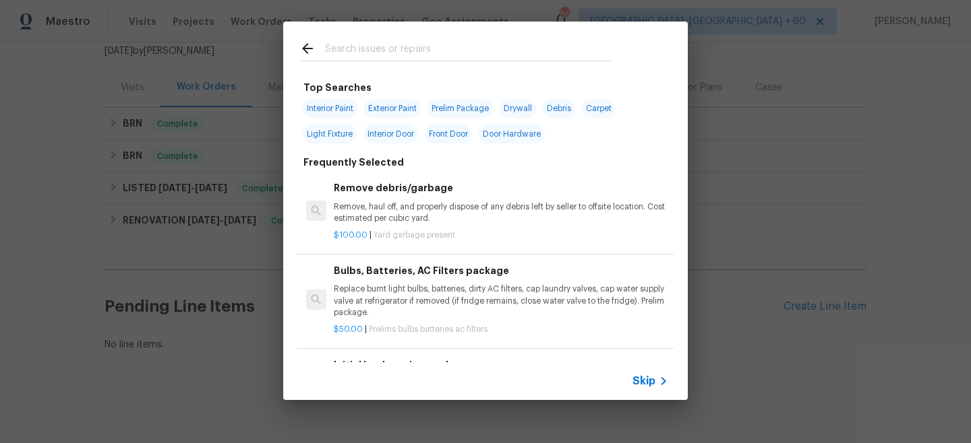
click at [655, 383] on icon at bounding box center [663, 381] width 16 height 16
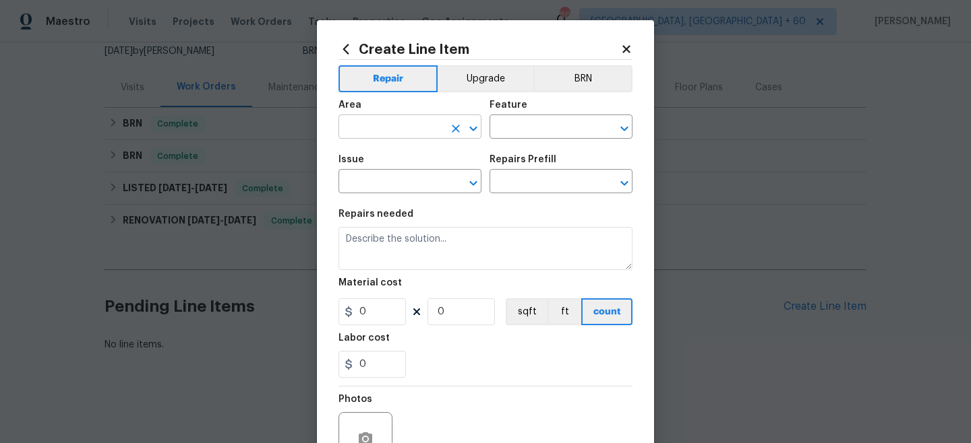
click at [392, 130] on input "text" at bounding box center [390, 128] width 105 height 21
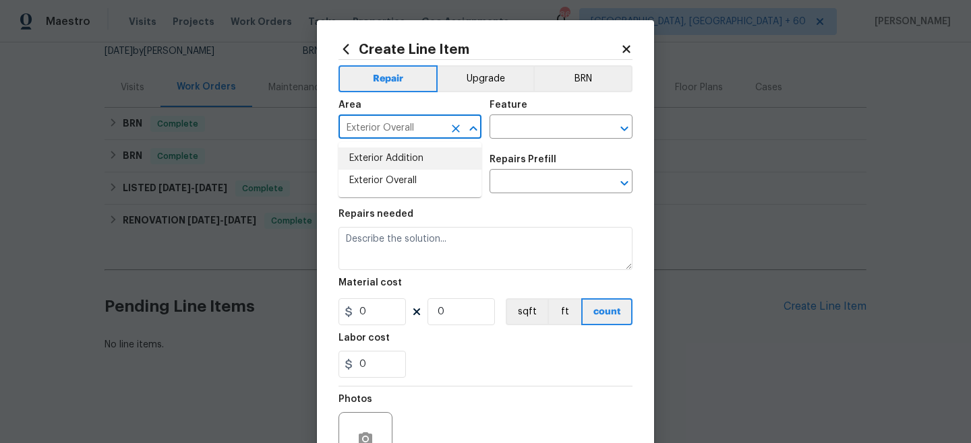
type input "Exterior Overall"
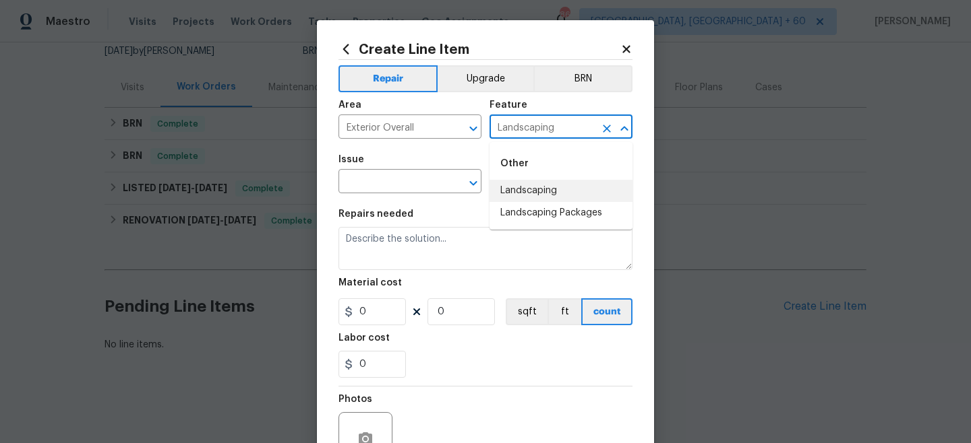
type input "Landscaping"
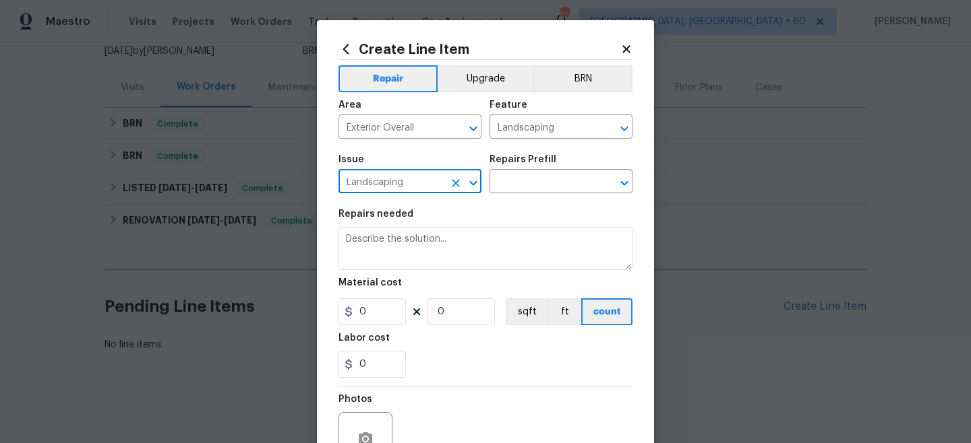
type input "Landscaping"
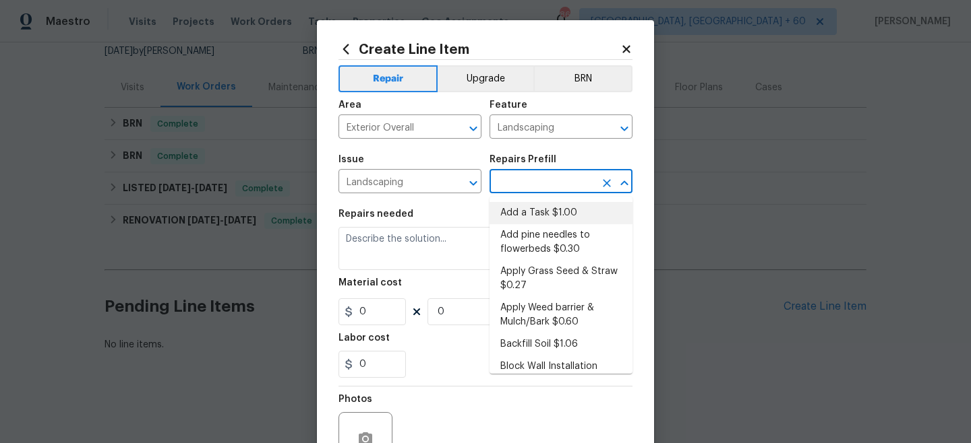
type input "Add a Task $1.00"
type textarea "HPM to detail"
type input "1"
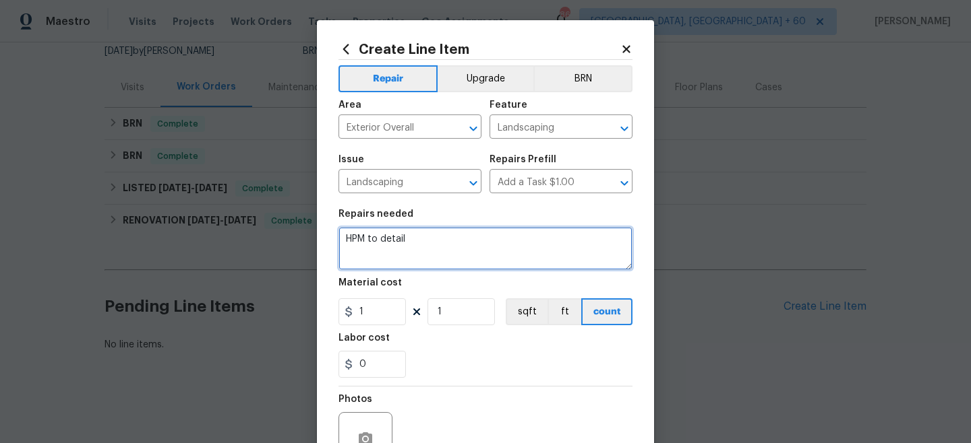
type textarea "L"
type textarea "Maintenance Denial Reversal"
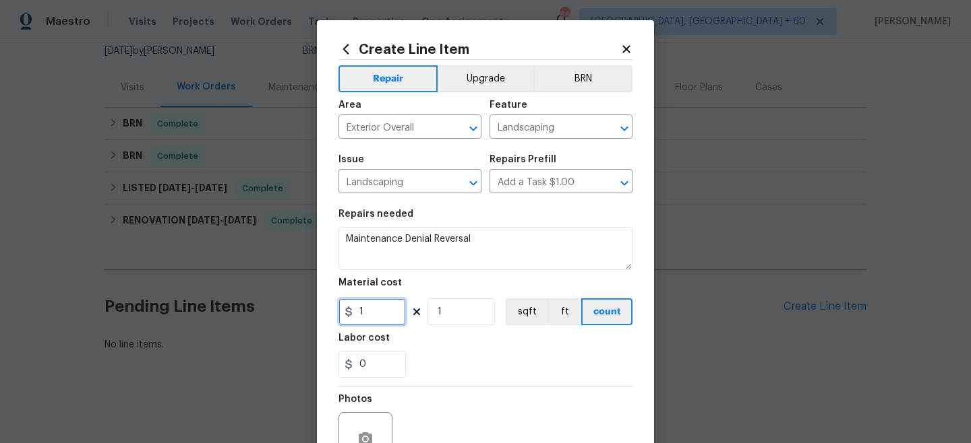
click at [388, 315] on input "1" at bounding box center [371, 312] width 67 height 27
type input "50"
click at [445, 386] on section "Repairs needed Maintenance Denial Reversal Material cost 50 1 sqft ft count Lab…" at bounding box center [485, 294] width 294 height 185
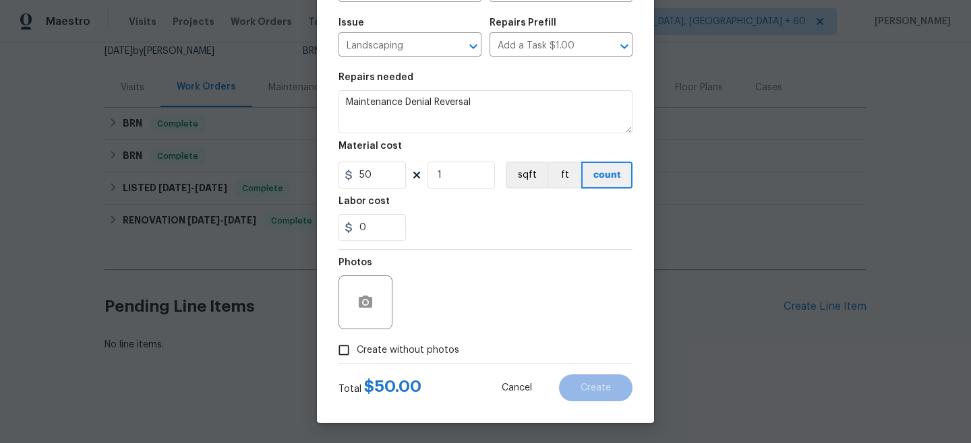
click at [383, 336] on div "Photos" at bounding box center [366, 294] width 57 height 88
click at [425, 355] on span "Create without photos" at bounding box center [408, 351] width 102 height 14
click at [357, 355] on input "Create without photos" at bounding box center [344, 351] width 26 height 26
checkbox input "true"
click at [462, 300] on textarea at bounding box center [517, 303] width 229 height 54
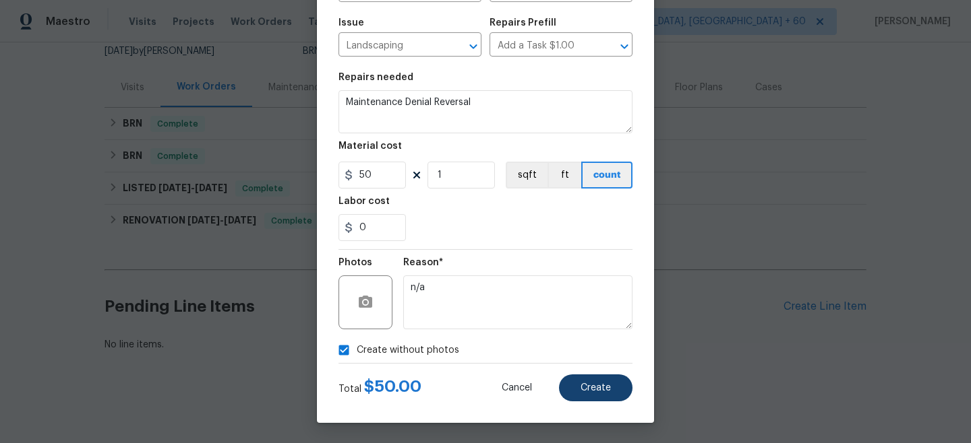
type textarea "n/a"
click at [590, 390] on span "Create" at bounding box center [595, 388] width 30 height 10
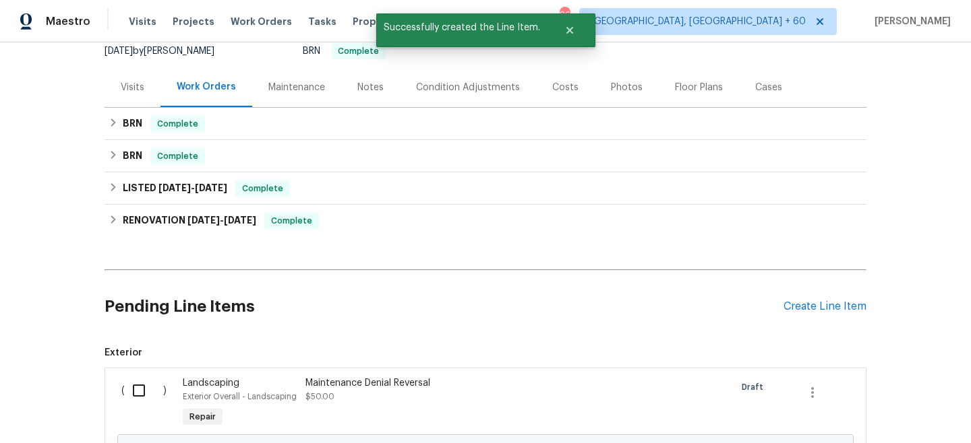
click at [152, 386] on input "checkbox" at bounding box center [144, 391] width 38 height 28
checkbox input "true"
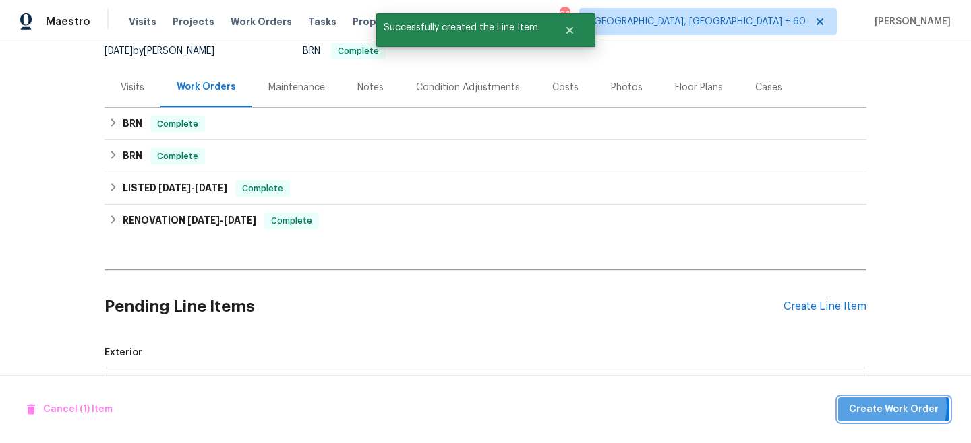
click at [893, 406] on span "Create Work Order" at bounding box center [894, 410] width 90 height 17
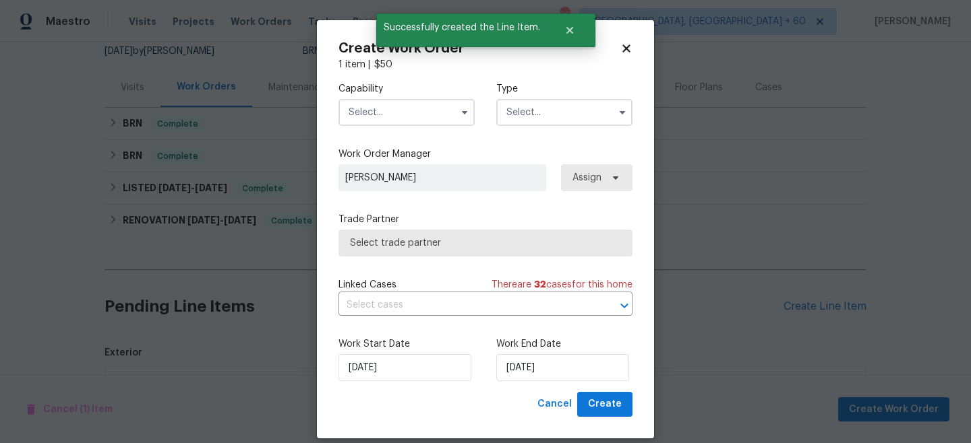
drag, startPoint x: 538, startPoint y: 111, endPoint x: 537, endPoint y: 125, distance: 14.2
click at [537, 111] on input "text" at bounding box center [564, 112] width 136 height 27
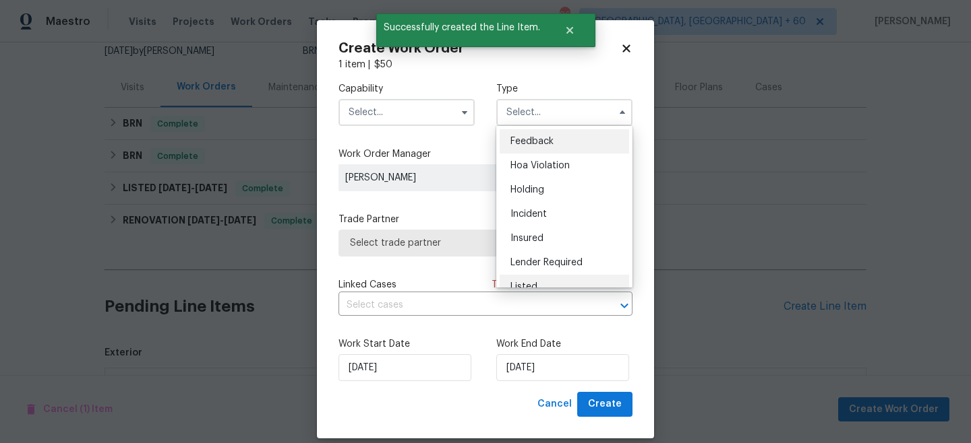
click at [532, 285] on span "Listed" at bounding box center [523, 286] width 27 height 9
type input "Listed"
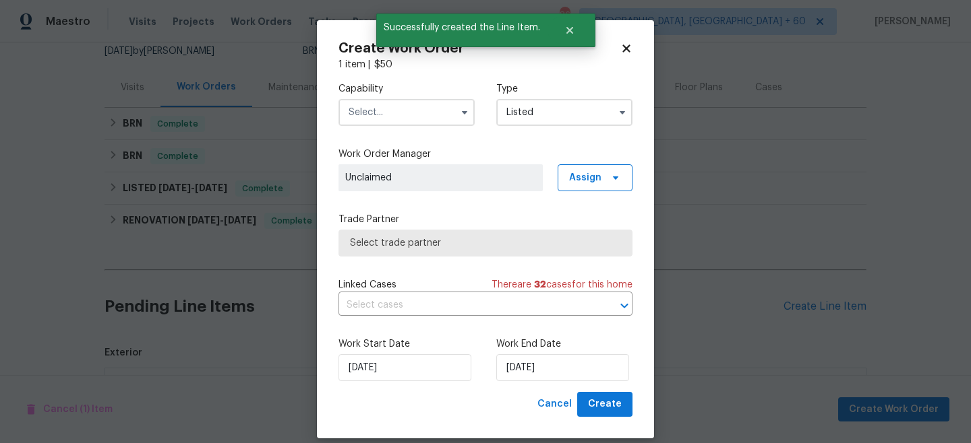
click at [401, 117] on input "text" at bounding box center [406, 112] width 136 height 27
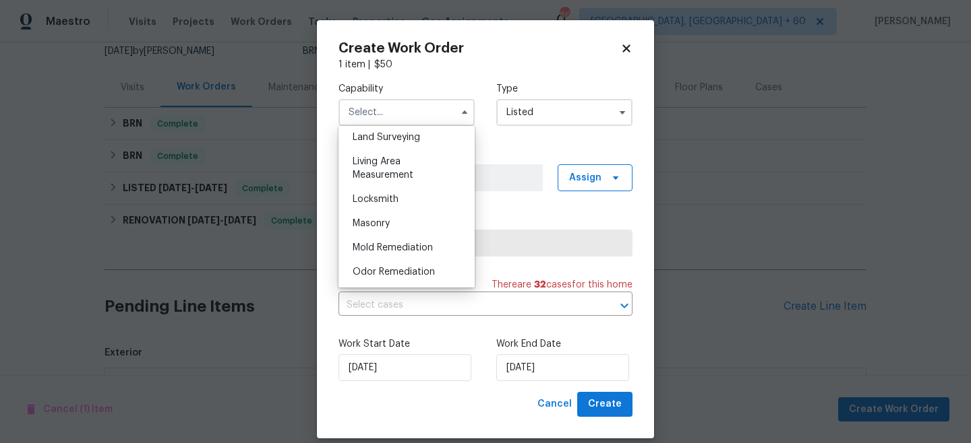
scroll to position [878, 0]
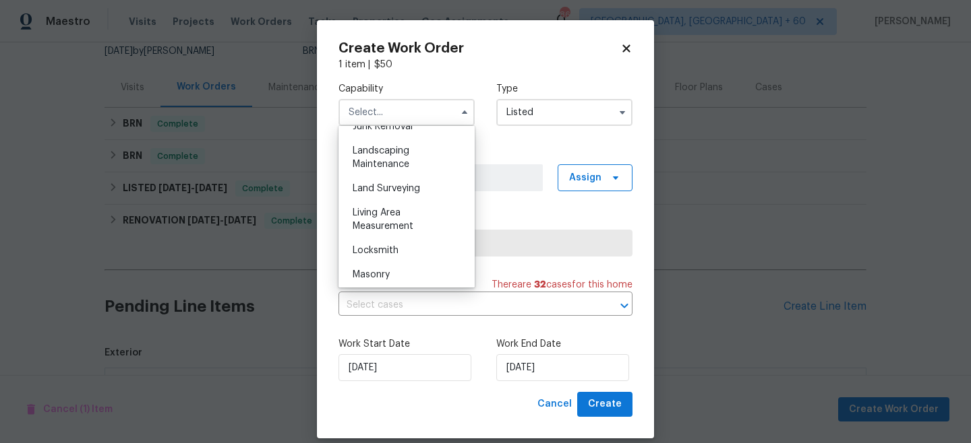
click at [389, 168] on span "Landscaping Maintenance" at bounding box center [380, 157] width 57 height 23
type input "Landscaping Maintenance"
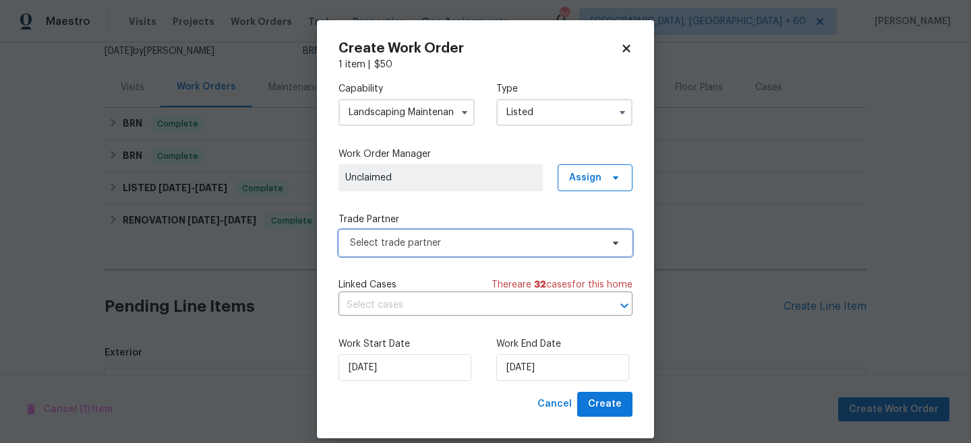
click at [404, 247] on span "Select trade partner" at bounding box center [475, 243] width 251 height 13
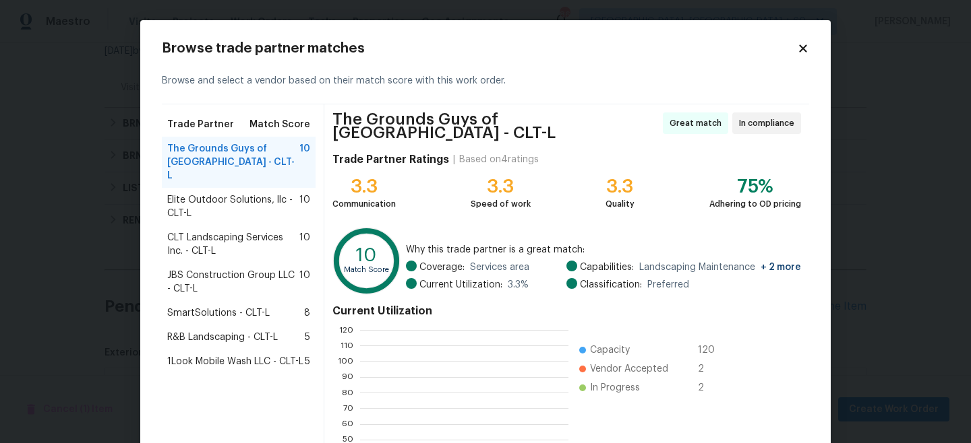
scroll to position [189, 208]
click at [228, 307] on span "SmartSolutions - CLT-L" at bounding box center [218, 313] width 102 height 13
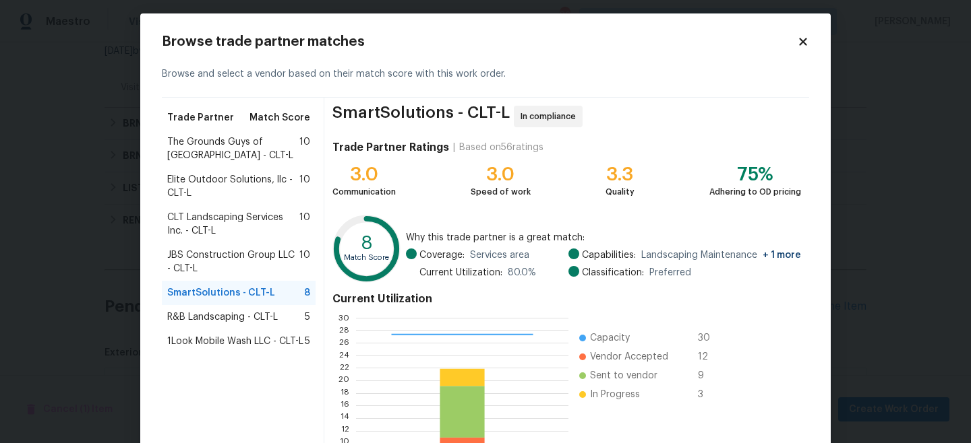
scroll to position [151, 0]
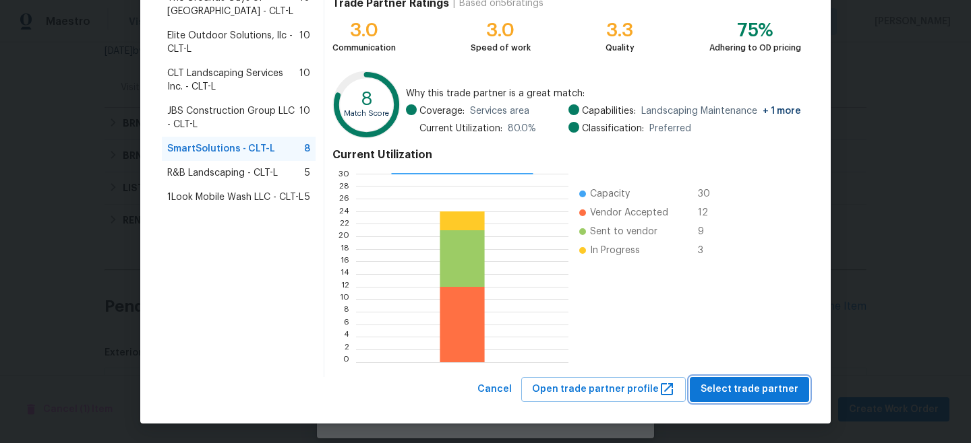
click at [766, 392] on span "Select trade partner" at bounding box center [749, 389] width 98 height 17
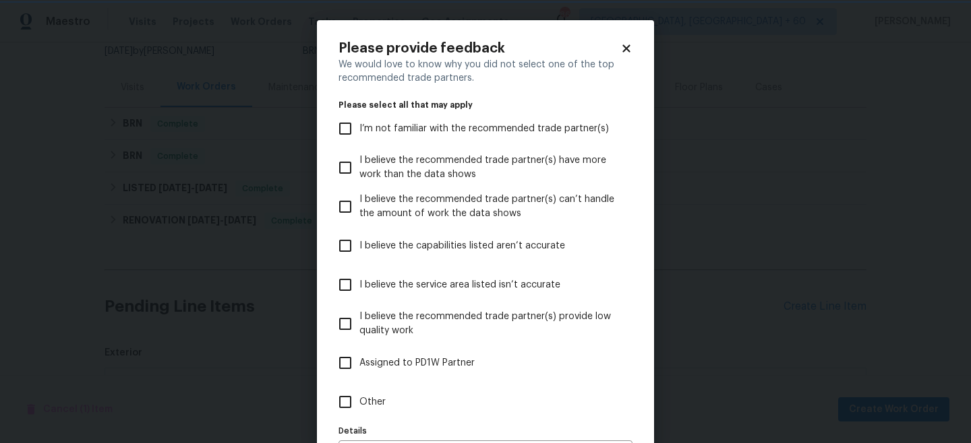
scroll to position [90, 0]
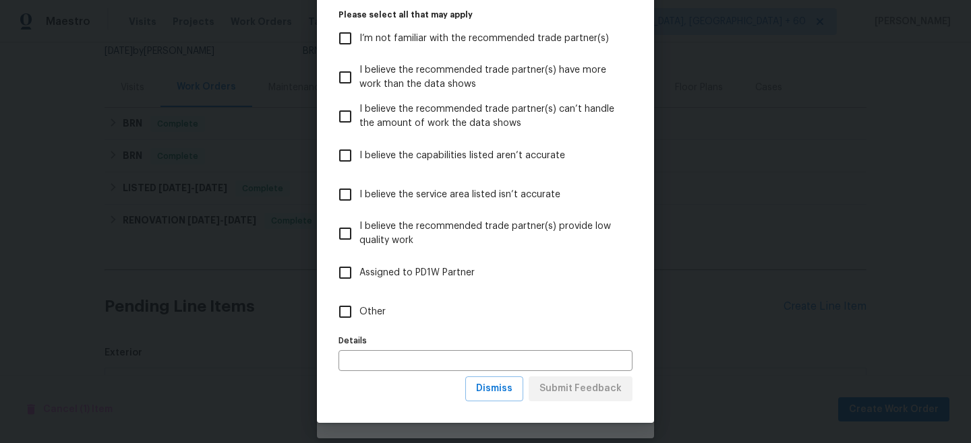
click at [381, 315] on span "Other" at bounding box center [372, 312] width 26 height 14
click at [359, 315] on input "Other" at bounding box center [345, 312] width 28 height 28
checkbox input "true"
click at [572, 378] on button "Submit Feedback" at bounding box center [580, 389] width 104 height 25
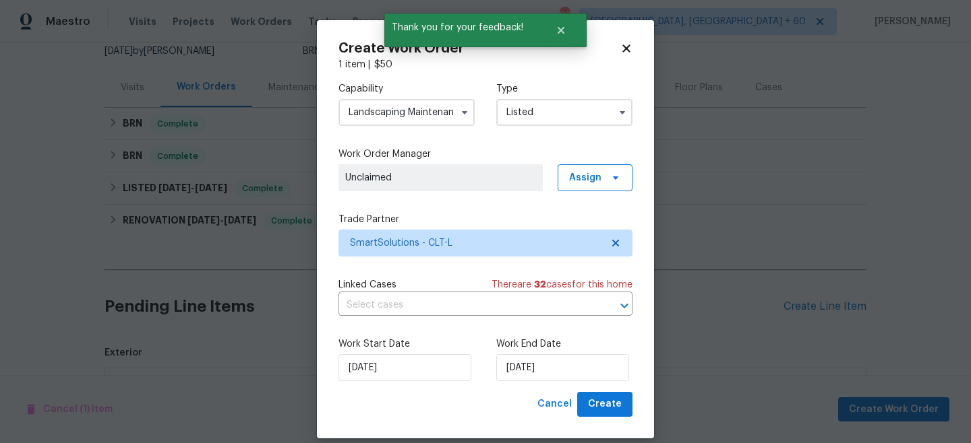
click at [587, 388] on div "Work Start Date [DATE] Work End Date [DATE]" at bounding box center [485, 359] width 294 height 65
click at [598, 396] on span "Create" at bounding box center [605, 404] width 34 height 17
checkbox input "false"
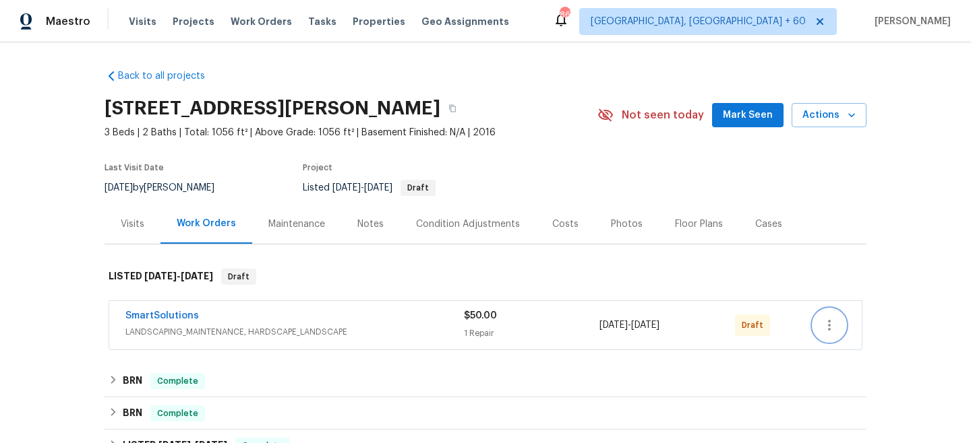
click at [830, 327] on icon "button" at bounding box center [829, 325] width 16 height 16
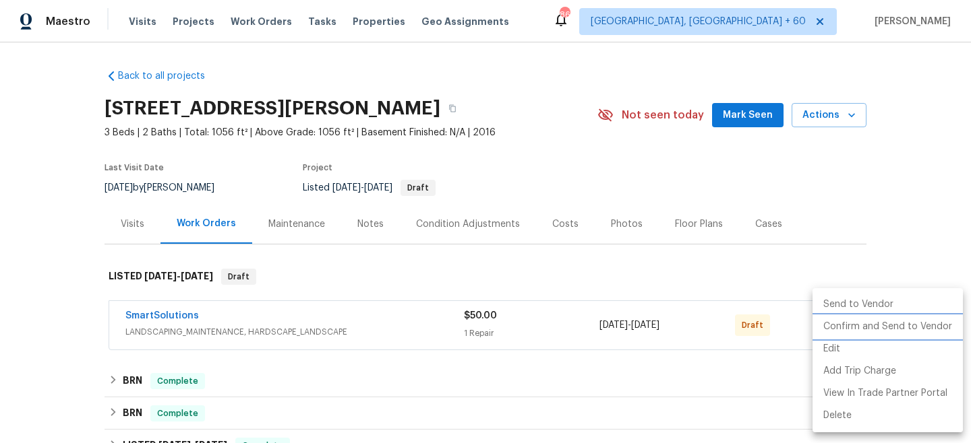
click at [872, 327] on li "Confirm and Send to Vendor" at bounding box center [887, 327] width 150 height 22
click at [873, 293] on ul "Send to Vendor Confirm and Send to Vendor Edit Add Trip Charge View In Trade Pa…" at bounding box center [887, 360] width 150 height 144
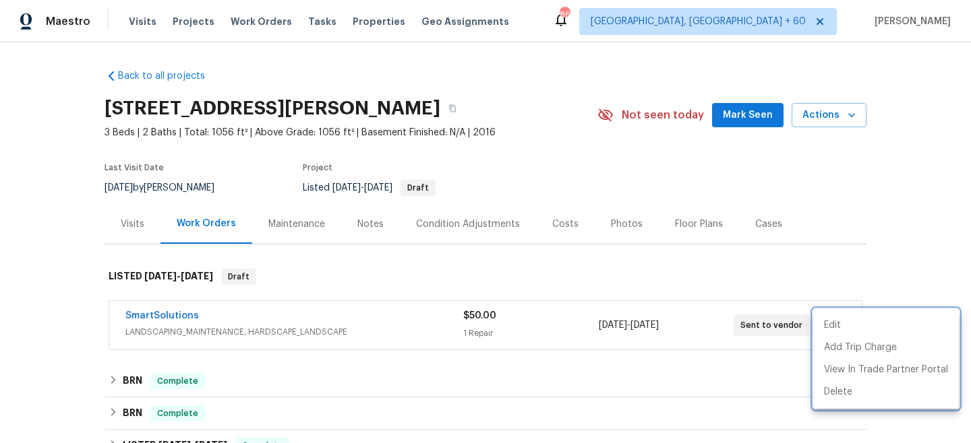
click at [244, 20] on div at bounding box center [485, 221] width 971 height 443
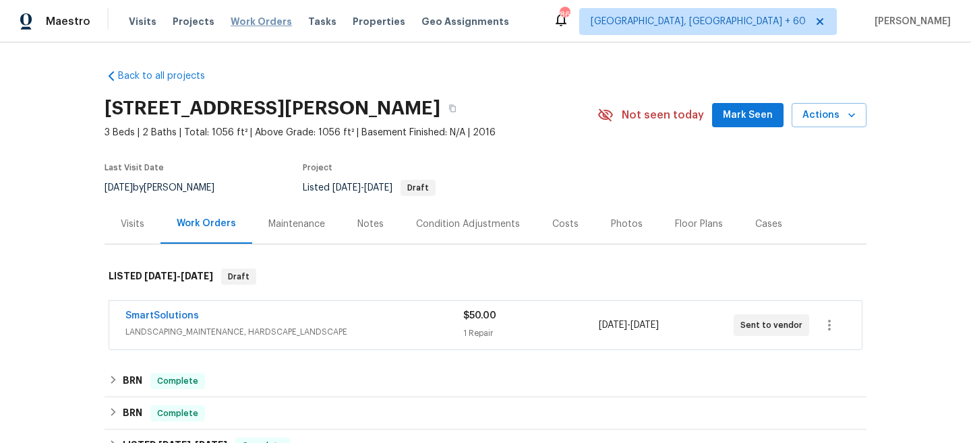
click at [254, 25] on span "Work Orders" at bounding box center [260, 21] width 61 height 13
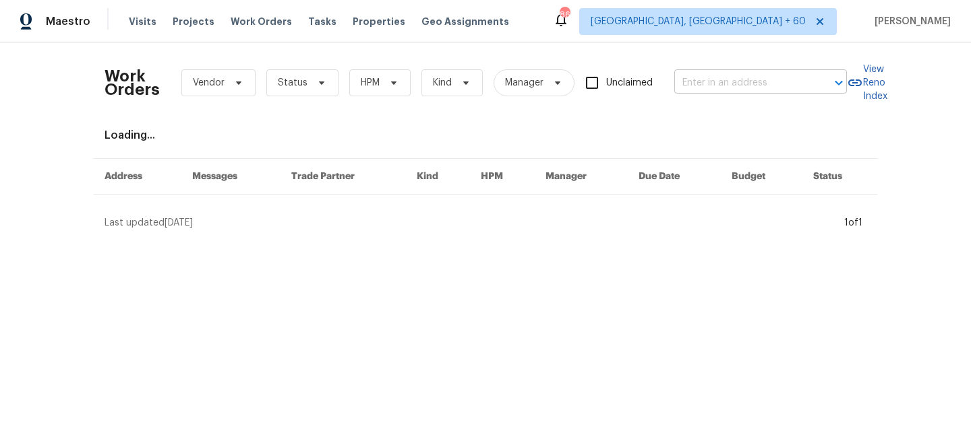
click at [708, 84] on input "text" at bounding box center [741, 83] width 135 height 21
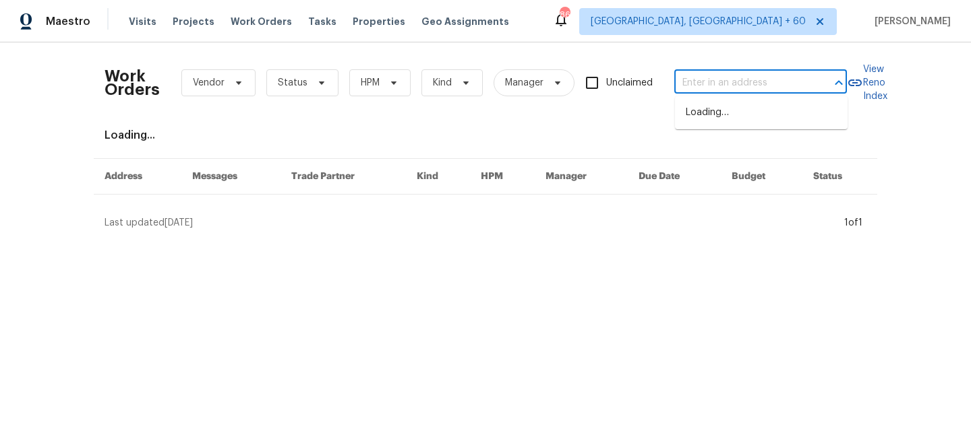
paste input "139 Hedgewood Dr"
type input "139 Hedgewood Dr"
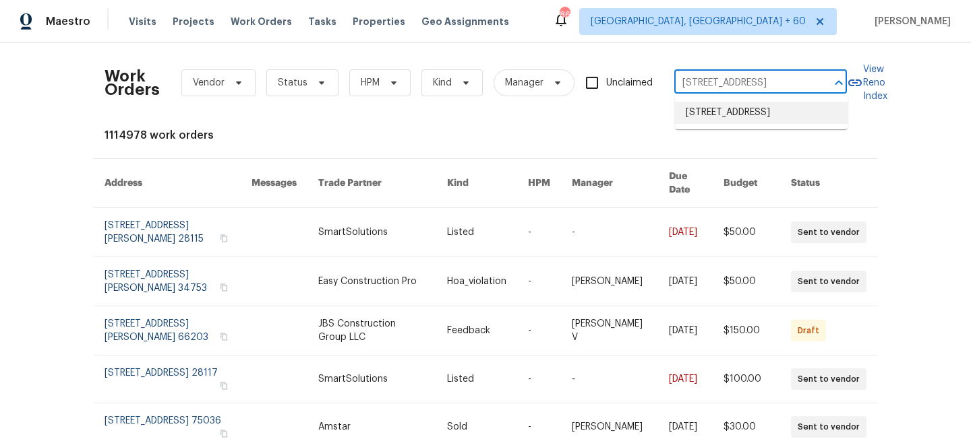
click at [732, 119] on li "139 Hedgewood Dr, Mooresville, NC 28115" at bounding box center [761, 113] width 173 height 22
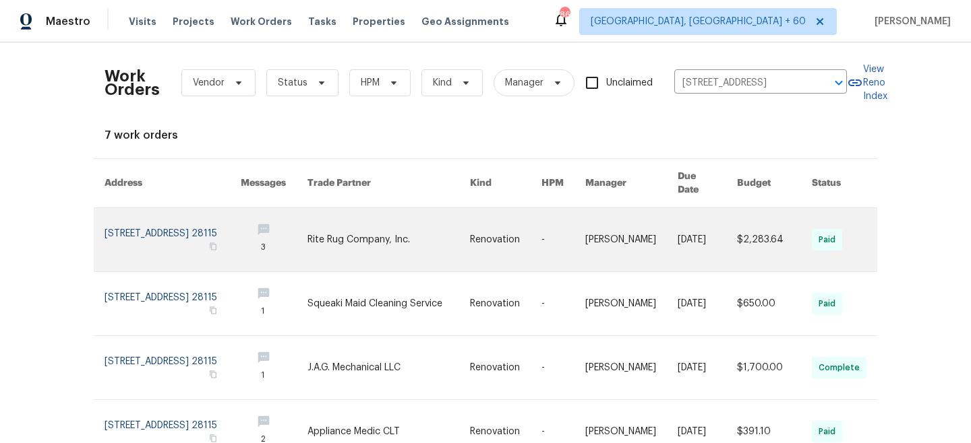
click at [479, 210] on td "Renovation" at bounding box center [494, 240] width 71 height 64
click at [374, 228] on link at bounding box center [388, 239] width 162 height 63
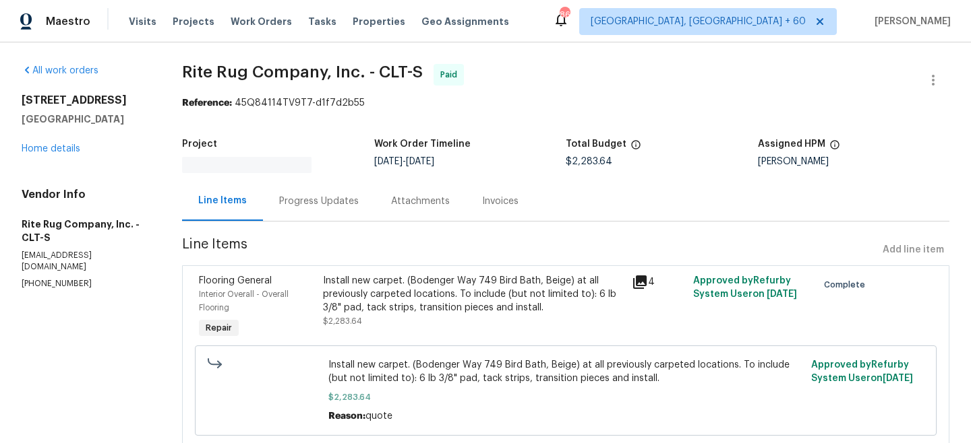
click at [67, 140] on div "139 Hedgewood Dr Mooresville, NC 28115 Home details" at bounding box center [86, 125] width 128 height 62
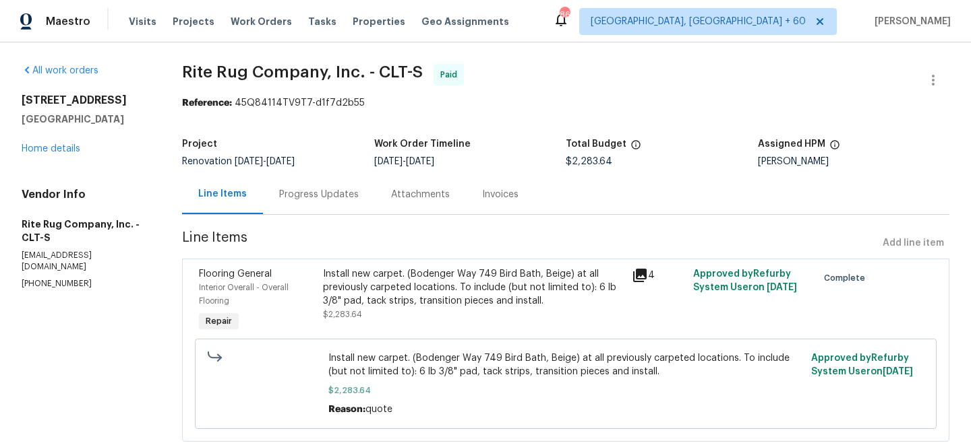
click at [67, 154] on div "139 Hedgewood Dr Mooresville, NC 28115 Home details" at bounding box center [86, 125] width 128 height 62
click at [73, 145] on link "Home details" at bounding box center [51, 148] width 59 height 9
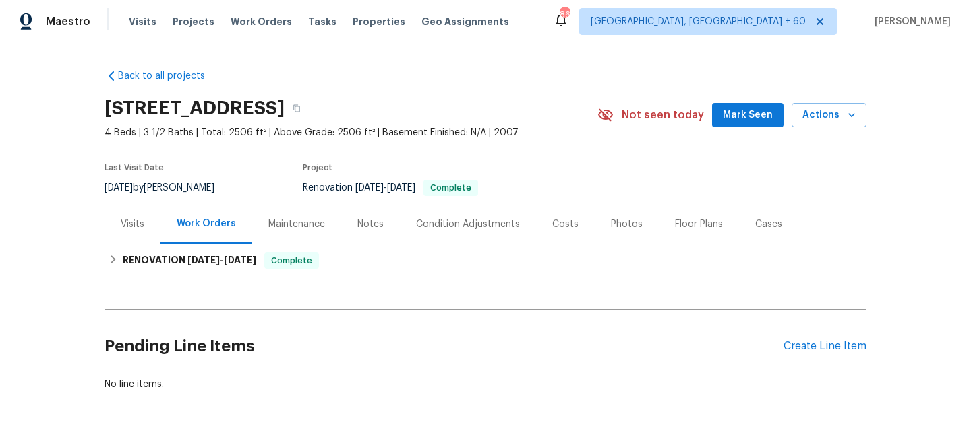
click at [294, 226] on div "Maintenance" at bounding box center [296, 224] width 57 height 13
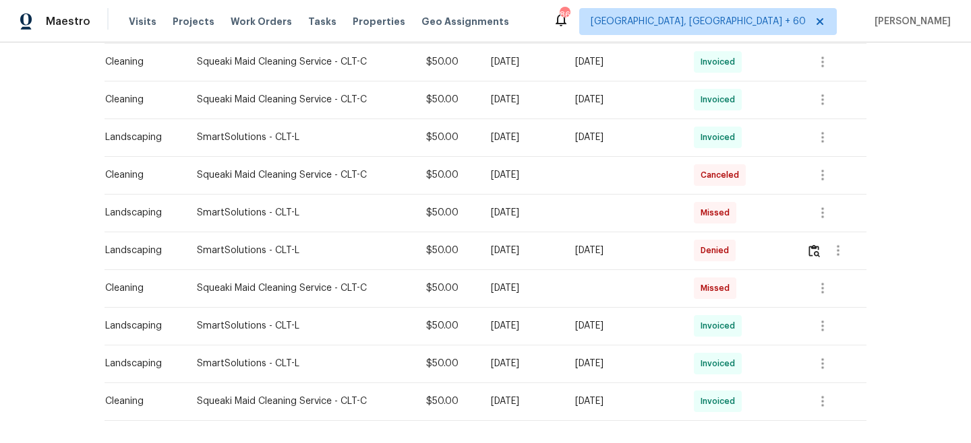
scroll to position [535, 0]
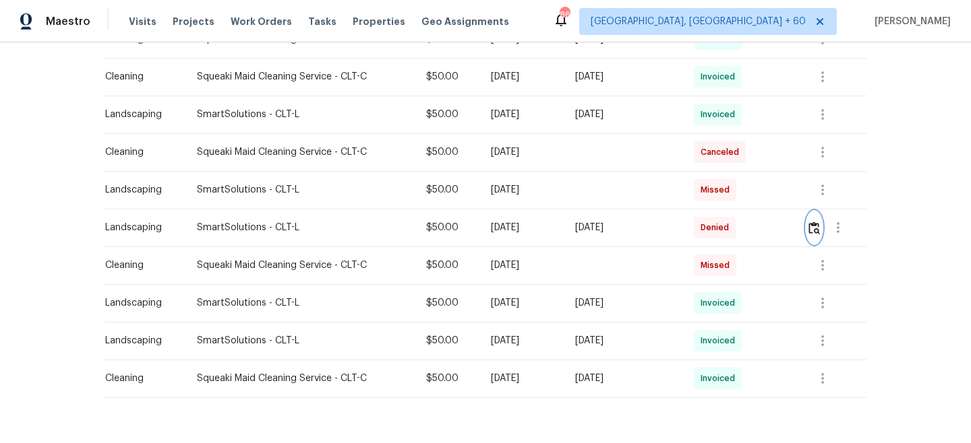
click at [813, 234] on button "button" at bounding box center [814, 228] width 16 height 32
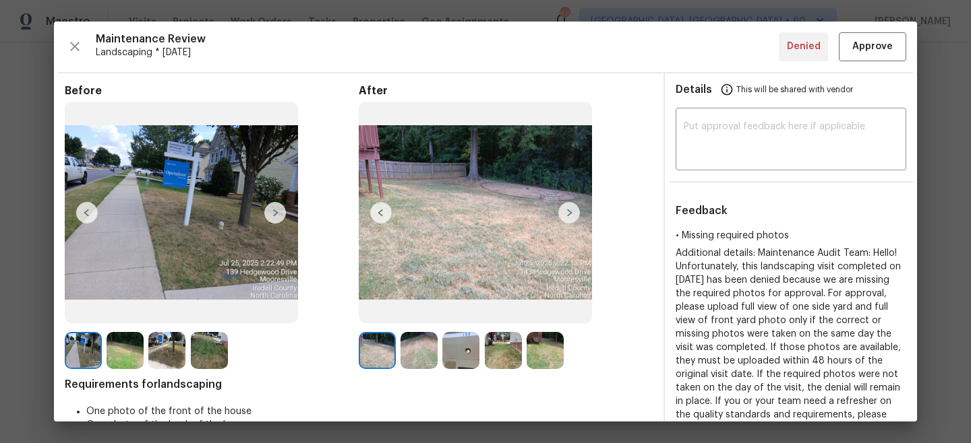
click at [280, 212] on img at bounding box center [275, 213] width 22 height 22
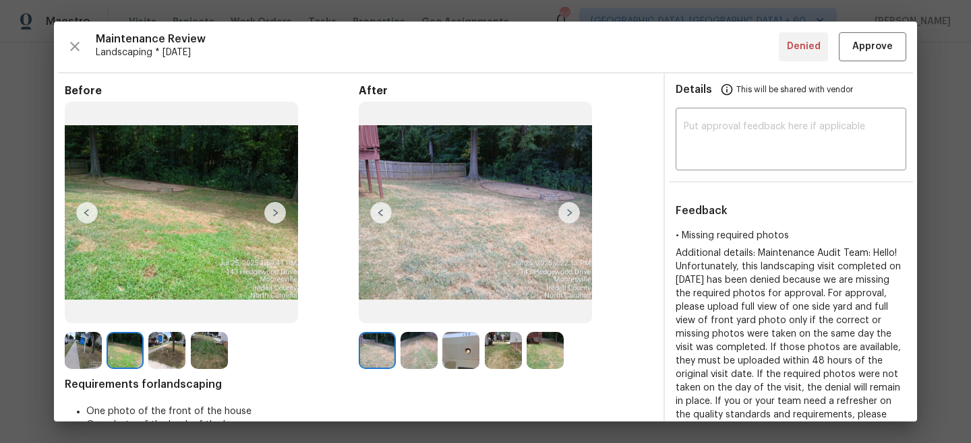
click at [570, 209] on img at bounding box center [569, 213] width 22 height 22
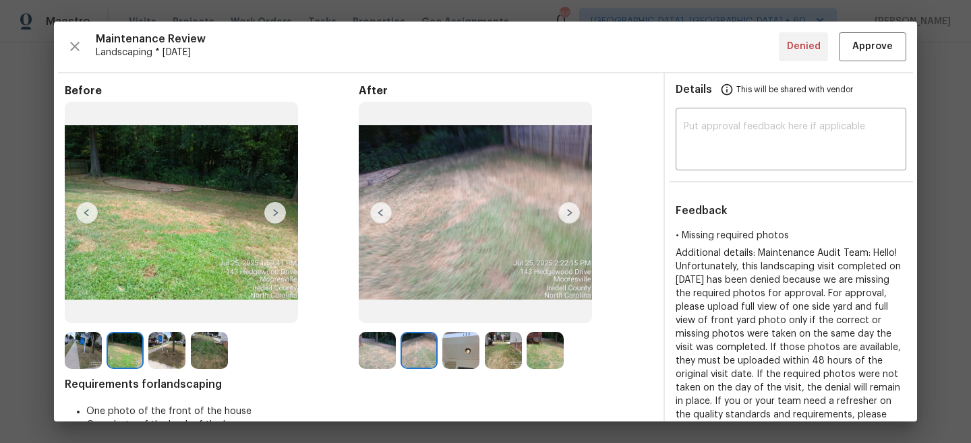
click at [570, 209] on img at bounding box center [569, 213] width 22 height 22
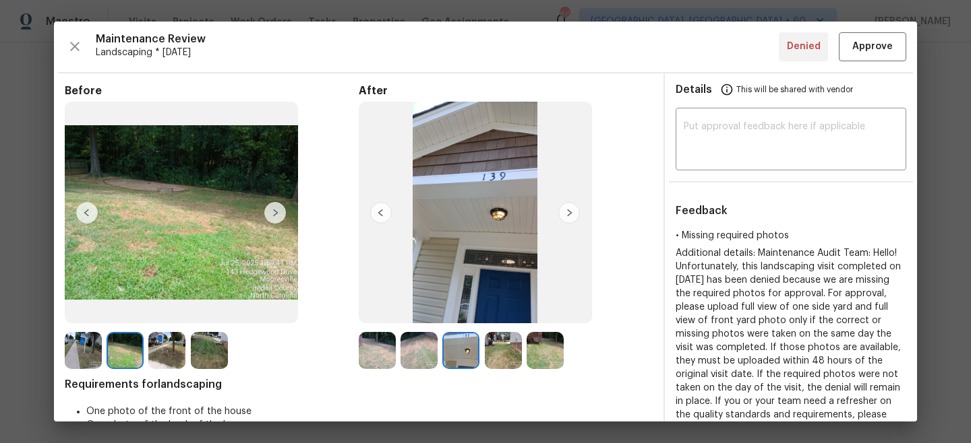
click at [570, 209] on img at bounding box center [569, 213] width 22 height 22
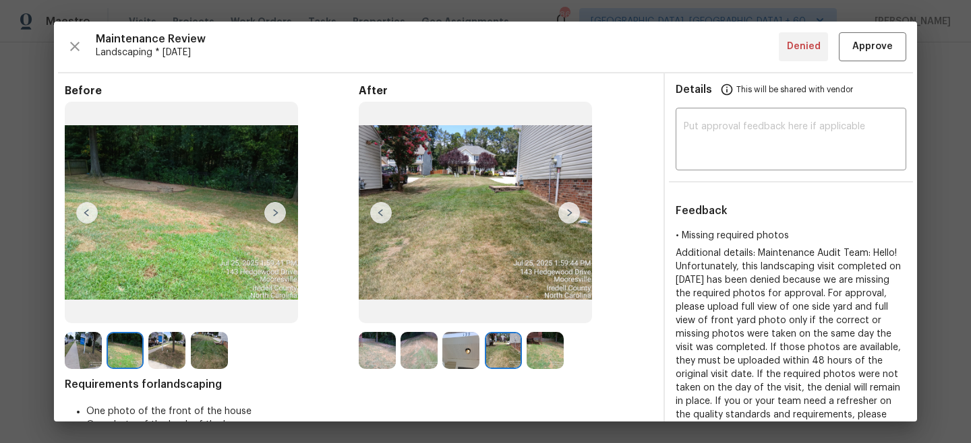
click at [278, 214] on img at bounding box center [275, 213] width 22 height 22
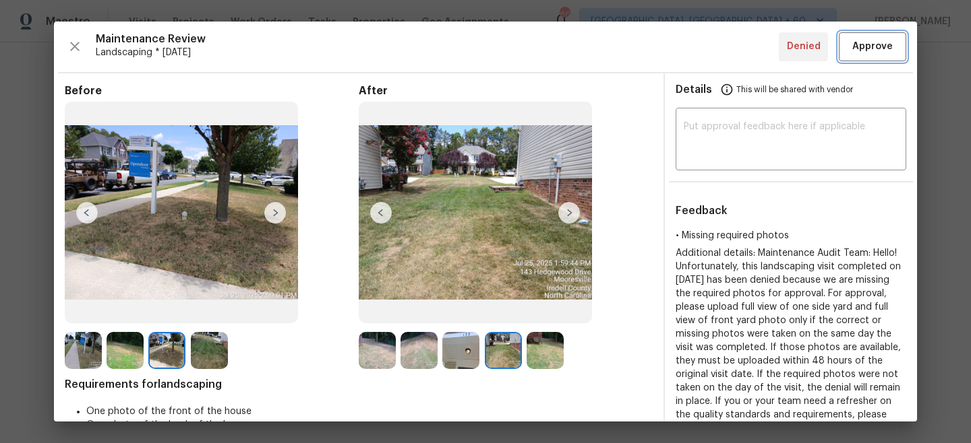
click at [857, 38] on span "Approve" at bounding box center [872, 46] width 40 height 17
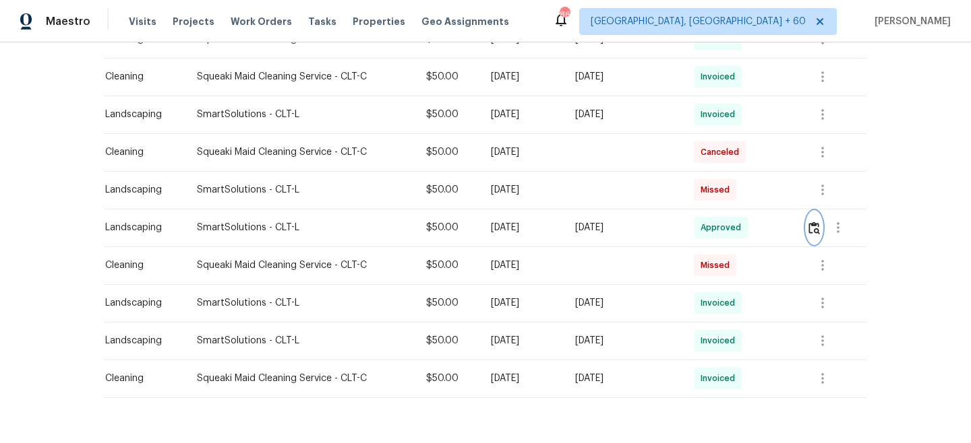
click at [820, 224] on img "button" at bounding box center [813, 228] width 11 height 13
click at [248, 23] on span "Work Orders" at bounding box center [260, 21] width 61 height 13
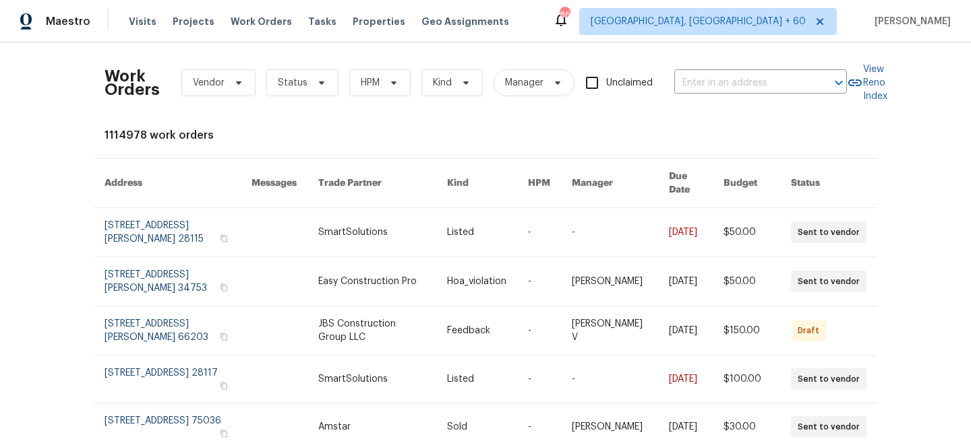
click at [782, 98] on div "Work Orders Vendor Status HPM Kind Manager Unclaimed ​" at bounding box center [475, 82] width 742 height 59
click at [764, 92] on input "text" at bounding box center [741, 83] width 135 height 21
paste input "141 Edenvale Rd"
type input "141 Edenvale Rd"
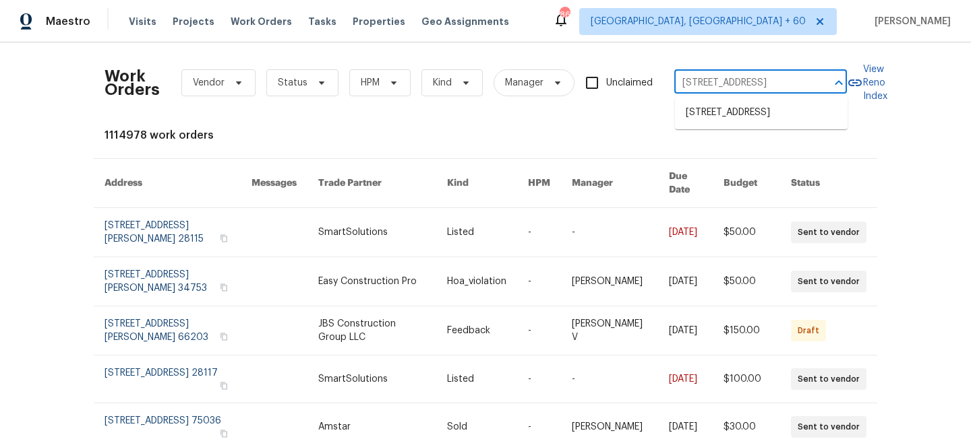
click at [758, 106] on li "141 Edenvale Rd, Rock Hill, SC 29730" at bounding box center [761, 113] width 173 height 22
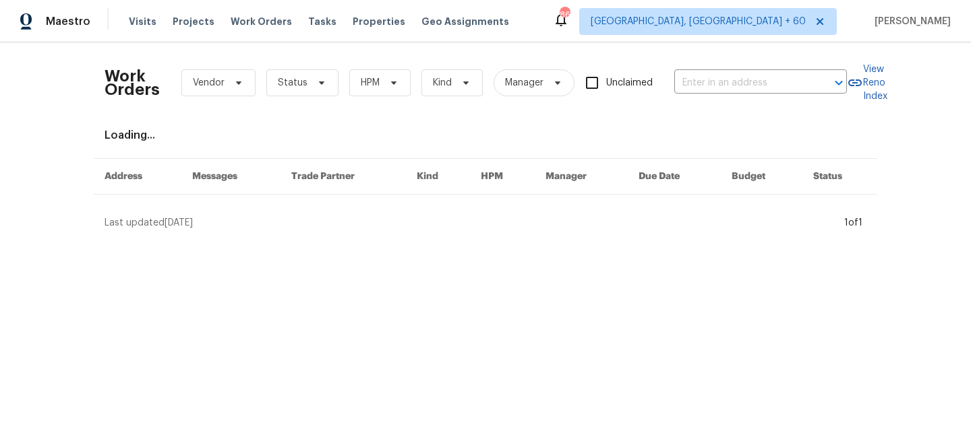
type input "141 Edenvale Rd, Rock Hill, SC 29730"
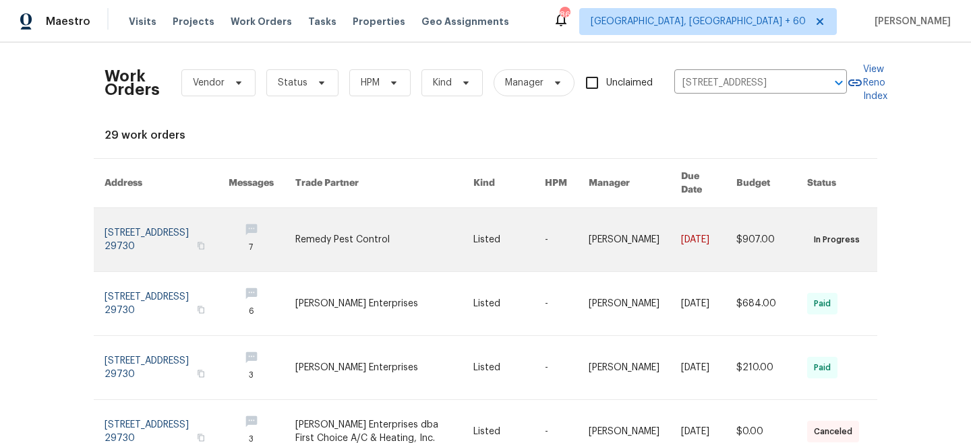
click at [332, 230] on link at bounding box center [384, 239] width 179 height 63
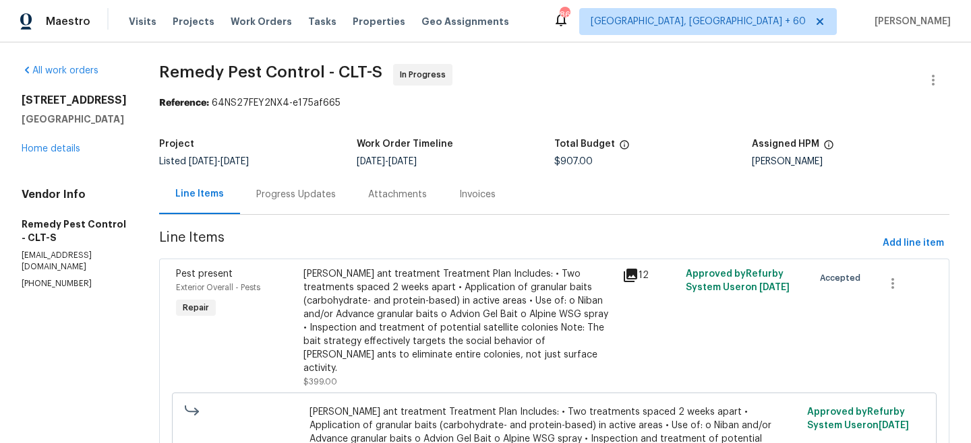
click at [49, 148] on div "141 Edenvale Rd Rock Hill, SC 29730 Home details" at bounding box center [74, 125] width 105 height 62
click at [54, 154] on div "141 Edenvale Rd Rock Hill, SC 29730 Home details" at bounding box center [74, 125] width 105 height 62
click at [56, 154] on link "Home details" at bounding box center [51, 148] width 59 height 9
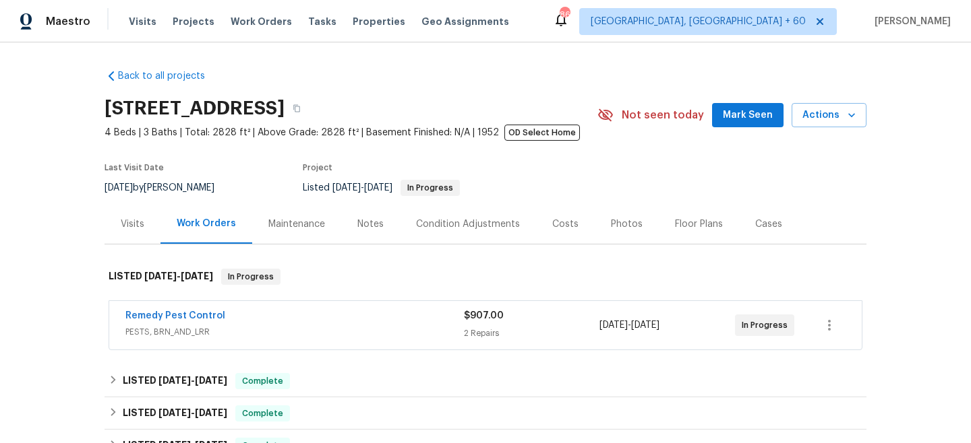
click at [320, 223] on div "Maintenance" at bounding box center [296, 224] width 57 height 13
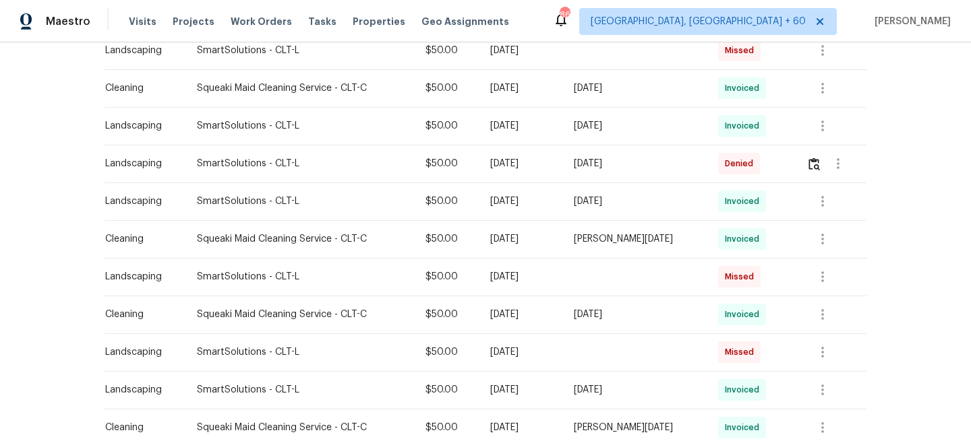
scroll to position [895, 0]
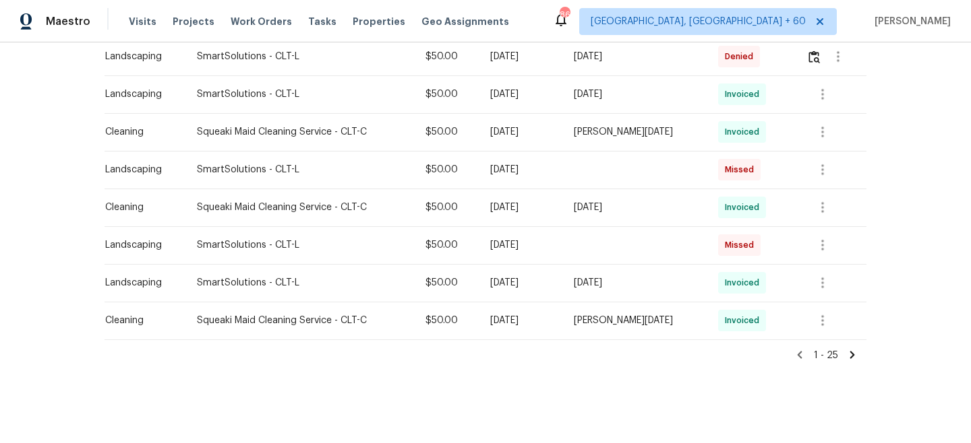
click at [855, 350] on icon at bounding box center [852, 355] width 12 height 12
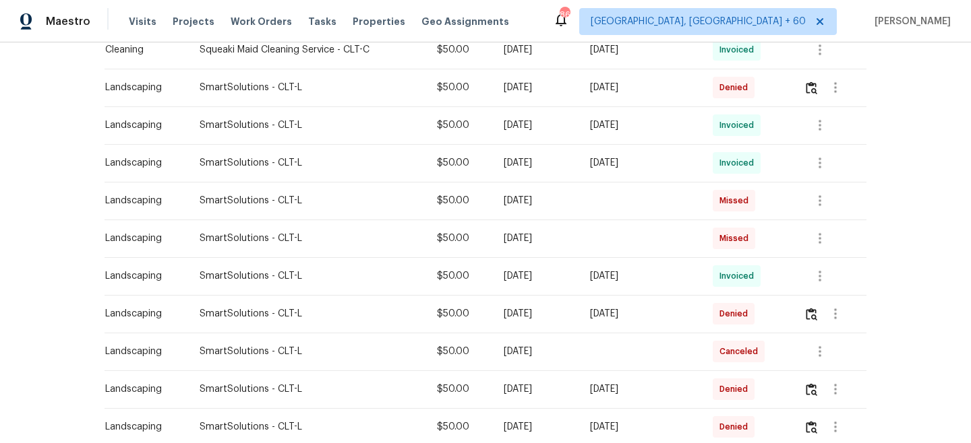
scroll to position [405, 0]
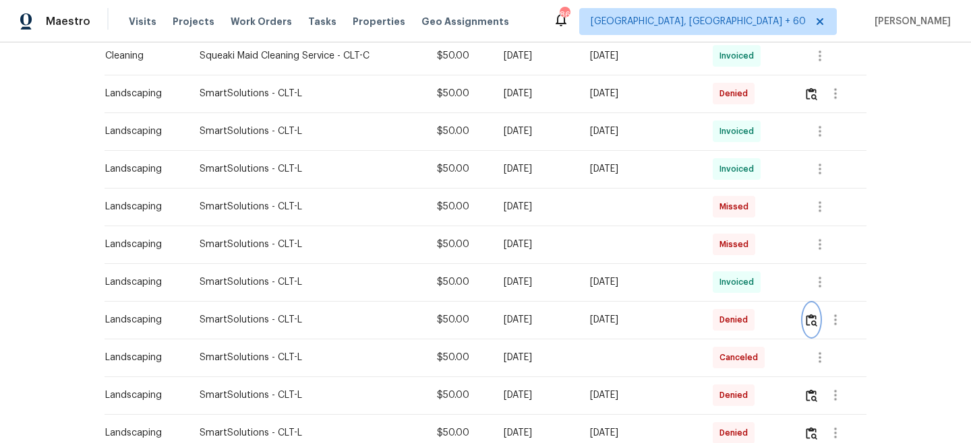
click at [817, 322] on img "button" at bounding box center [810, 320] width 11 height 13
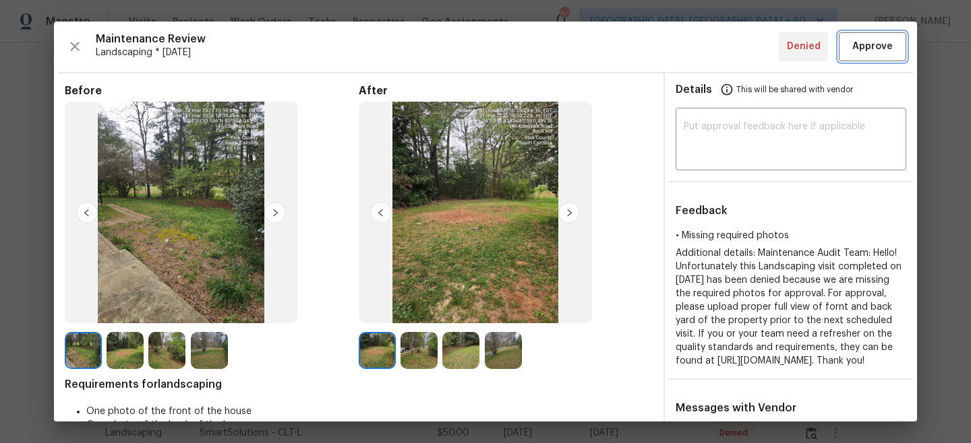
click at [871, 47] on span "Approve" at bounding box center [872, 46] width 40 height 17
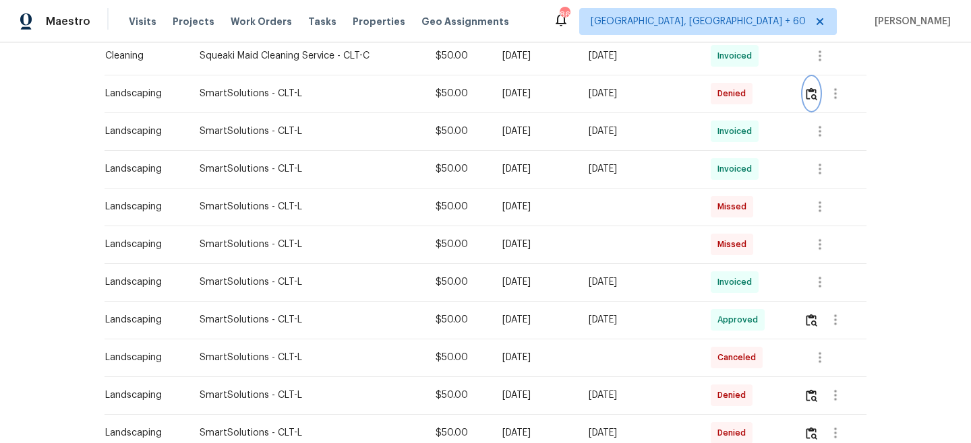
click at [811, 96] on img "button" at bounding box center [810, 94] width 11 height 13
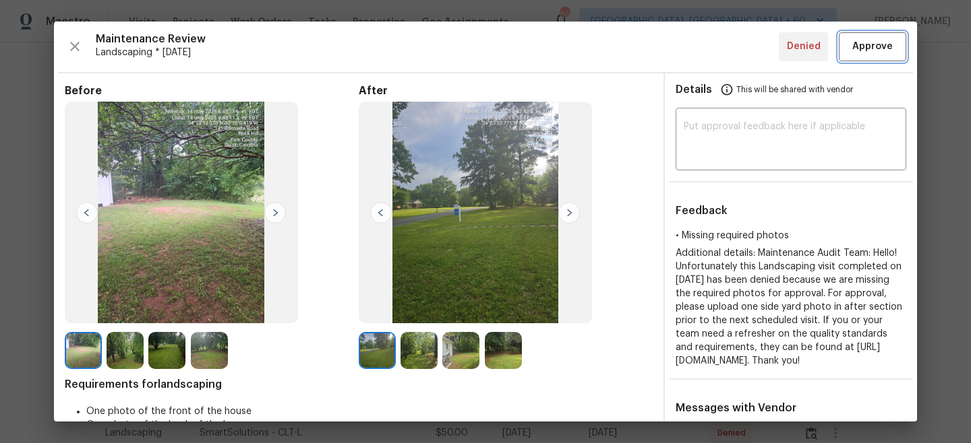
click at [861, 55] on button "Approve" at bounding box center [871, 46] width 67 height 29
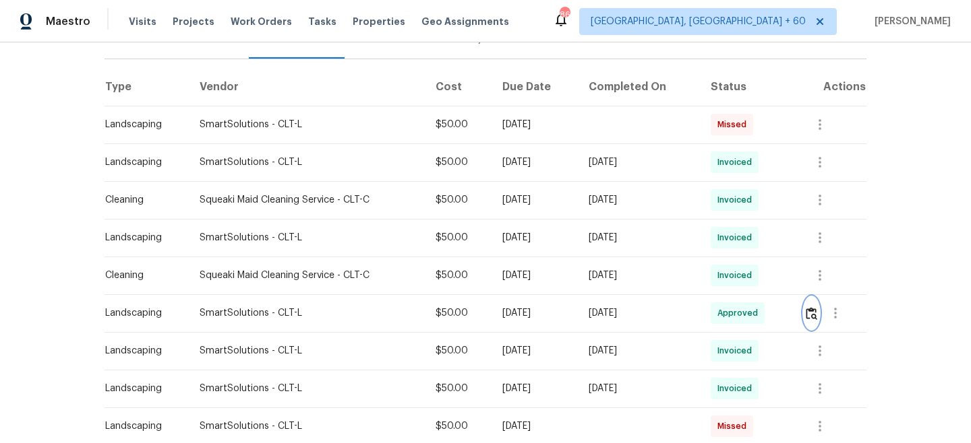
scroll to position [857, 0]
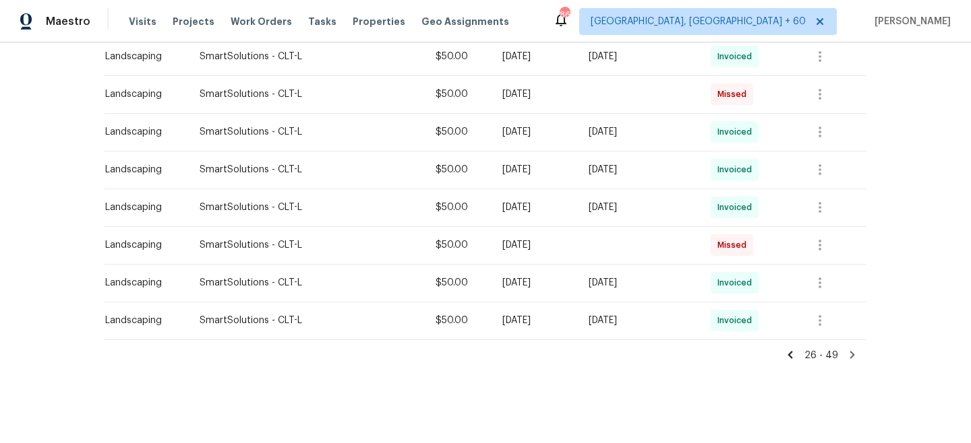
click at [794, 355] on icon at bounding box center [790, 355] width 12 height 12
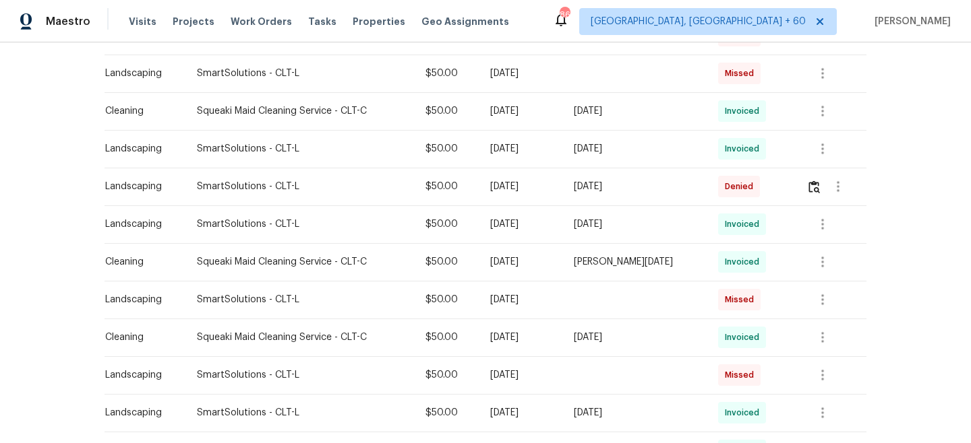
scroll to position [761, 0]
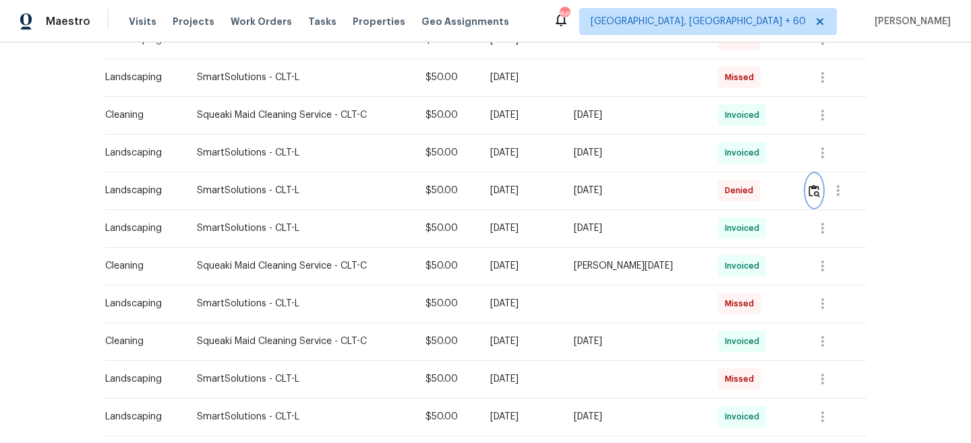
click at [812, 199] on button "button" at bounding box center [814, 191] width 16 height 32
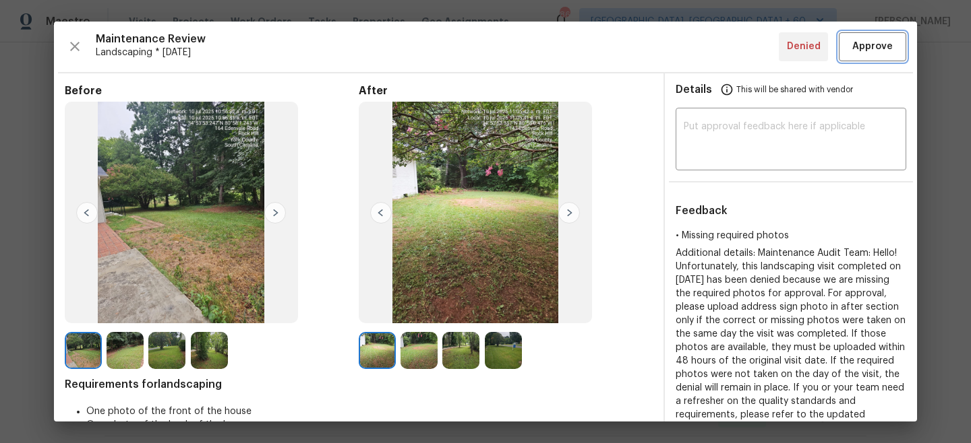
click at [866, 40] on span "Approve" at bounding box center [872, 46] width 40 height 17
